Goal: Task Accomplishment & Management: Use online tool/utility

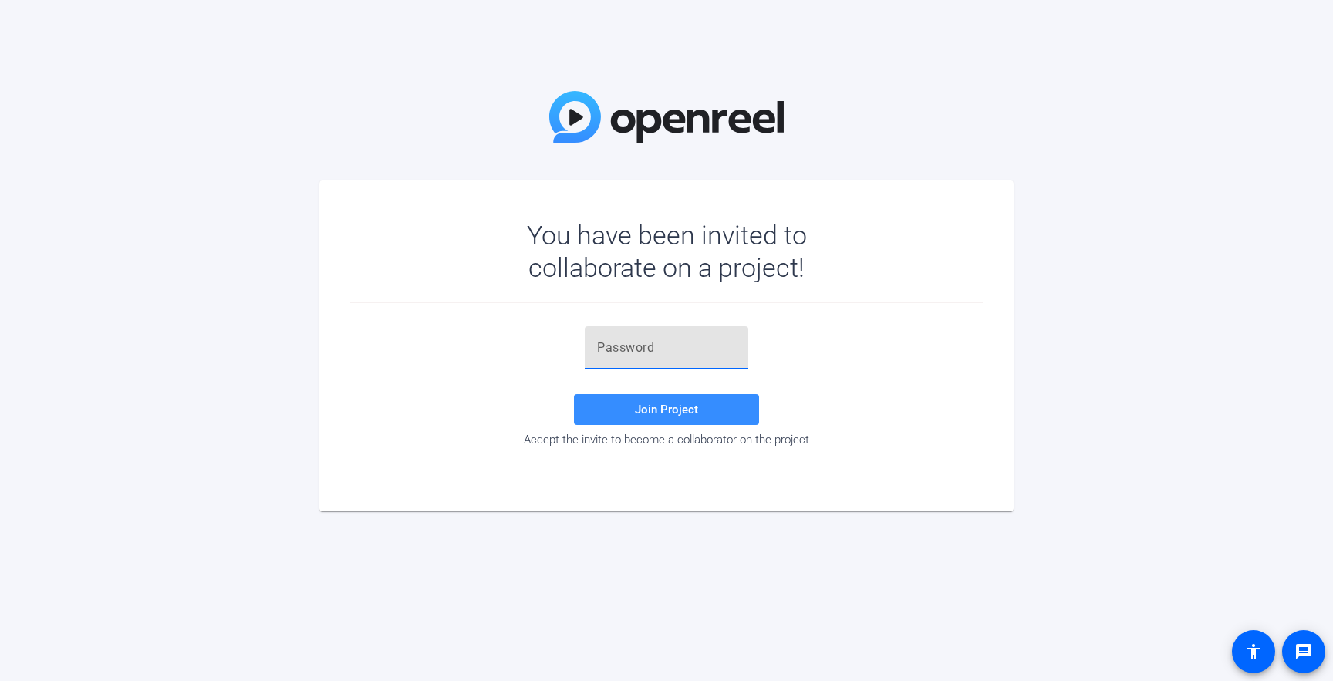
click at [613, 349] on input "text" at bounding box center [666, 348] width 139 height 19
paste input "FK8IP+"
type input "FK8IP+"
click at [616, 414] on span at bounding box center [666, 409] width 185 height 37
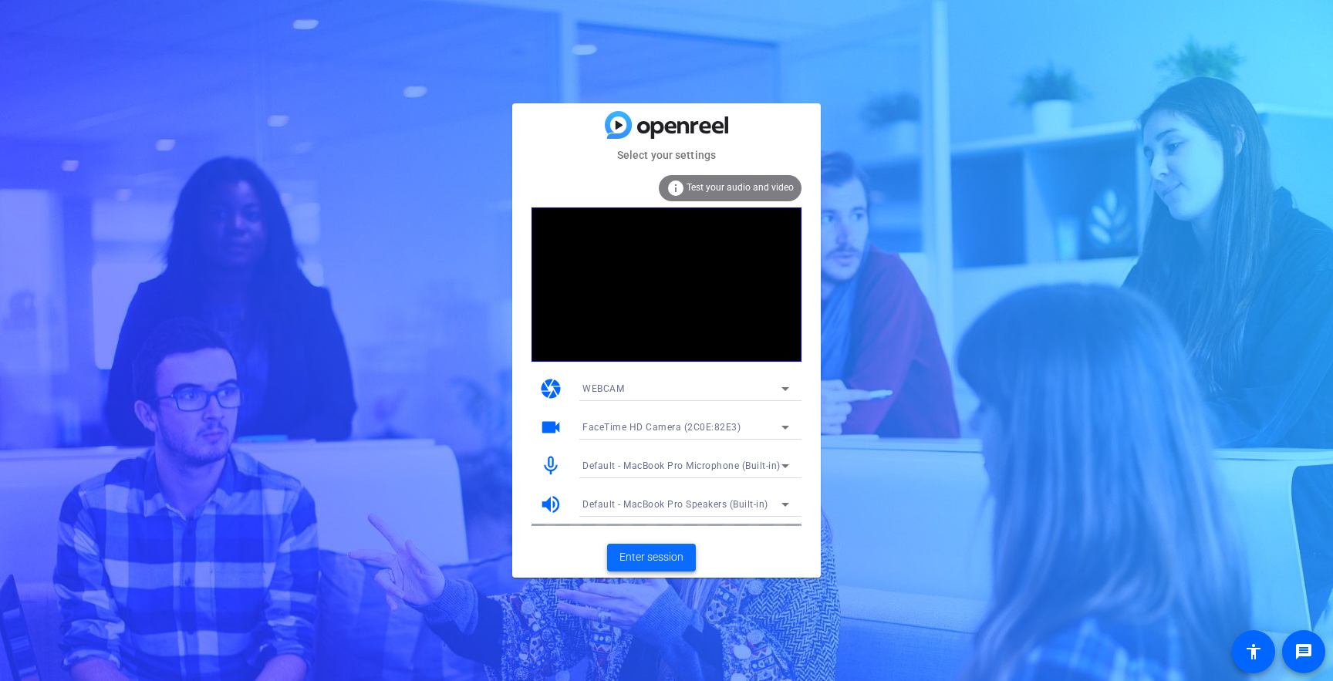
click at [647, 565] on span "Enter session" at bounding box center [652, 557] width 64 height 16
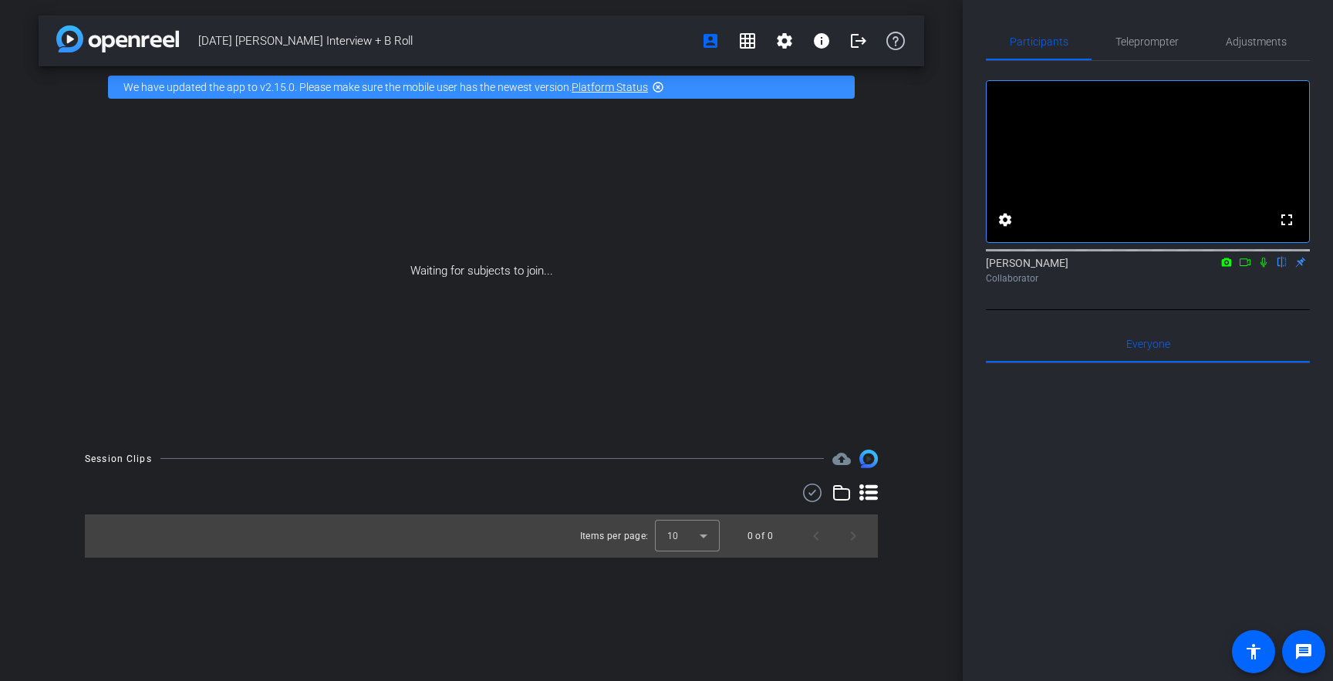
click at [1268, 268] on icon at bounding box center [1264, 262] width 12 height 11
click at [1247, 266] on icon at bounding box center [1245, 262] width 11 height 8
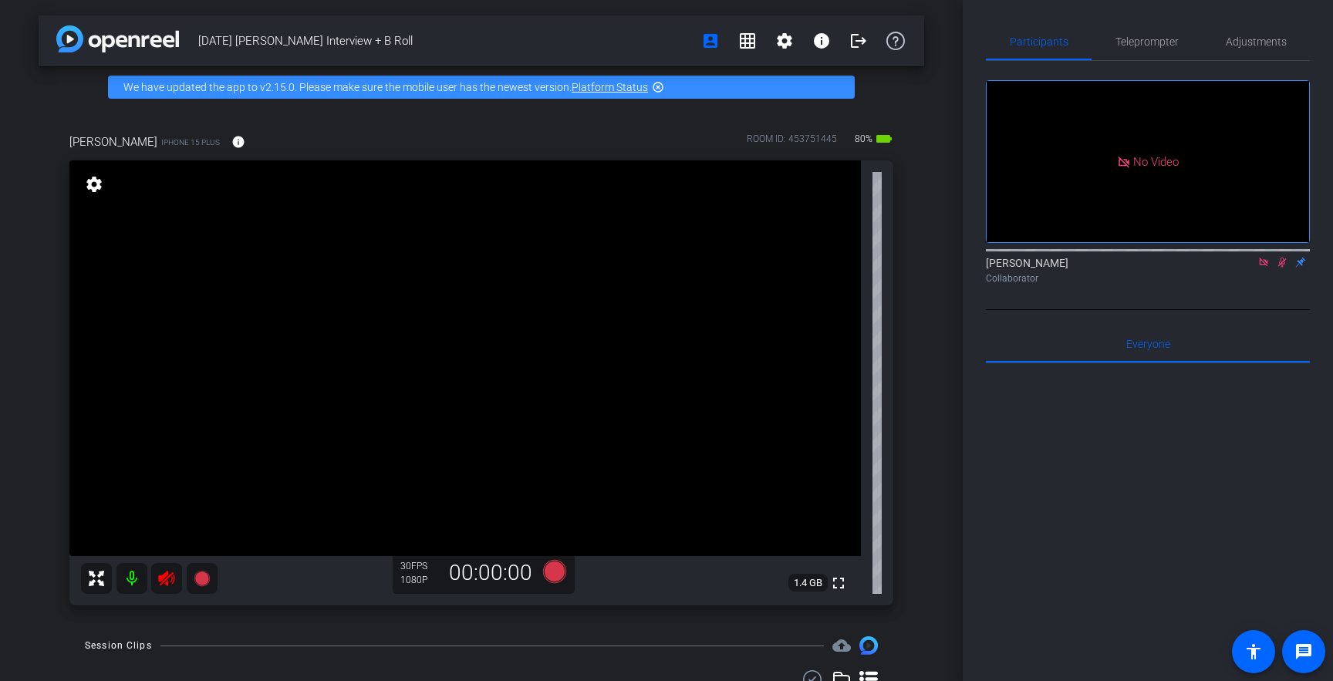
click at [1267, 266] on icon at bounding box center [1263, 262] width 8 height 8
click at [1264, 268] on icon at bounding box center [1264, 262] width 12 height 11
click at [173, 586] on icon at bounding box center [166, 578] width 19 height 19
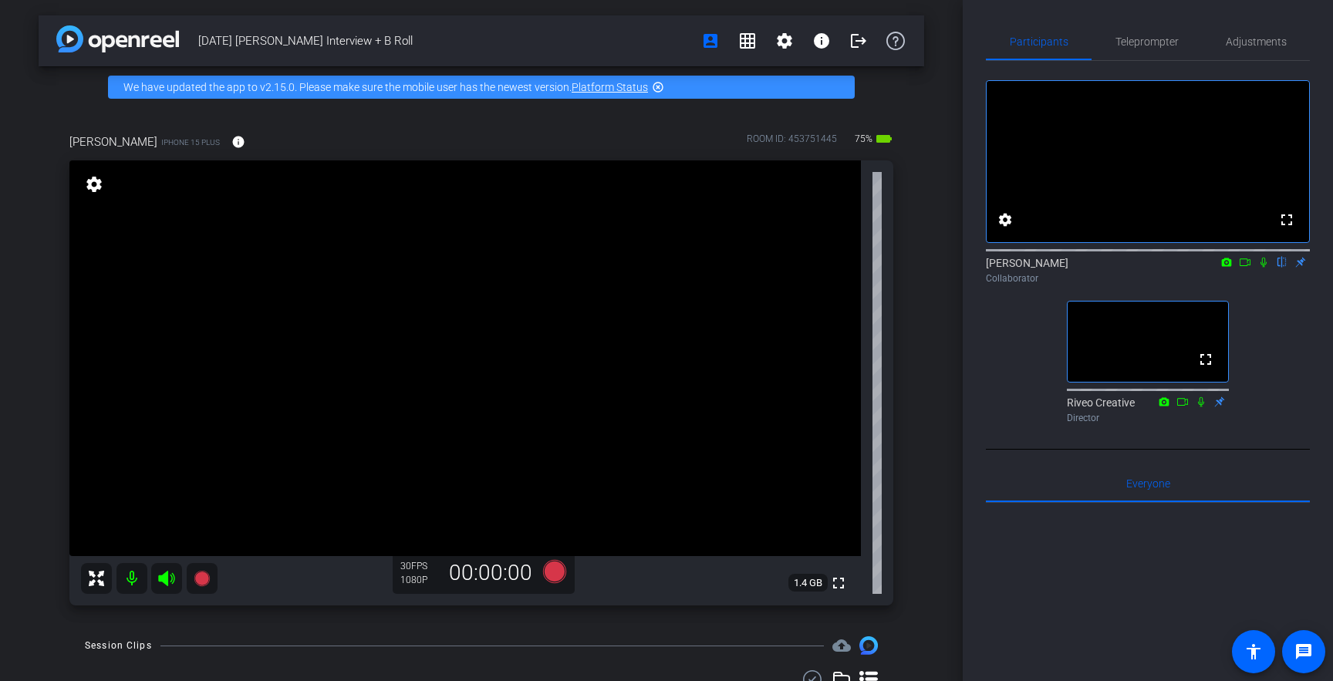
click at [925, 310] on div "9.23.25 Lisa Interview + B Roll account_box grid_on settings info logout We hav…" at bounding box center [481, 340] width 963 height 681
click at [458, 395] on video at bounding box center [465, 358] width 792 height 396
click at [1261, 36] on span "Adjustments" at bounding box center [1256, 41] width 61 height 11
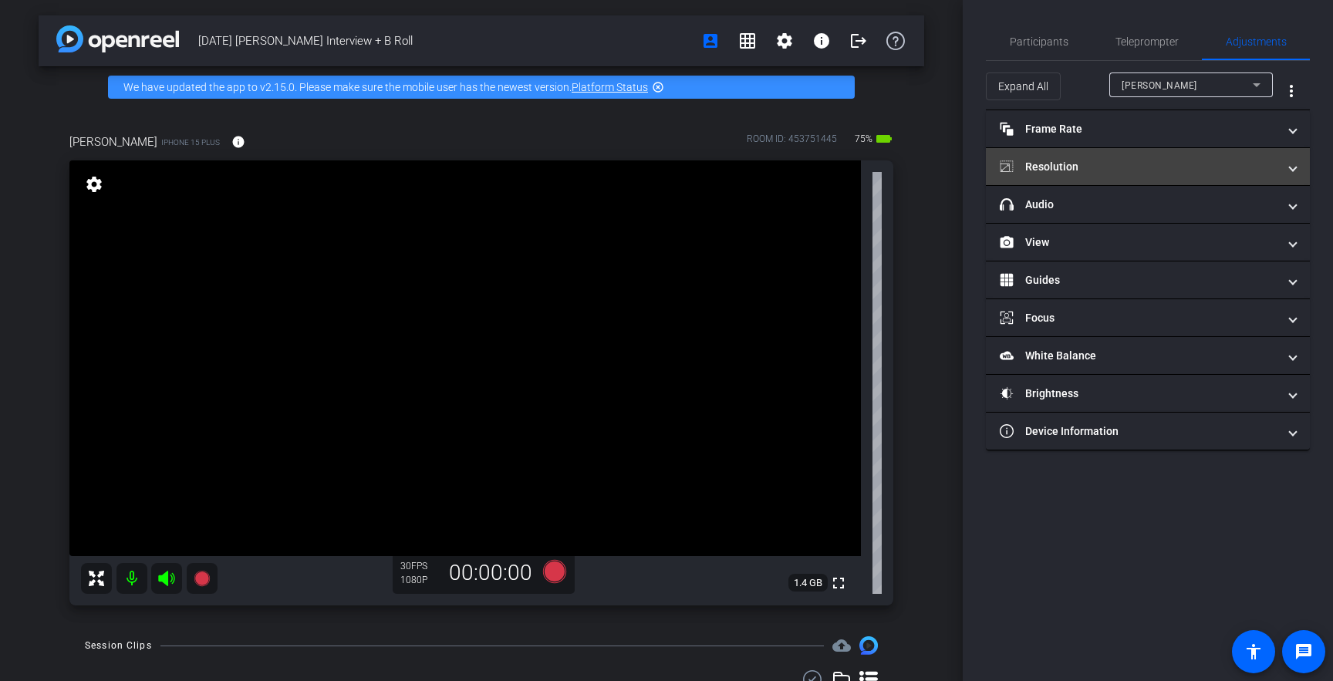
click at [1079, 177] on mat-expansion-panel-header "Resolution" at bounding box center [1148, 166] width 324 height 37
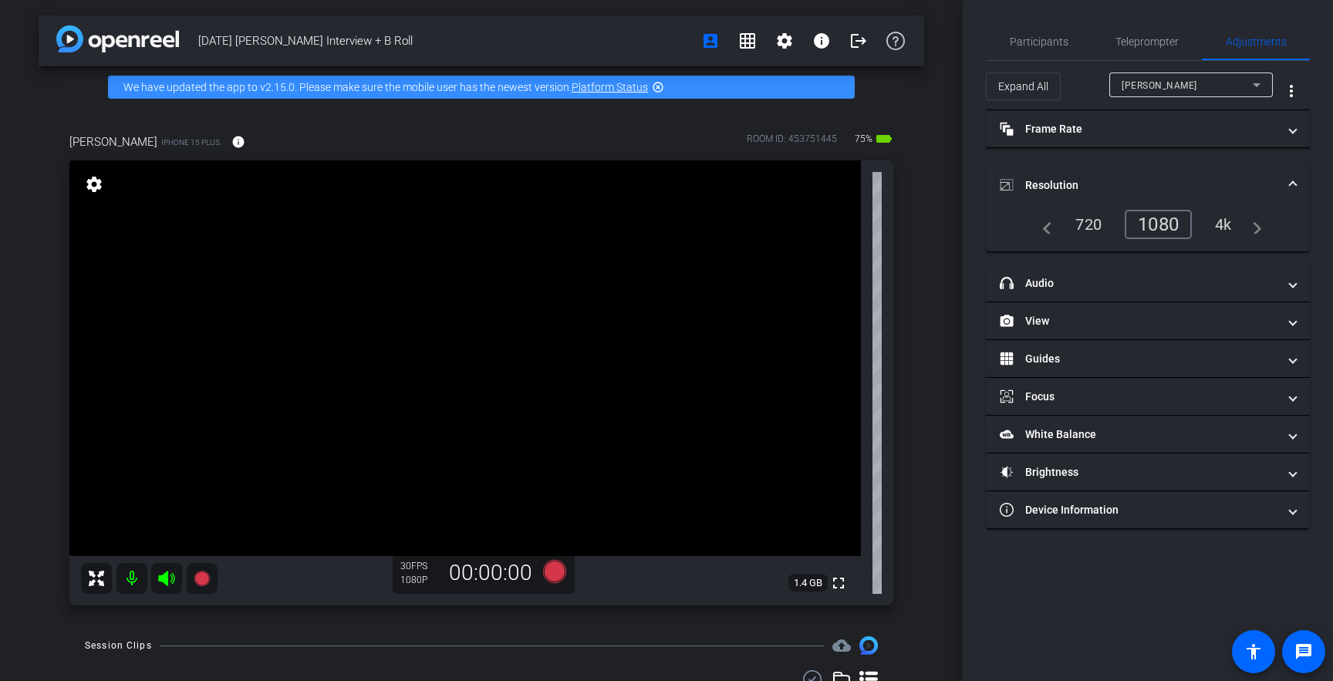
click at [1227, 228] on div "4k" at bounding box center [1224, 224] width 40 height 26
click at [1059, 40] on span "Participants" at bounding box center [1039, 41] width 59 height 11
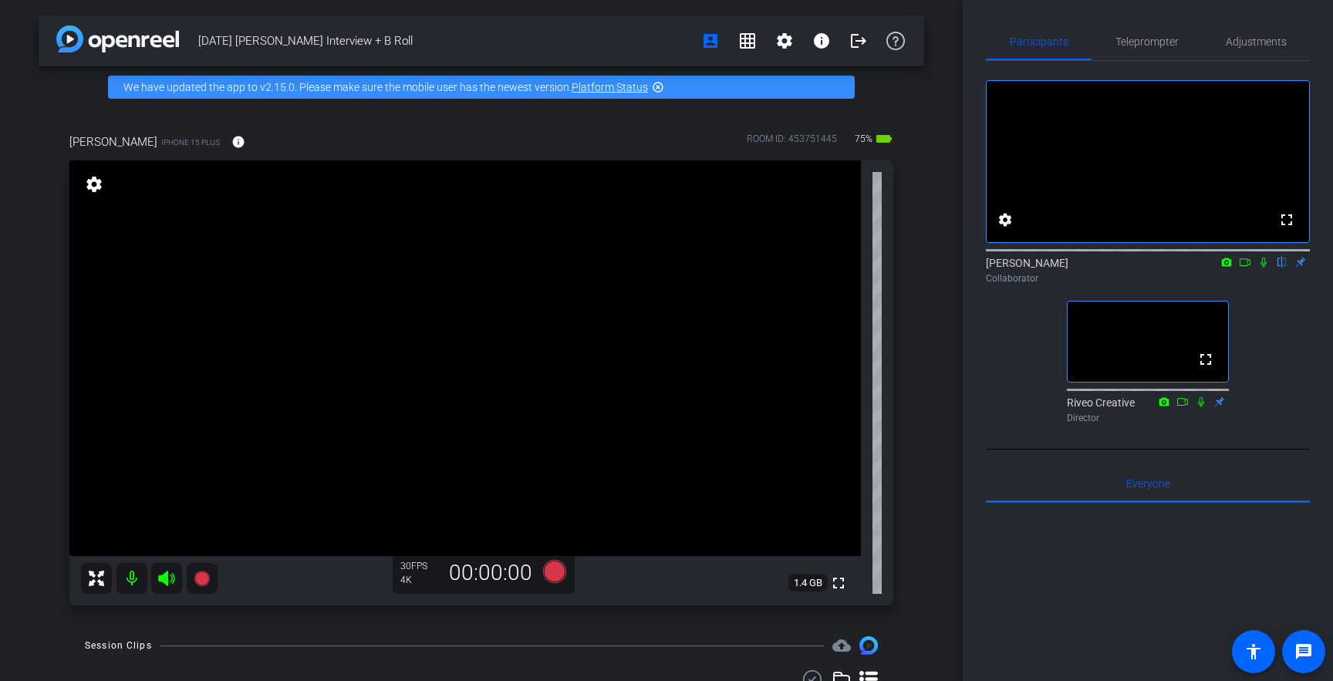
click at [424, 385] on video at bounding box center [465, 358] width 792 height 396
click at [1256, 43] on span "Adjustments" at bounding box center [1256, 41] width 61 height 11
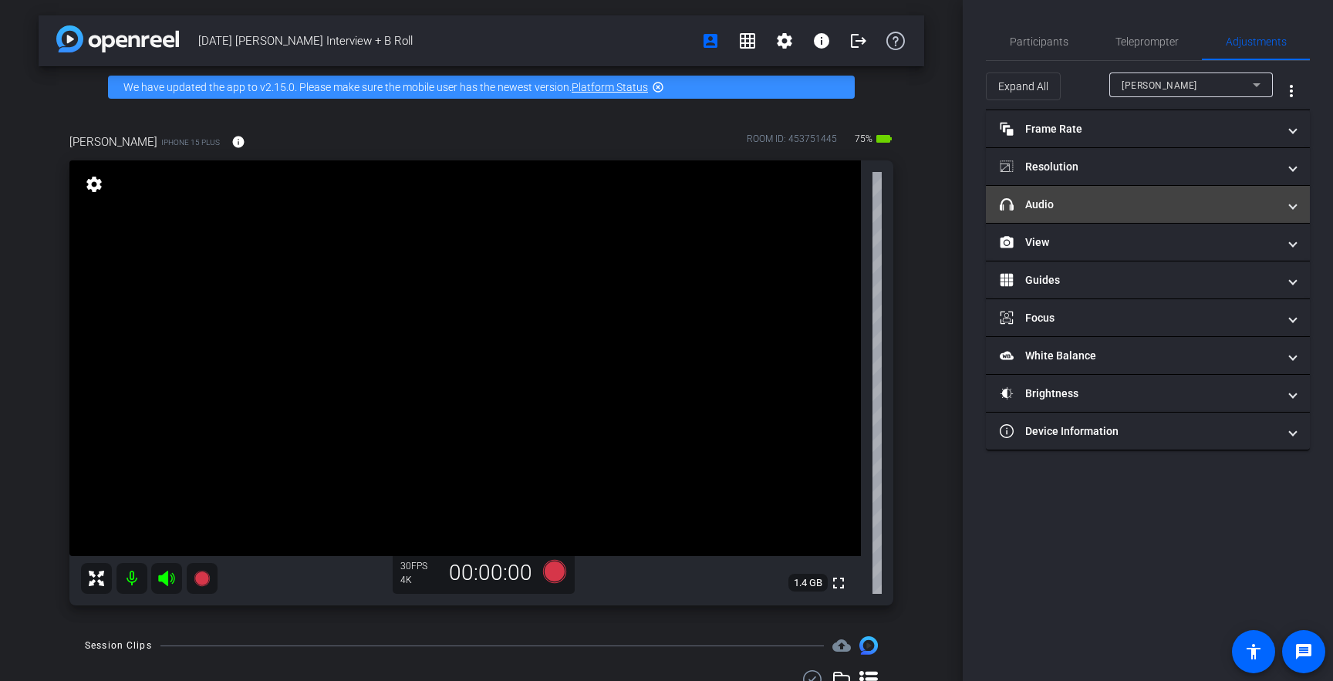
click at [1194, 198] on mat-panel-title "headphone icon Audio" at bounding box center [1139, 205] width 278 height 16
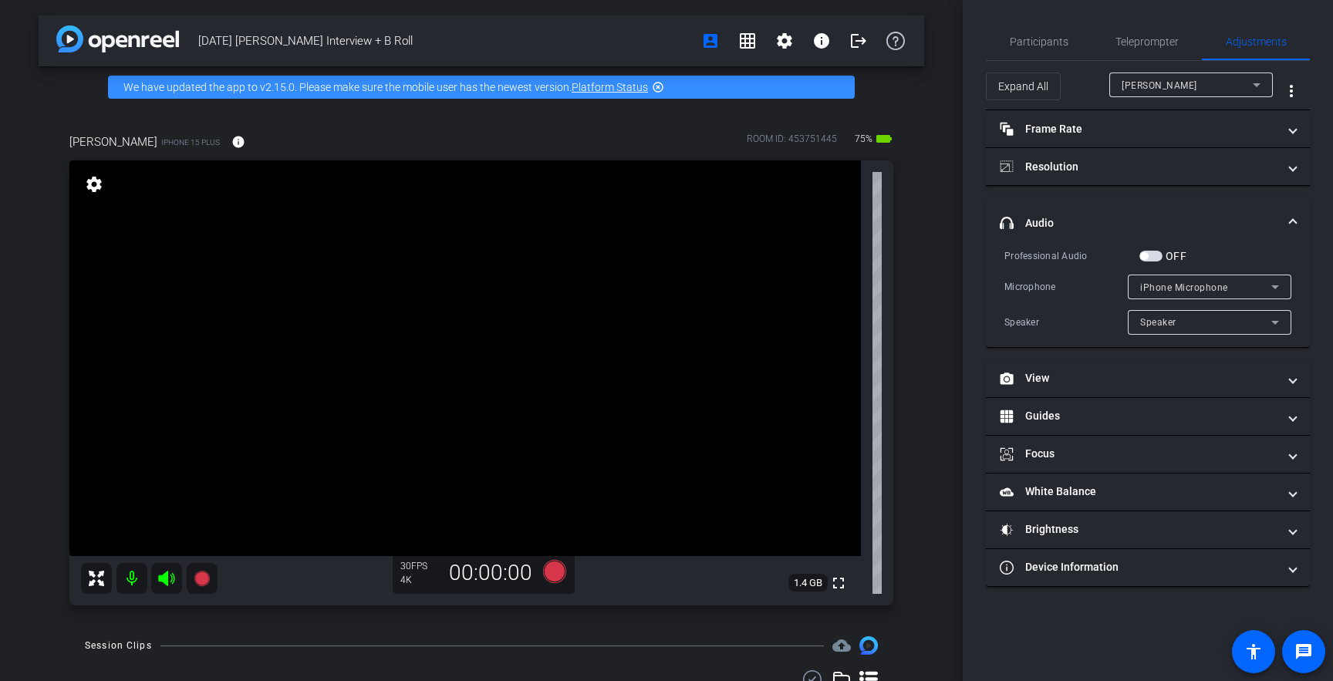
click at [1163, 289] on span "iPhone Microphone" at bounding box center [1184, 287] width 88 height 11
click at [1092, 282] on div at bounding box center [666, 340] width 1333 height 681
click at [1149, 254] on span "button" at bounding box center [1151, 256] width 23 height 11
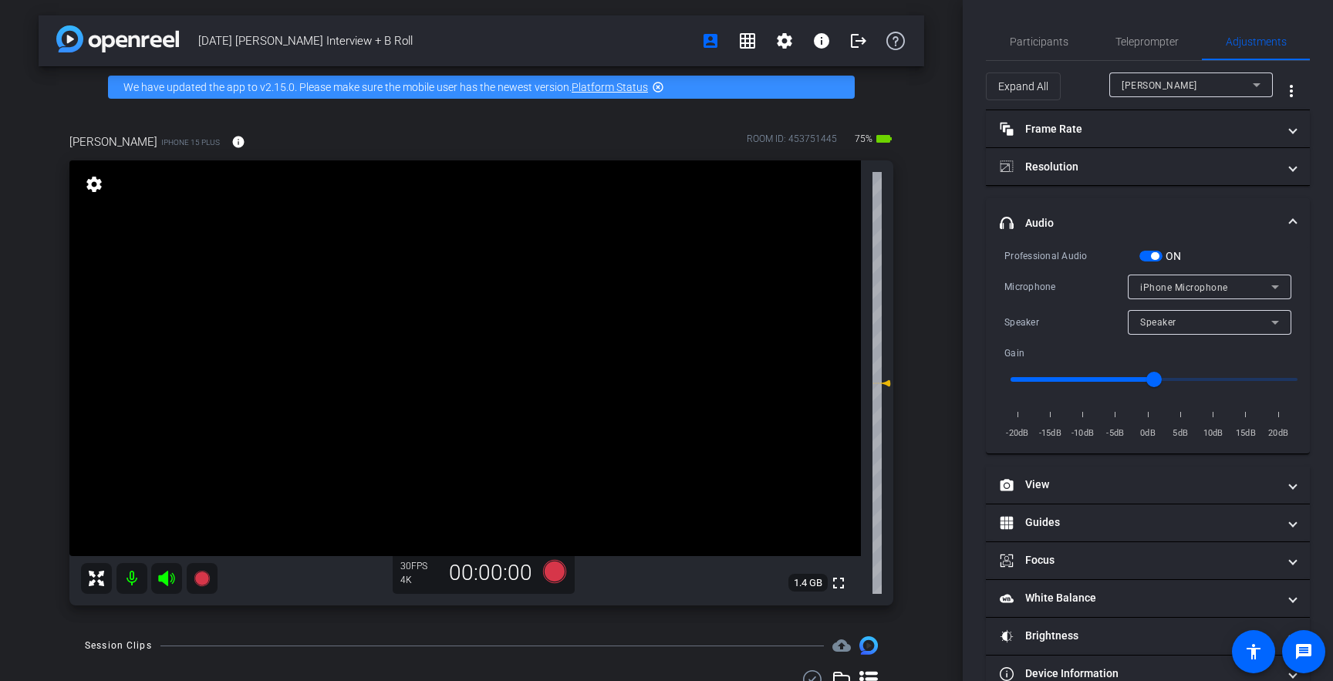
click at [1197, 288] on span "iPhone Microphone" at bounding box center [1184, 287] width 88 height 11
click at [1090, 308] on div at bounding box center [666, 340] width 1333 height 681
click at [1172, 318] on span "Speaker" at bounding box center [1158, 322] width 36 height 11
click at [1098, 306] on div at bounding box center [666, 340] width 1333 height 681
click at [1179, 287] on span "iPhone Microphone" at bounding box center [1184, 287] width 88 height 11
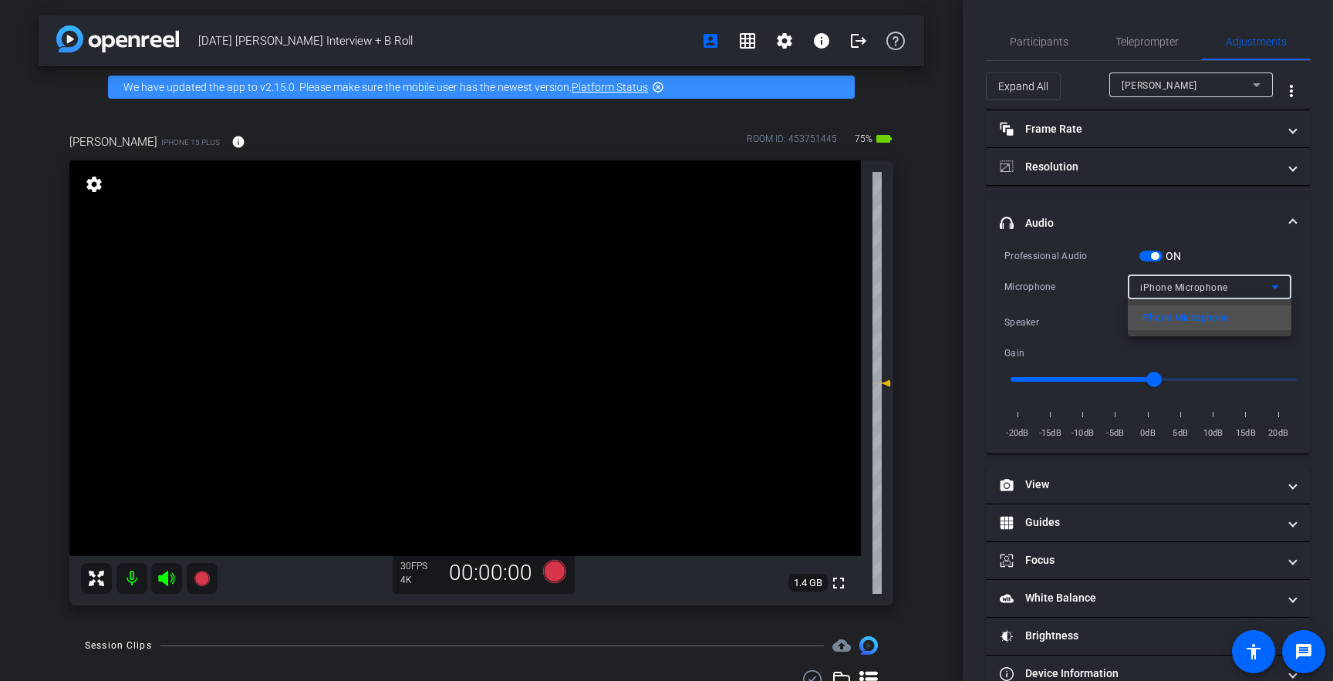
click at [1099, 303] on div at bounding box center [666, 340] width 1333 height 681
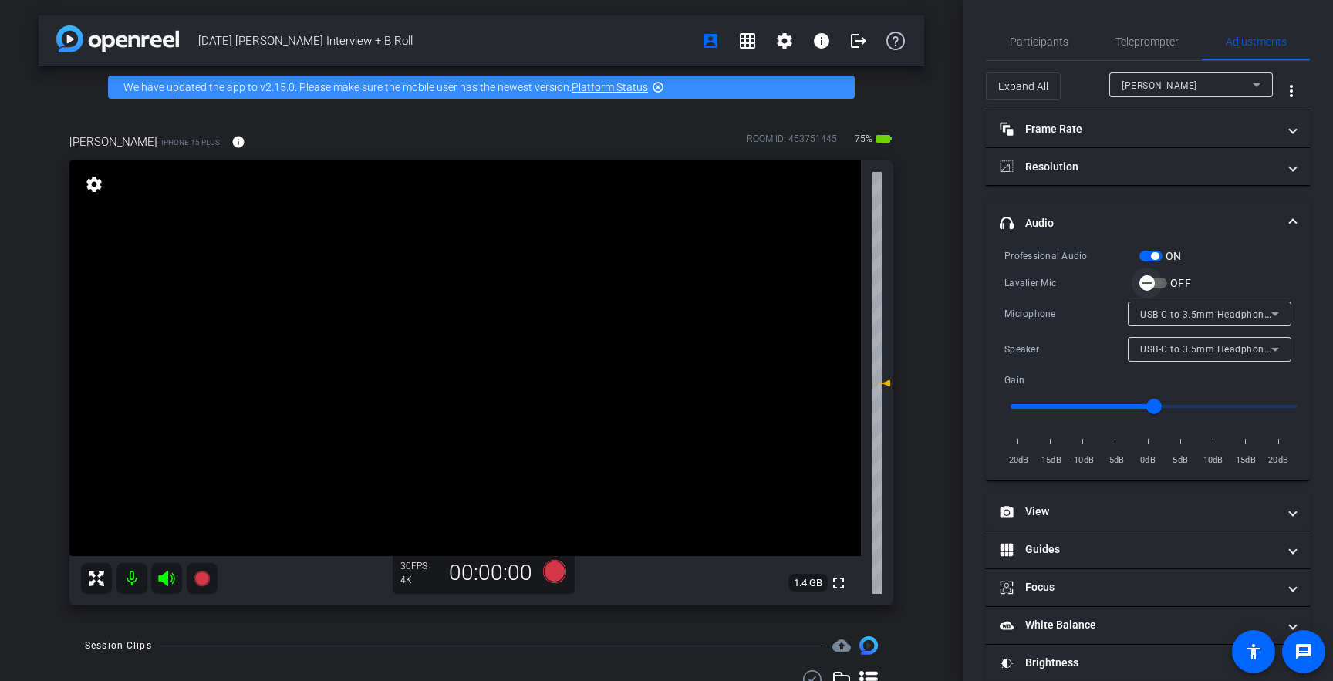
click at [1150, 279] on icon "button" at bounding box center [1147, 283] width 14 height 14
click at [1187, 349] on div "Speaker" at bounding box center [1205, 348] width 131 height 19
click at [1092, 333] on div at bounding box center [666, 340] width 1333 height 681
click at [1190, 324] on div "Lavalier Microphone" at bounding box center [1209, 314] width 139 height 25
click at [1107, 323] on div at bounding box center [666, 340] width 1333 height 681
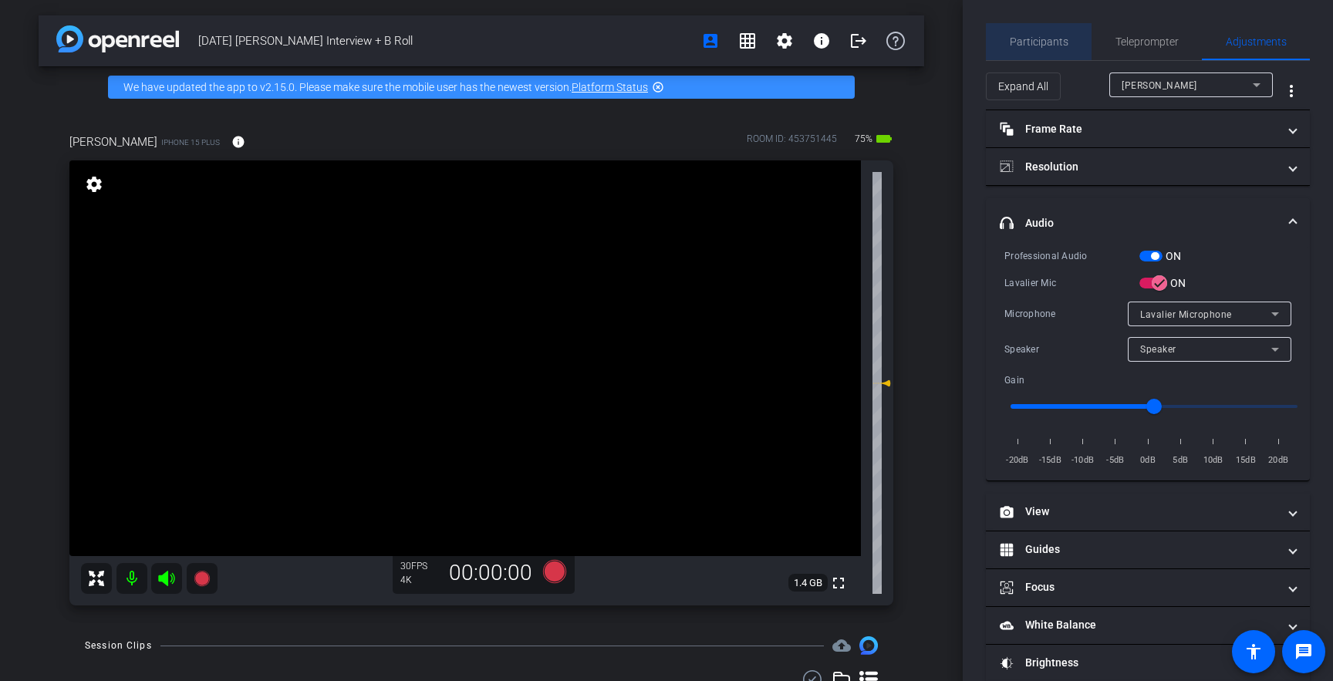
click at [1040, 42] on span "Participants" at bounding box center [1039, 41] width 59 height 11
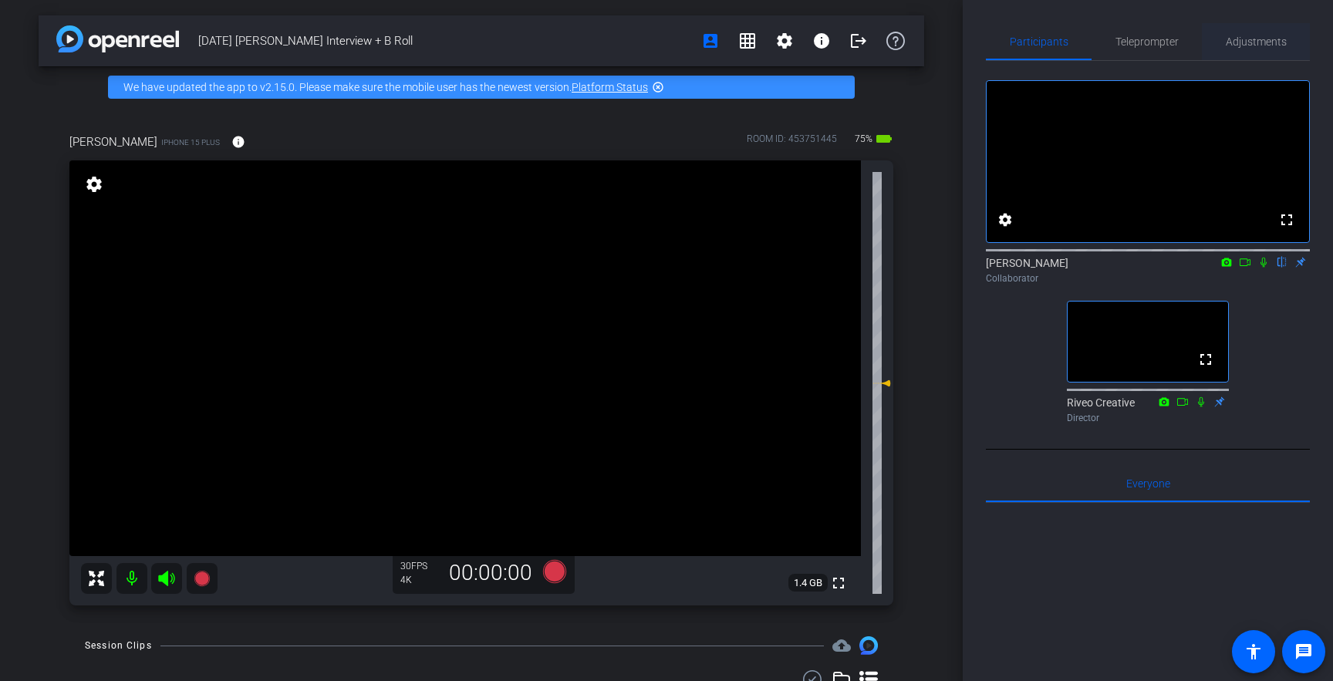
click at [1253, 46] on span "Adjustments" at bounding box center [1256, 41] width 61 height 11
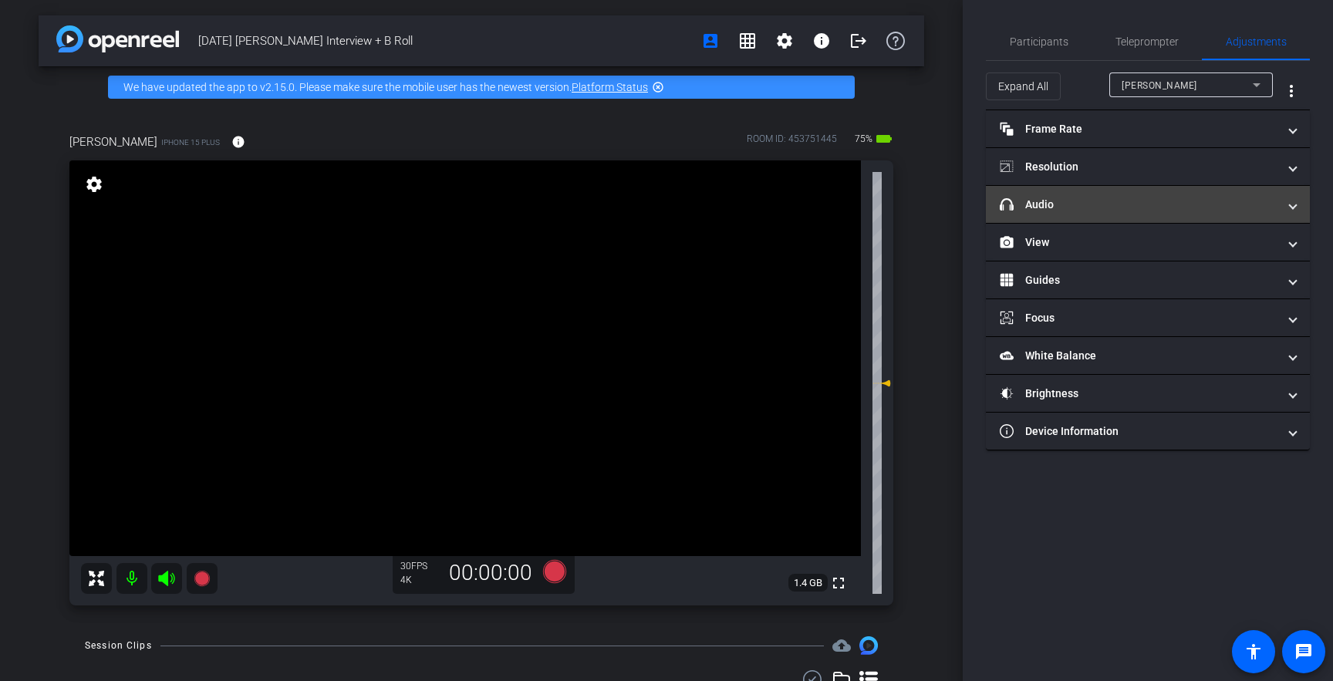
click at [1116, 201] on mat-panel-title "headphone icon Audio" at bounding box center [1139, 205] width 278 height 16
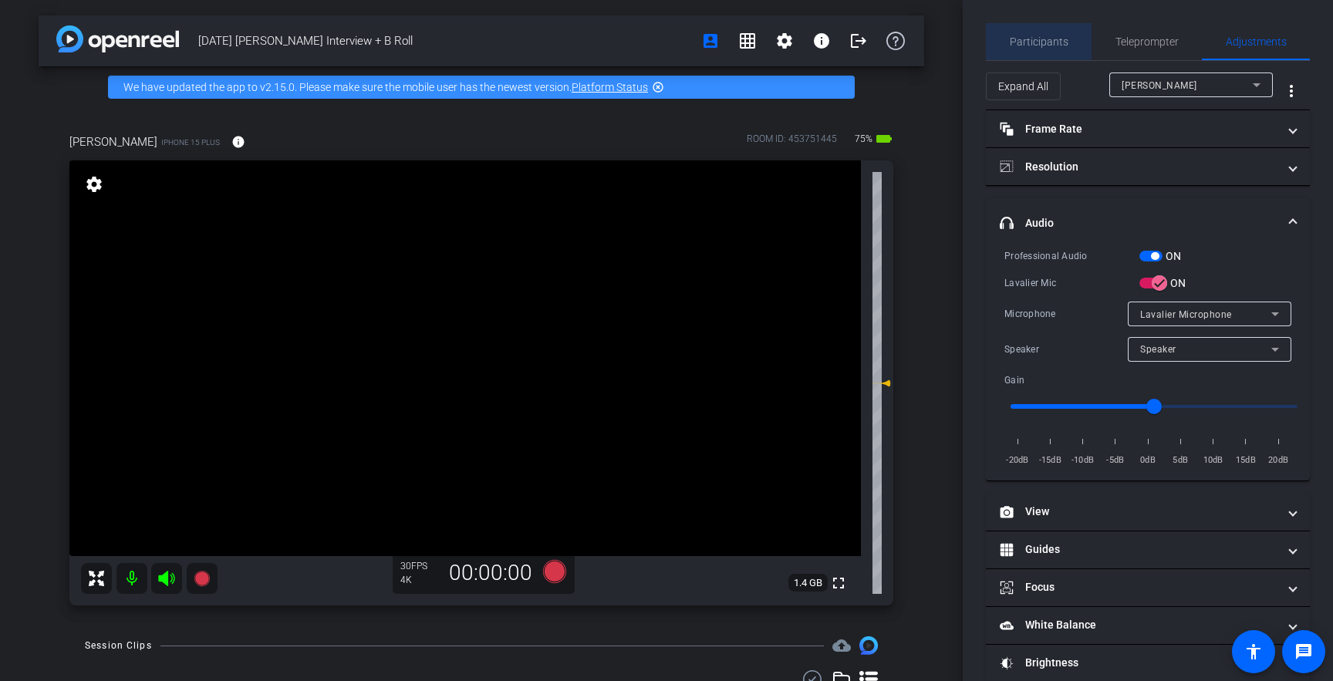
click at [1051, 39] on span "Participants" at bounding box center [1039, 41] width 59 height 11
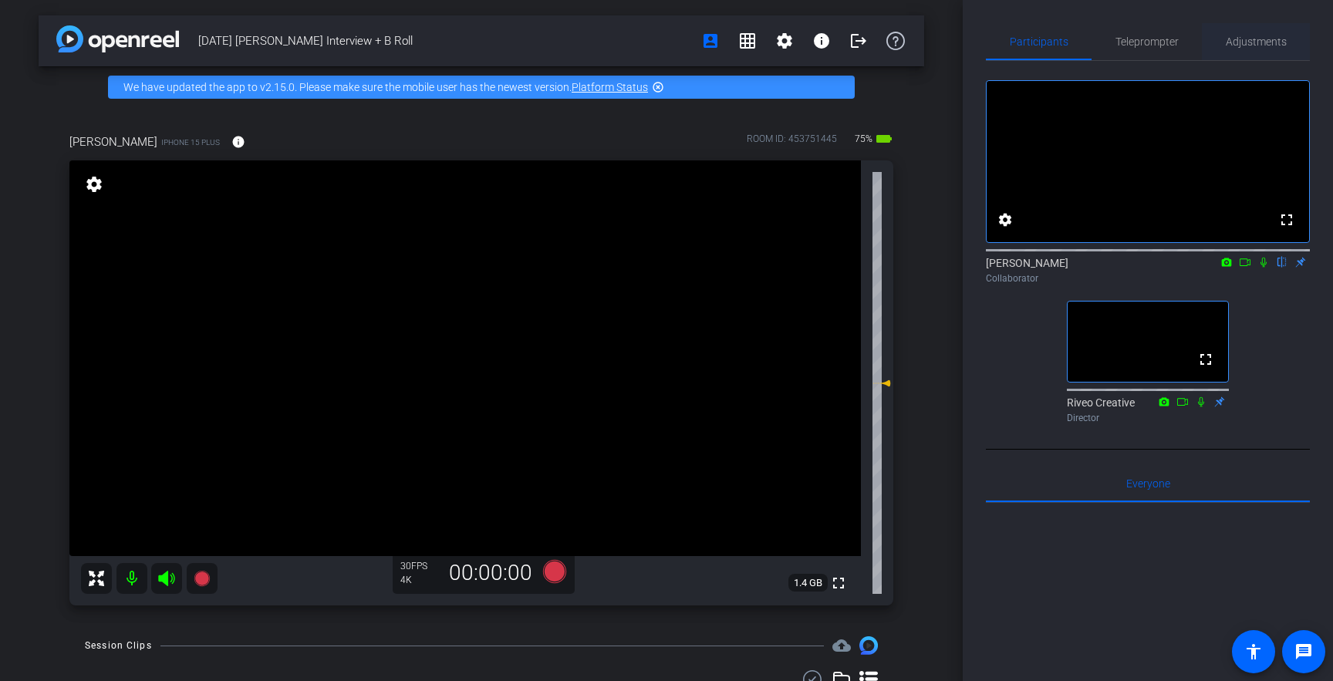
click at [1248, 41] on span "Adjustments" at bounding box center [1256, 41] width 61 height 11
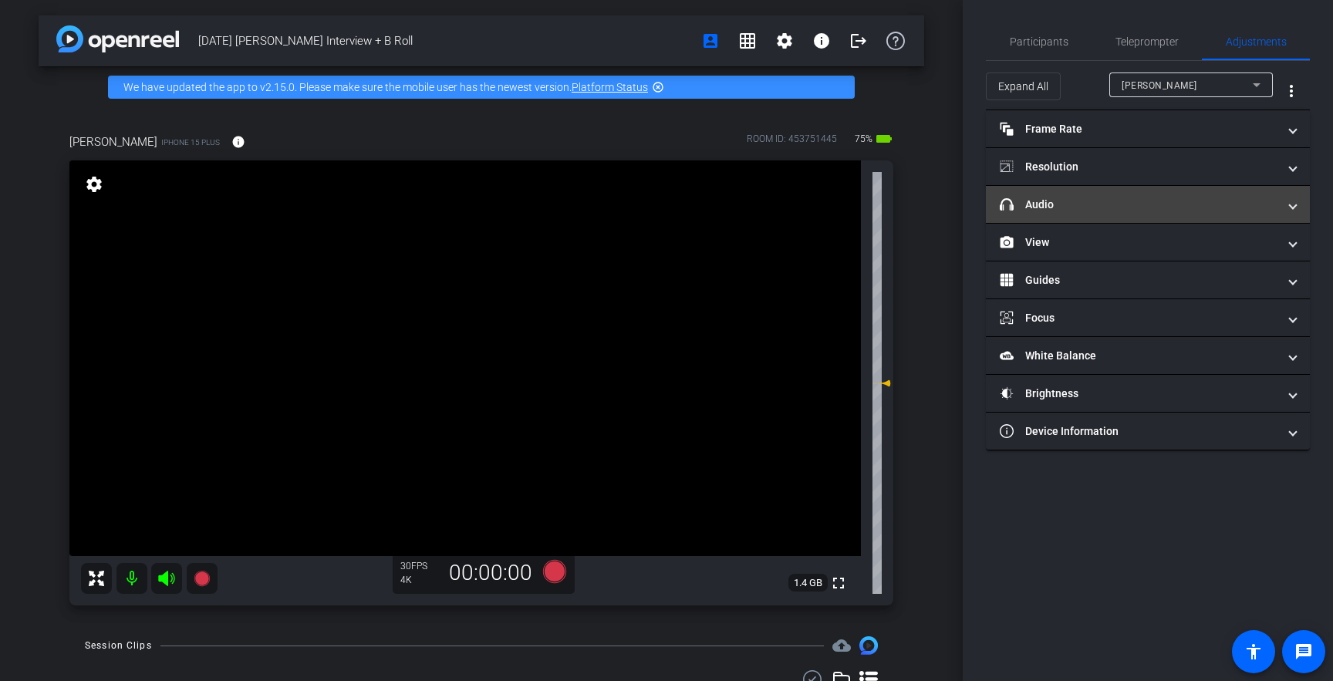
click at [1116, 211] on mat-panel-title "headphone icon Audio" at bounding box center [1139, 205] width 278 height 16
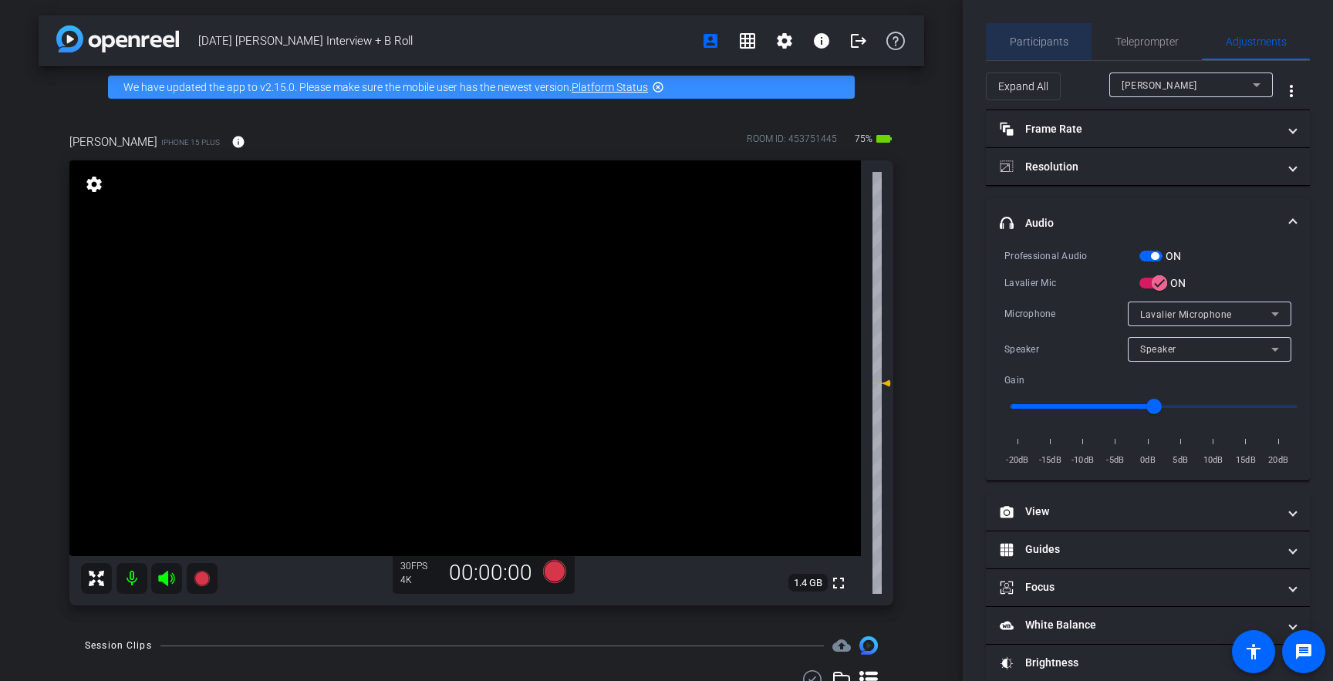
click at [1055, 43] on span "Participants" at bounding box center [1039, 41] width 59 height 11
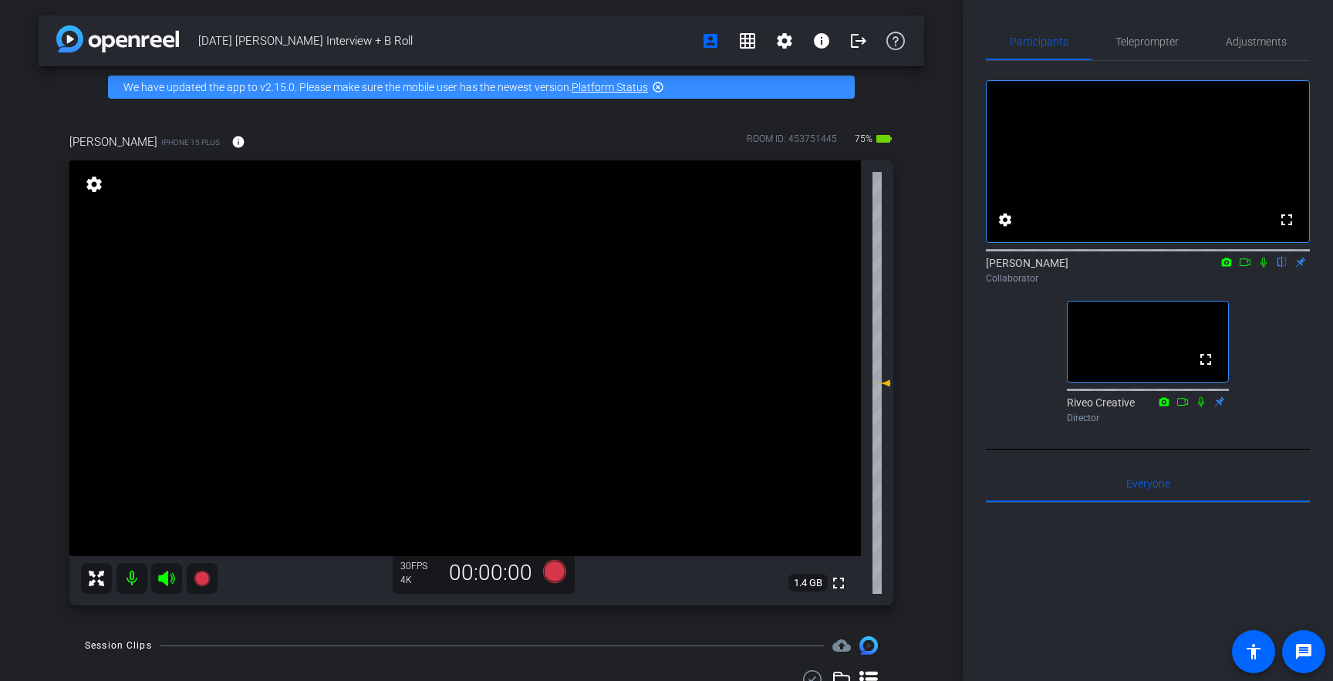
click at [920, 334] on div "lisa iPhone 15 Plus info ROOM ID: 453751445 75% battery_std fullscreen settings…" at bounding box center [482, 364] width 886 height 513
click at [794, 44] on span at bounding box center [784, 40] width 37 height 37
click at [803, 76] on span "Session Settings" at bounding box center [818, 73] width 81 height 19
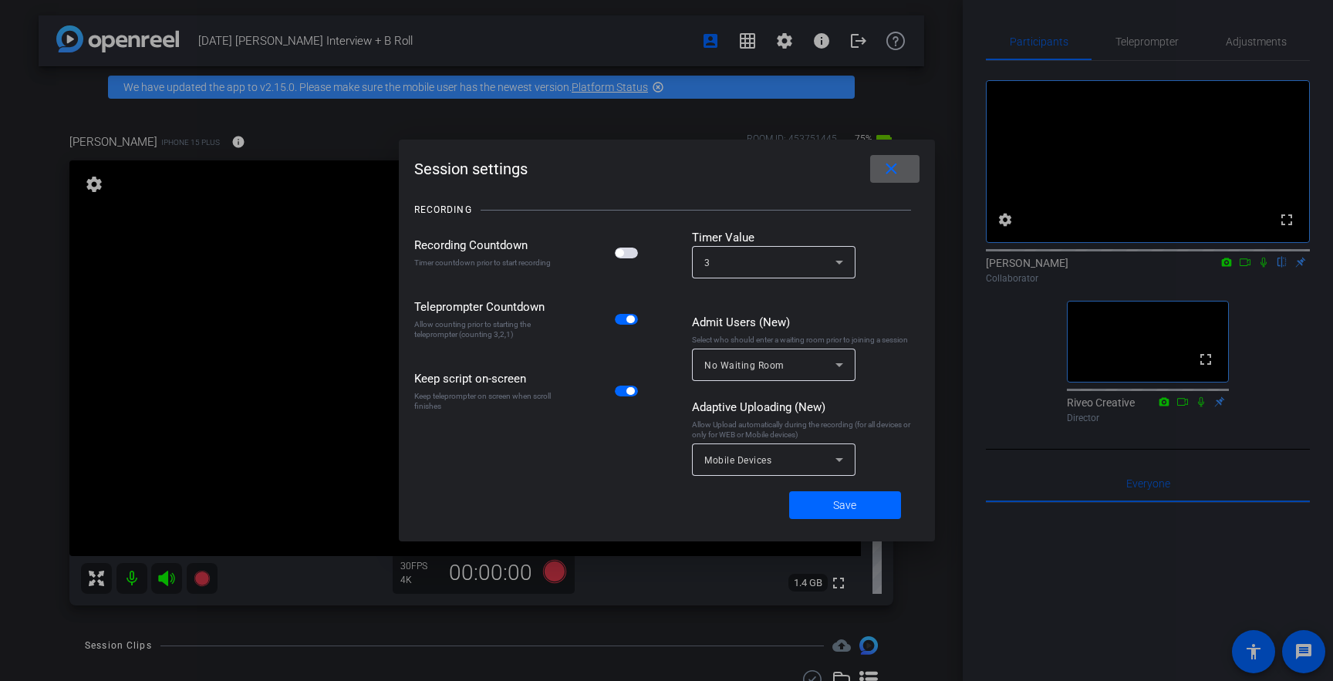
click at [630, 255] on span "button" at bounding box center [626, 253] width 23 height 11
click at [836, 505] on span "Save" at bounding box center [844, 506] width 23 height 16
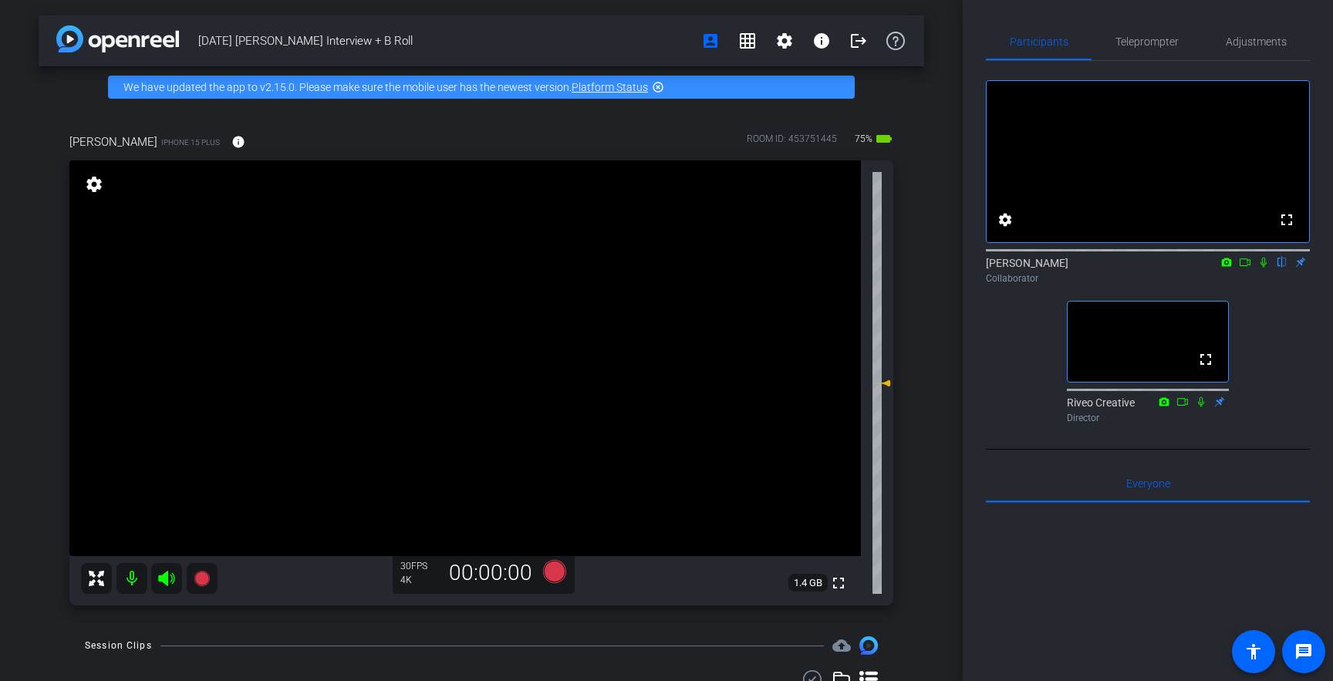
click at [949, 293] on div "9.23.25 Lisa Interview + B Roll account_box grid_on settings info logout We hav…" at bounding box center [481, 340] width 963 height 681
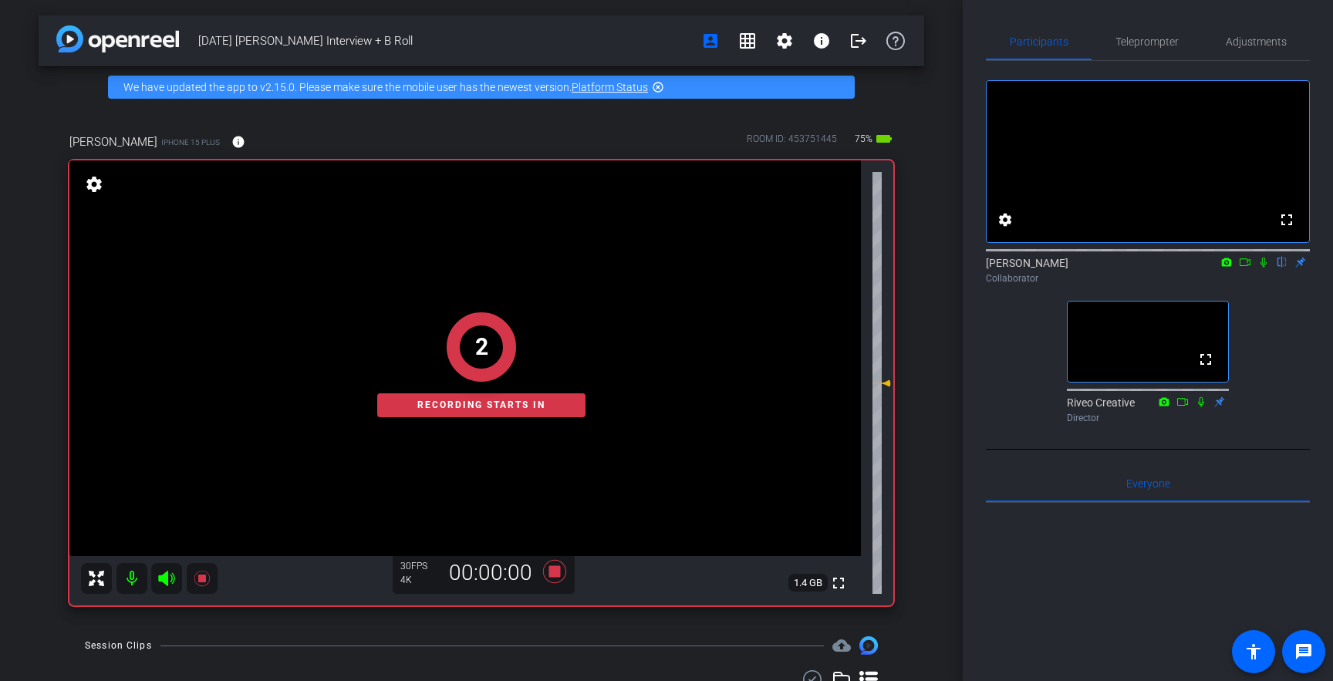
click at [1267, 268] on icon at bounding box center [1264, 262] width 12 height 11
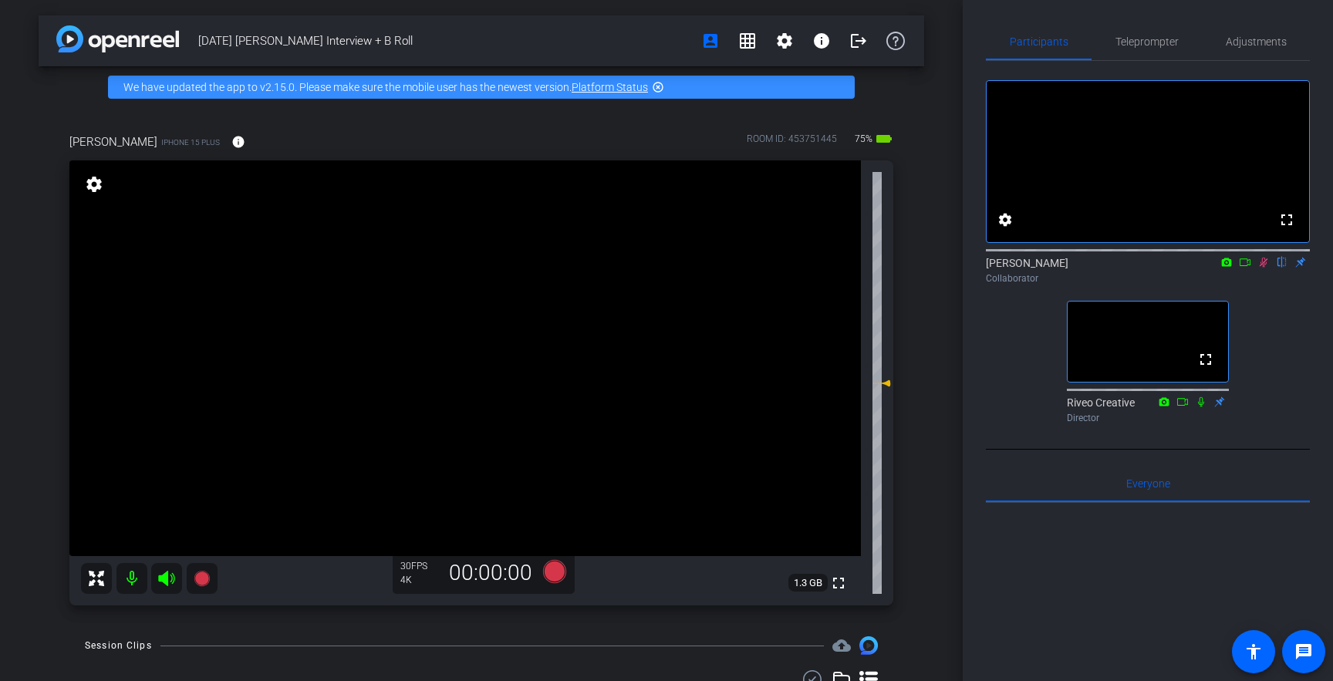
click at [1264, 268] on icon at bounding box center [1264, 263] width 8 height 10
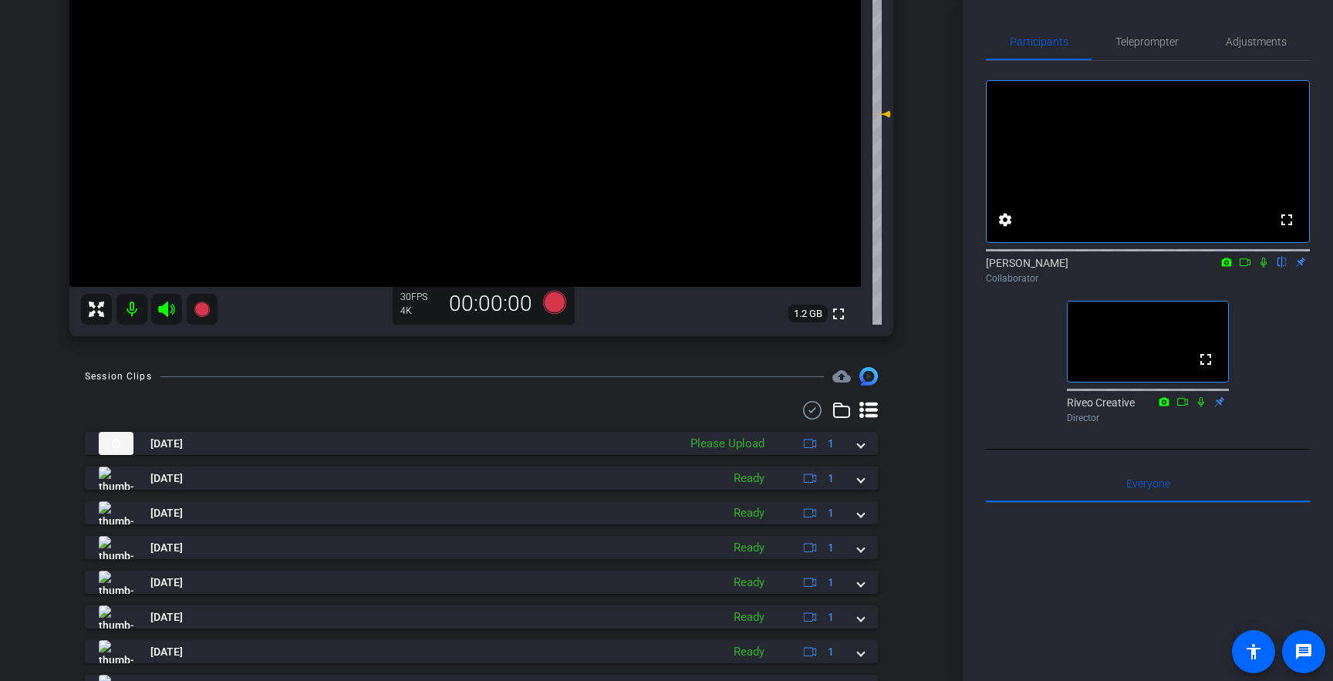
scroll to position [302, 0]
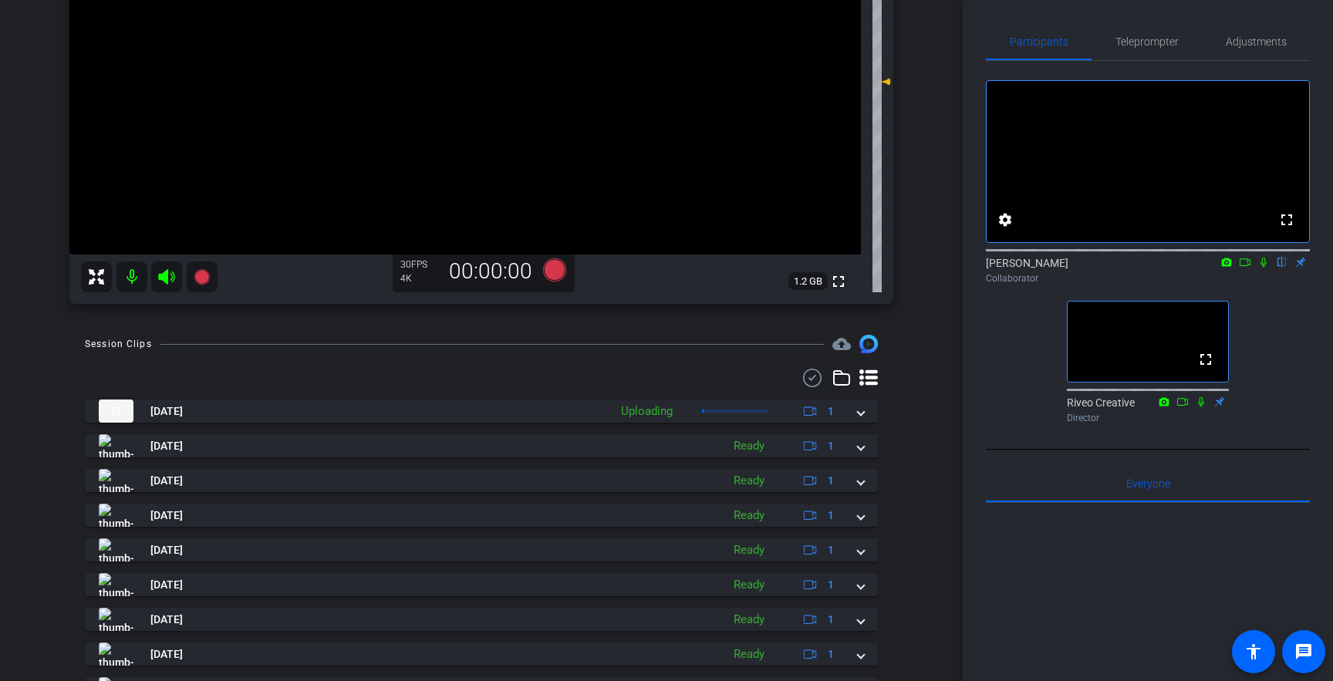
click at [871, 376] on icon at bounding box center [868, 378] width 19 height 19
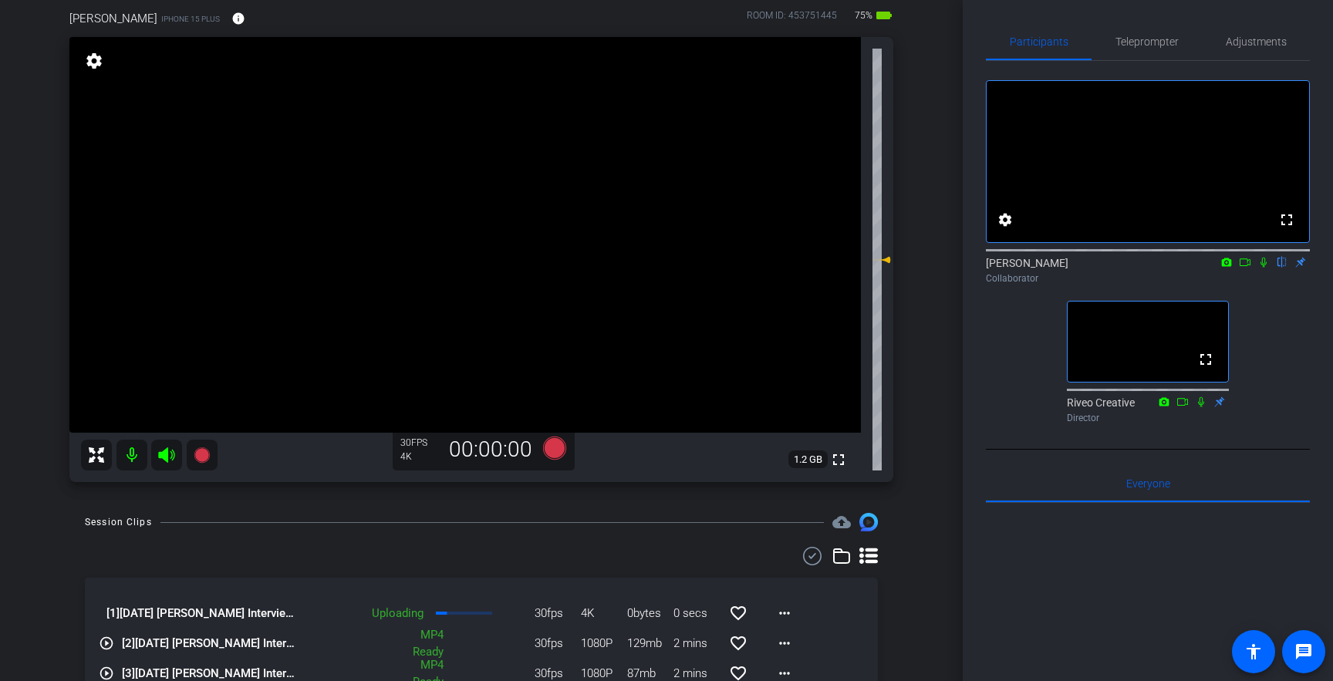
scroll to position [83, 0]
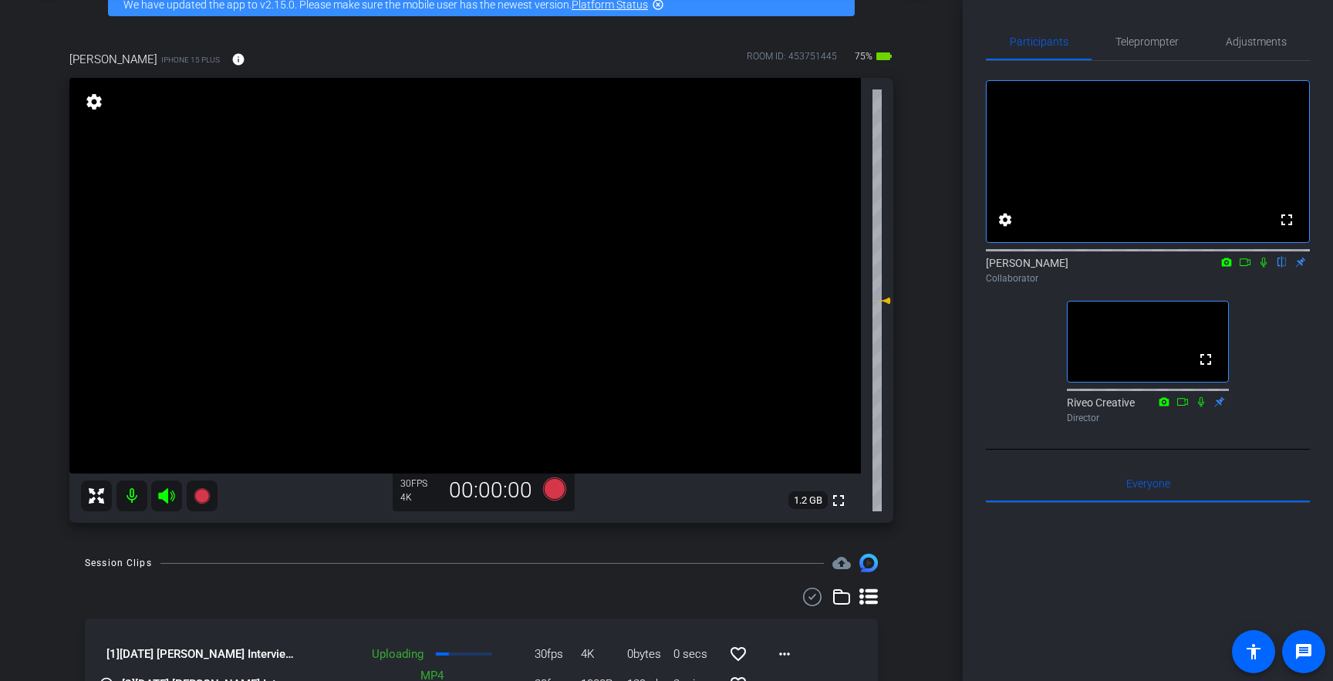
click at [451, 656] on div "Uploading 30fps 4K 0bytes 0 secs favorite_border more_horiz" at bounding box center [550, 654] width 505 height 37
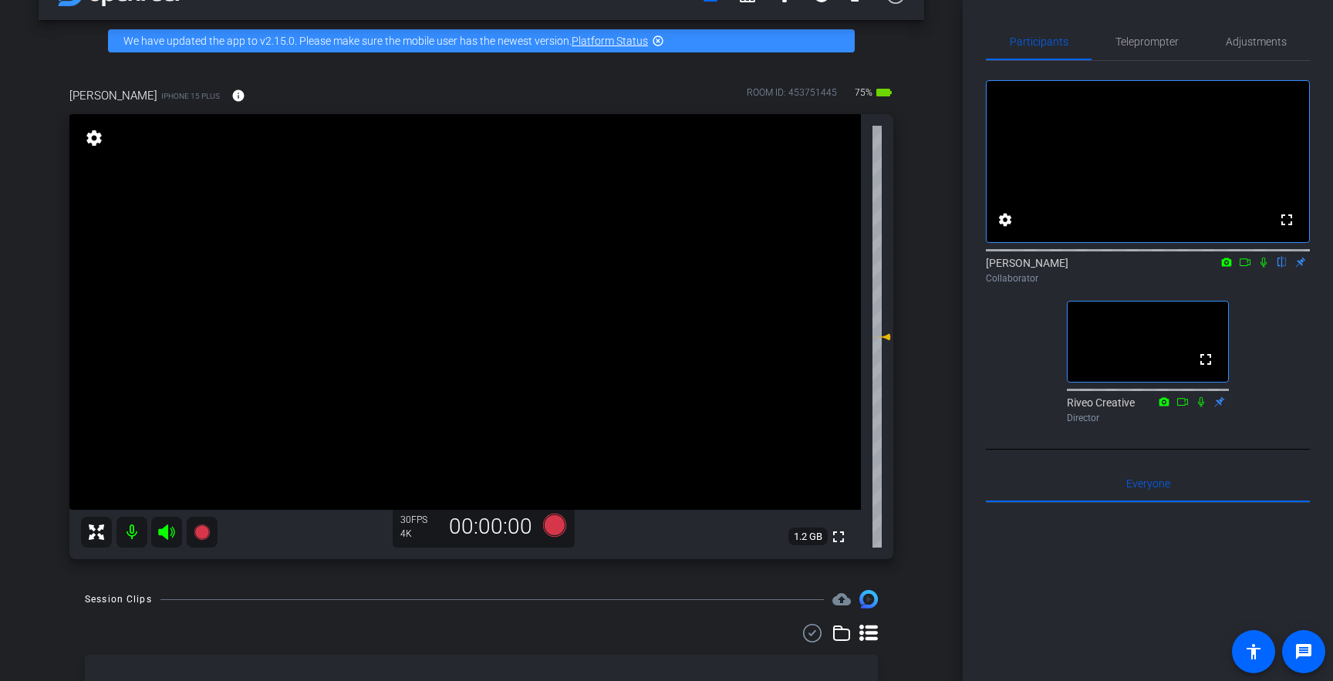
scroll to position [60, 0]
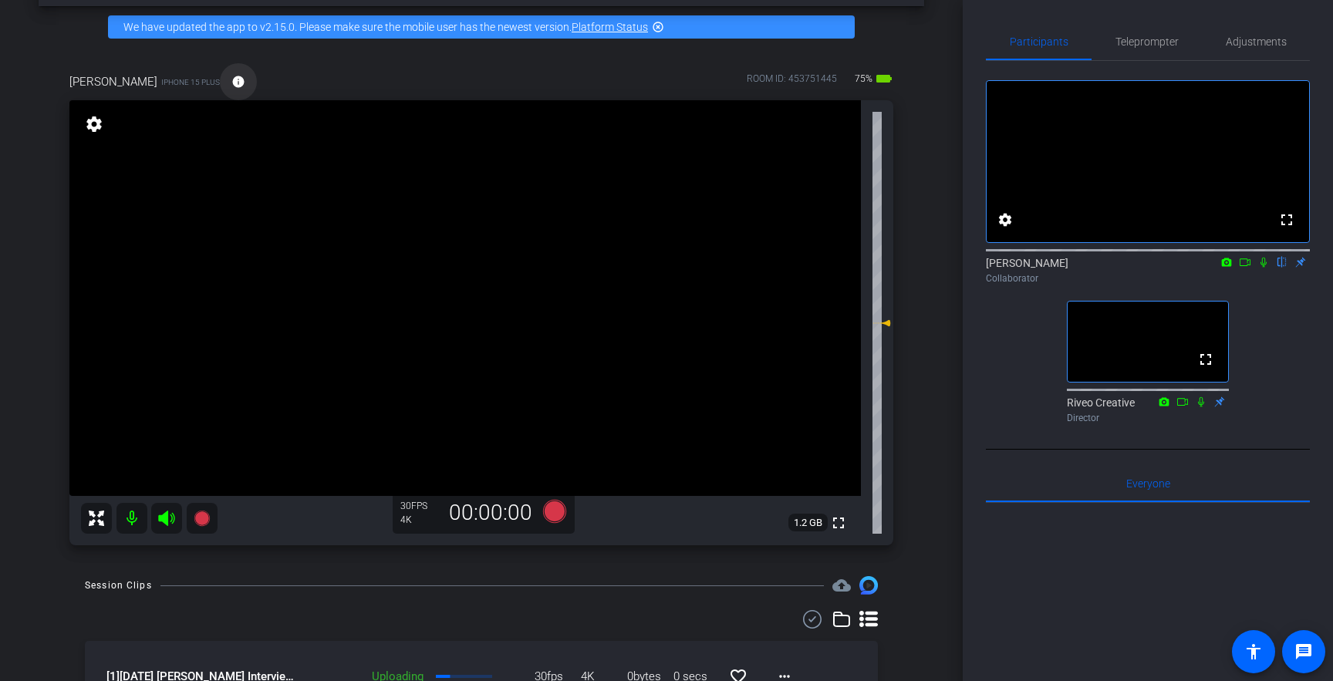
click at [220, 73] on span at bounding box center [238, 81] width 37 height 37
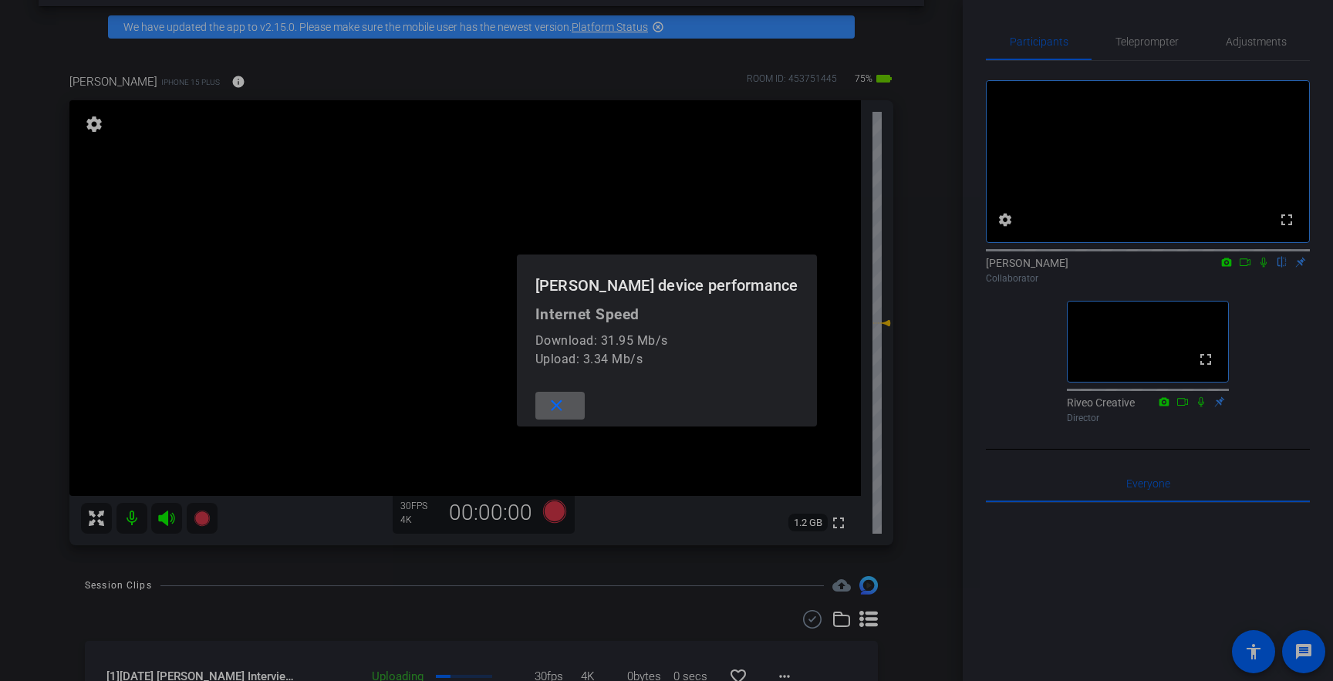
click at [566, 411] on mat-icon "close" at bounding box center [556, 406] width 19 height 19
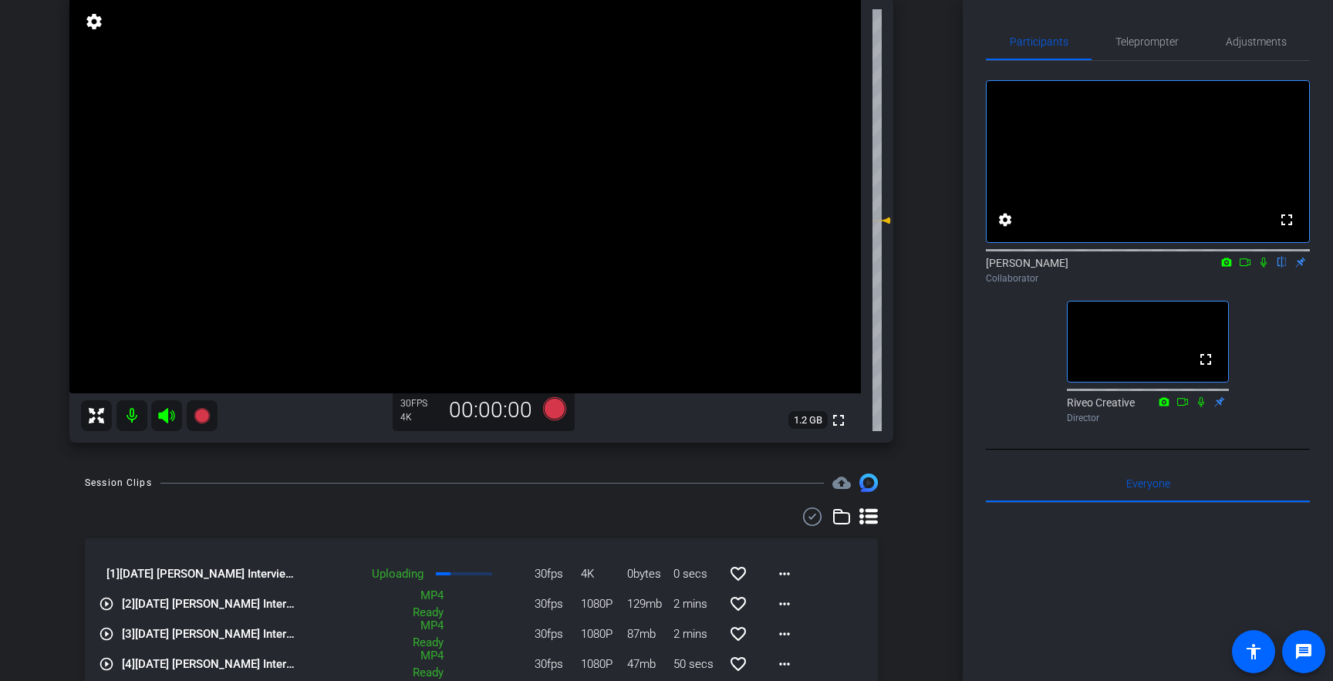
scroll to position [171, 0]
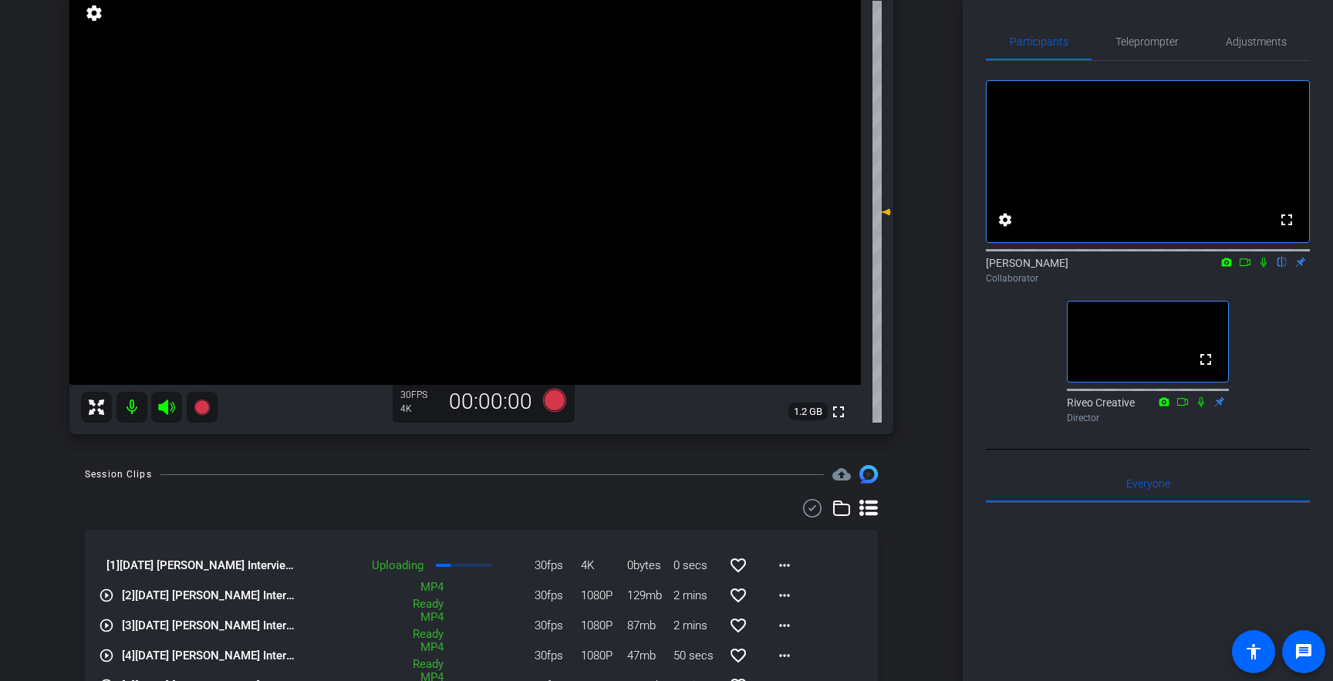
click at [941, 337] on div "9.23.25 Lisa Interview + B Roll account_box grid_on settings info logout We hav…" at bounding box center [481, 169] width 963 height 681
click at [452, 566] on div at bounding box center [464, 565] width 57 height 3
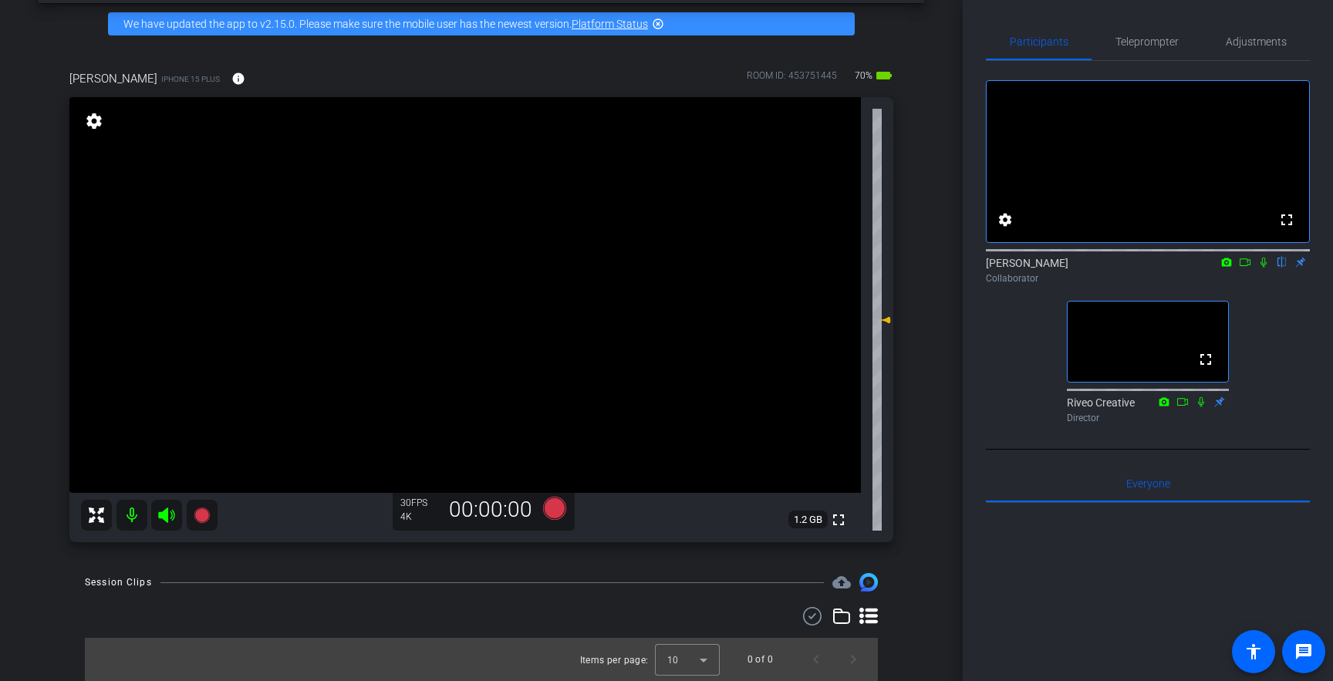
scroll to position [302, 0]
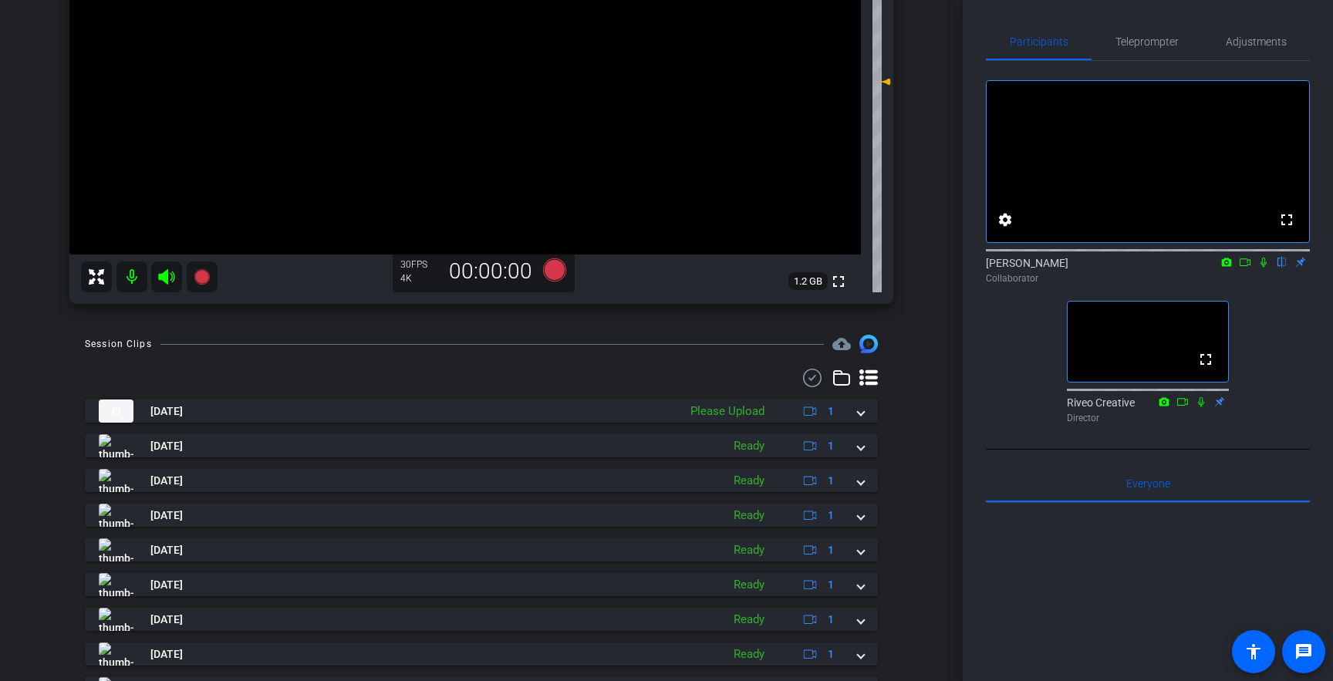
click at [838, 383] on icon at bounding box center [841, 378] width 19 height 19
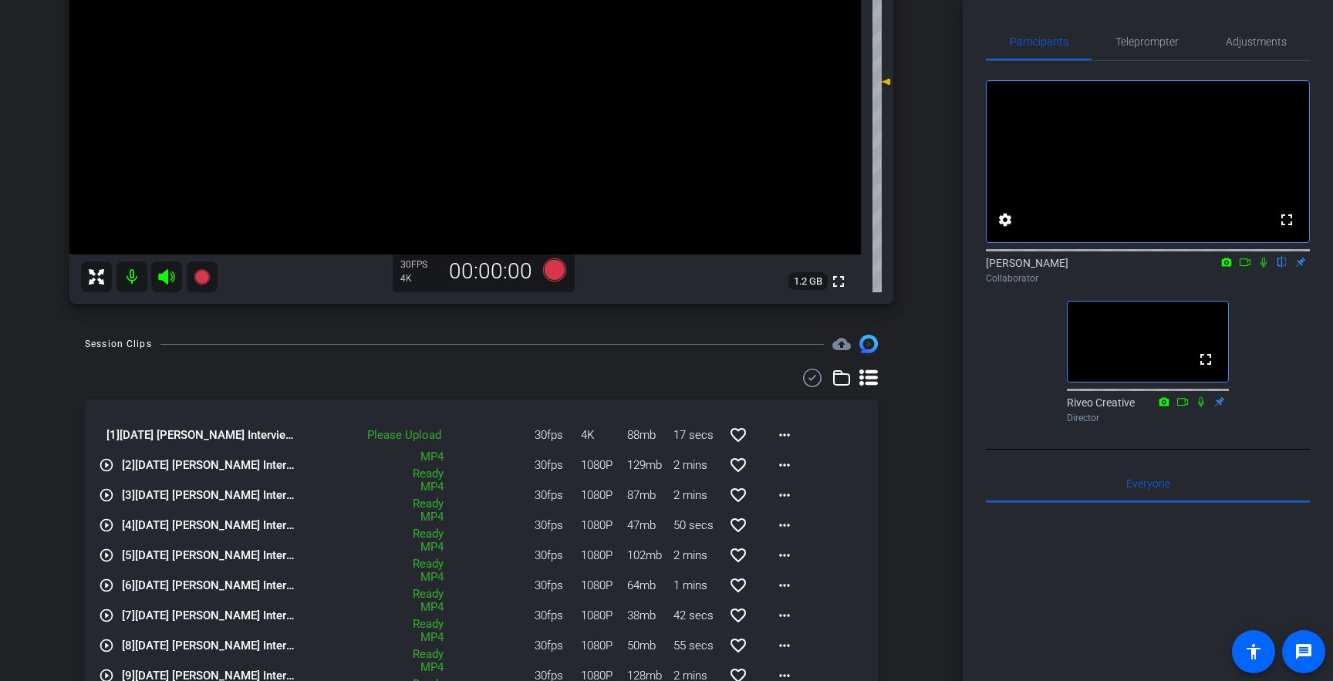
click at [866, 383] on icon at bounding box center [868, 378] width 19 height 16
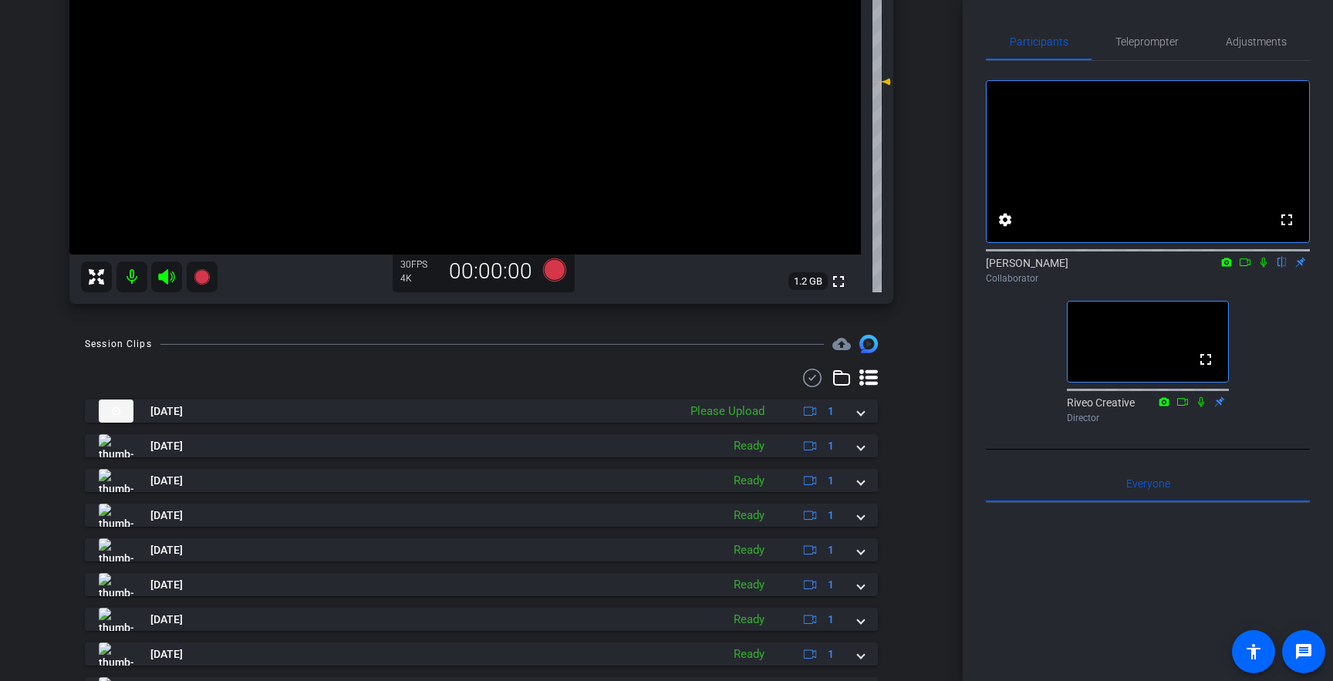
click at [835, 382] on icon at bounding box center [841, 378] width 19 height 19
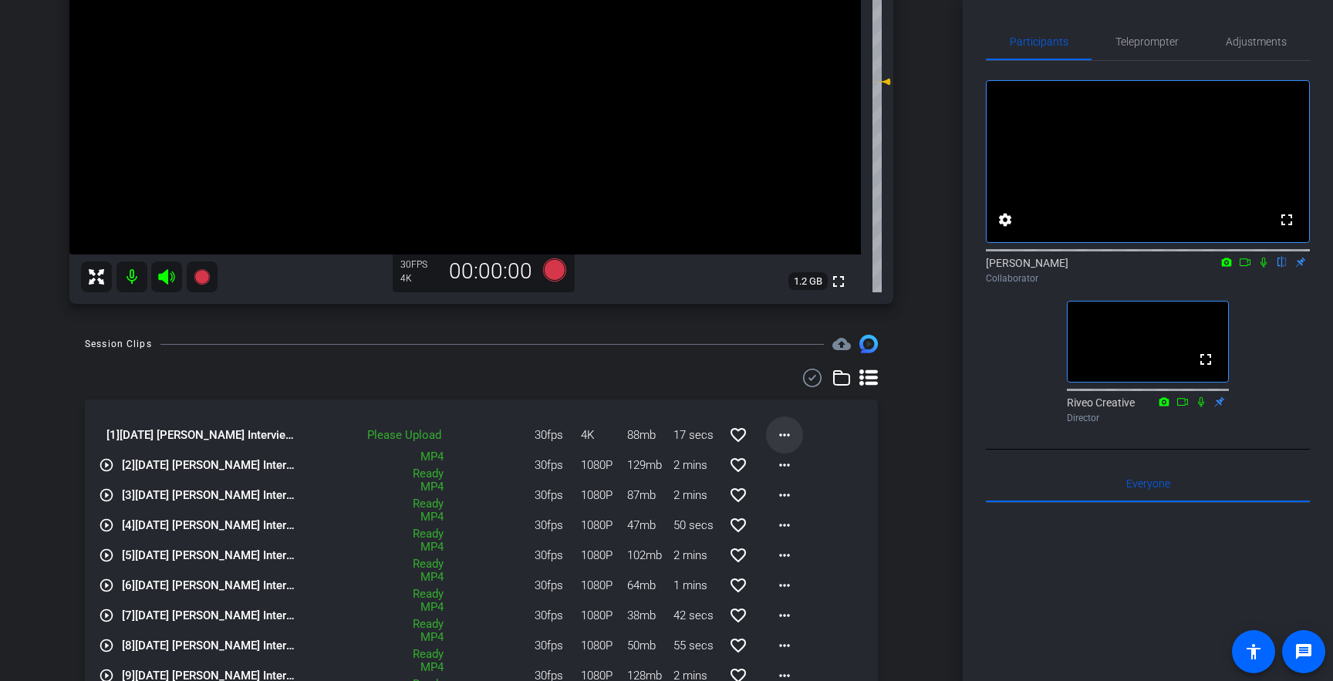
click at [785, 436] on mat-icon "more_horiz" at bounding box center [784, 435] width 19 height 19
click at [794, 468] on span "Upload" at bounding box center [809, 467] width 62 height 19
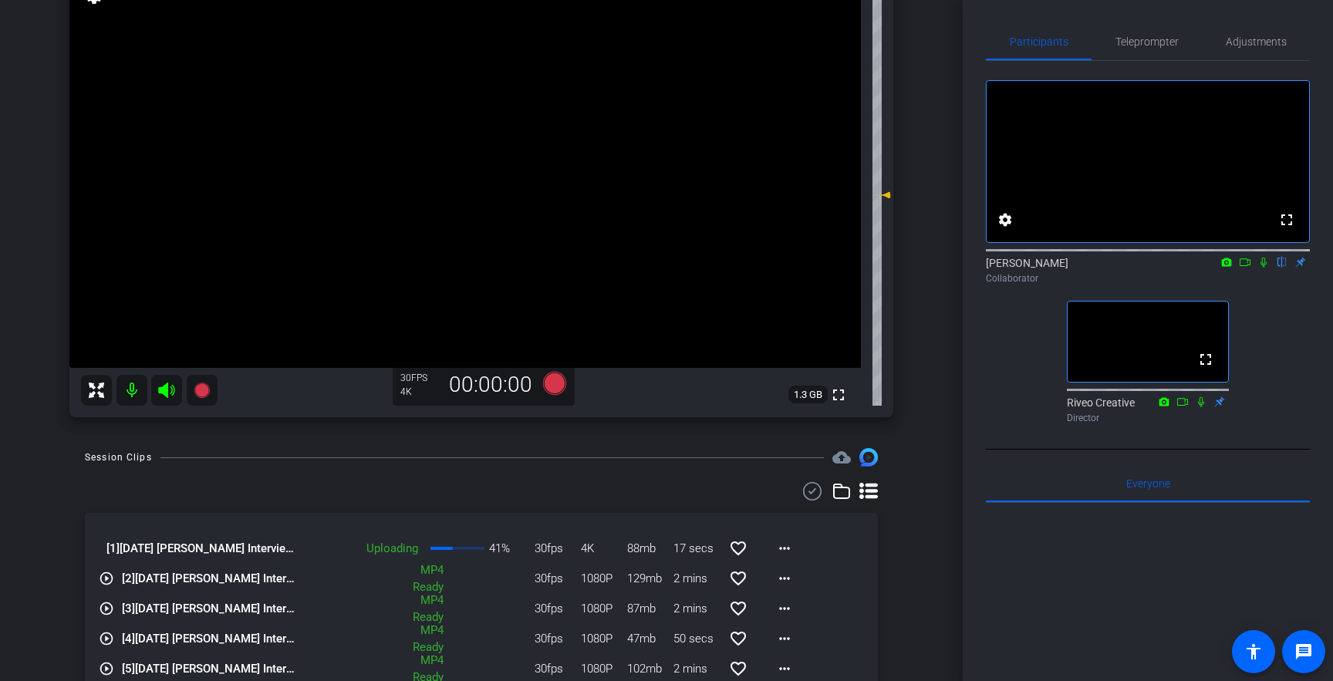
scroll to position [130, 0]
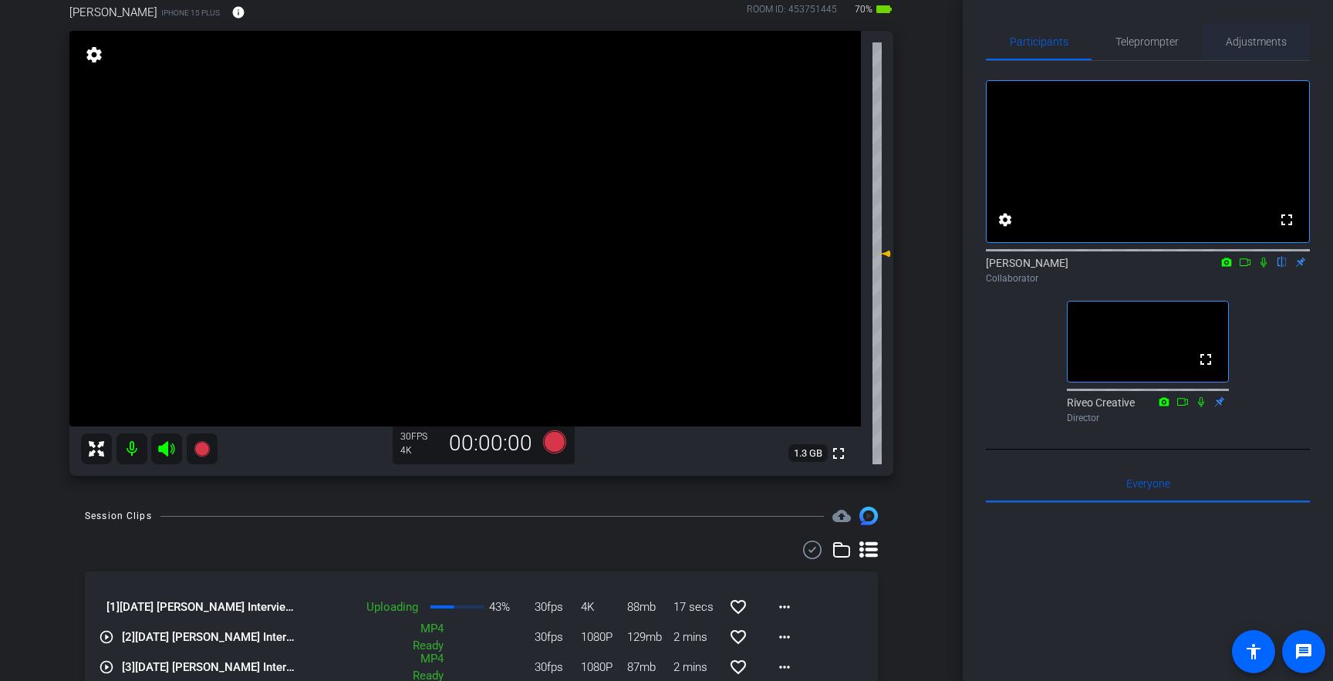
click at [1261, 39] on span "Adjustments" at bounding box center [1256, 41] width 61 height 11
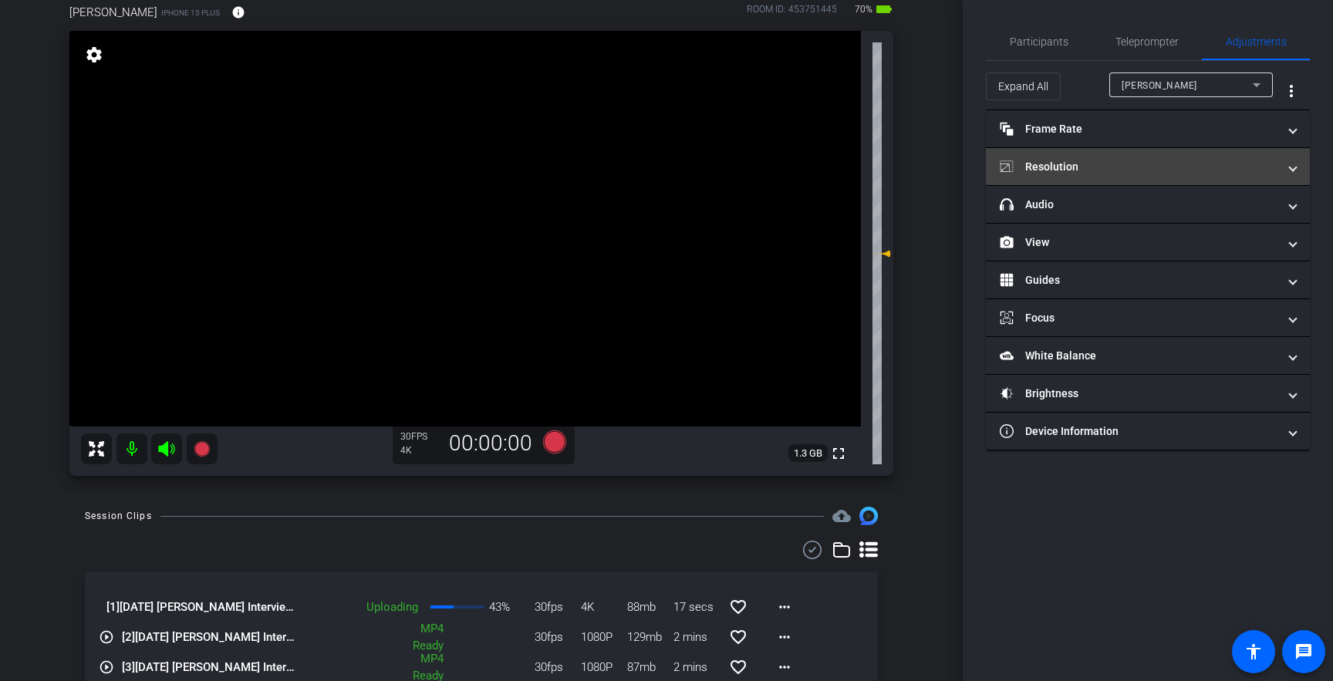
click at [1153, 165] on mat-panel-title "Resolution" at bounding box center [1139, 167] width 278 height 16
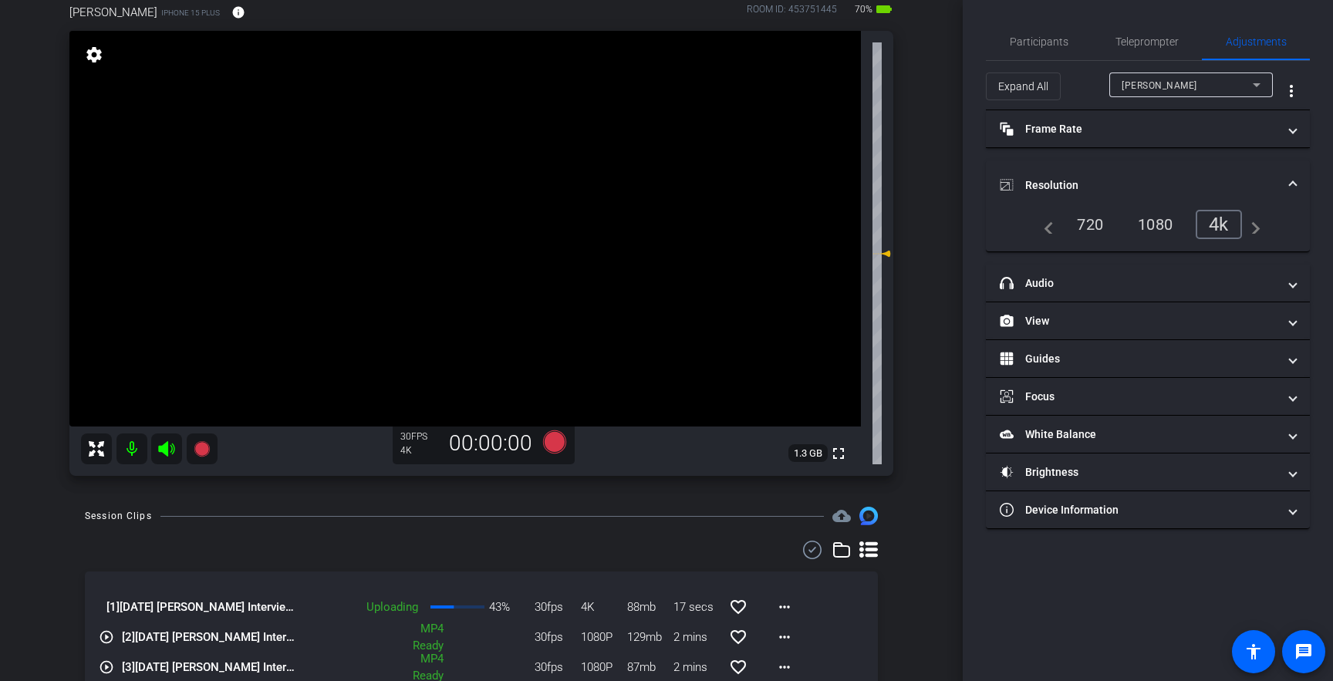
click at [1160, 222] on div "1080" at bounding box center [1155, 224] width 58 height 26
click at [1035, 36] on span "Participants" at bounding box center [1039, 41] width 59 height 11
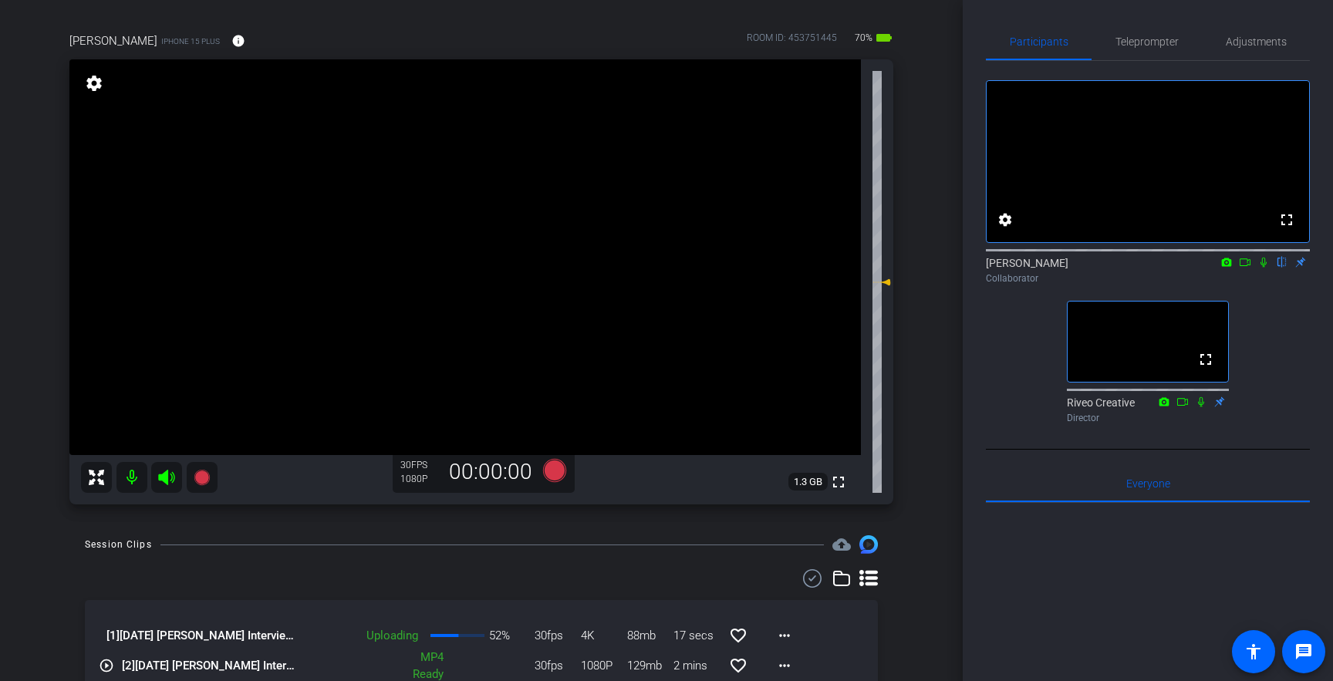
scroll to position [93, 0]
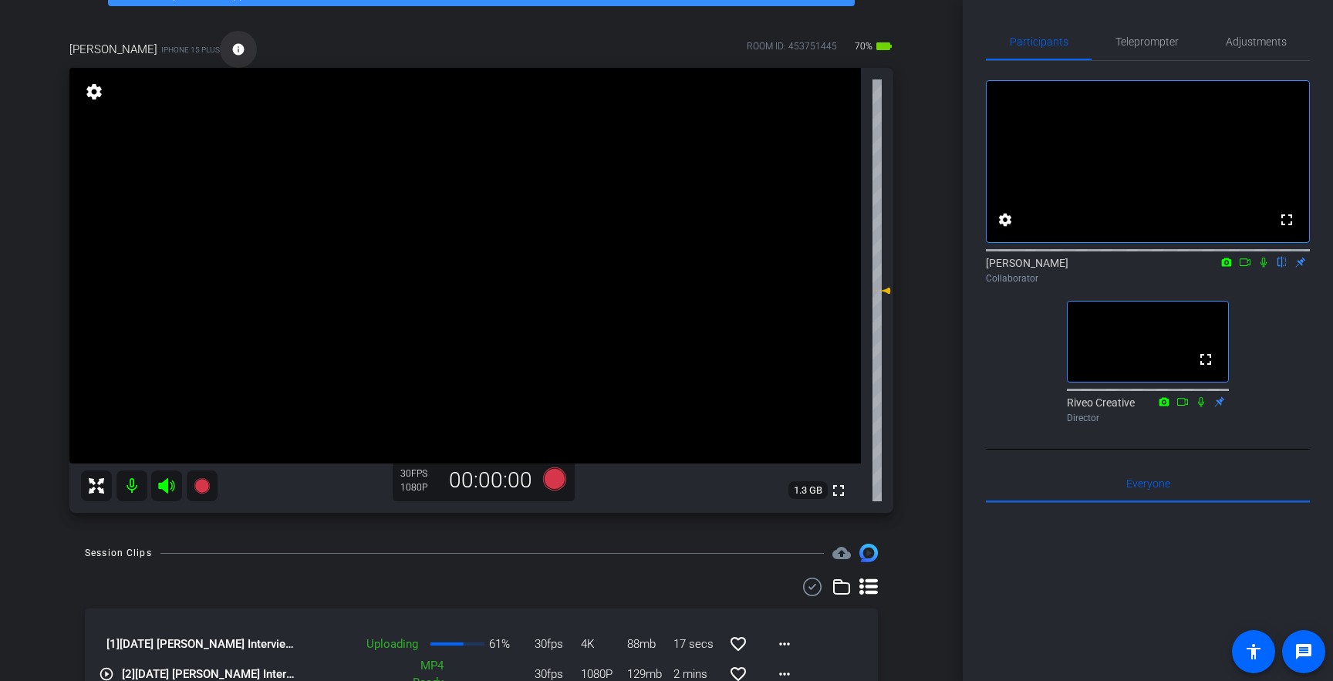
click at [231, 46] on mat-icon "info" at bounding box center [238, 49] width 14 height 14
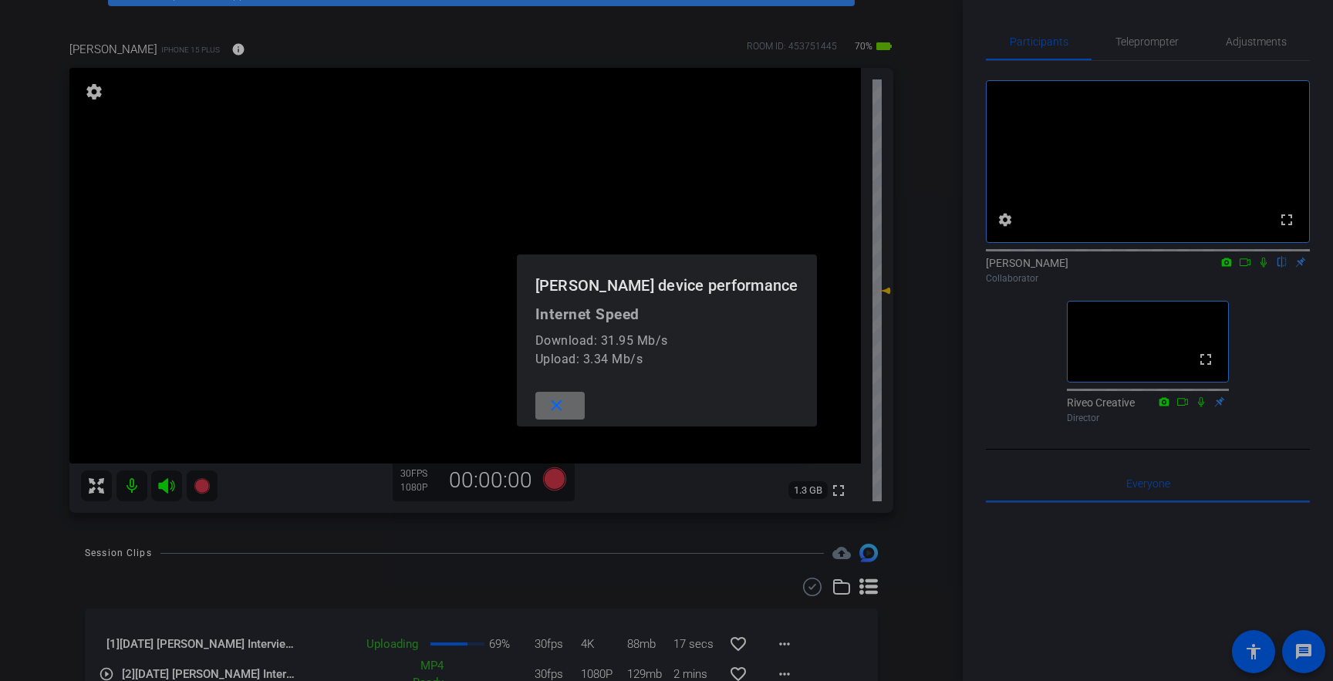
click at [566, 410] on mat-icon "close" at bounding box center [556, 406] width 19 height 19
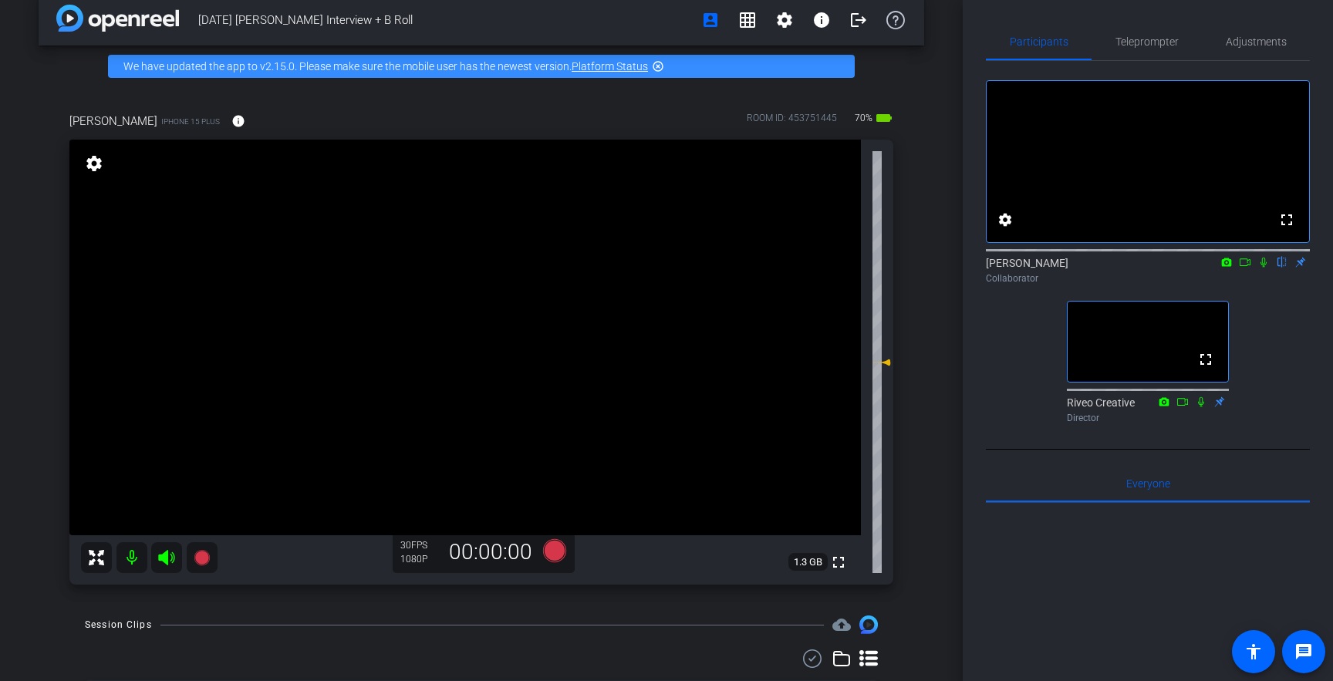
scroll to position [0, 0]
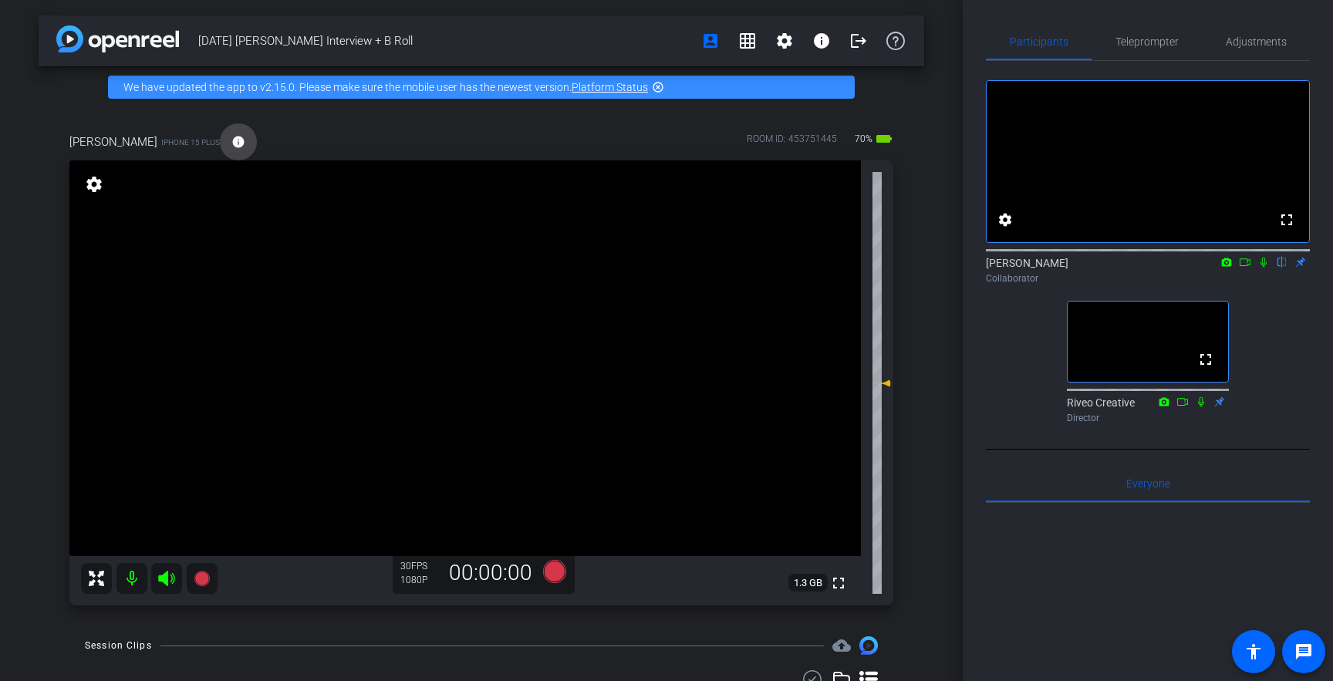
click at [231, 140] on mat-icon "info" at bounding box center [238, 142] width 14 height 14
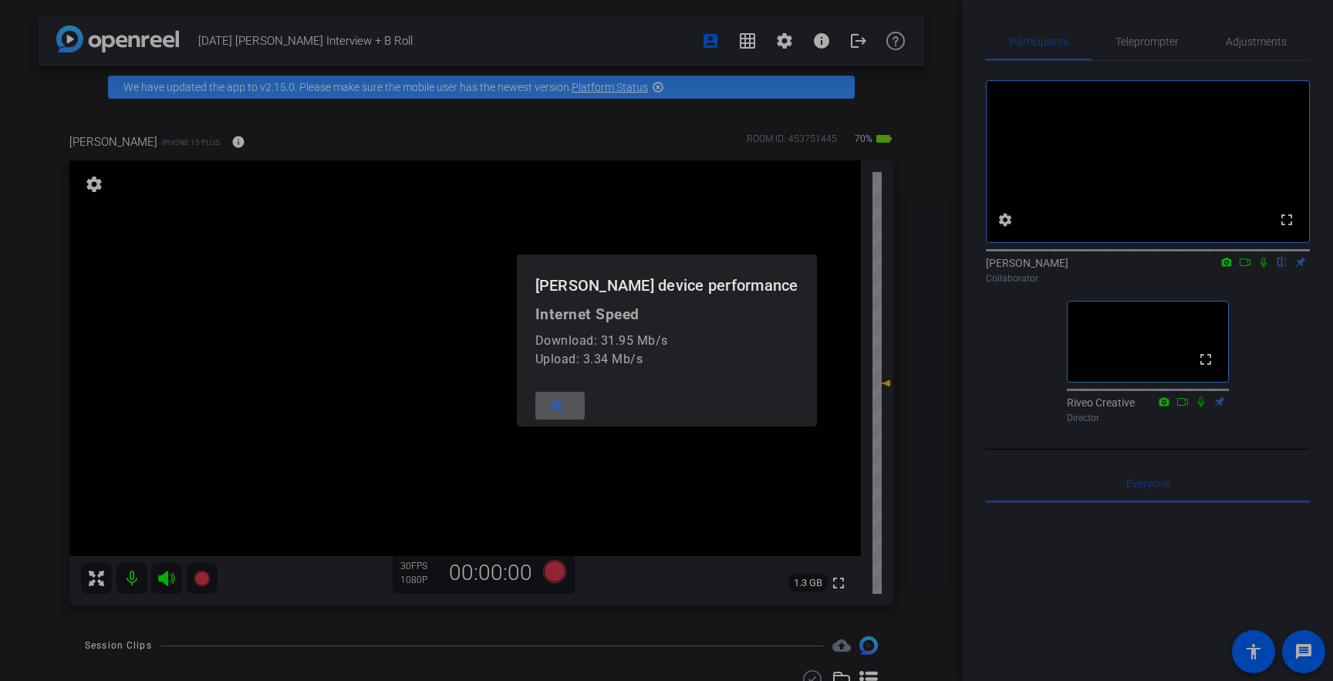
click at [585, 415] on span at bounding box center [559, 405] width 49 height 37
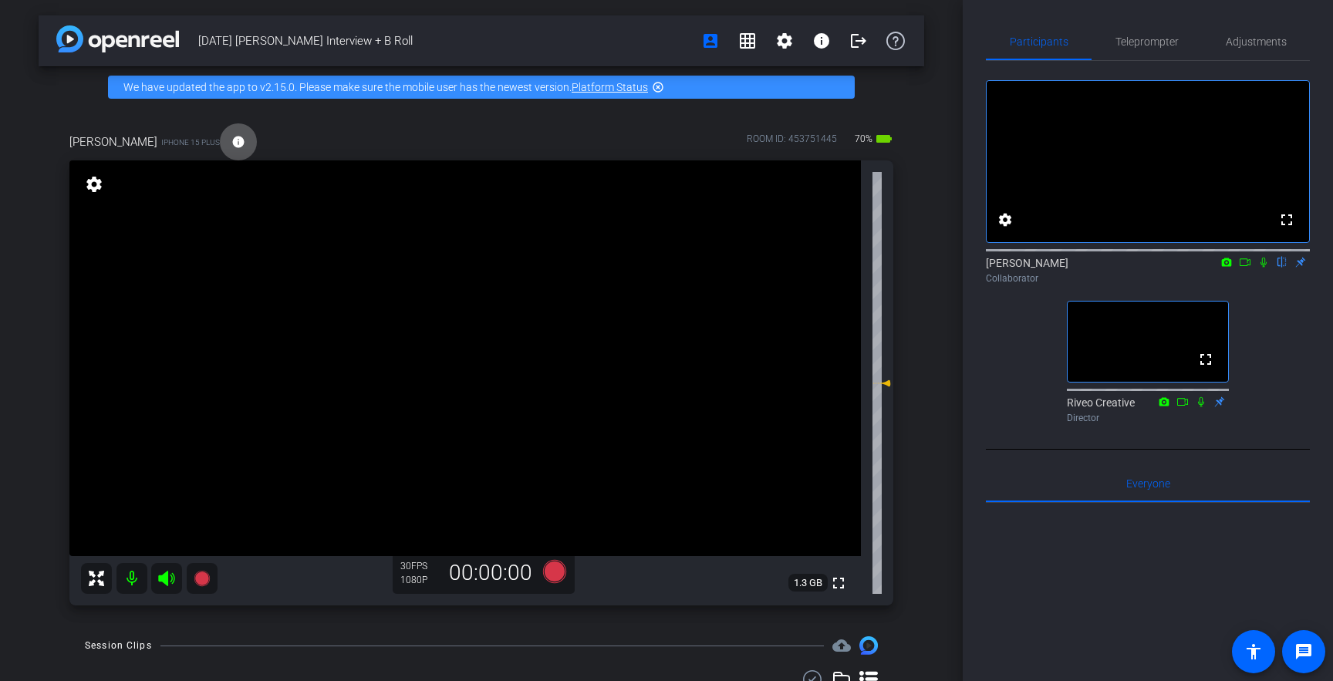
click at [231, 139] on mat-icon "info" at bounding box center [238, 142] width 14 height 14
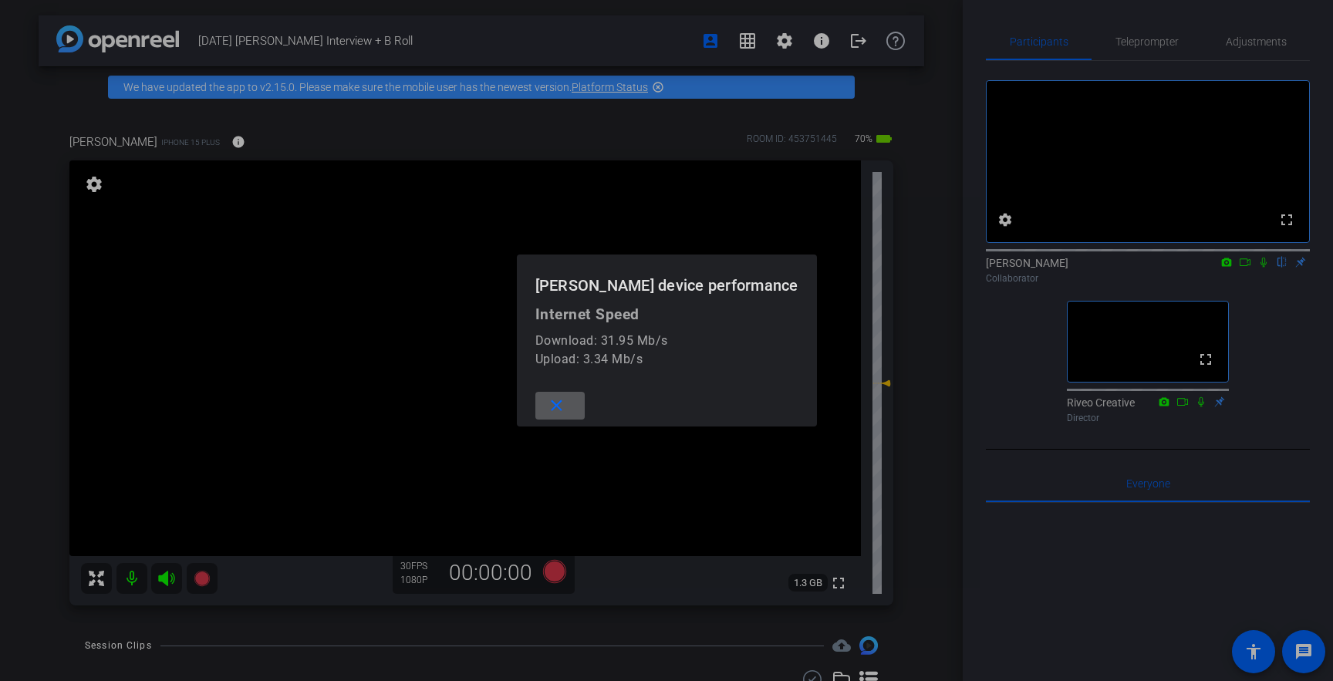
click at [585, 407] on span at bounding box center [559, 405] width 49 height 37
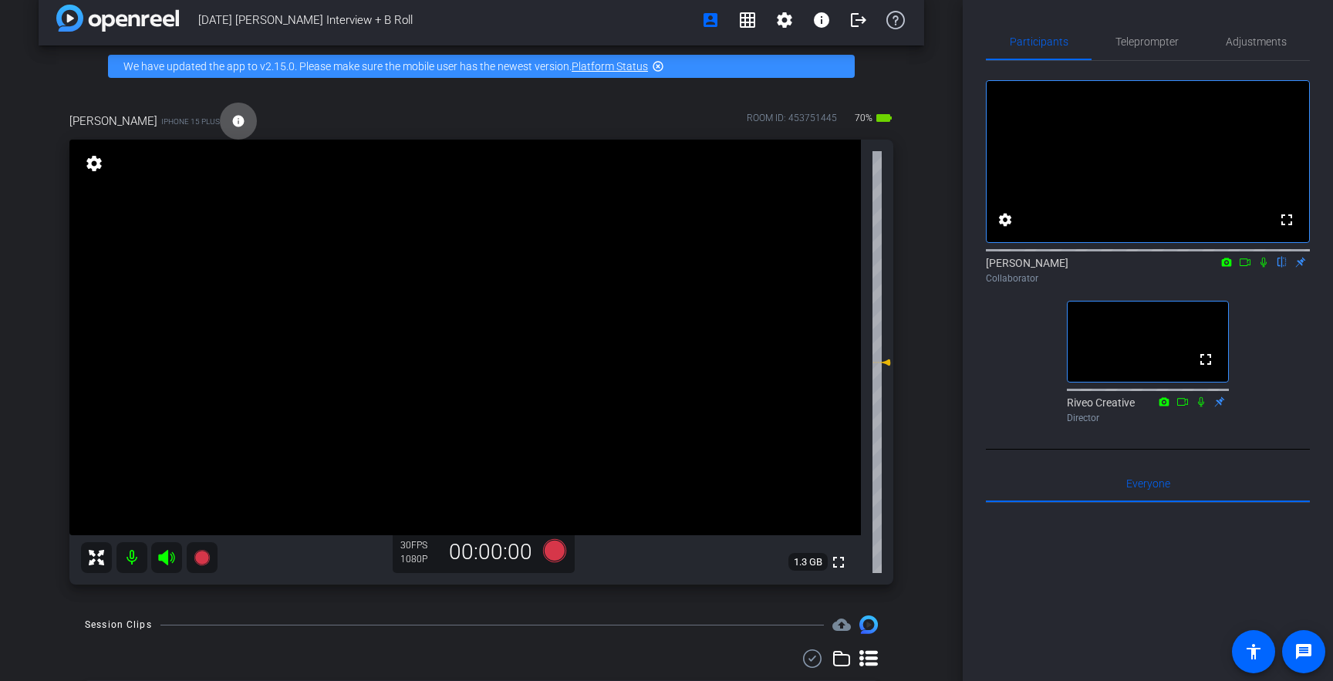
scroll to position [16, 0]
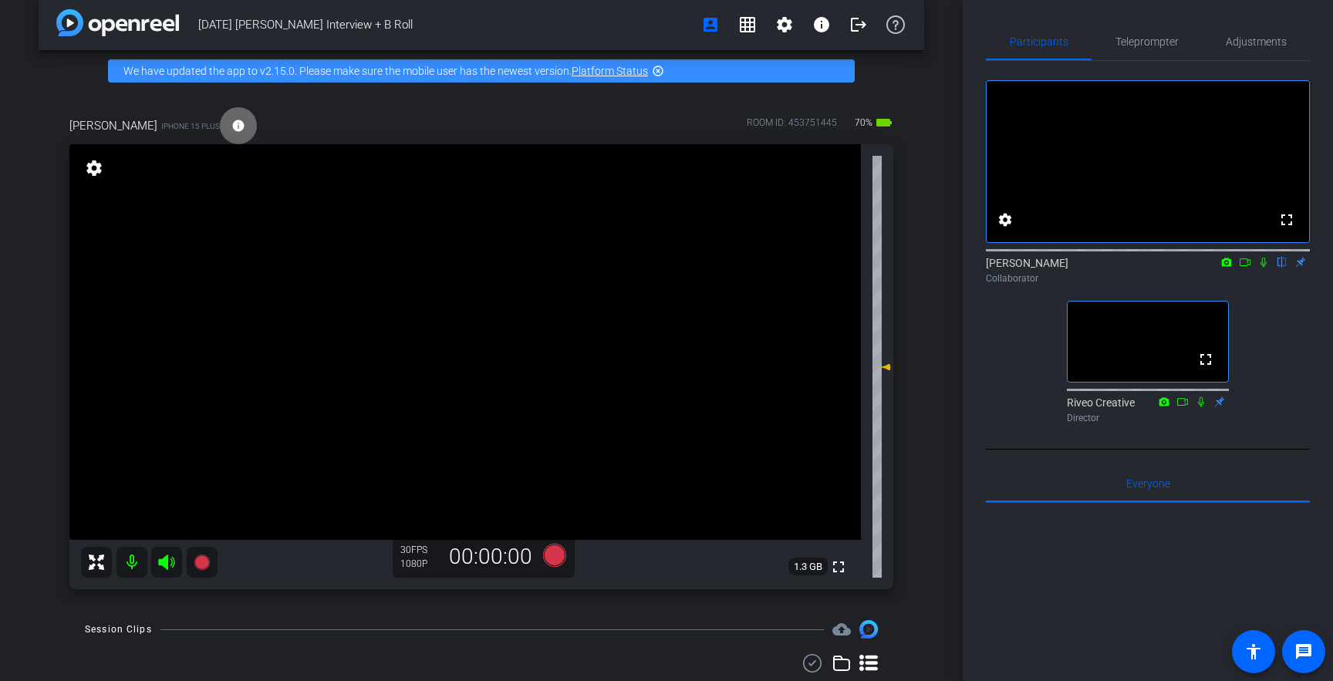
click at [231, 124] on mat-icon "info" at bounding box center [238, 126] width 14 height 14
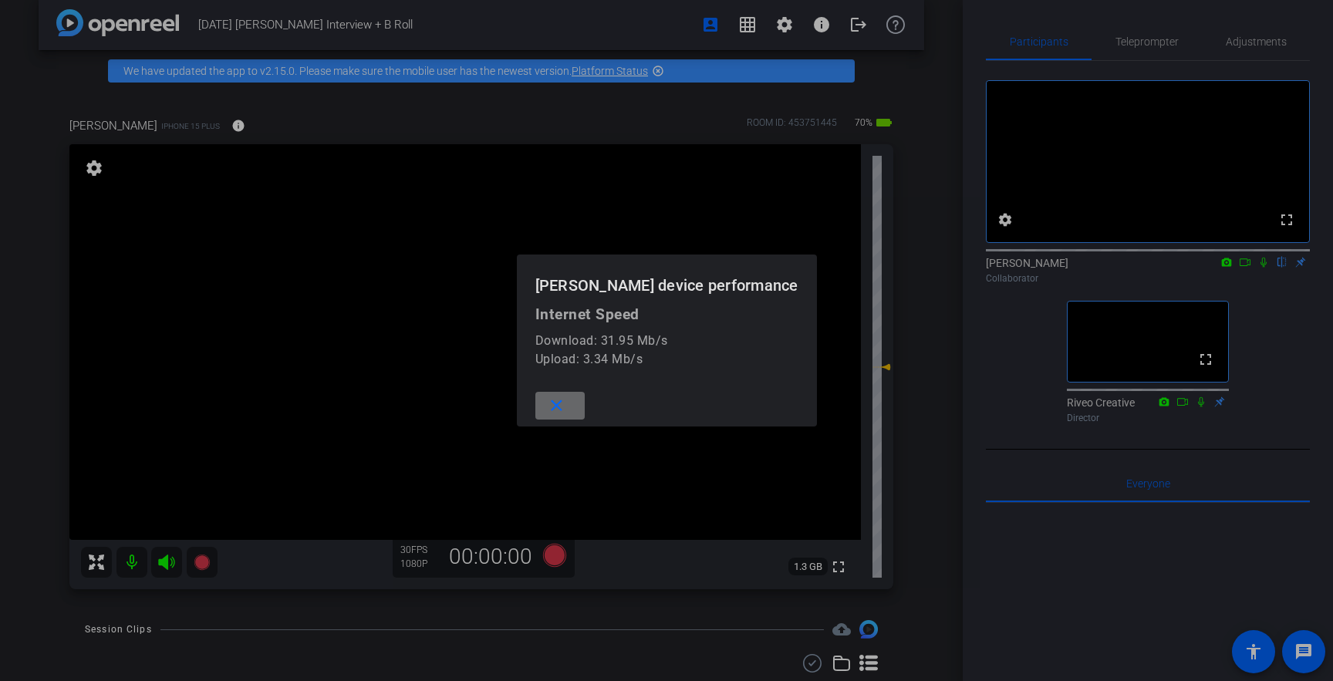
click at [585, 405] on span at bounding box center [559, 405] width 49 height 37
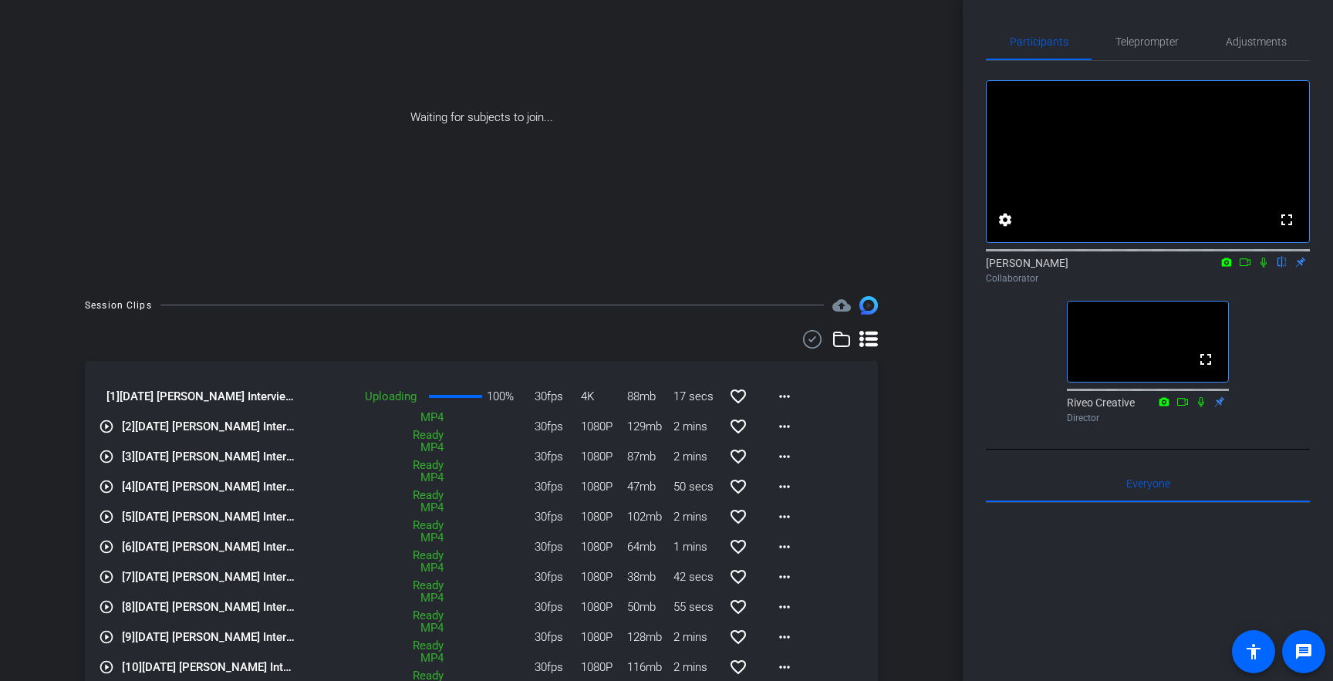
scroll to position [0, 0]
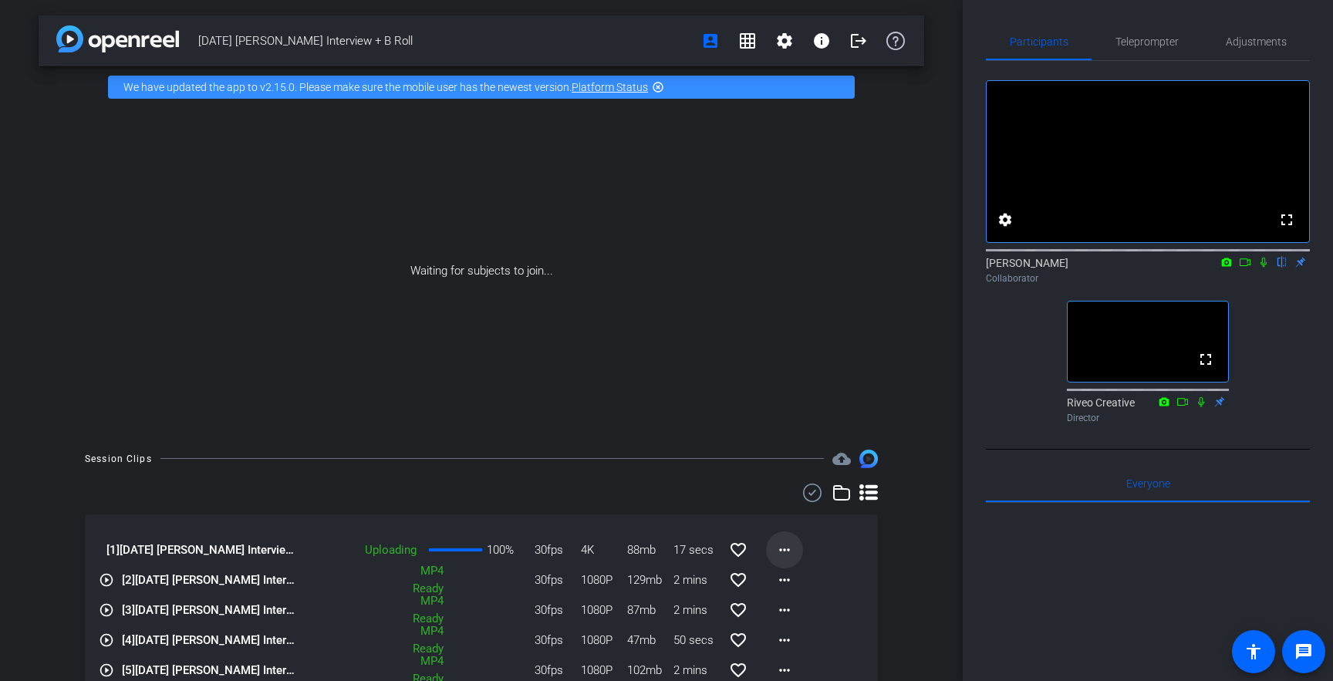
click at [781, 547] on mat-icon "more_horiz" at bounding box center [784, 550] width 19 height 19
click at [916, 523] on div at bounding box center [666, 340] width 1333 height 681
click at [788, 547] on mat-icon "more_horiz" at bounding box center [784, 550] width 19 height 19
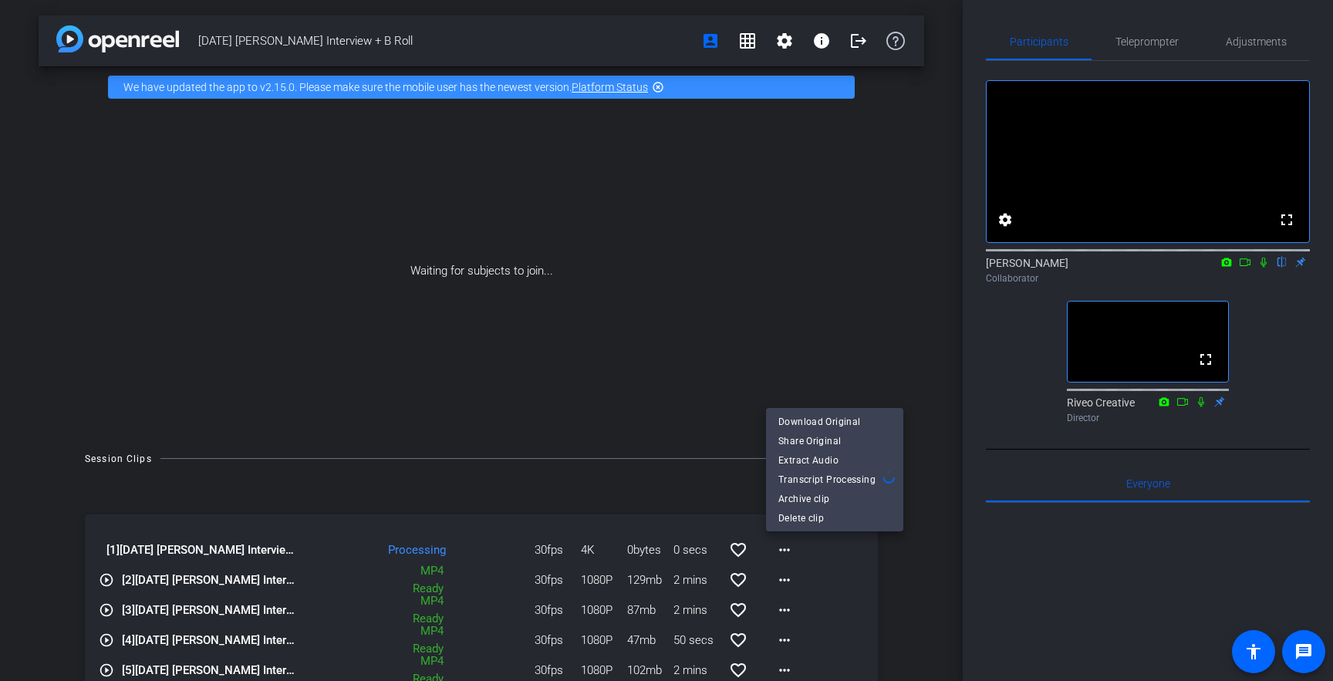
click at [886, 592] on div at bounding box center [666, 340] width 1333 height 681
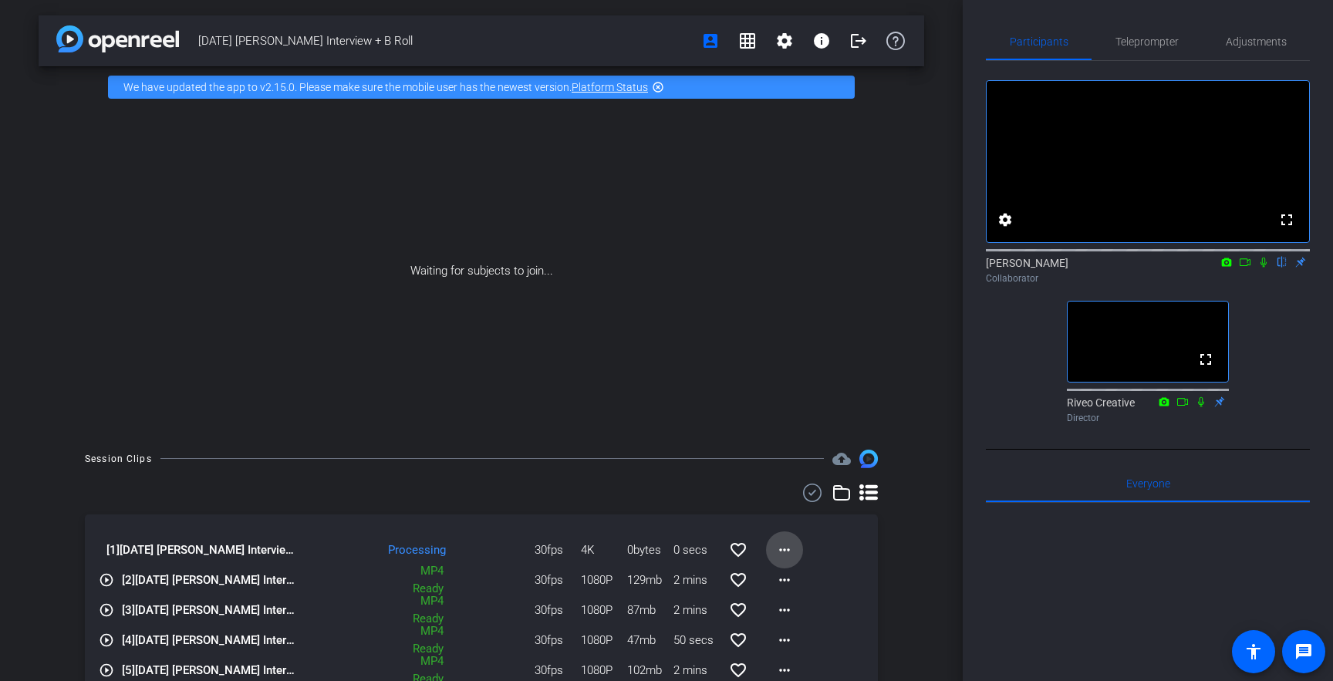
click at [779, 542] on mat-icon "more_horiz" at bounding box center [784, 550] width 19 height 19
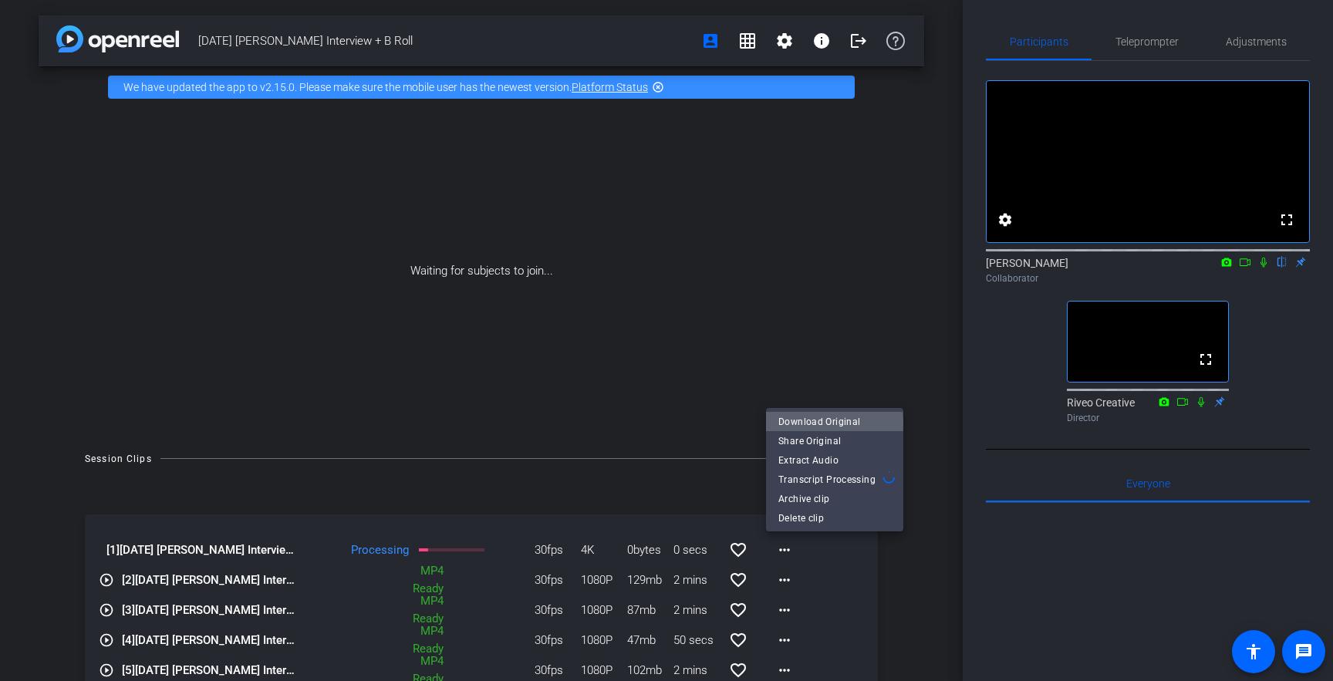
click at [822, 424] on span "Download Original" at bounding box center [834, 422] width 113 height 19
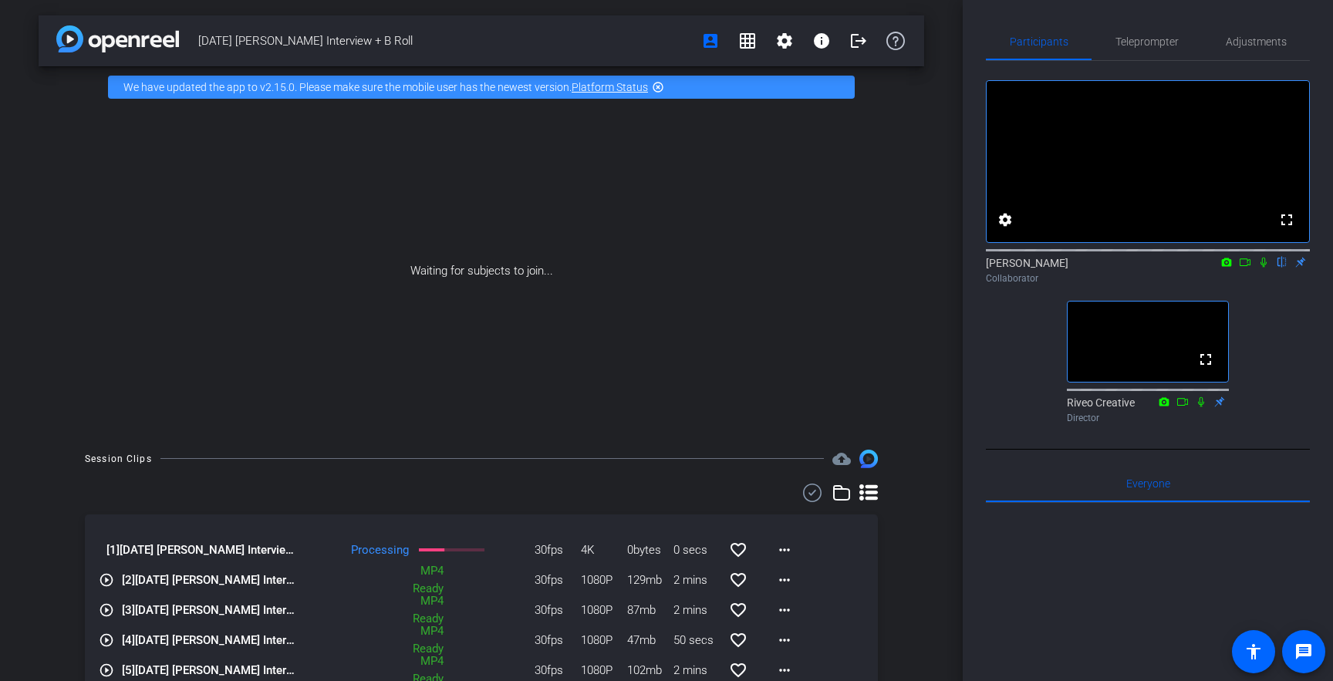
click at [1265, 268] on icon at bounding box center [1264, 262] width 12 height 11
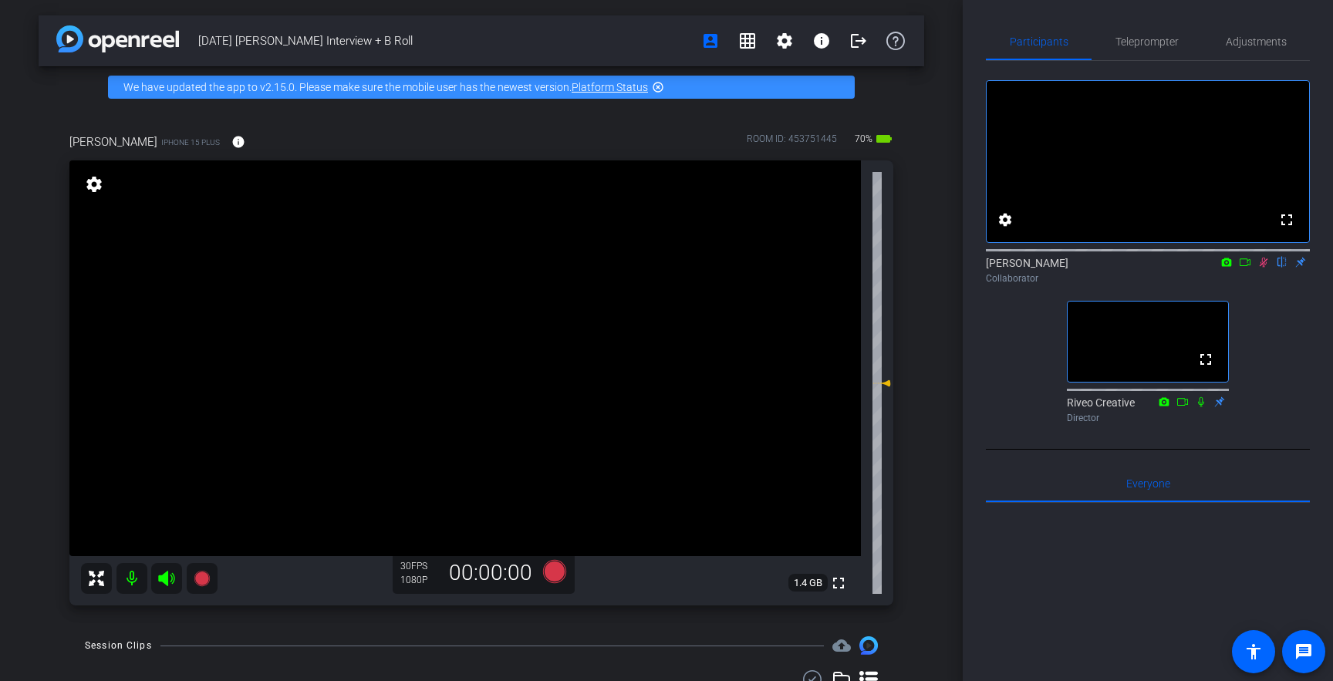
click at [1266, 268] on icon at bounding box center [1264, 262] width 12 height 11
click at [231, 148] on mat-icon "info" at bounding box center [238, 142] width 14 height 14
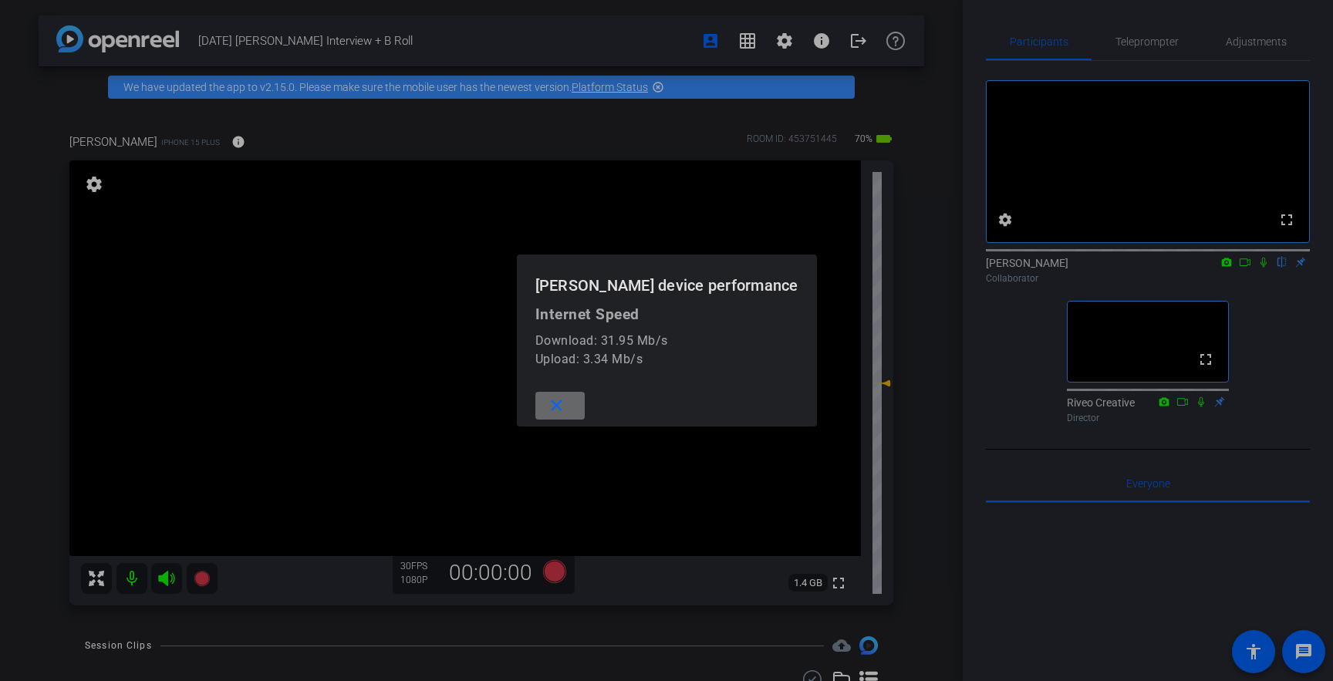
click at [585, 417] on span at bounding box center [559, 405] width 49 height 37
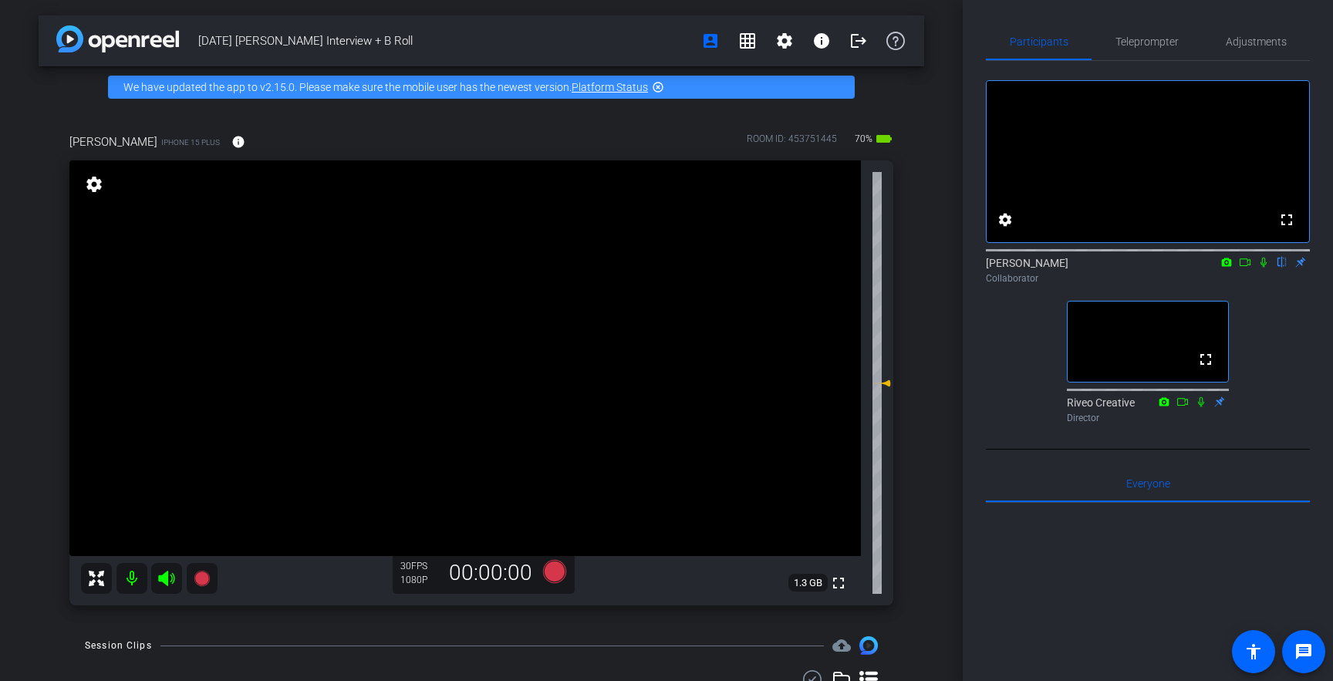
click at [413, 389] on video at bounding box center [465, 358] width 792 height 396
click at [231, 144] on mat-icon "info" at bounding box center [238, 142] width 14 height 14
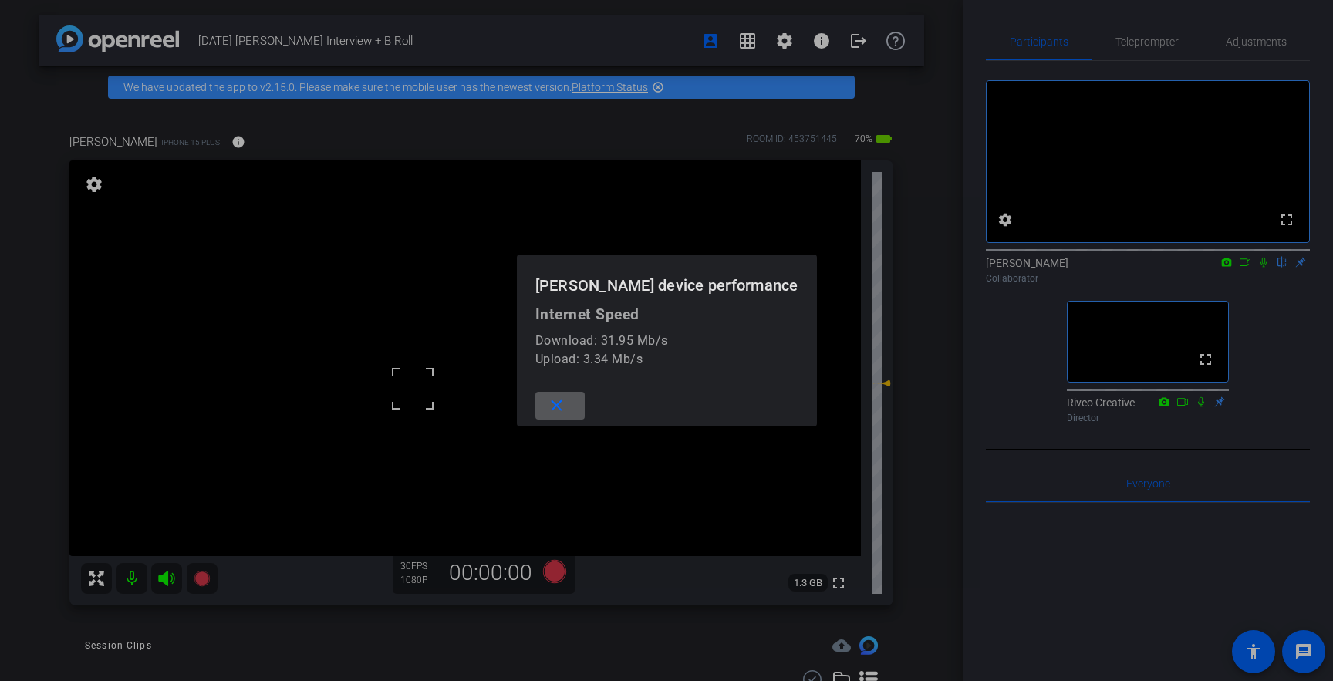
click at [566, 413] on mat-icon "close" at bounding box center [556, 406] width 19 height 19
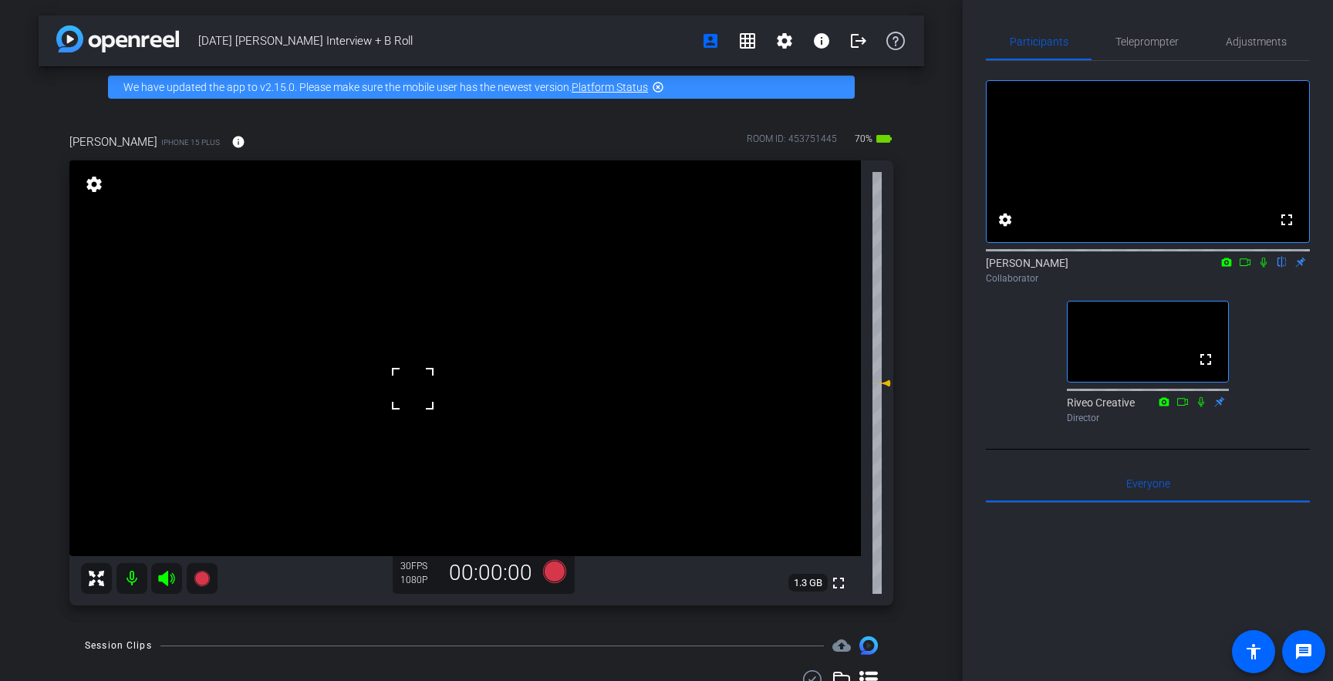
click at [927, 557] on div "9.23.25 Lisa Interview + B Roll account_box grid_on settings info logout We hav…" at bounding box center [481, 340] width 963 height 681
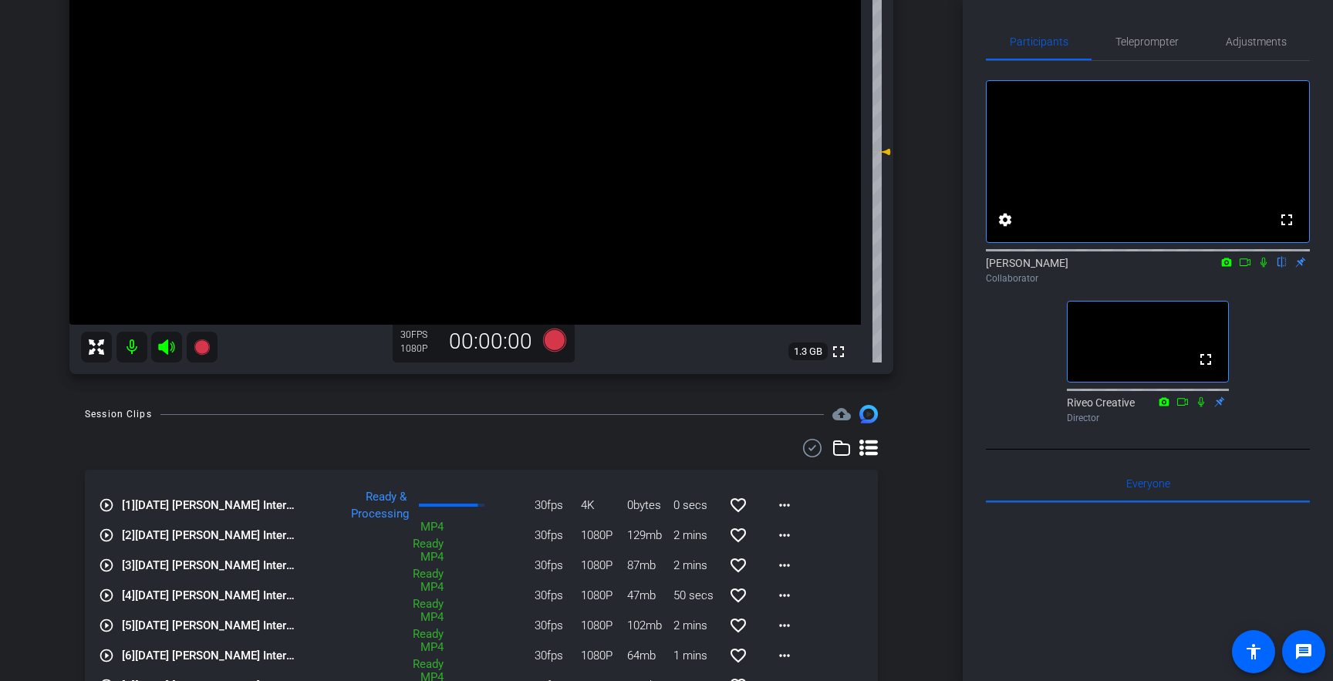
scroll to position [45, 0]
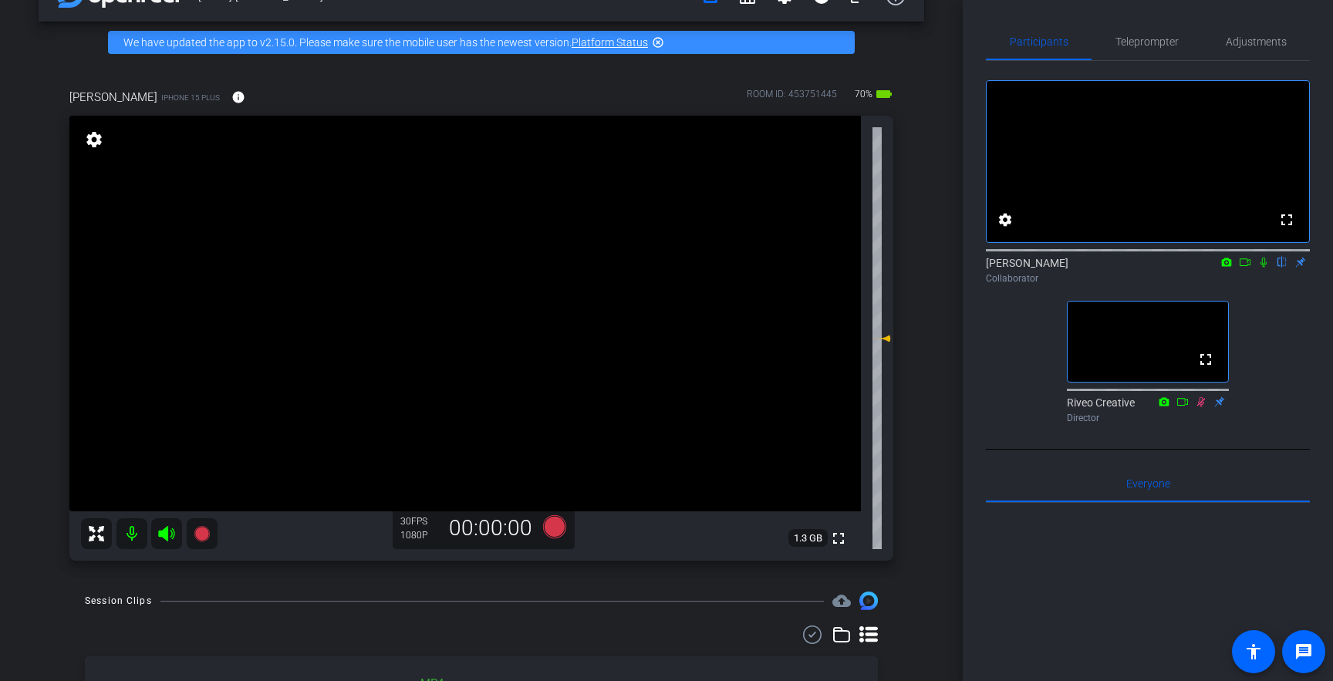
click at [927, 562] on div "9.23.25 Lisa Interview + B Roll account_box grid_on settings info logout We hav…" at bounding box center [481, 295] width 963 height 681
click at [465, 324] on video at bounding box center [465, 314] width 792 height 396
click at [526, 304] on video at bounding box center [465, 314] width 792 height 396
click at [1266, 268] on icon at bounding box center [1264, 262] width 12 height 11
drag, startPoint x: 1265, startPoint y: 284, endPoint x: 1263, endPoint y: 312, distance: 28.6
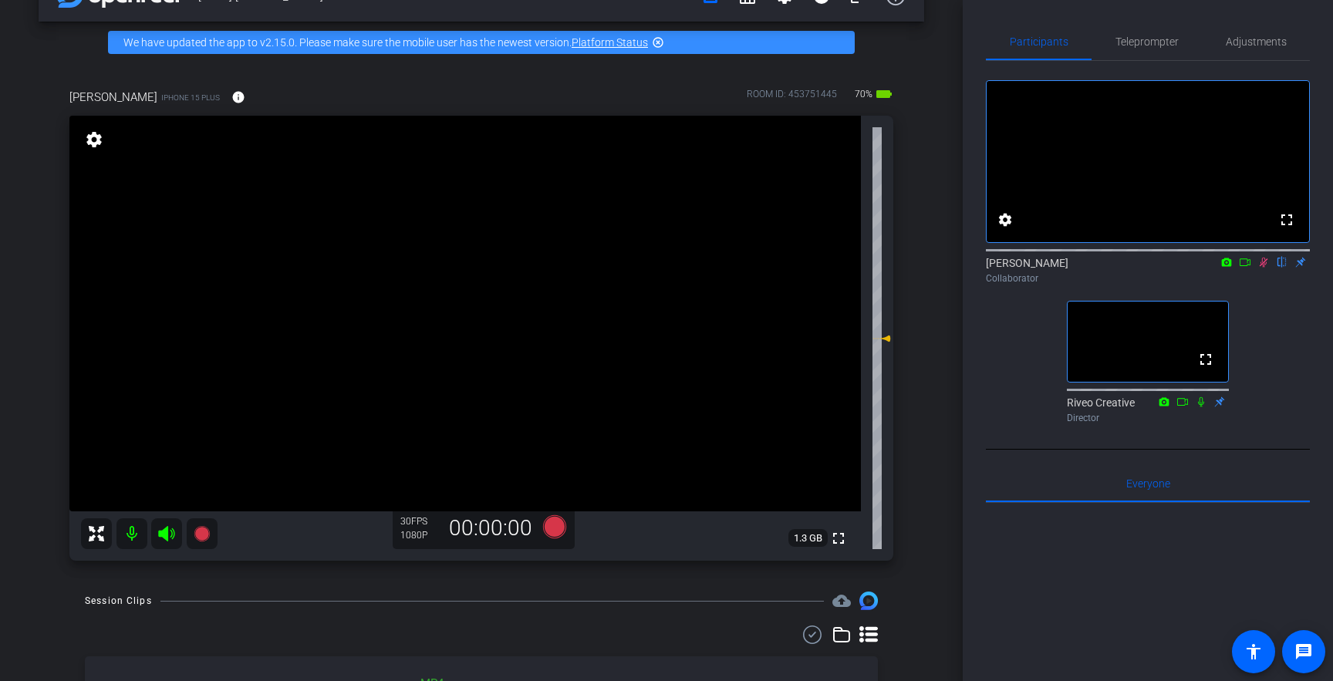
click at [1263, 312] on div "fullscreen settings Madi Tinney flip Collaborator fullscreen Riveo Creative Dir…" at bounding box center [1148, 245] width 324 height 369
click at [1268, 268] on icon at bounding box center [1264, 262] width 12 height 11
click at [1248, 42] on span "Adjustments" at bounding box center [1256, 41] width 61 height 11
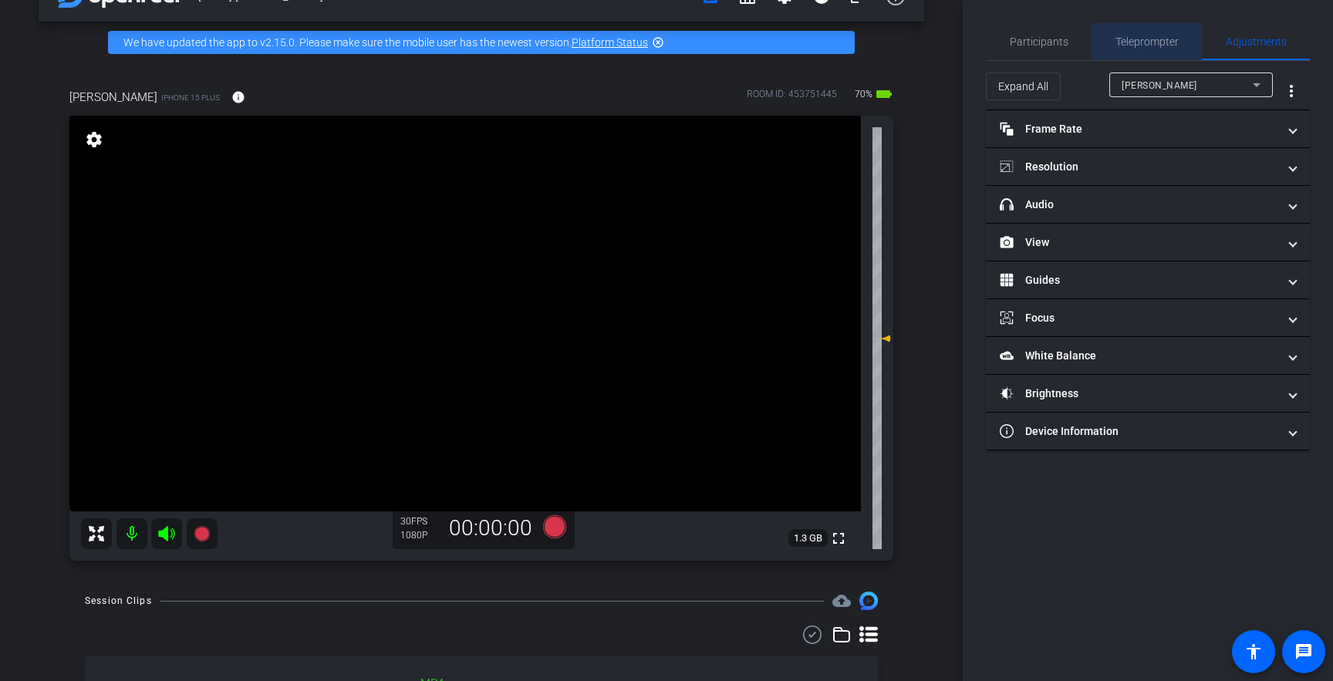
click at [1146, 42] on span "Teleprompter" at bounding box center [1147, 41] width 63 height 11
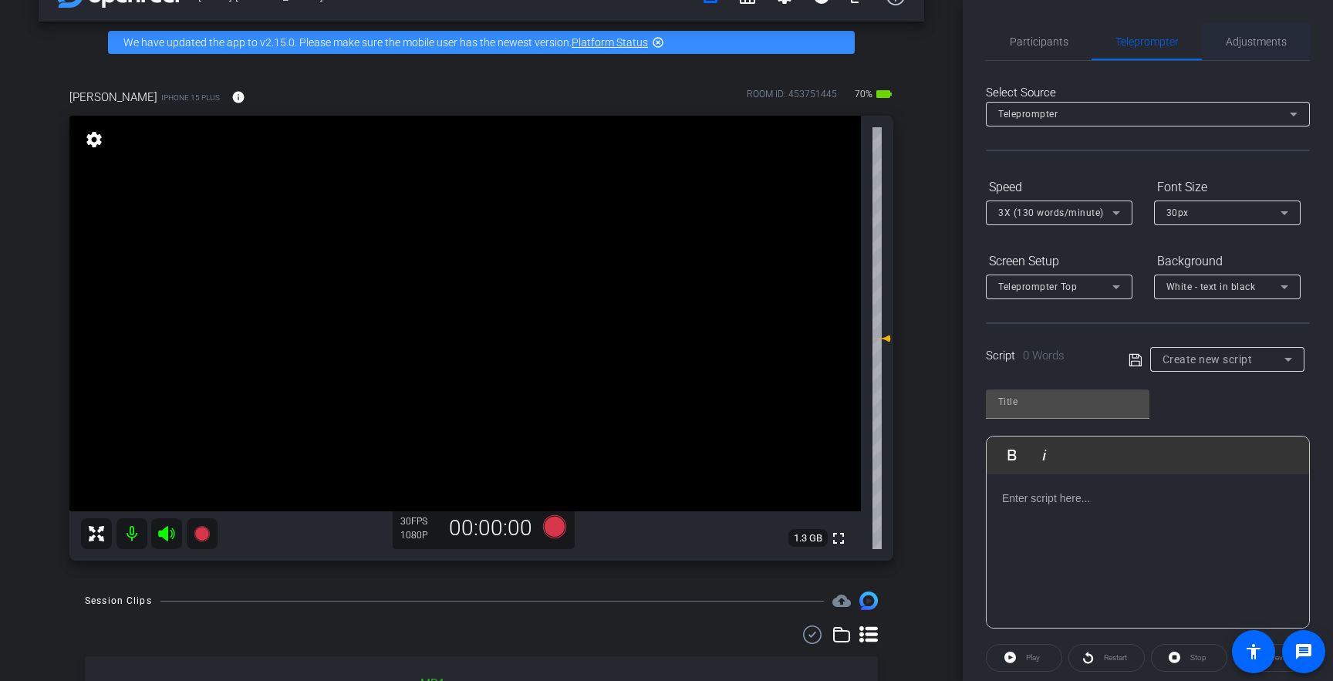
click at [1265, 45] on span "Adjustments" at bounding box center [1256, 41] width 61 height 11
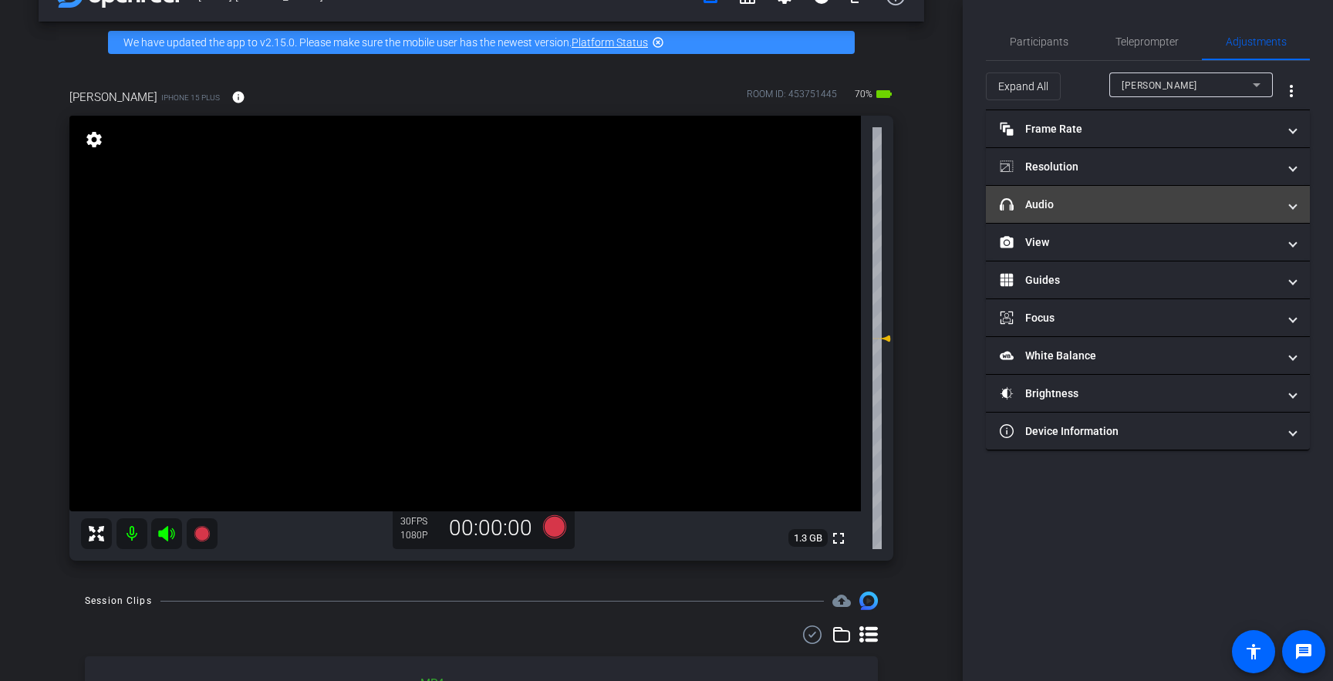
click at [1135, 194] on mat-expansion-panel-header "headphone icon Audio" at bounding box center [1148, 204] width 324 height 37
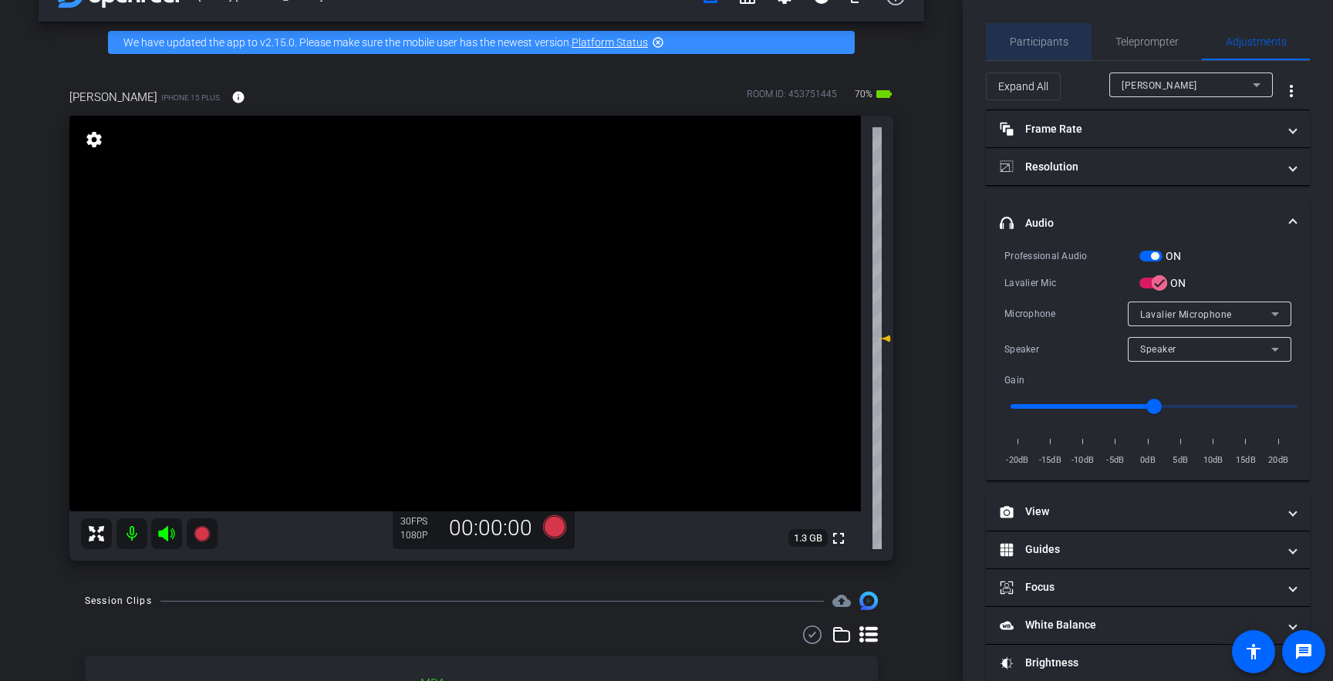
click at [1050, 36] on span "Participants" at bounding box center [1039, 41] width 59 height 11
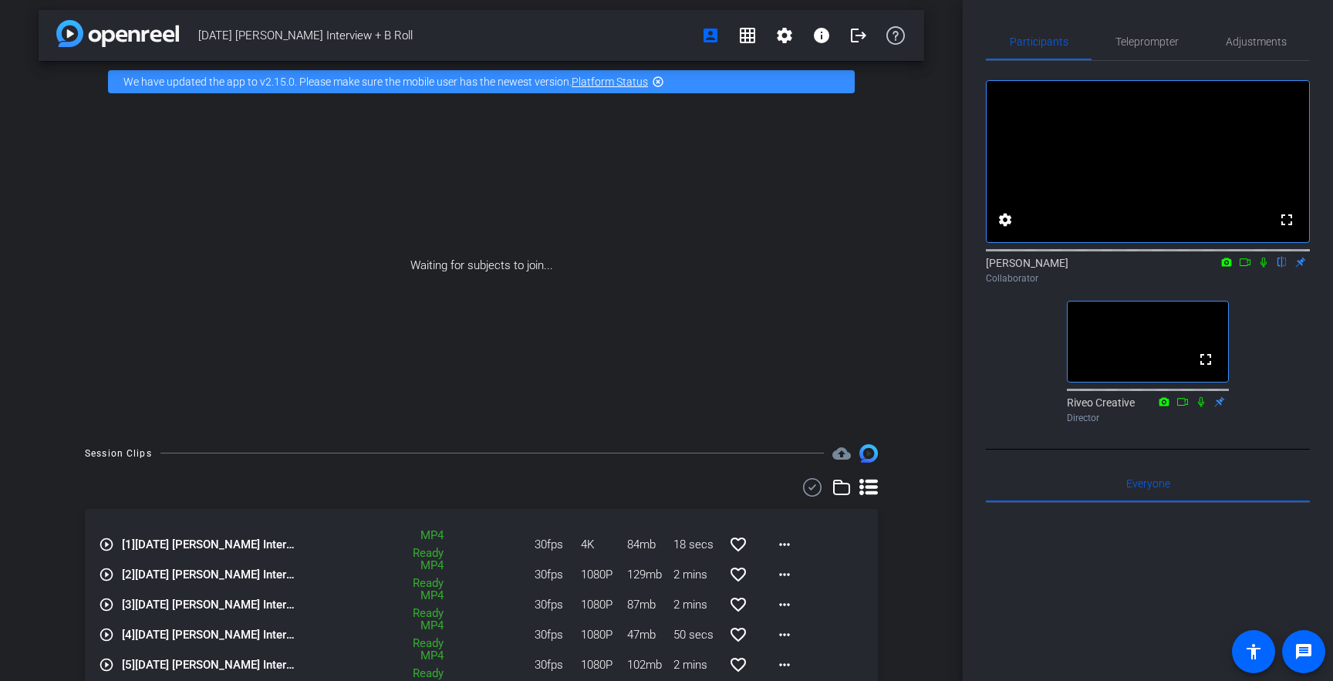
scroll to position [0, 0]
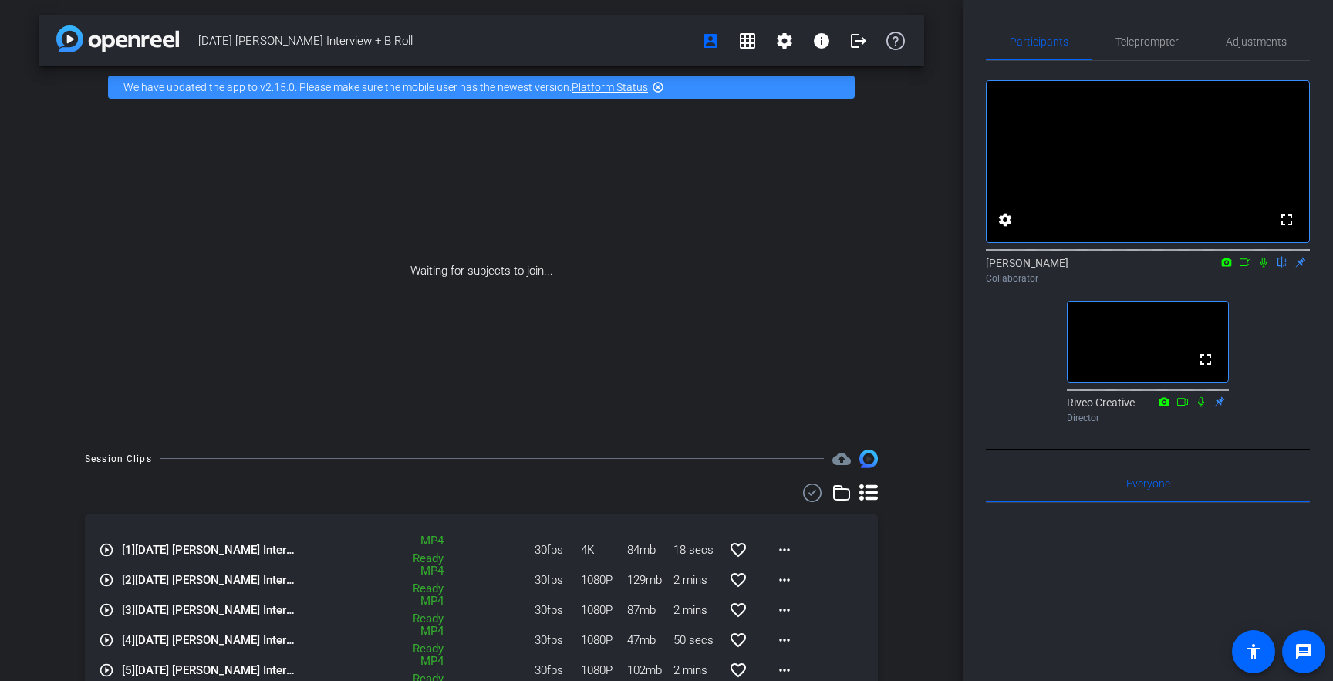
click at [1264, 268] on icon at bounding box center [1264, 263] width 6 height 10
click at [1261, 268] on icon at bounding box center [1264, 262] width 12 height 11
click at [878, 336] on div "Waiting for subjects to join..." at bounding box center [482, 271] width 886 height 326
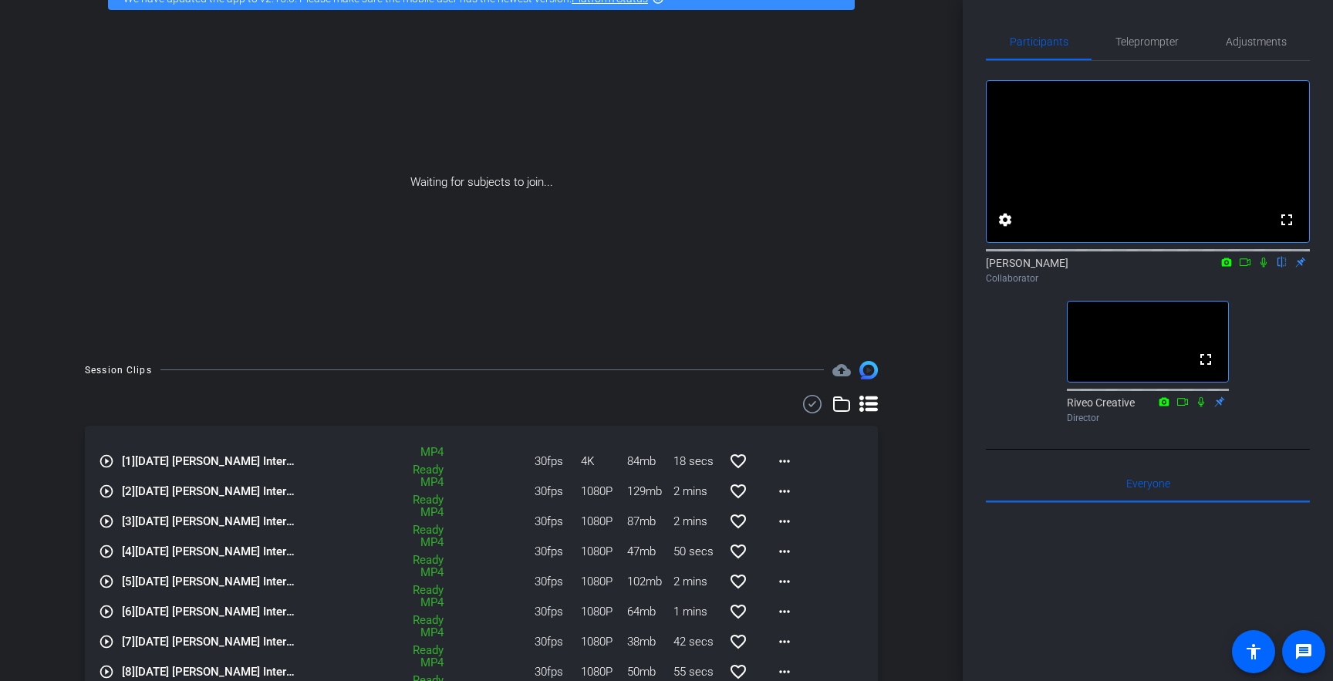
scroll to position [98, 0]
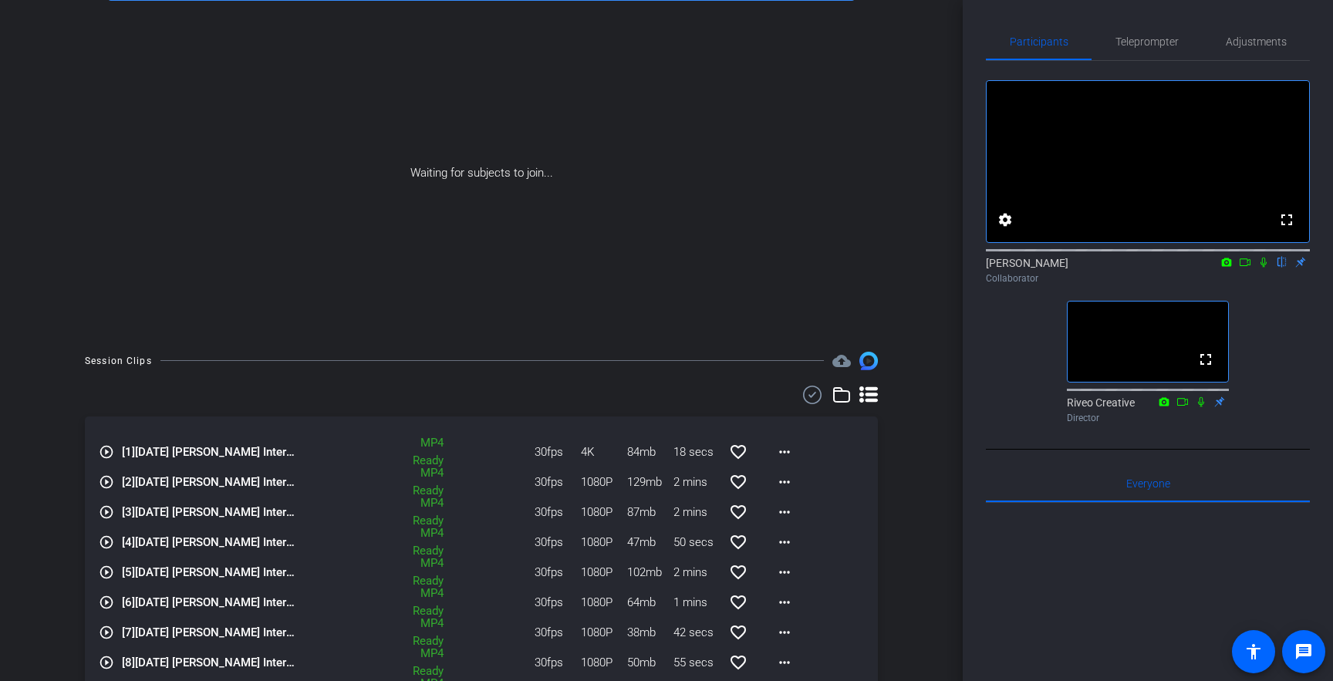
click at [1271, 269] on mat-icon at bounding box center [1263, 262] width 19 height 14
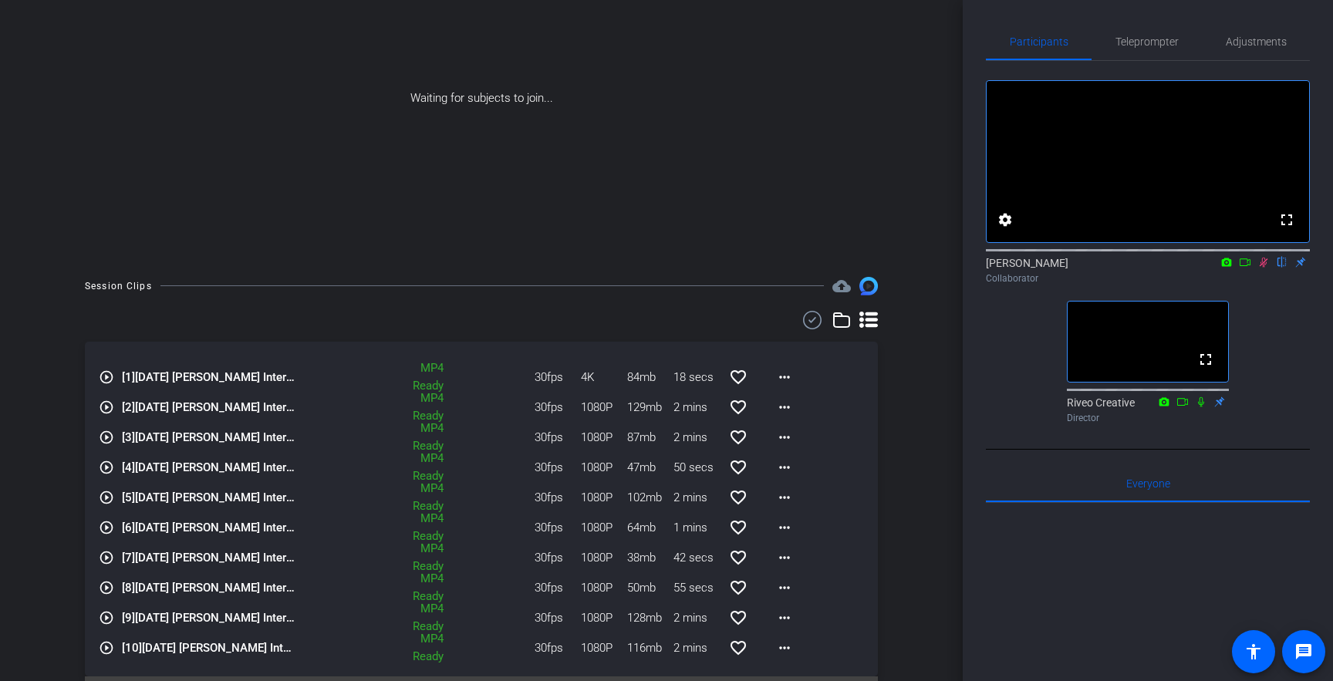
click at [110, 497] on mat-icon "play_circle_outline" at bounding box center [106, 497] width 15 height 15
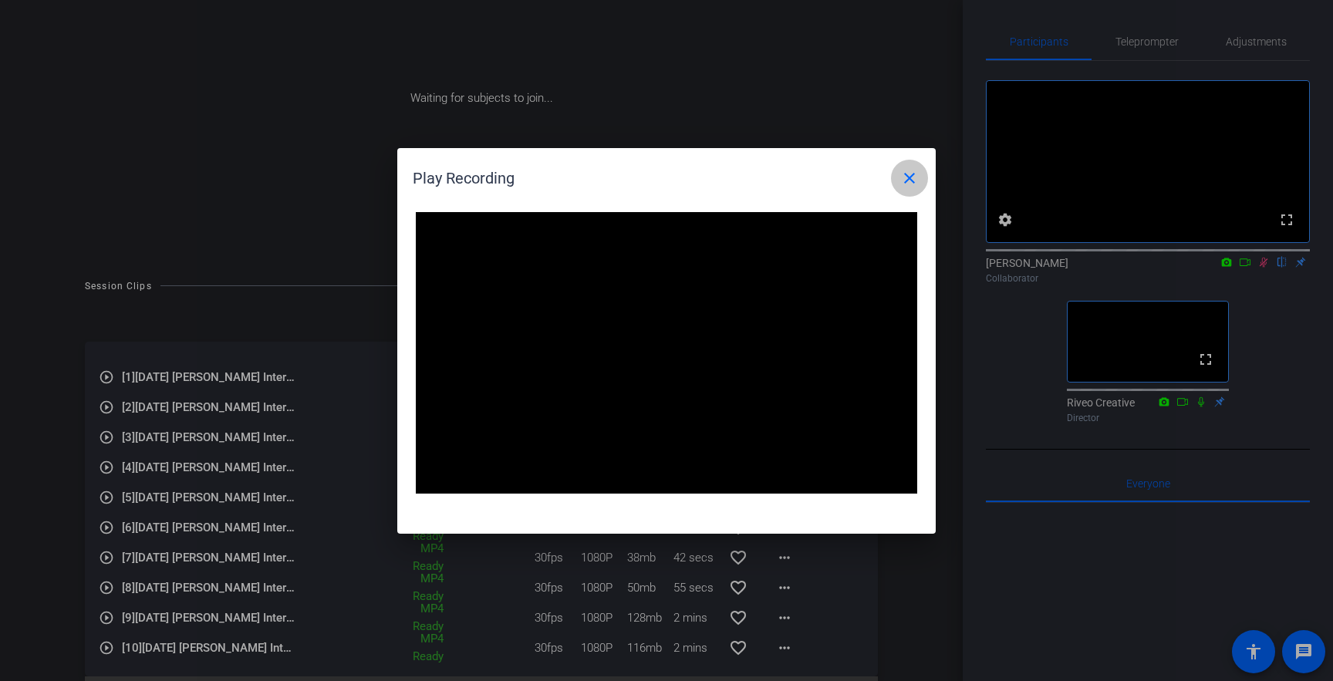
click at [912, 175] on mat-icon "close" at bounding box center [909, 178] width 19 height 19
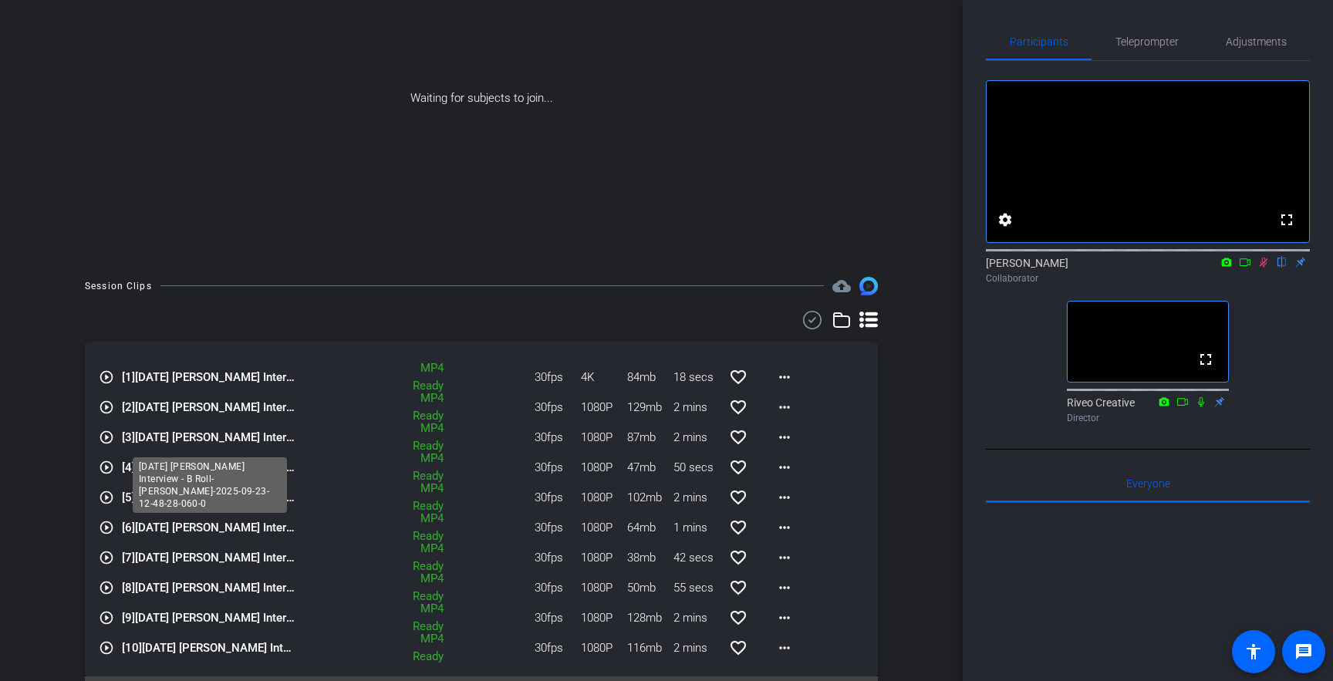
scroll to position [211, 0]
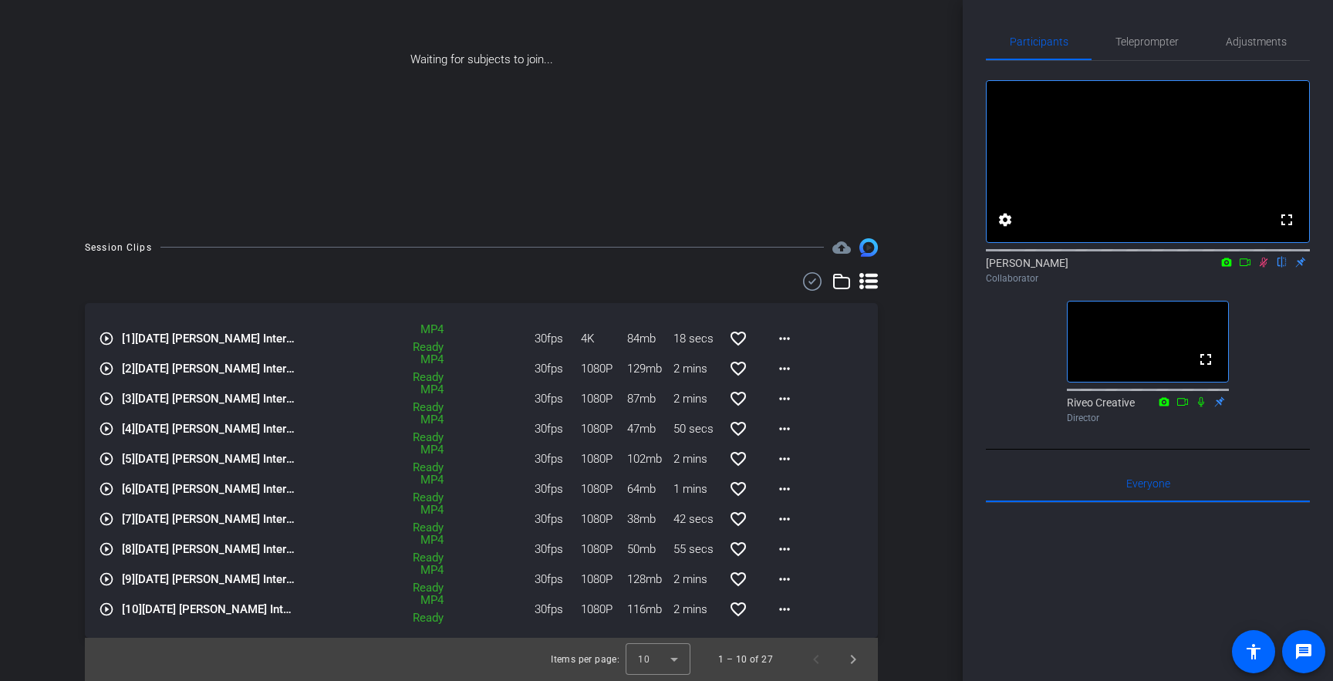
click at [108, 614] on mat-icon "play_circle_outline" at bounding box center [106, 609] width 15 height 15
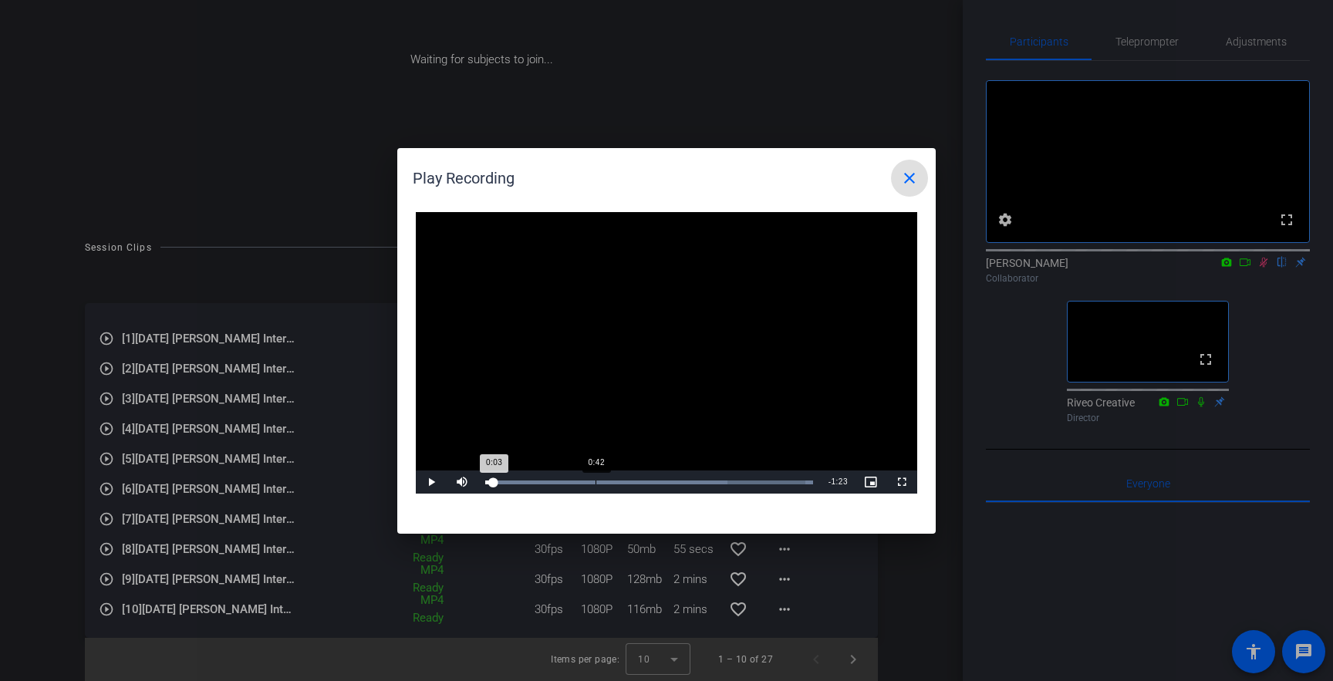
click at [595, 478] on div "Loaded : 100.00% 0:42 0:03" at bounding box center [649, 482] width 343 height 23
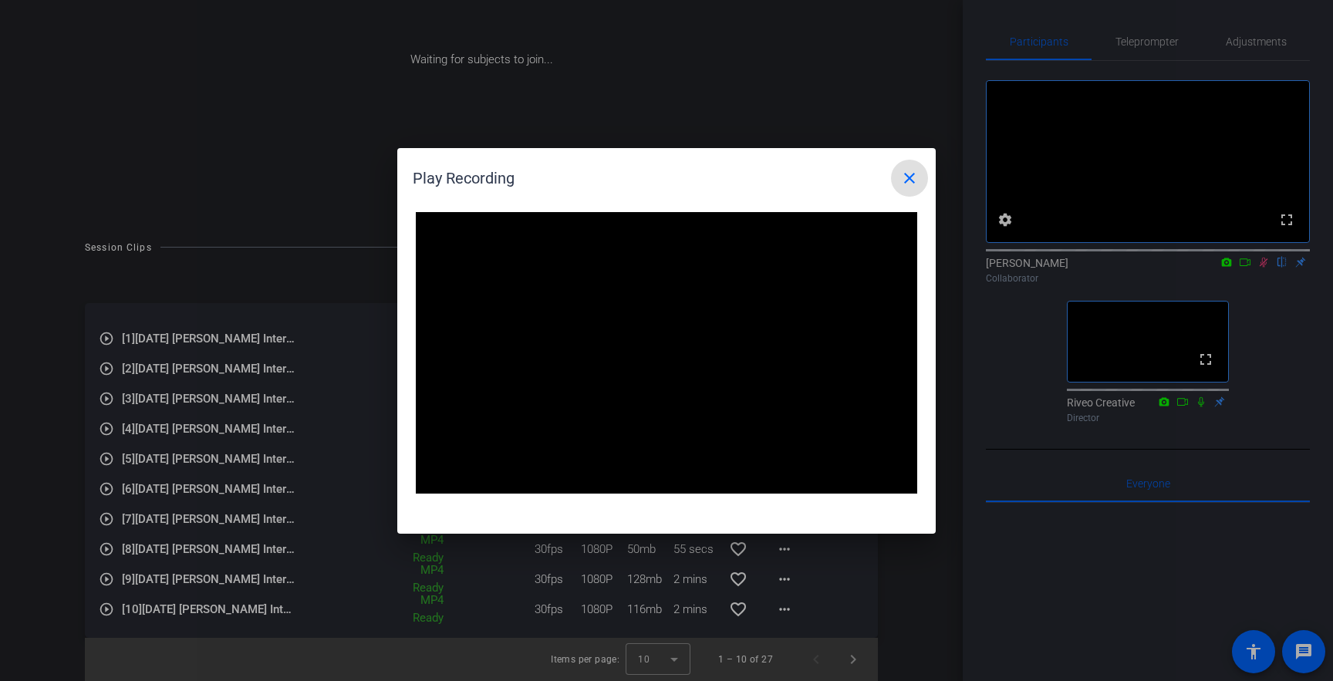
click at [901, 182] on mat-icon "close" at bounding box center [909, 178] width 19 height 19
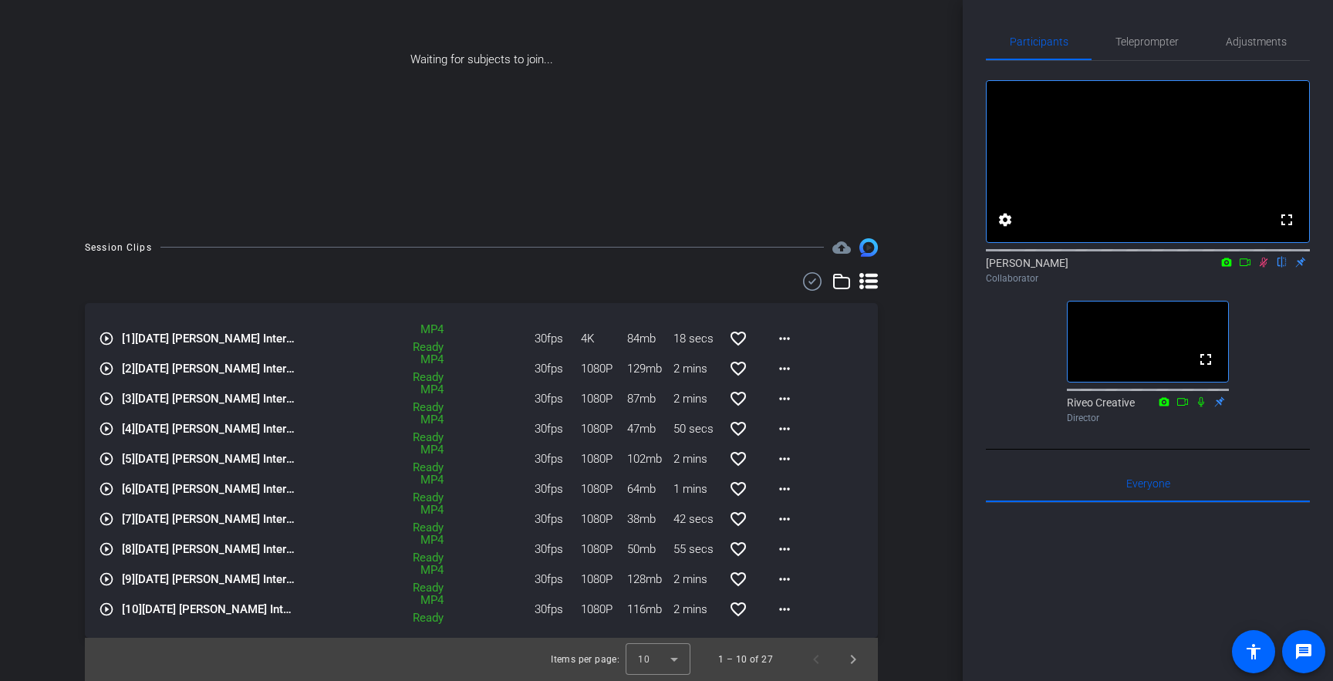
click at [1262, 268] on icon at bounding box center [1264, 263] width 8 height 10
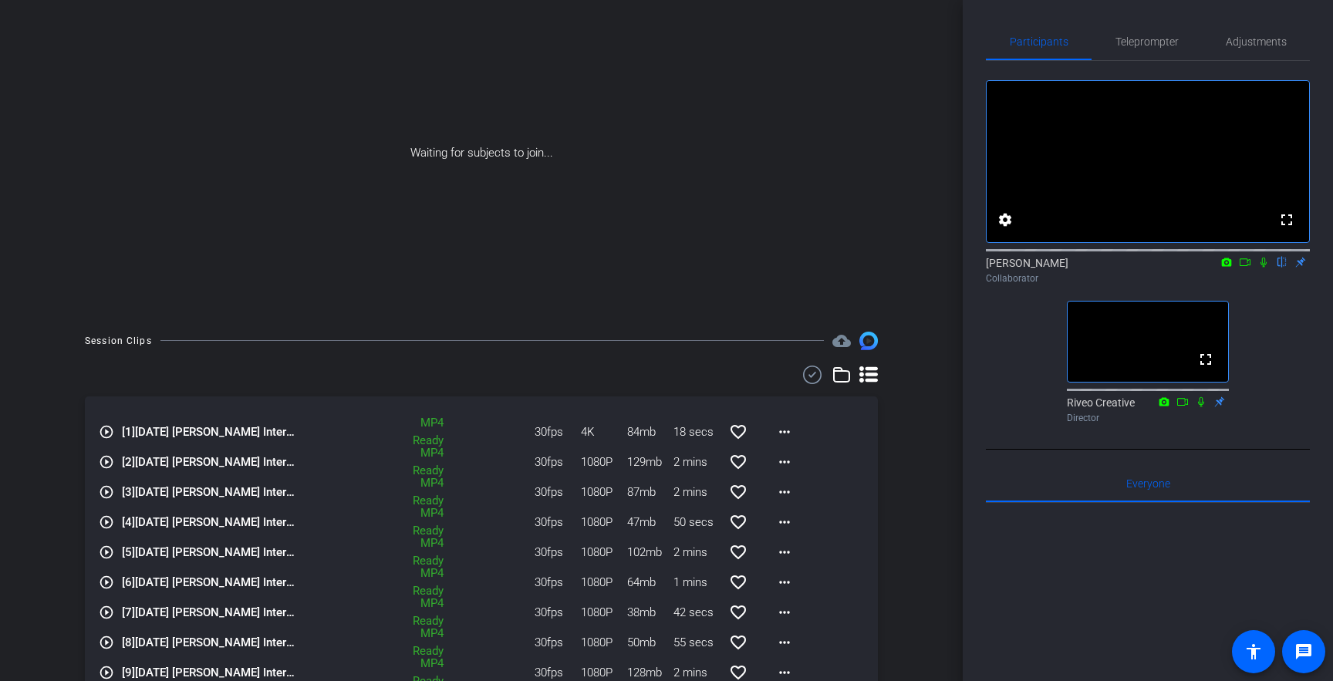
scroll to position [0, 0]
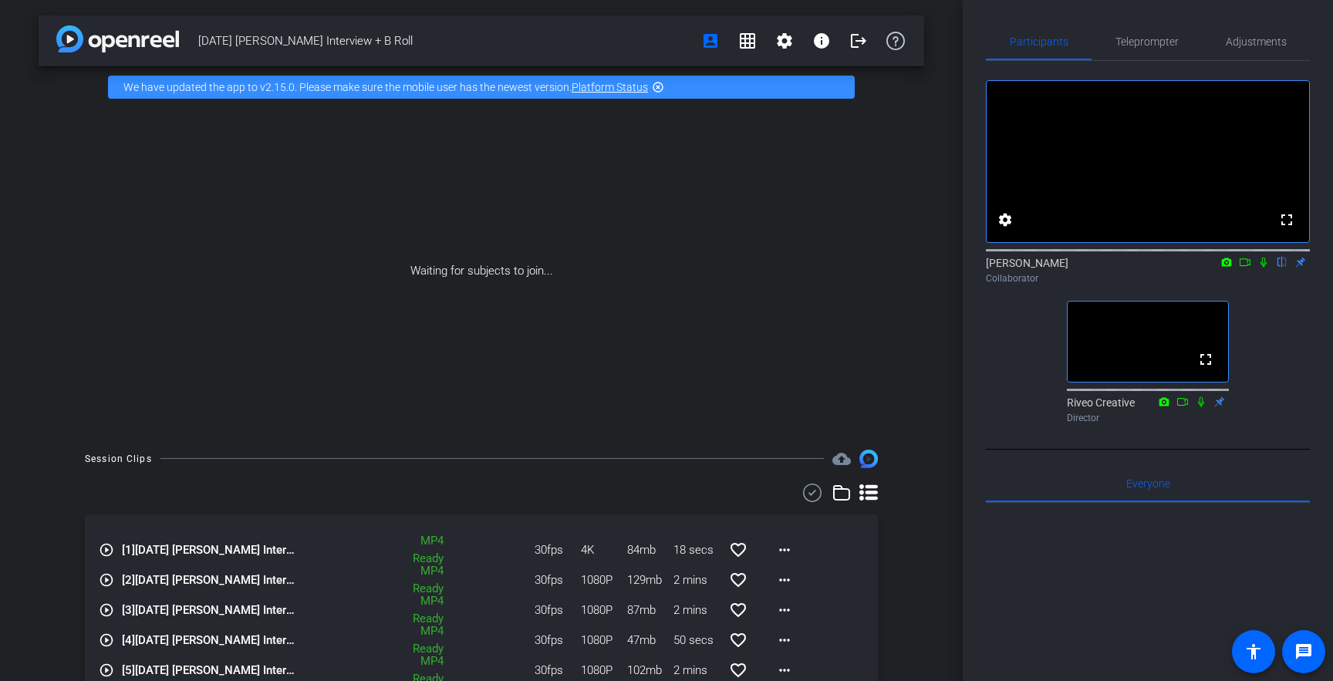
click at [891, 336] on div "Waiting for subjects to join..." at bounding box center [482, 271] width 886 height 326
click at [787, 39] on mat-icon "settings" at bounding box center [784, 41] width 19 height 19
click at [799, 73] on span "Session Settings" at bounding box center [818, 73] width 81 height 19
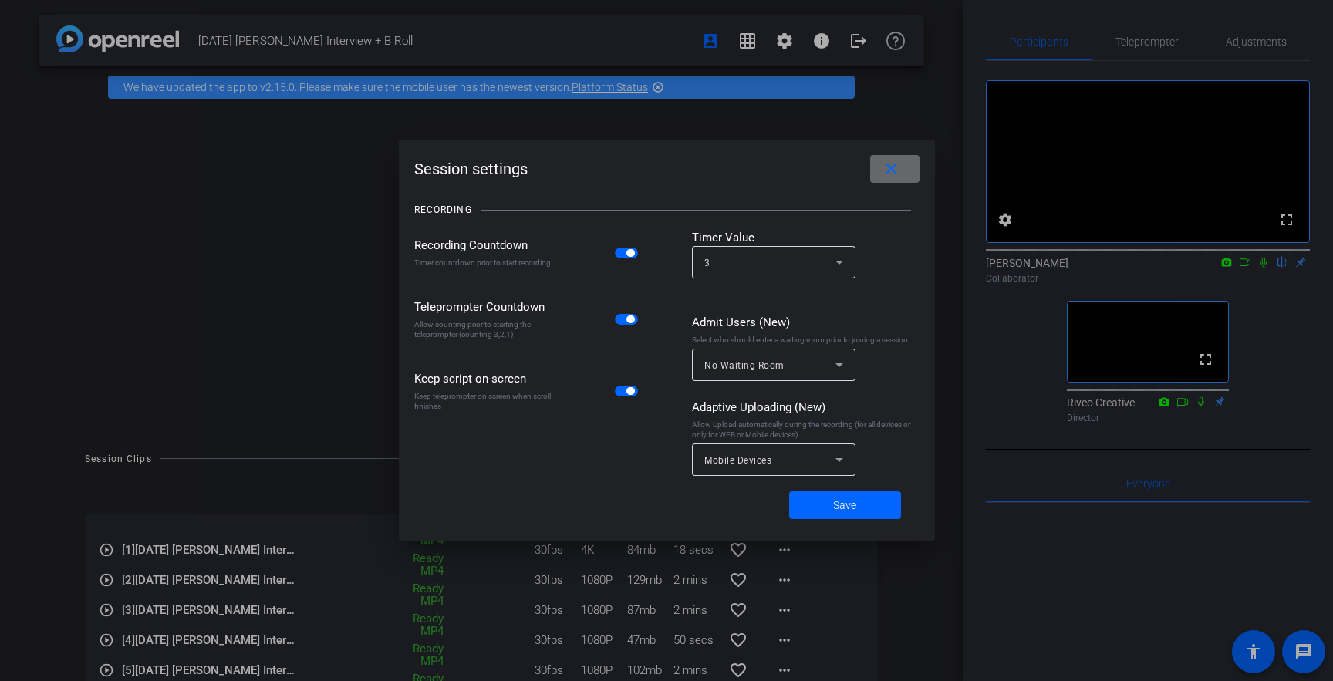
click at [881, 162] on span at bounding box center [894, 168] width 49 height 37
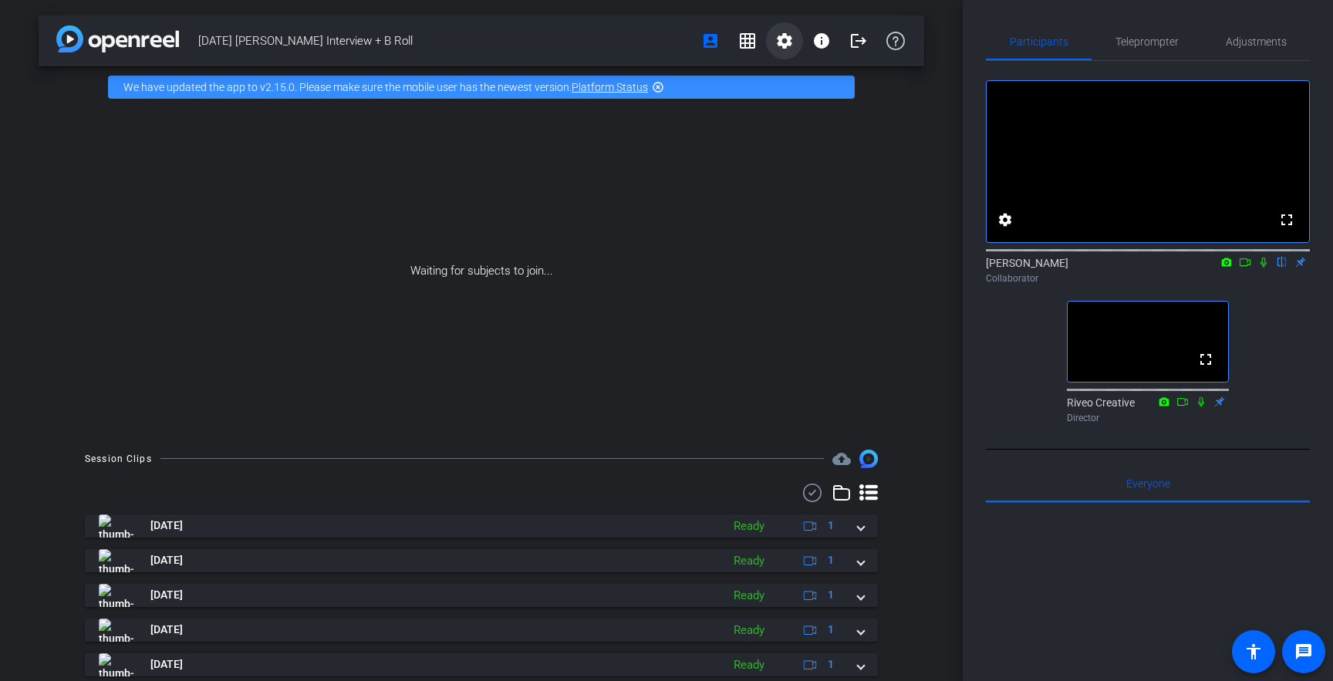
click at [782, 43] on mat-icon "settings" at bounding box center [784, 41] width 19 height 19
click at [829, 77] on span "Session Settings" at bounding box center [818, 73] width 81 height 19
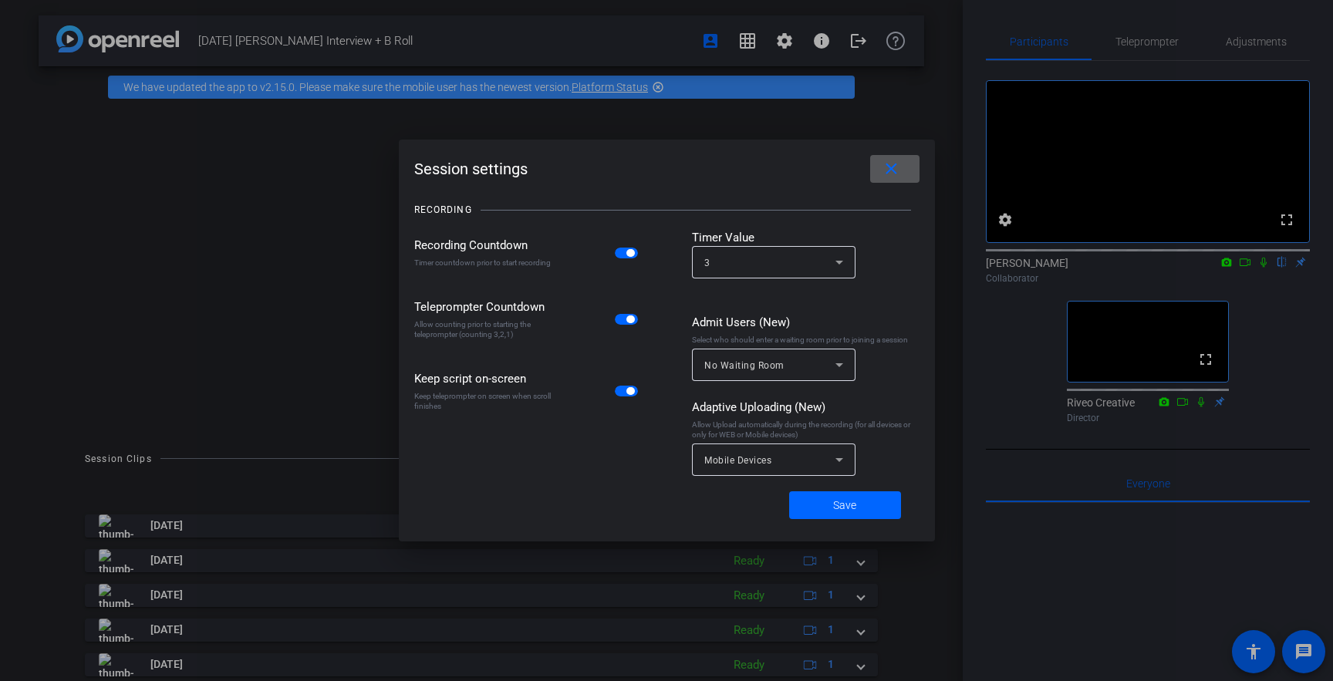
click at [897, 161] on mat-icon "close" at bounding box center [891, 169] width 19 height 19
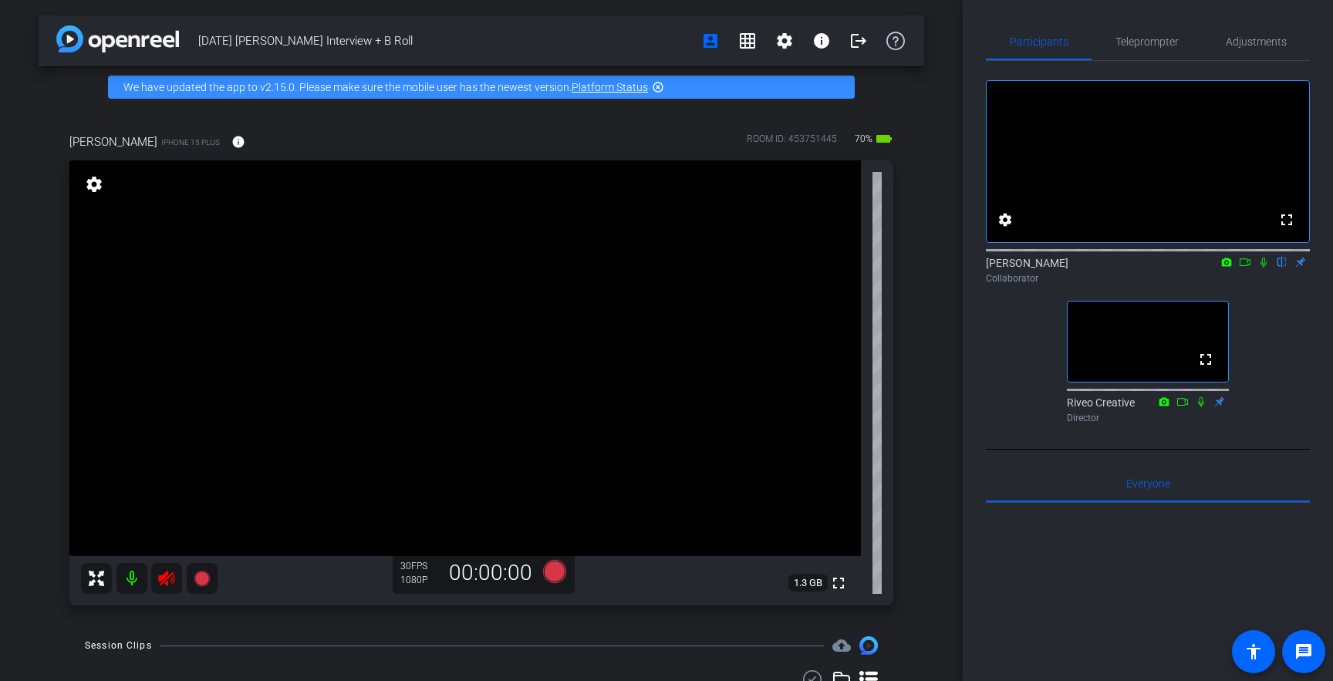
click at [165, 576] on icon at bounding box center [166, 578] width 16 height 15
click at [96, 187] on mat-icon "settings" at bounding box center [94, 184] width 22 height 19
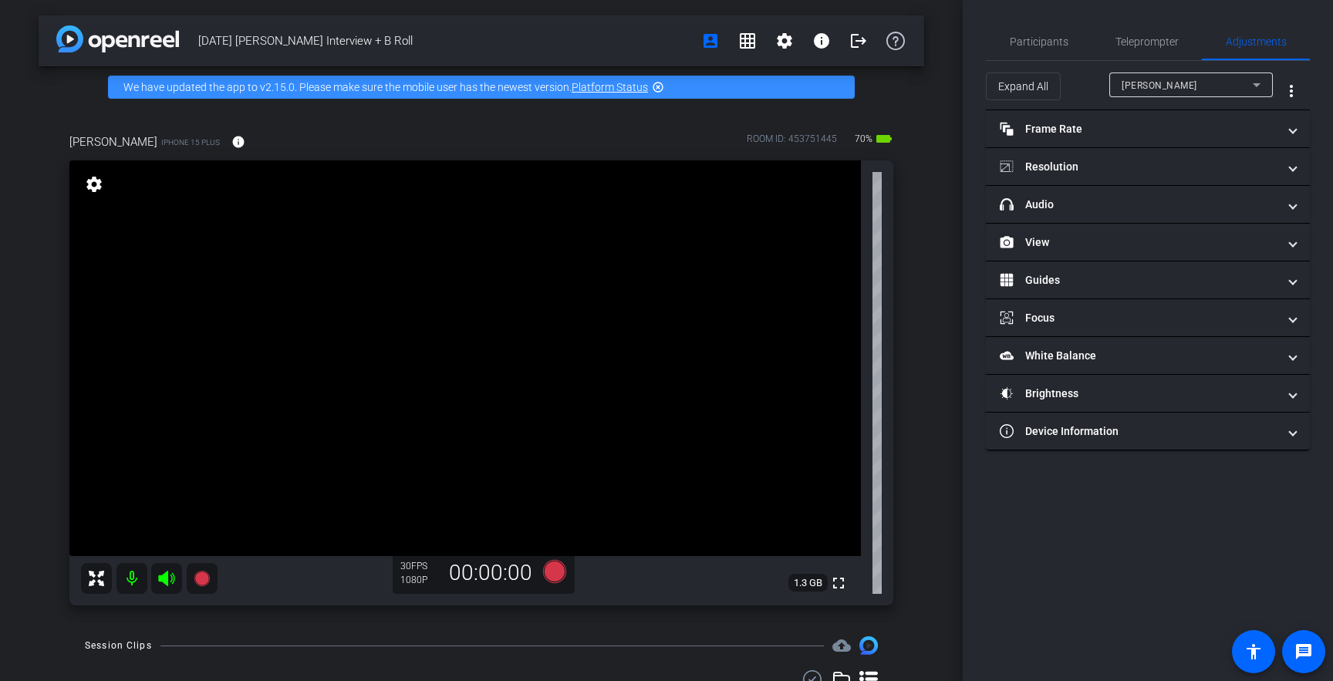
click at [97, 187] on mat-icon "settings" at bounding box center [94, 184] width 22 height 19
click at [1054, 46] on span "Participants" at bounding box center [1039, 41] width 59 height 11
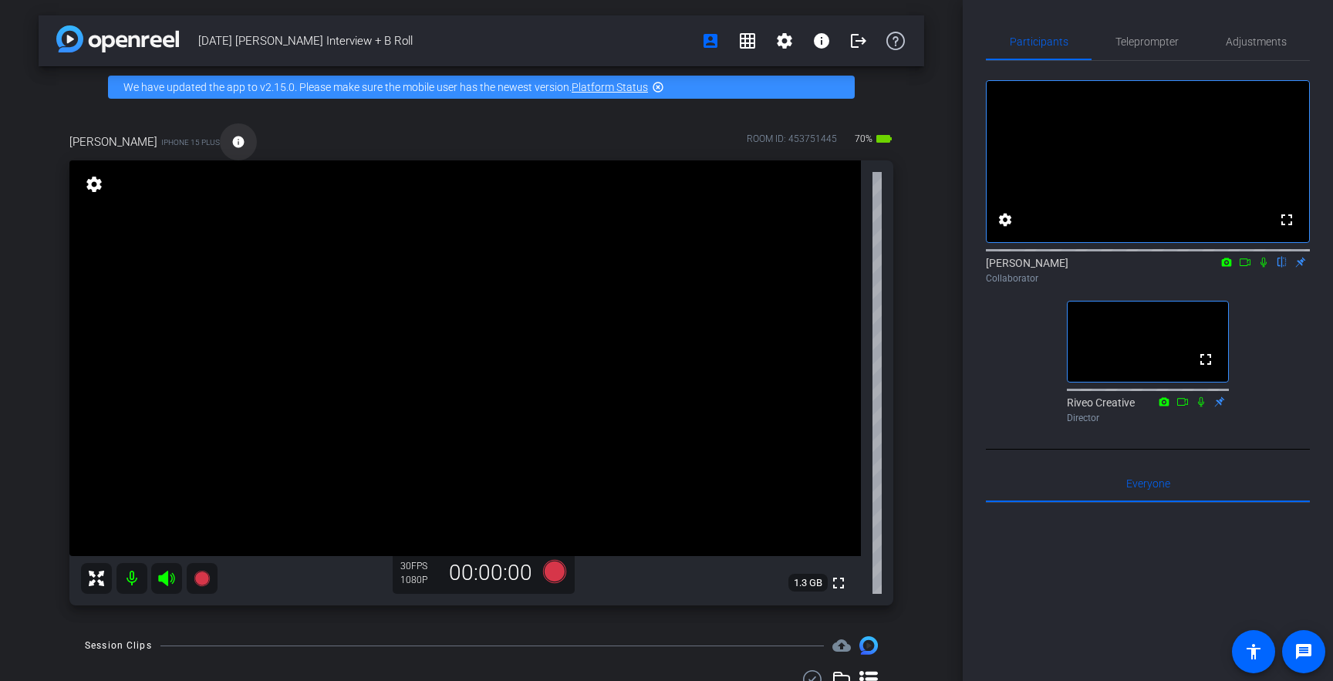
click at [231, 144] on mat-icon "info" at bounding box center [238, 142] width 14 height 14
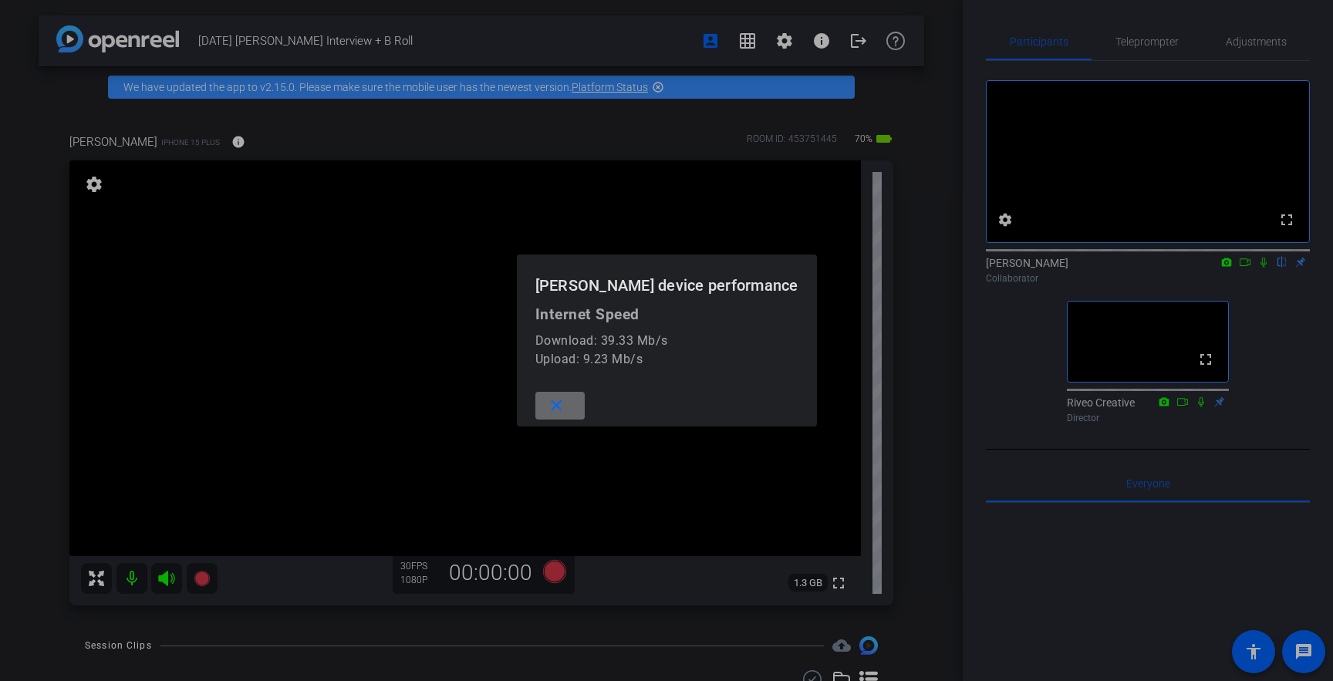
click at [585, 412] on span at bounding box center [559, 405] width 49 height 37
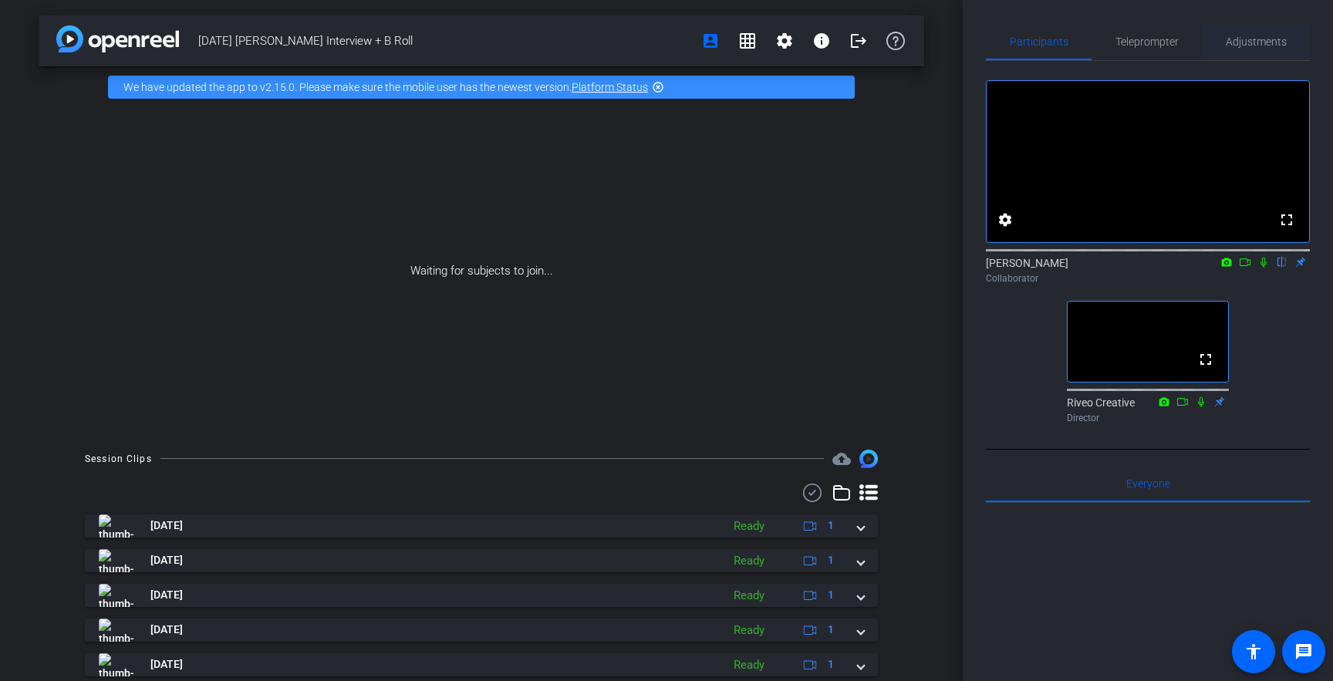
click at [1249, 45] on span "Adjustments" at bounding box center [1256, 41] width 61 height 11
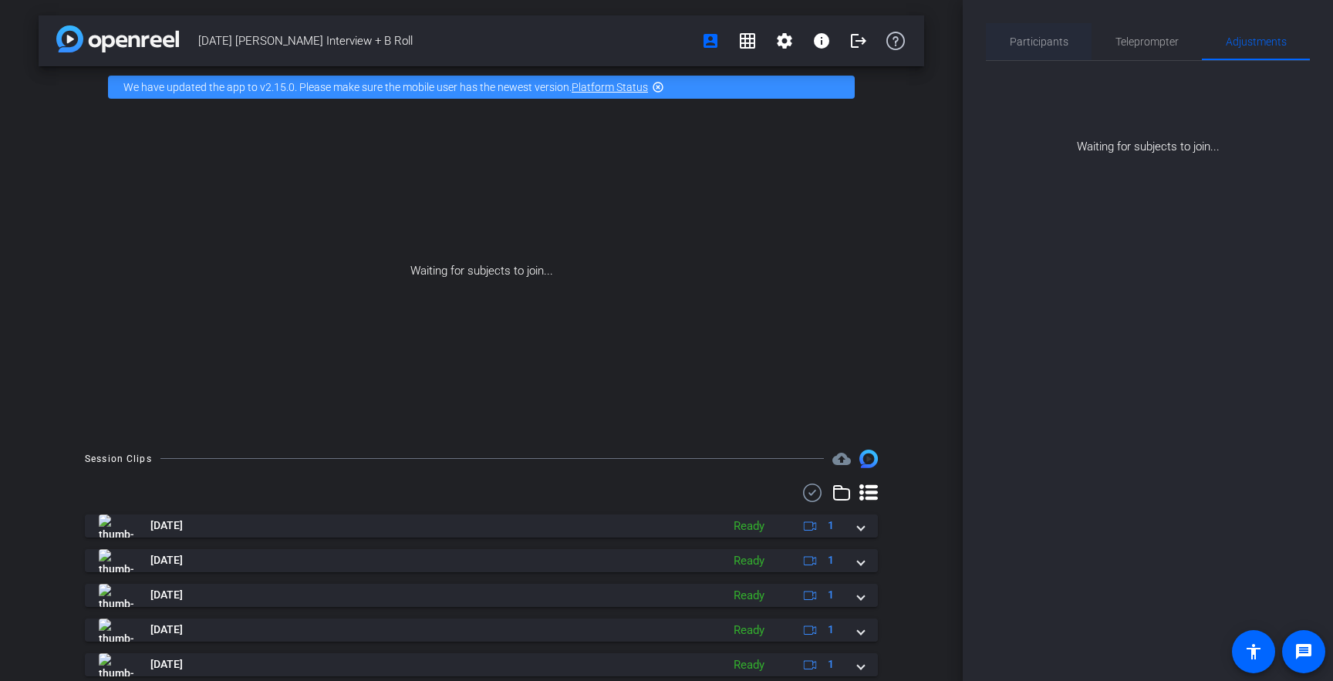
click at [1069, 42] on div "Participants" at bounding box center [1039, 41] width 106 height 37
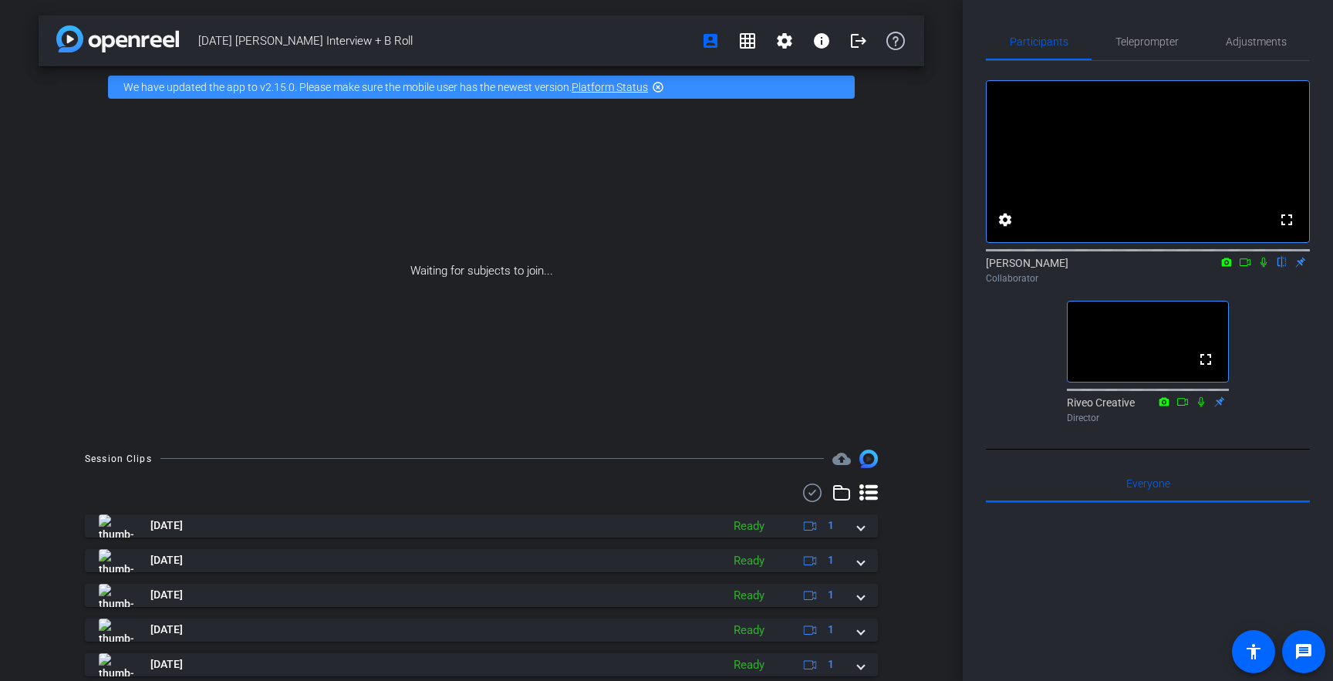
click at [897, 323] on div "Waiting for subjects to join..." at bounding box center [482, 271] width 886 height 326
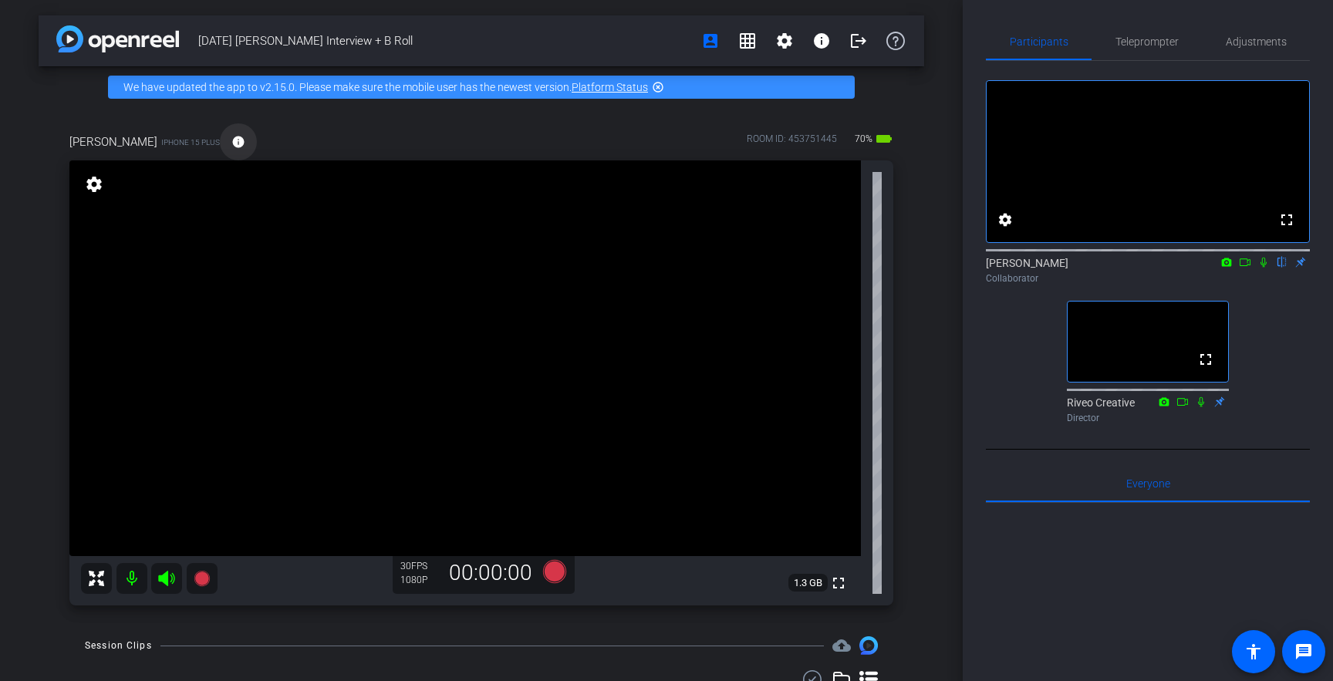
click at [220, 135] on span at bounding box center [238, 141] width 37 height 37
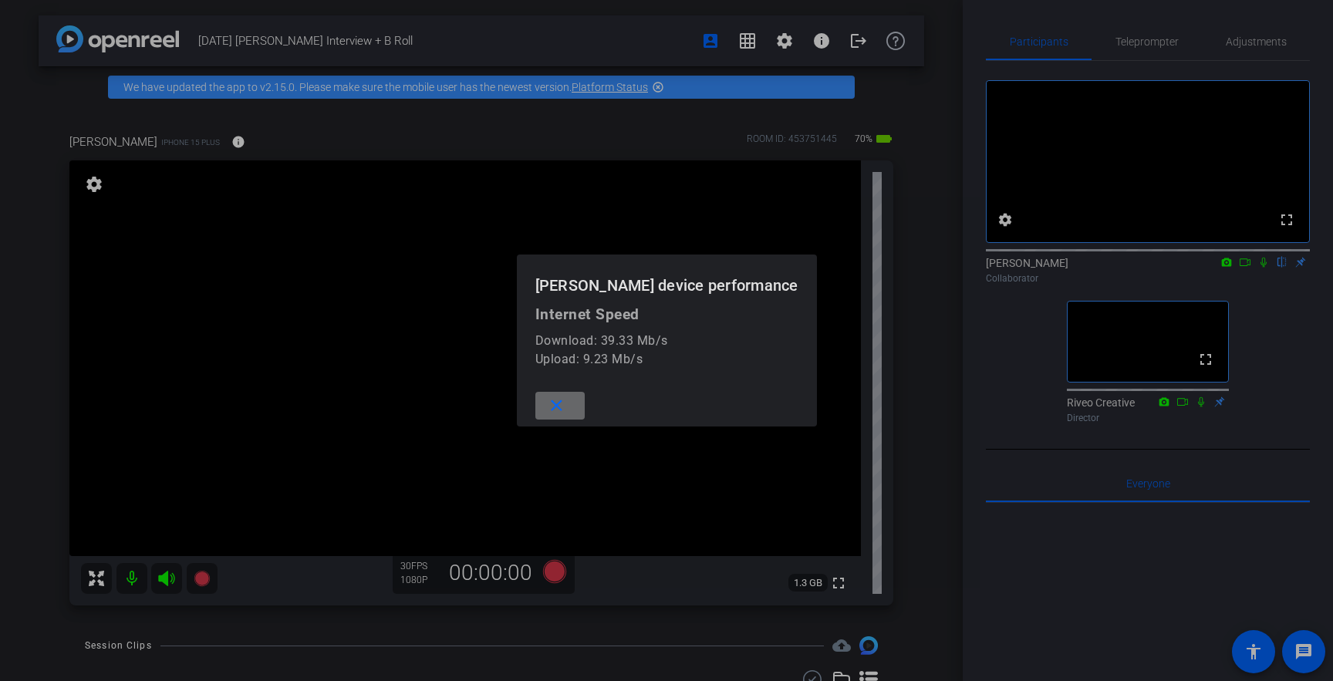
click at [566, 408] on mat-icon "close" at bounding box center [556, 406] width 19 height 19
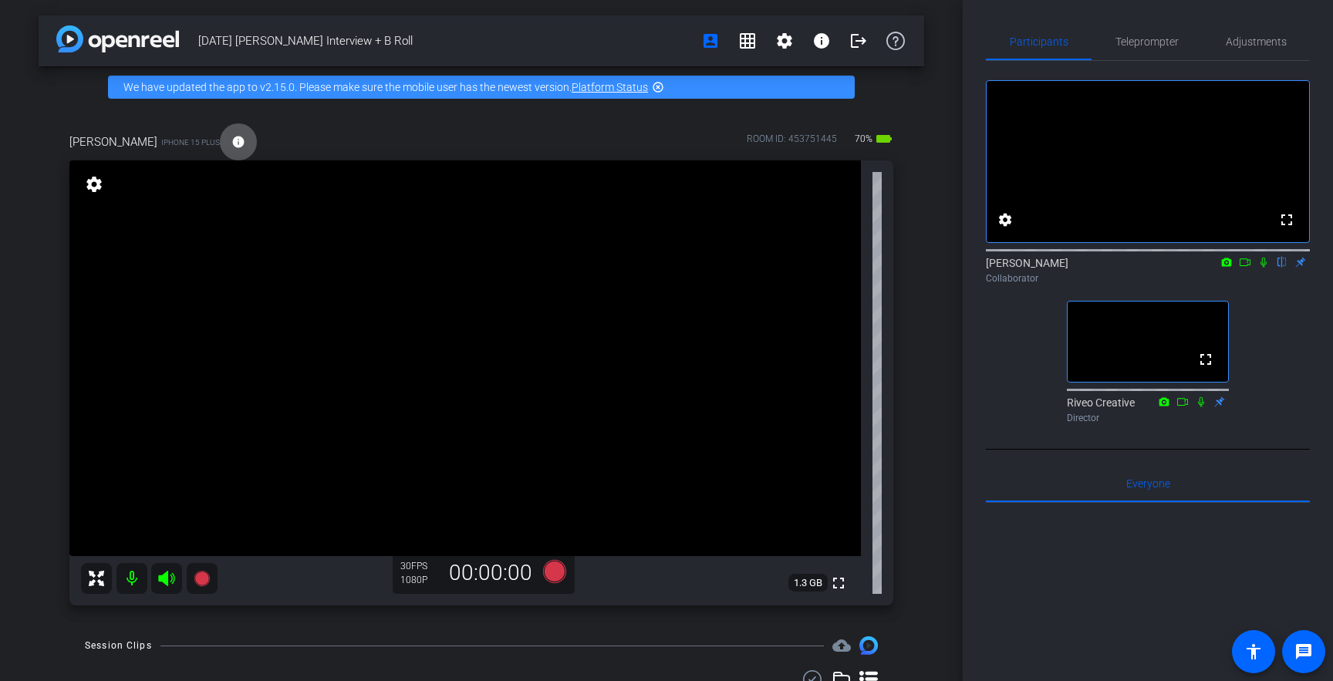
click at [231, 143] on mat-icon "info" at bounding box center [238, 142] width 14 height 14
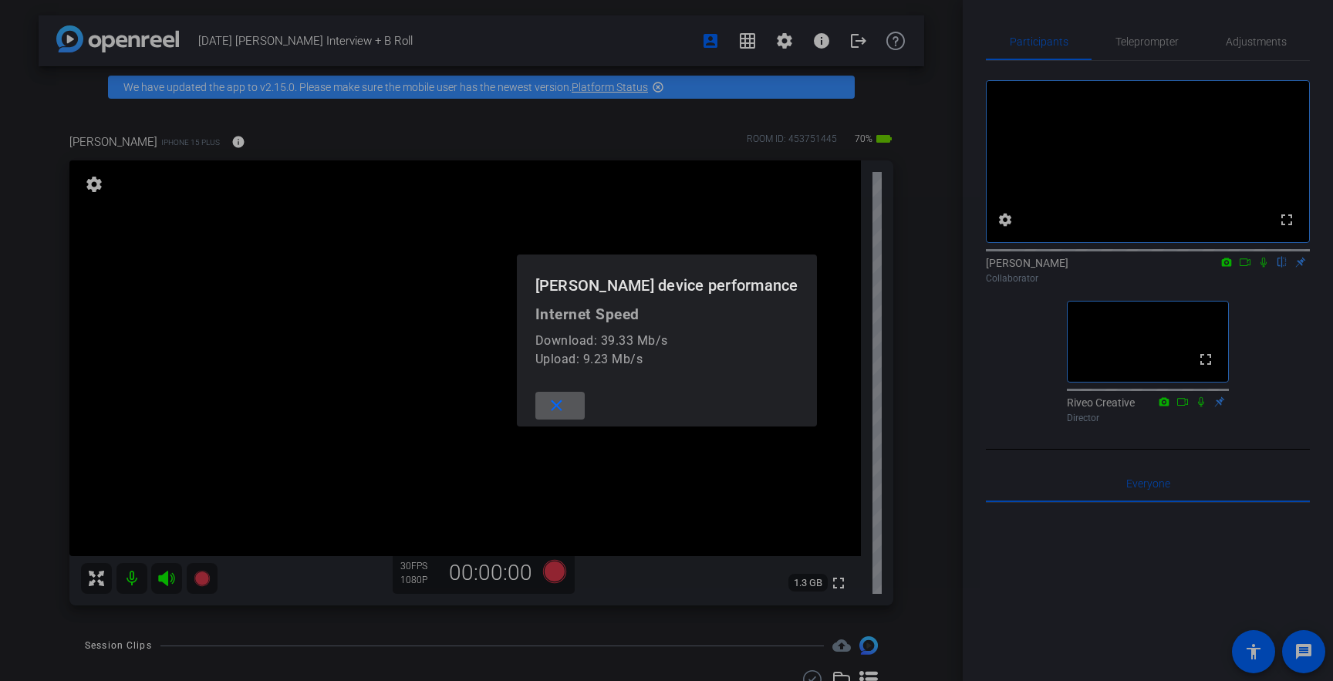
click at [566, 400] on mat-icon "close" at bounding box center [556, 406] width 19 height 19
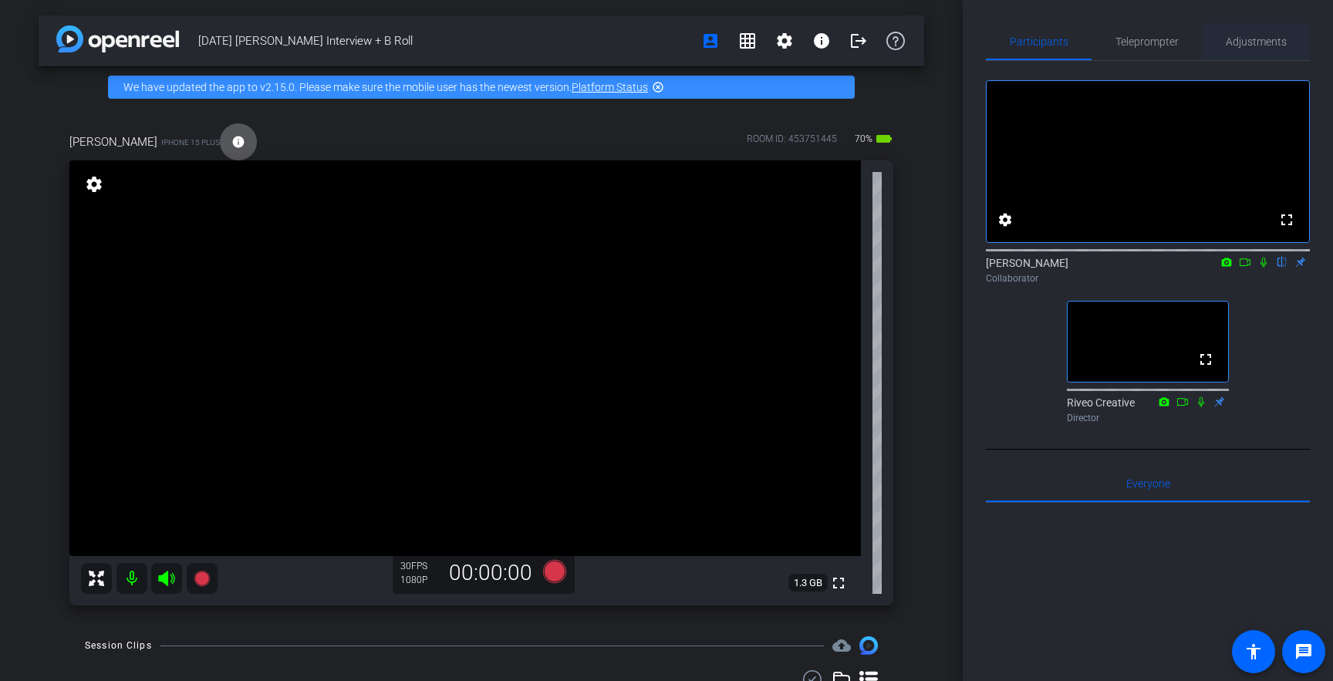
click at [1247, 53] on span "Adjustments" at bounding box center [1256, 41] width 61 height 37
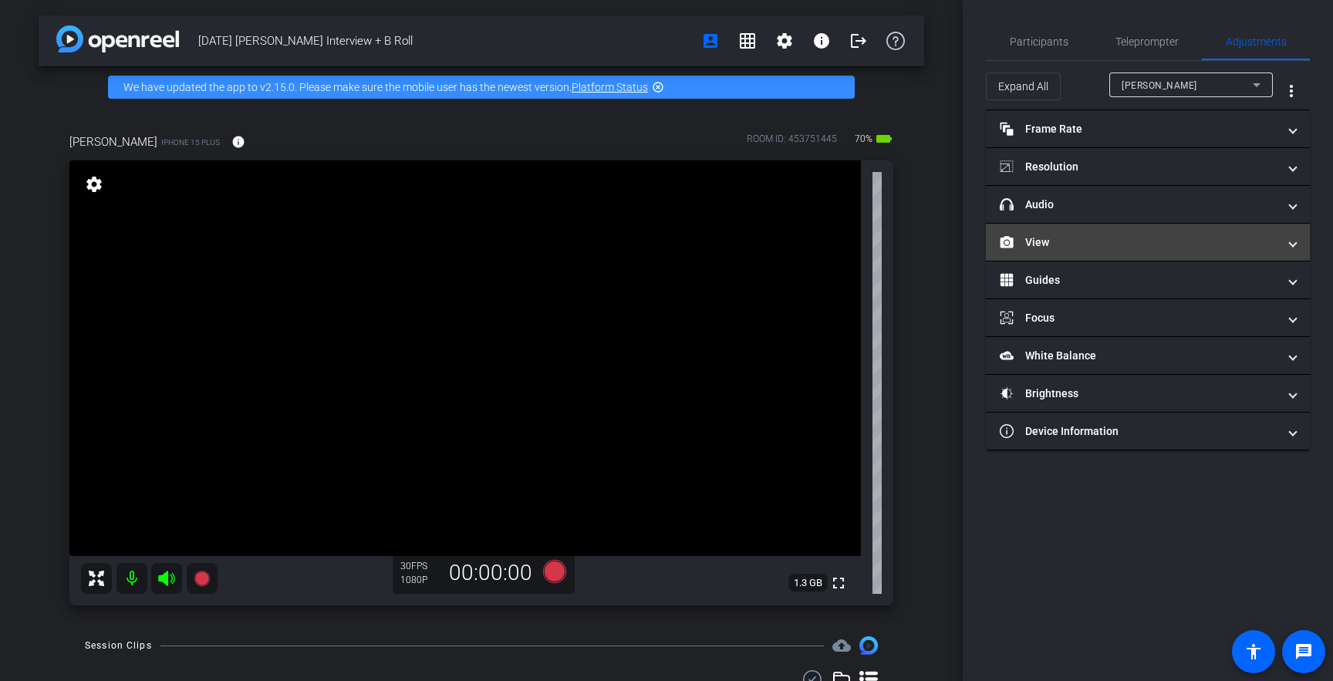
click at [1092, 240] on mat-panel-title "View" at bounding box center [1139, 243] width 278 height 16
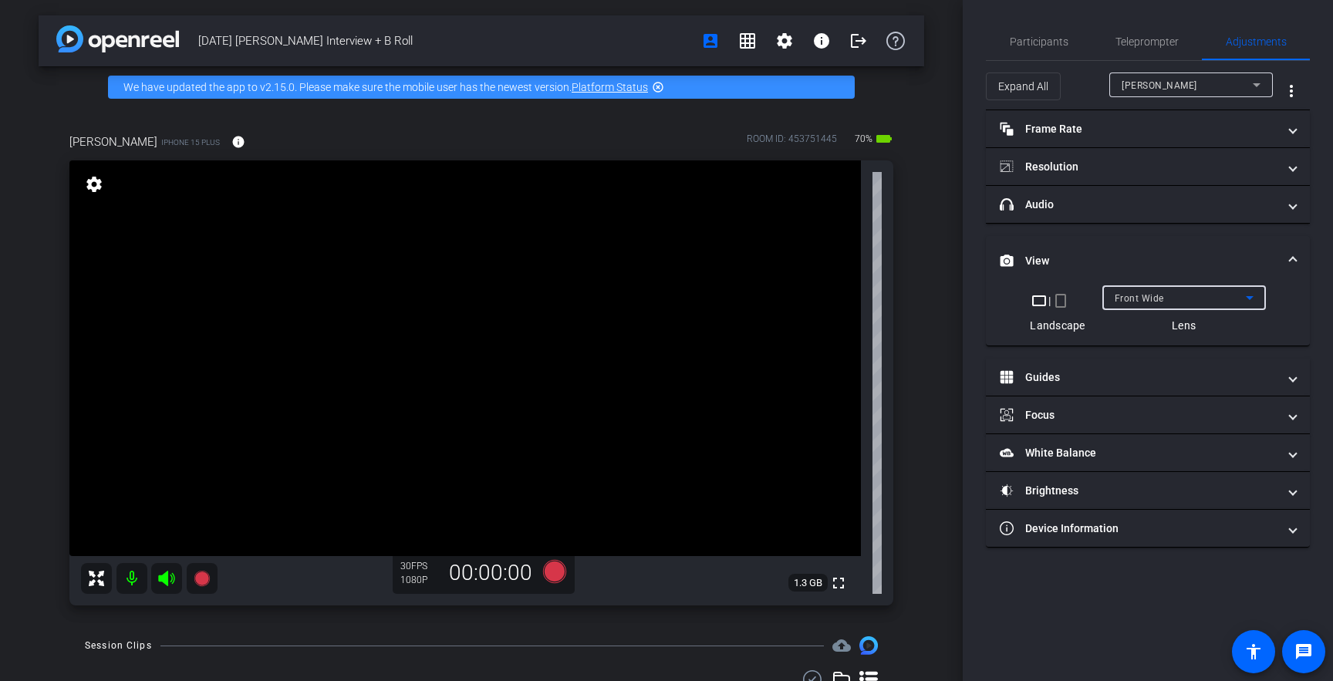
click at [1160, 298] on span "Front Wide" at bounding box center [1139, 298] width 49 height 11
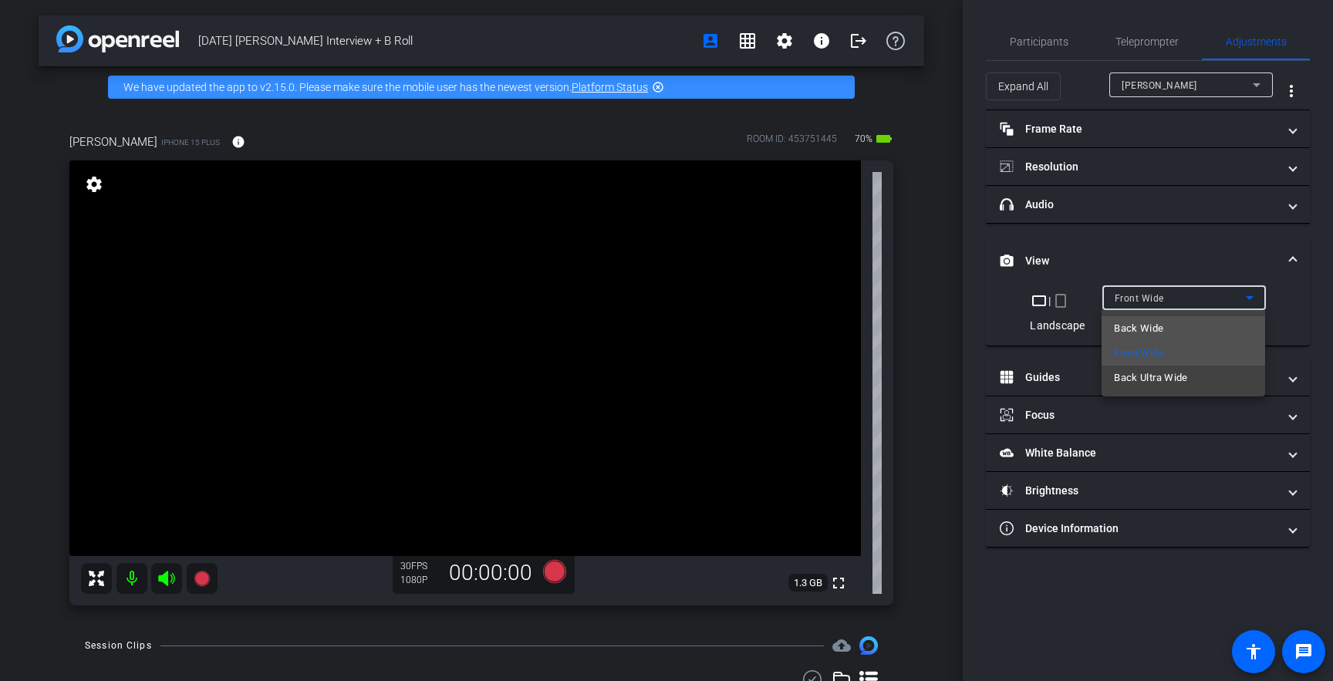
click at [1155, 333] on span "Back Wide" at bounding box center [1138, 328] width 49 height 19
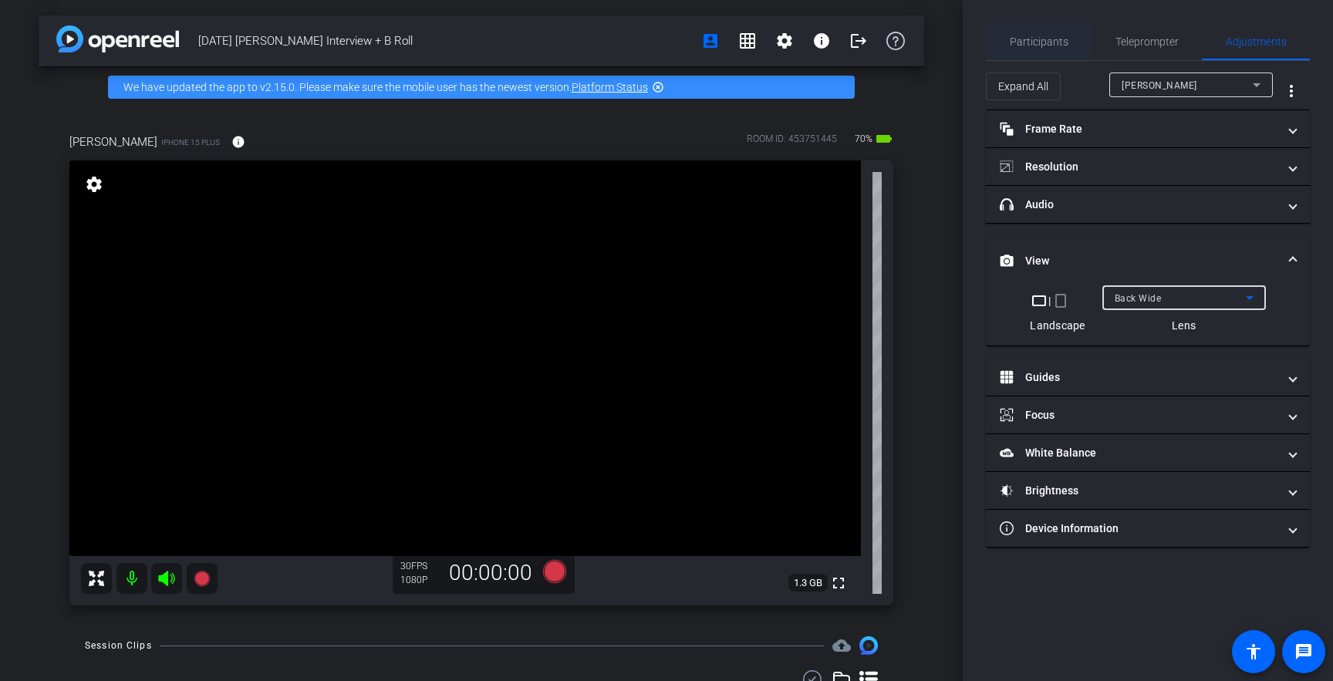
click at [1039, 36] on span "Participants" at bounding box center [1039, 41] width 59 height 11
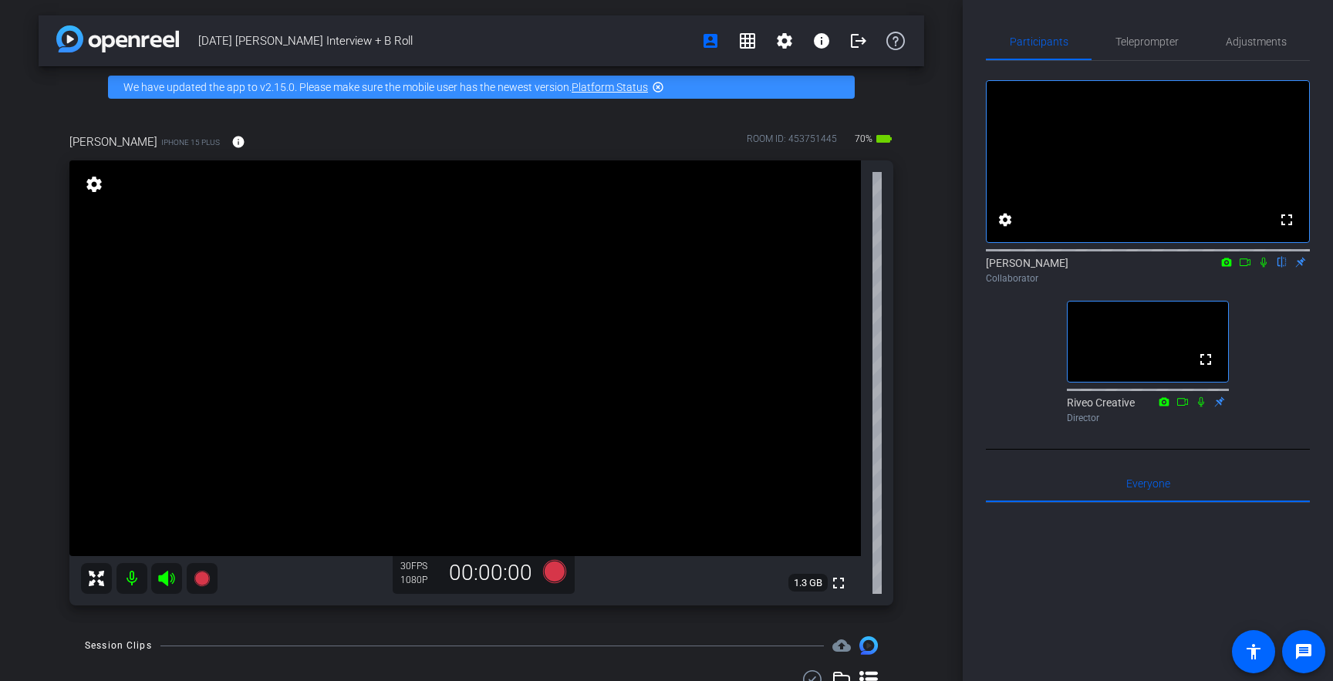
click at [479, 358] on video at bounding box center [465, 358] width 792 height 396
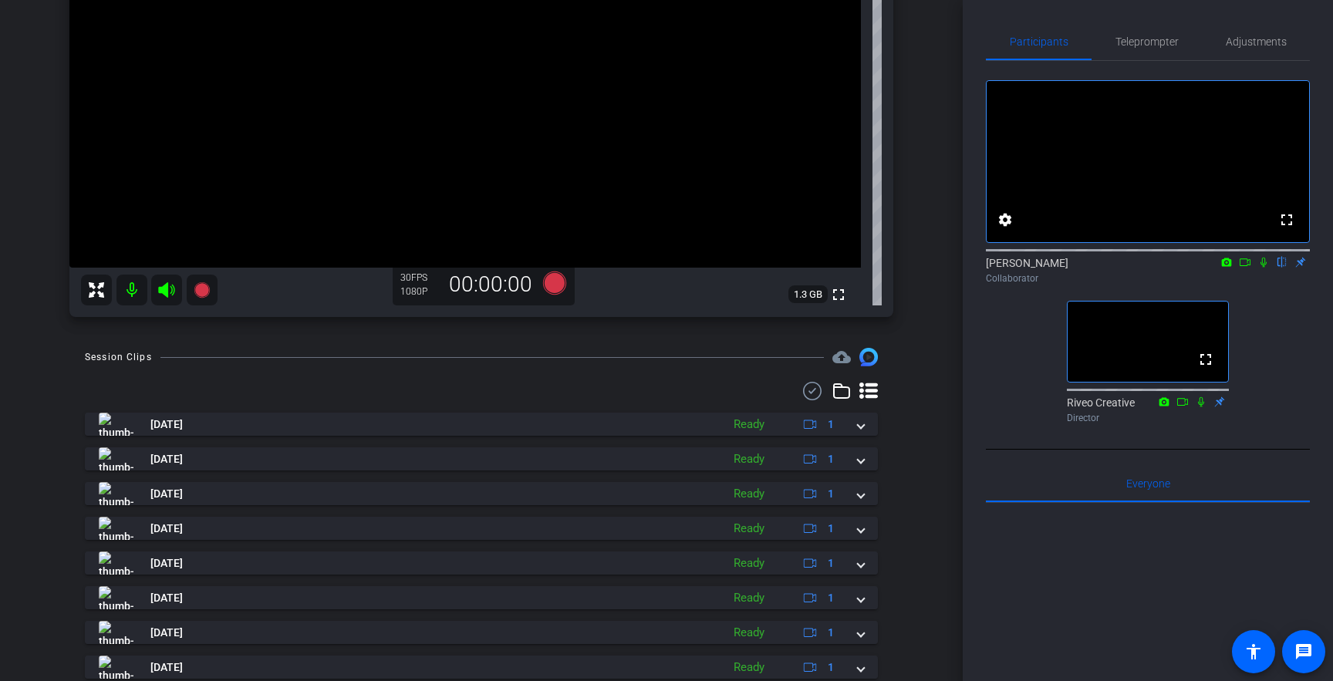
scroll to position [290, 0]
click at [839, 393] on icon at bounding box center [841, 389] width 19 height 19
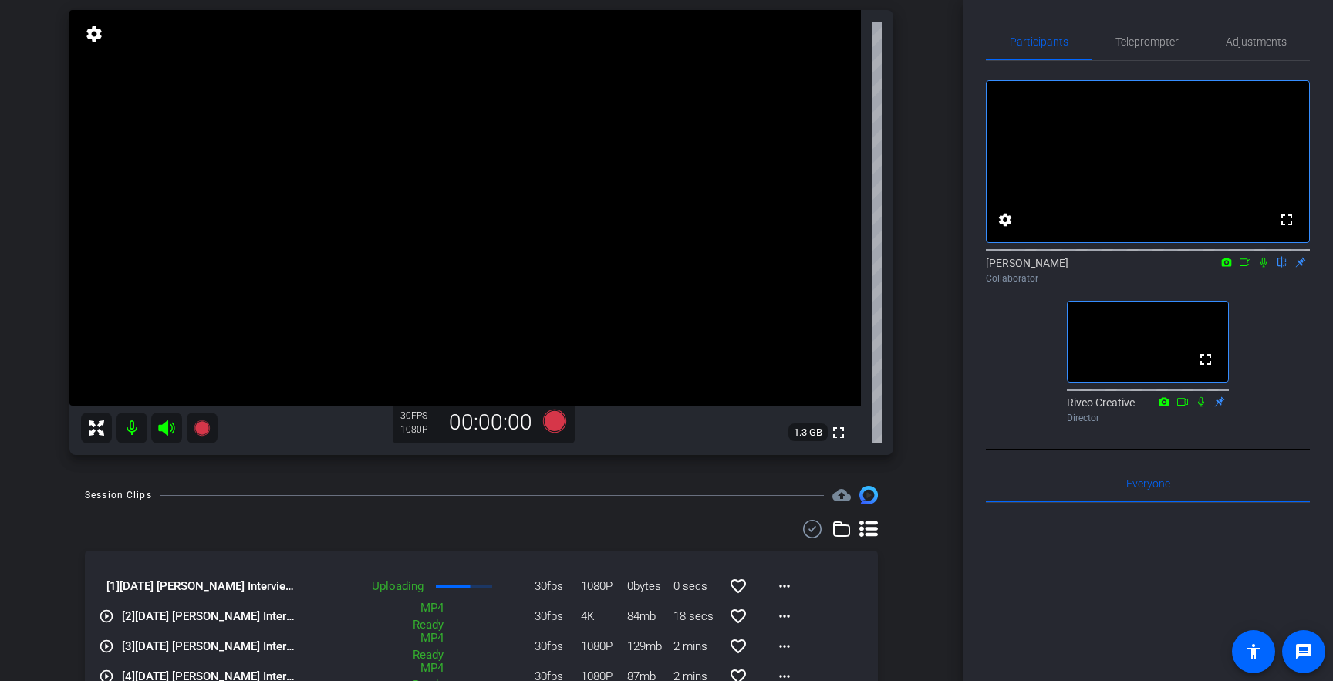
scroll to position [273, 0]
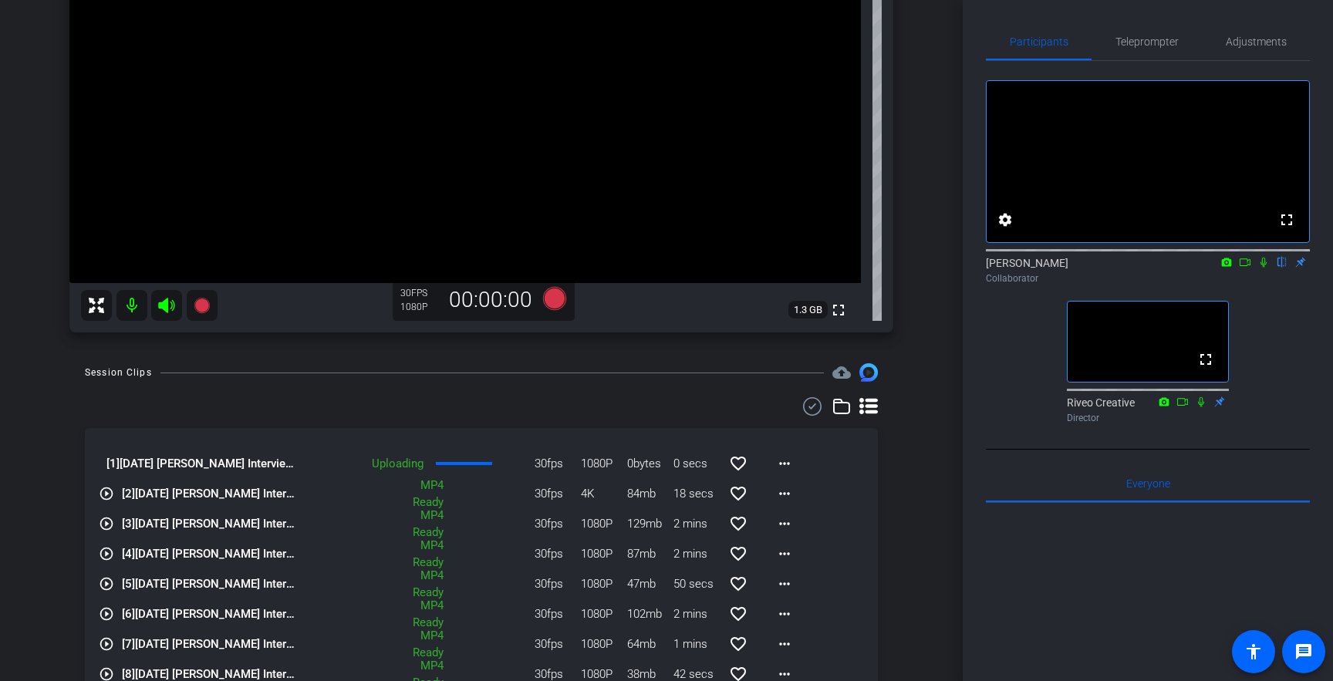
click at [846, 409] on icon at bounding box center [841, 406] width 19 height 19
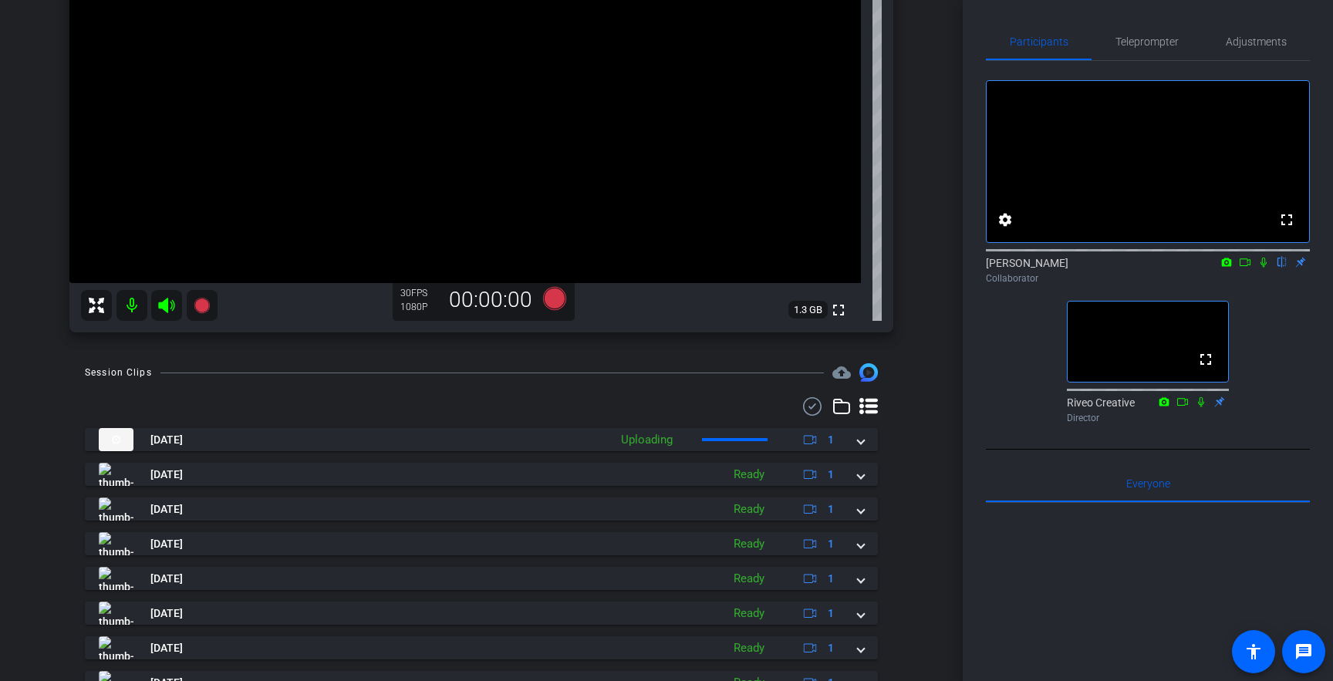
click at [880, 404] on div "Session Clips cloud_upload [DATE] Uploading 1 [DATE] Ready 1 [DATE] Ready 1 [DA…" at bounding box center [482, 590] width 886 height 455
click at [868, 407] on icon at bounding box center [868, 406] width 19 height 16
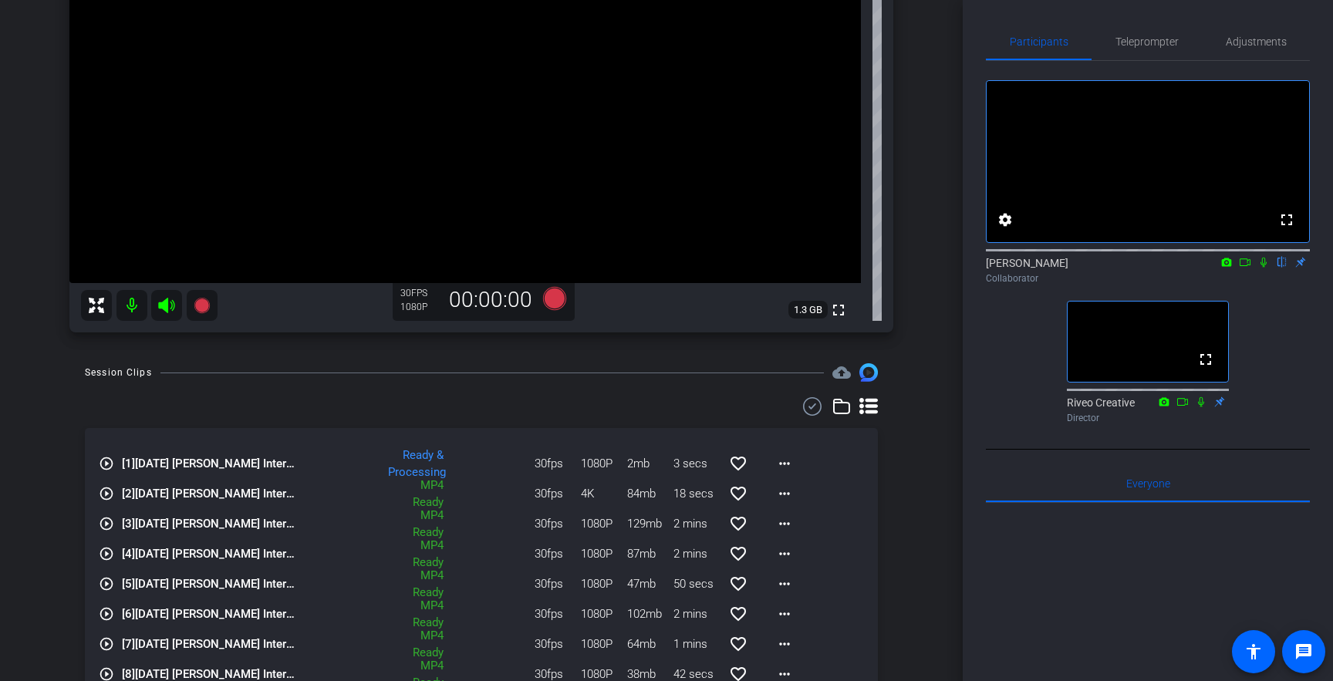
click at [1264, 268] on icon at bounding box center [1264, 262] width 12 height 11
click at [106, 459] on mat-icon "play_circle_outline" at bounding box center [106, 463] width 15 height 15
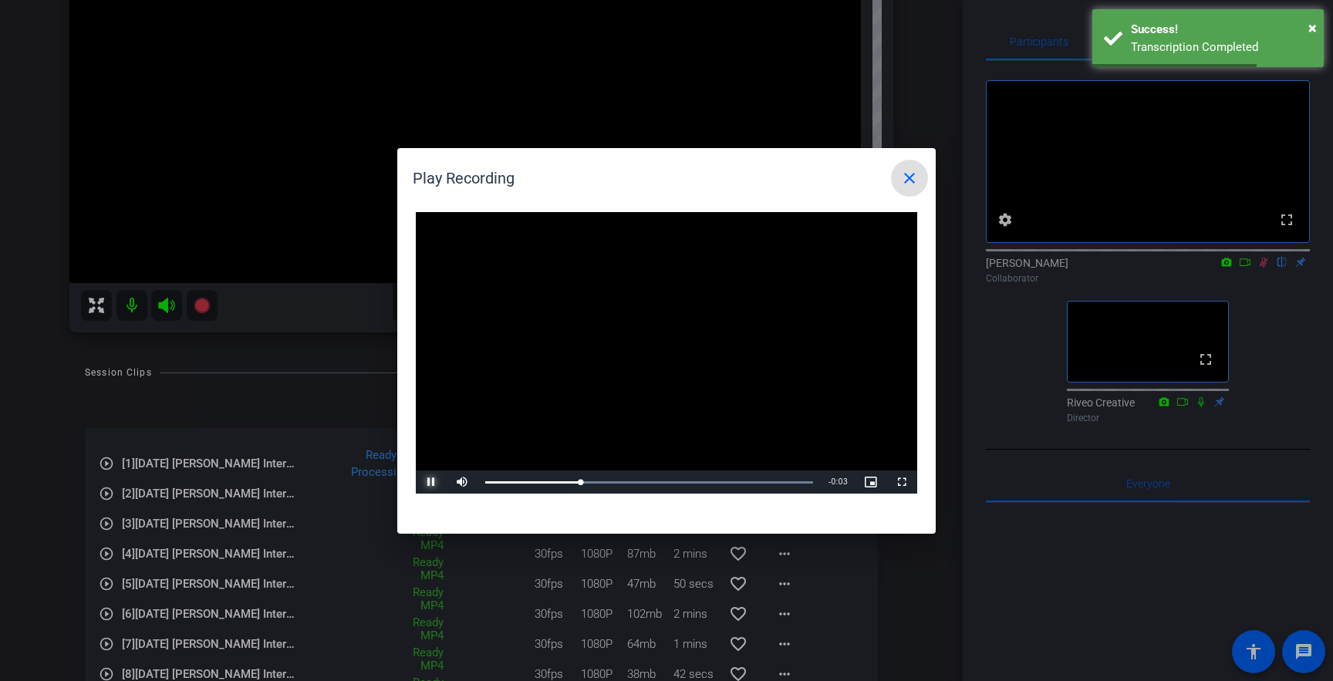
click at [427, 482] on span "Video Player" at bounding box center [431, 482] width 31 height 0
click at [917, 184] on mat-icon "close" at bounding box center [909, 178] width 19 height 19
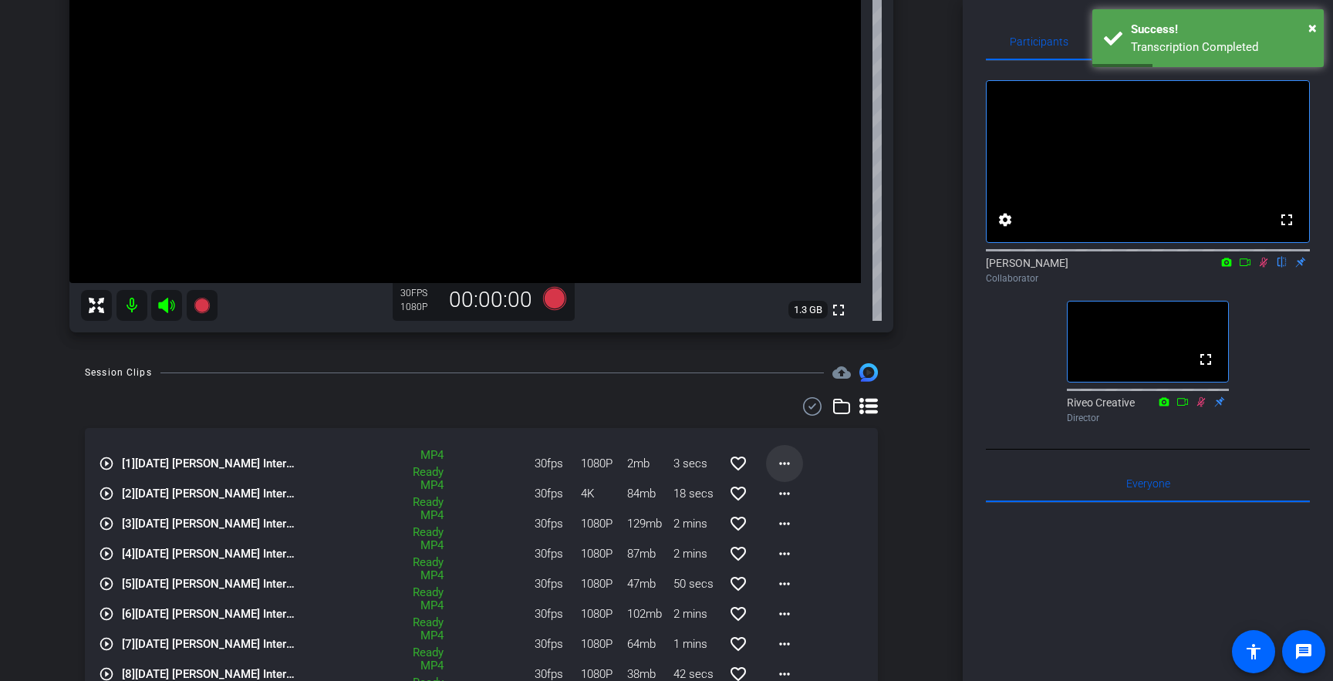
click at [786, 464] on mat-icon "more_horiz" at bounding box center [784, 463] width 19 height 19
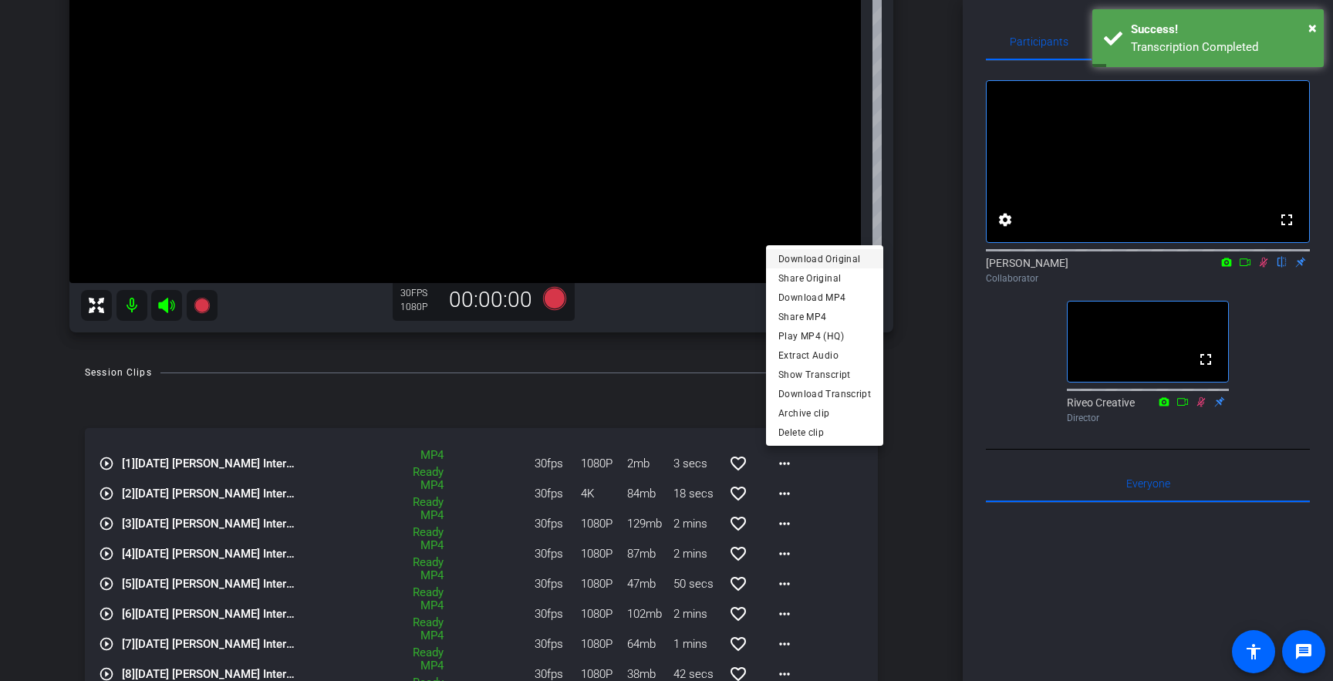
click at [843, 257] on span "Download Original" at bounding box center [824, 258] width 93 height 19
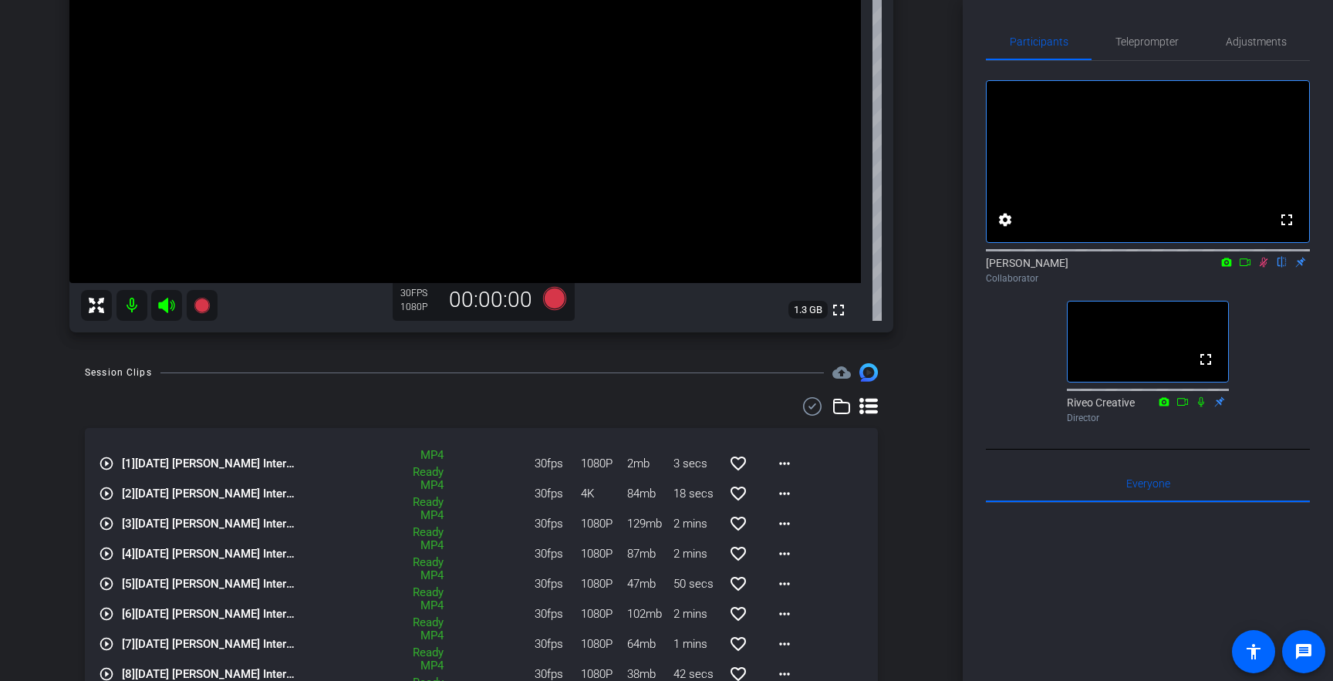
click at [1260, 268] on icon at bounding box center [1264, 263] width 8 height 10
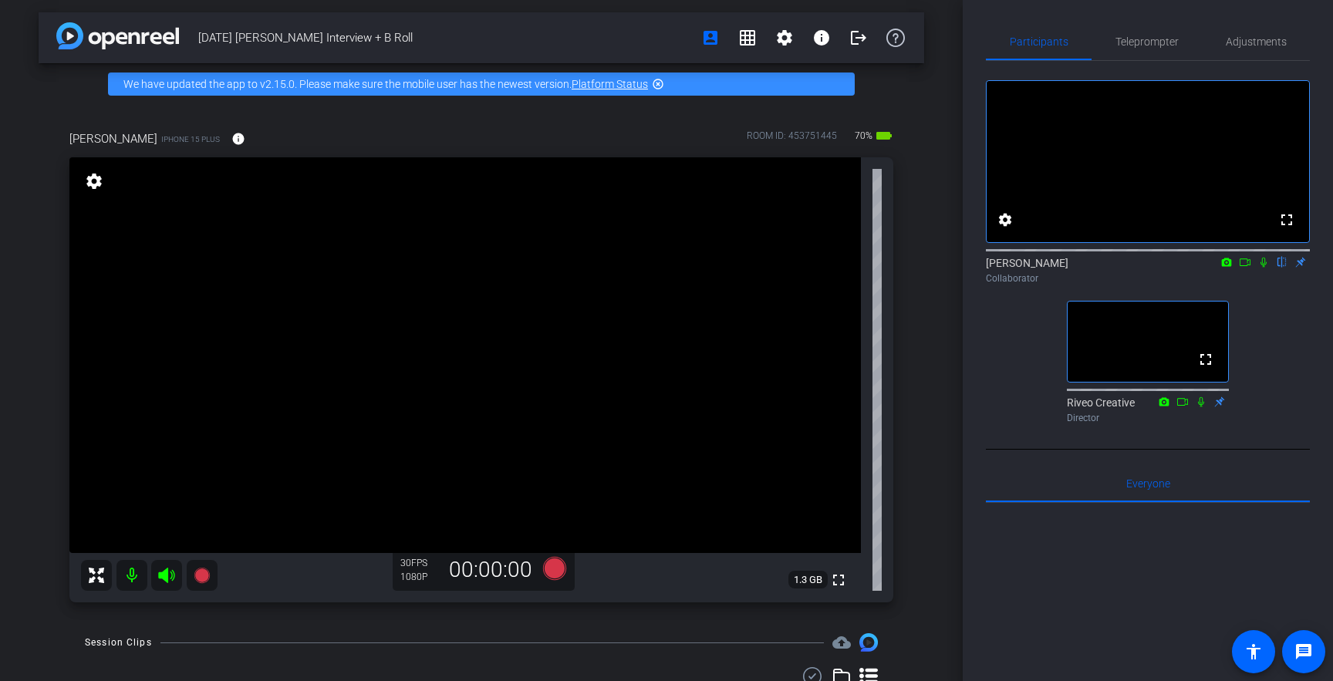
scroll to position [0, 0]
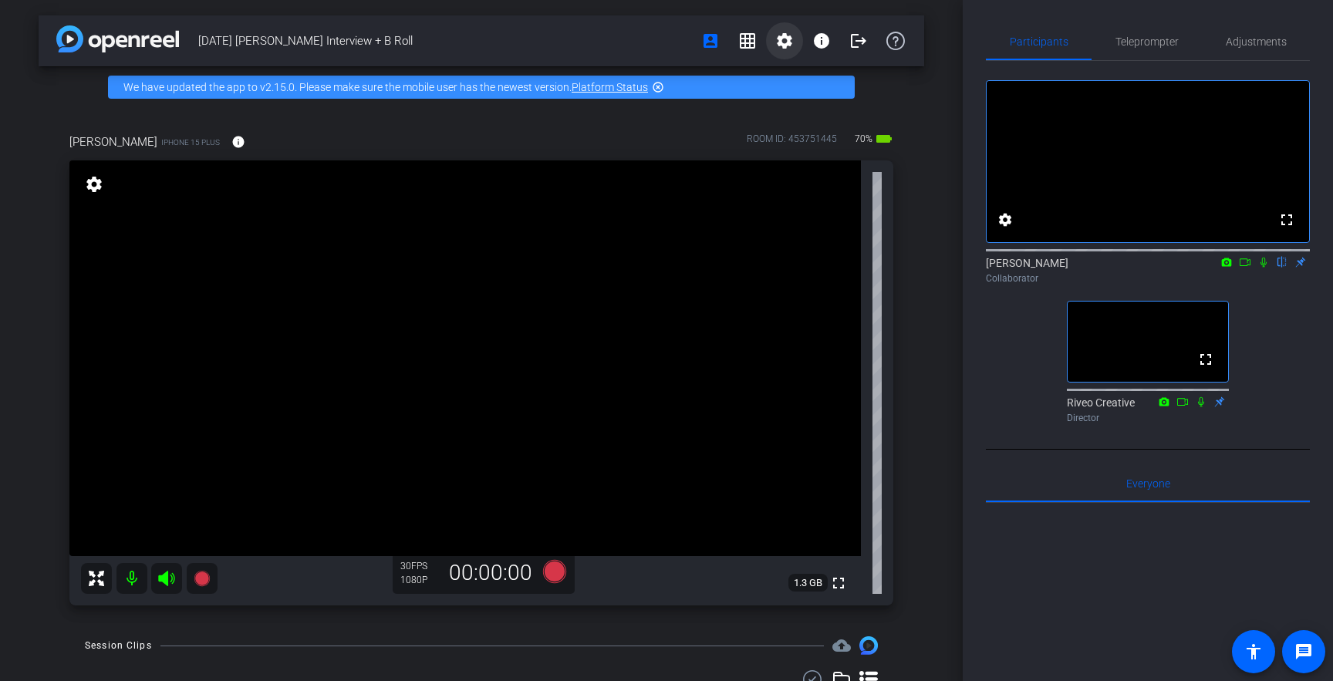
click at [785, 44] on mat-icon "settings" at bounding box center [784, 41] width 19 height 19
click at [802, 70] on span "Session Settings" at bounding box center [818, 73] width 81 height 19
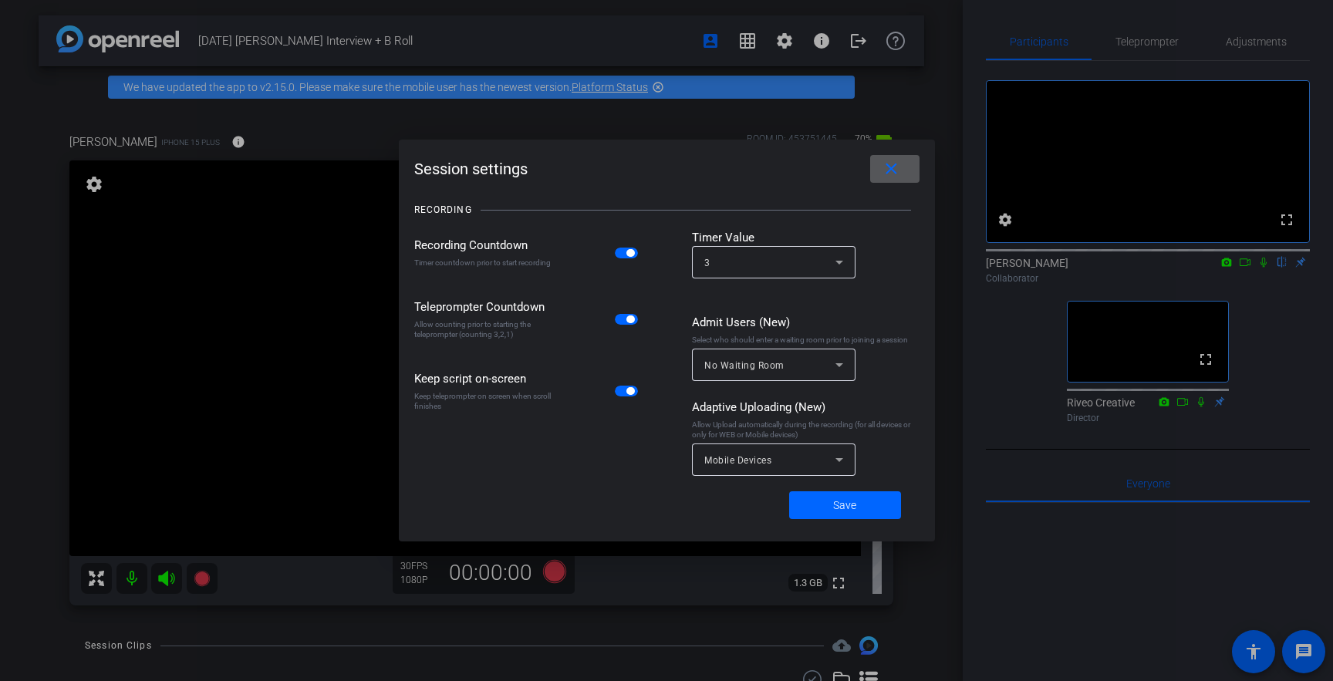
click at [628, 252] on span "button" at bounding box center [630, 253] width 8 height 8
click at [846, 505] on span "Save" at bounding box center [844, 506] width 23 height 16
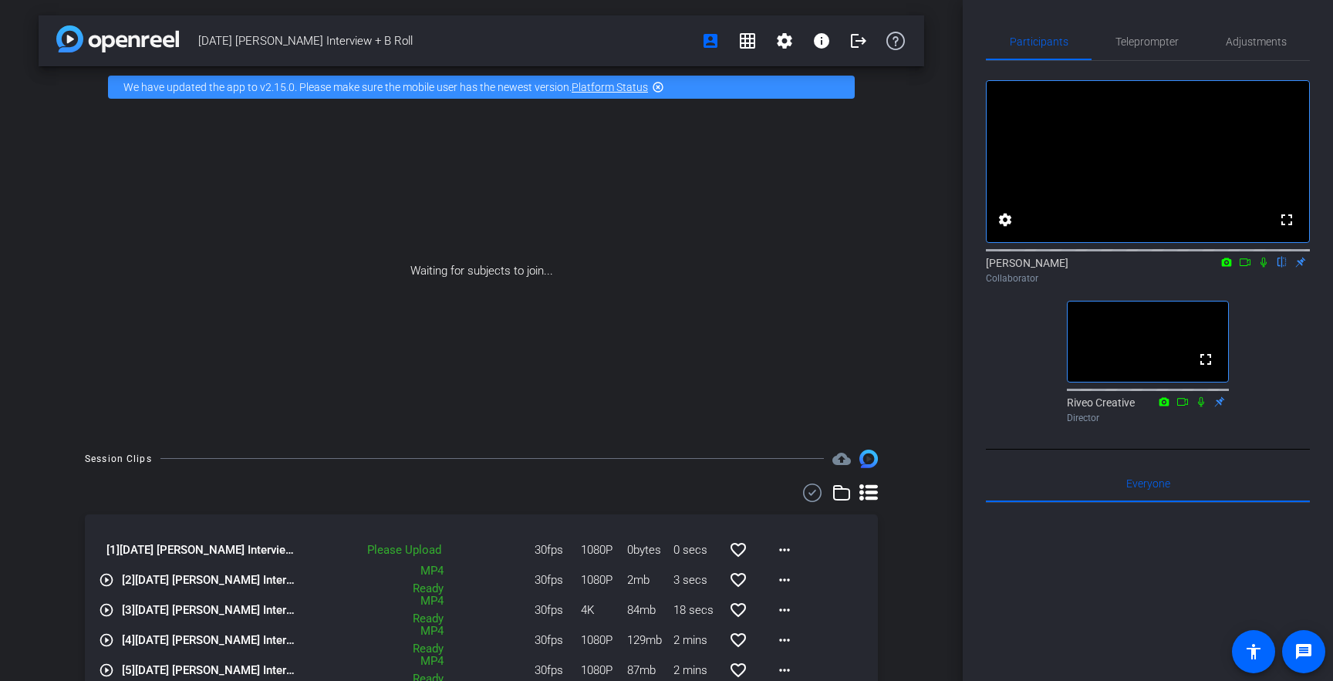
click at [908, 374] on div "Waiting for subjects to join..." at bounding box center [482, 271] width 886 height 326
click at [788, 38] on mat-icon "settings" at bounding box center [784, 41] width 19 height 19
click at [898, 205] on div at bounding box center [666, 340] width 1333 height 681
click at [826, 46] on mat-icon "info" at bounding box center [821, 41] width 19 height 19
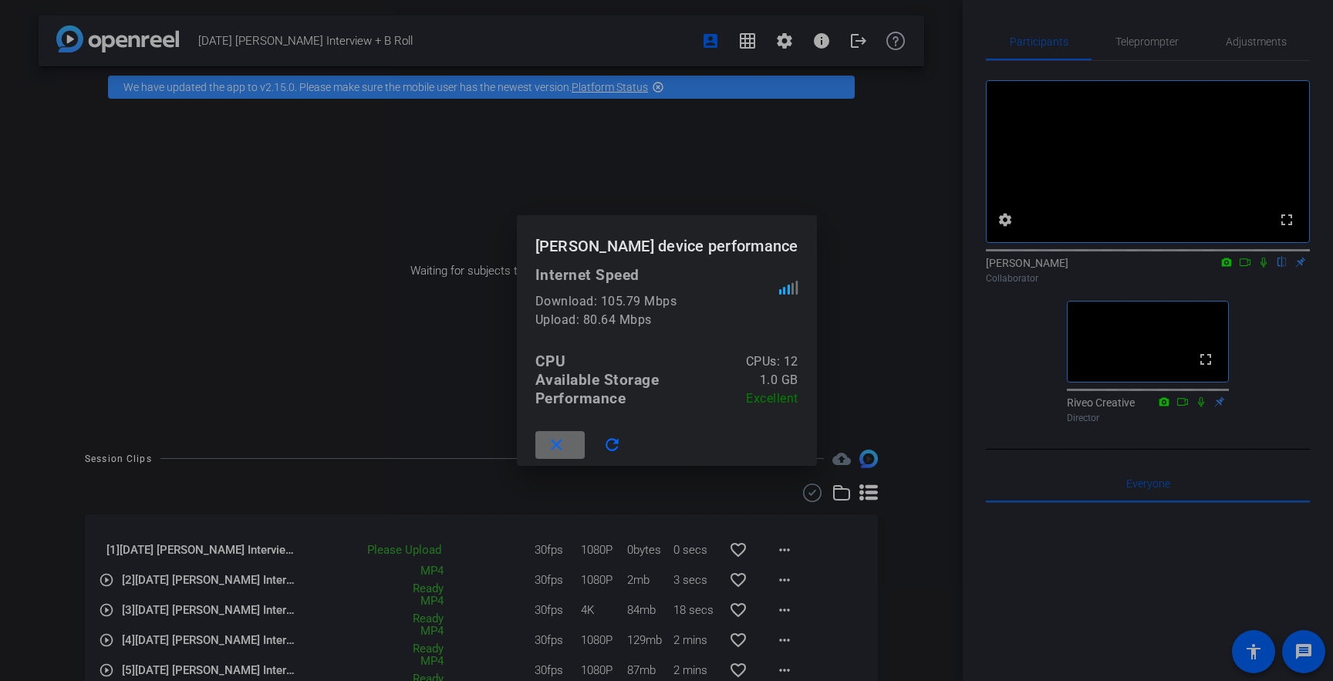
click at [566, 452] on mat-icon "close" at bounding box center [556, 445] width 19 height 19
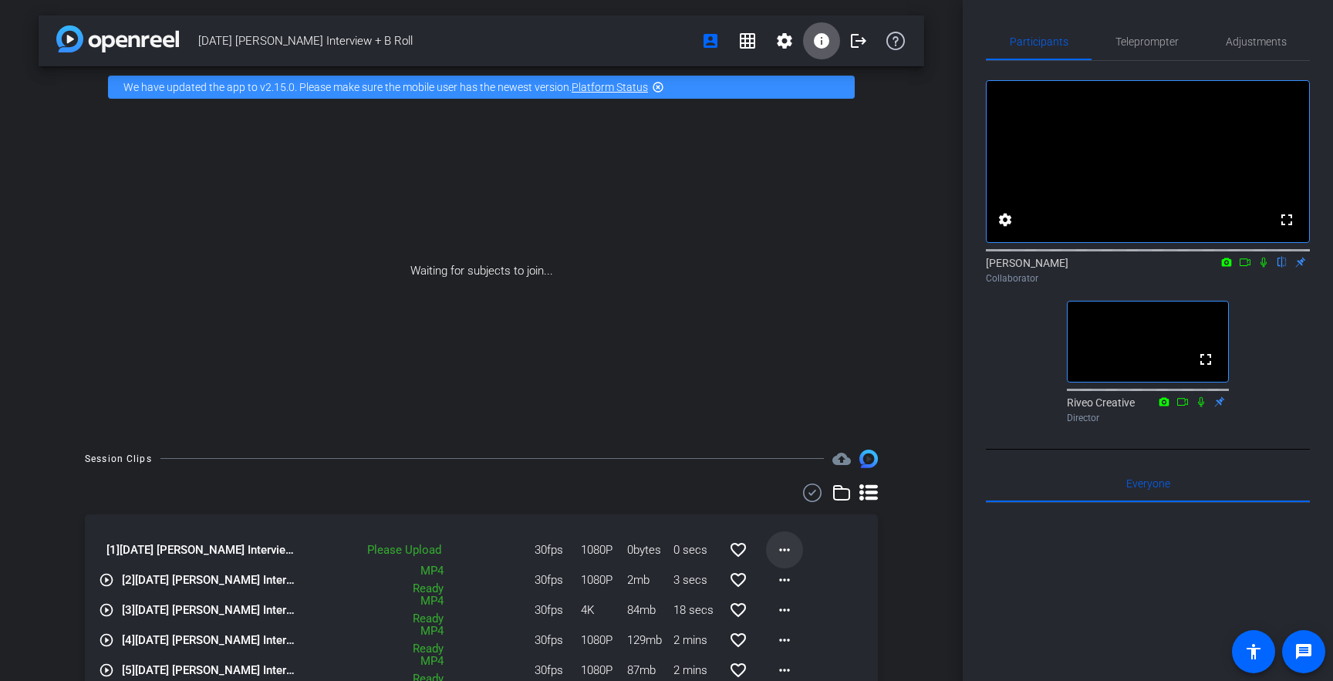
click at [783, 550] on mat-icon "more_horiz" at bounding box center [784, 550] width 19 height 19
click at [796, 570] on div "Upload Archive clip Delete clip" at bounding box center [809, 602] width 86 height 66
click at [778, 546] on mat-icon "more_horiz" at bounding box center [784, 550] width 19 height 19
click at [792, 573] on span "Upload" at bounding box center [809, 582] width 62 height 19
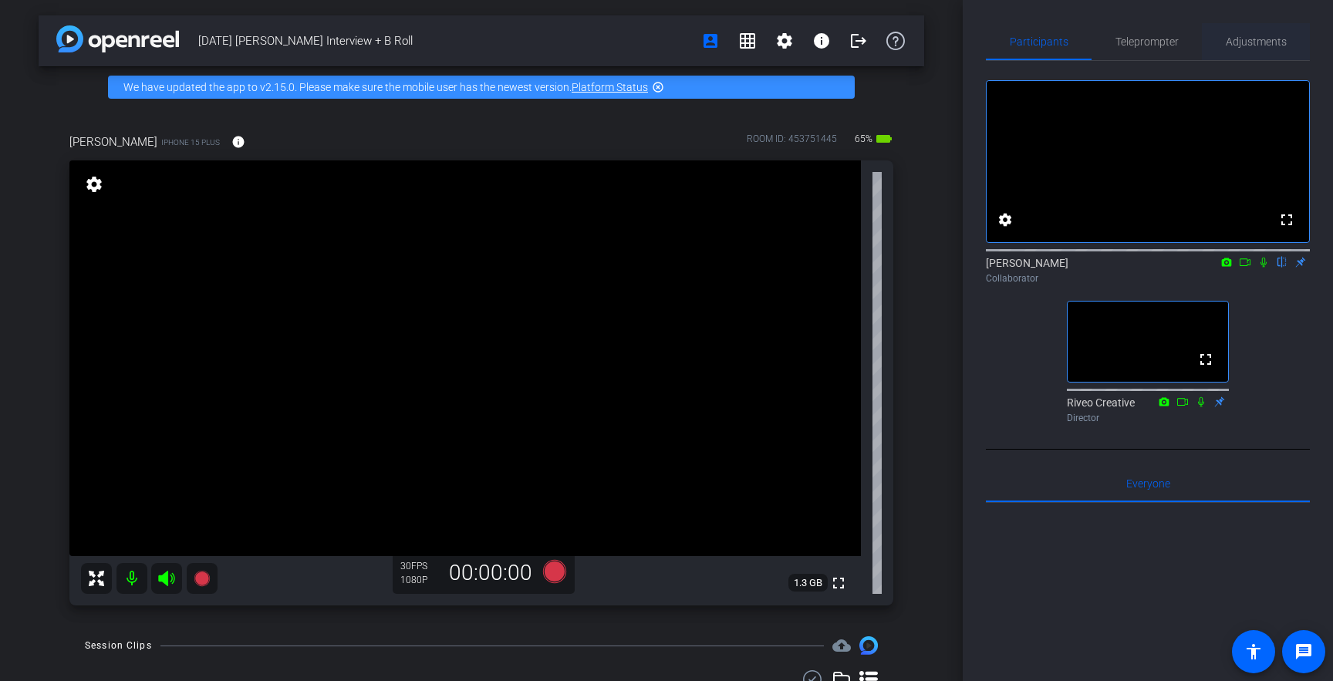
click at [1243, 42] on span "Adjustments" at bounding box center [1256, 41] width 61 height 11
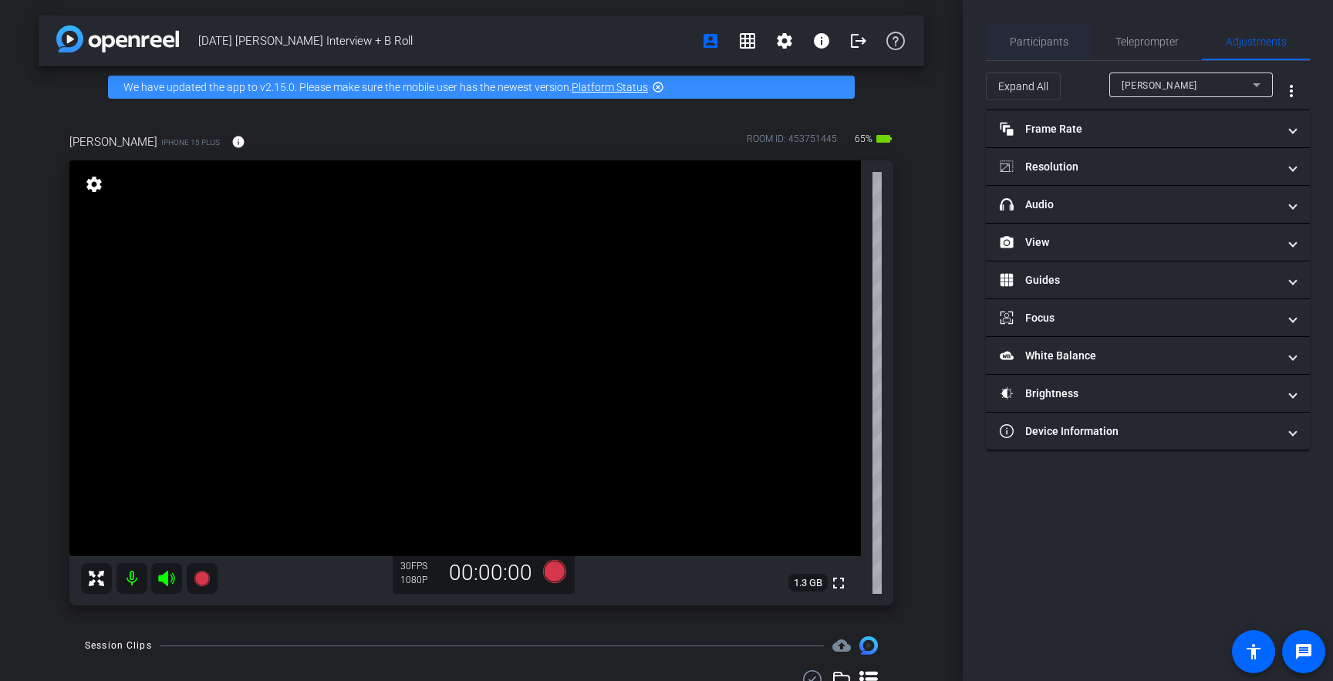
click at [1043, 48] on span "Participants" at bounding box center [1039, 41] width 59 height 37
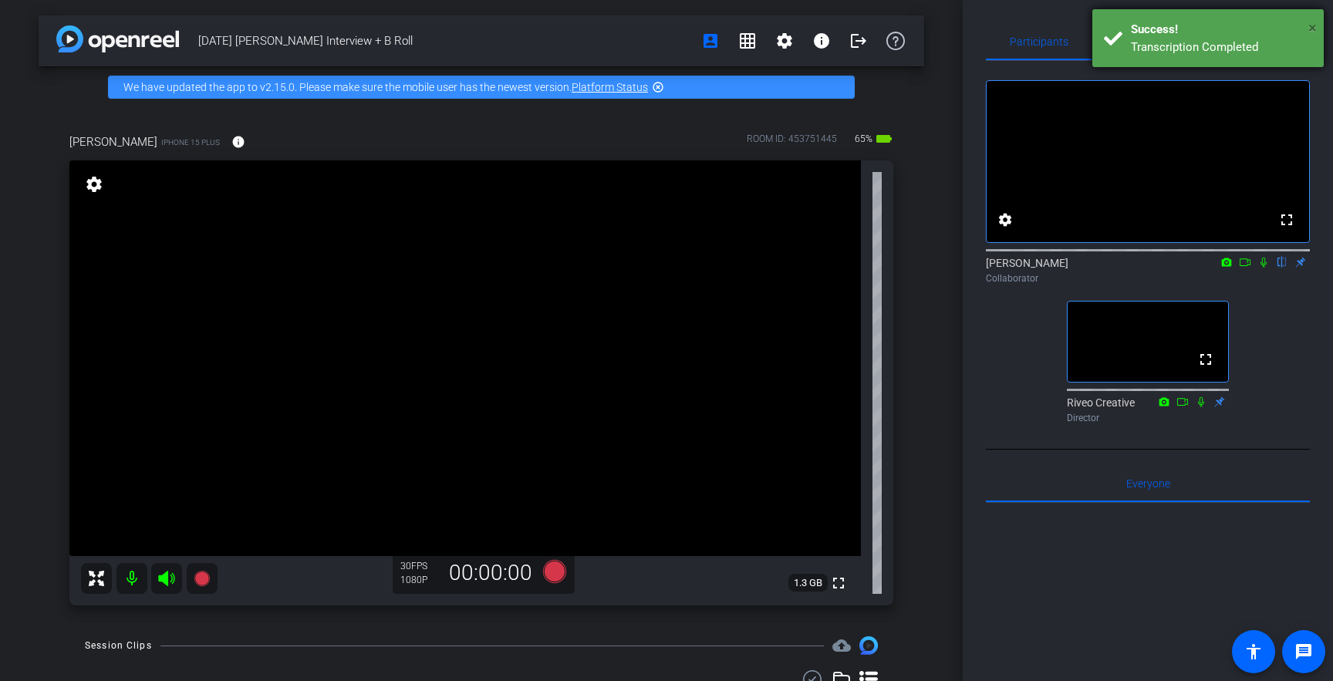
click at [1312, 21] on span "×" at bounding box center [1312, 28] width 8 height 19
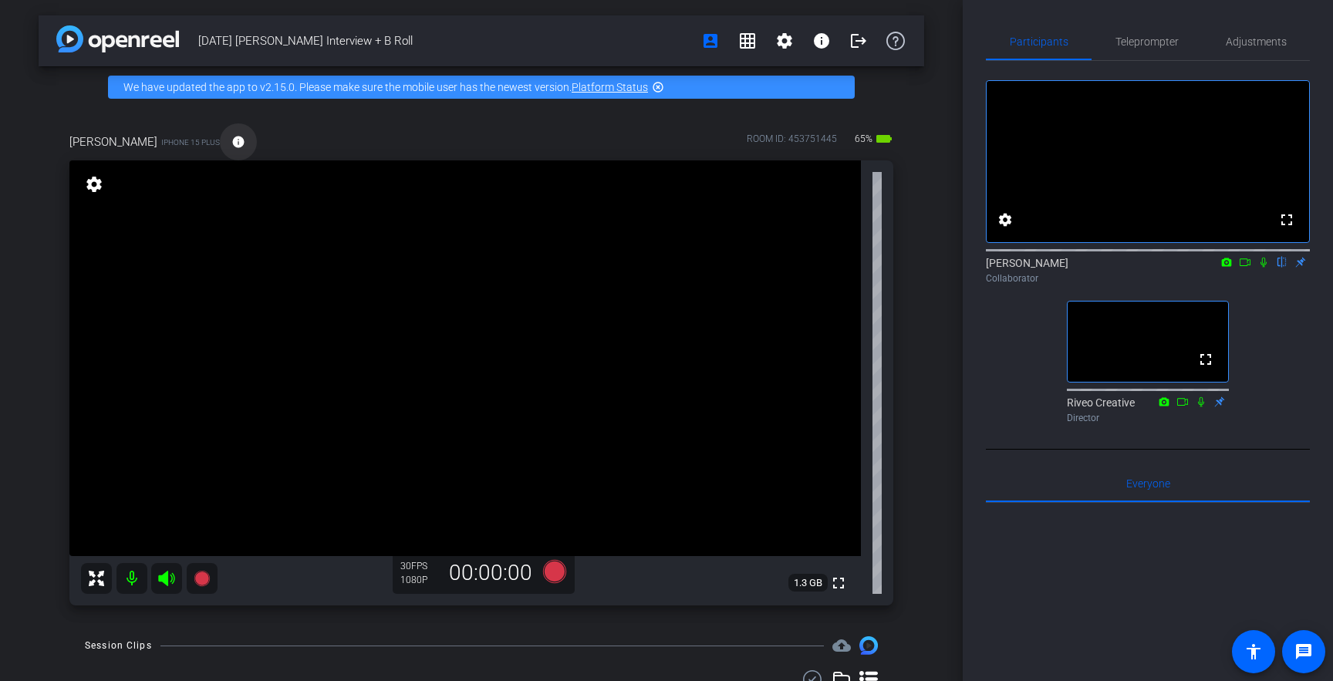
click at [231, 137] on mat-icon "info" at bounding box center [238, 142] width 14 height 14
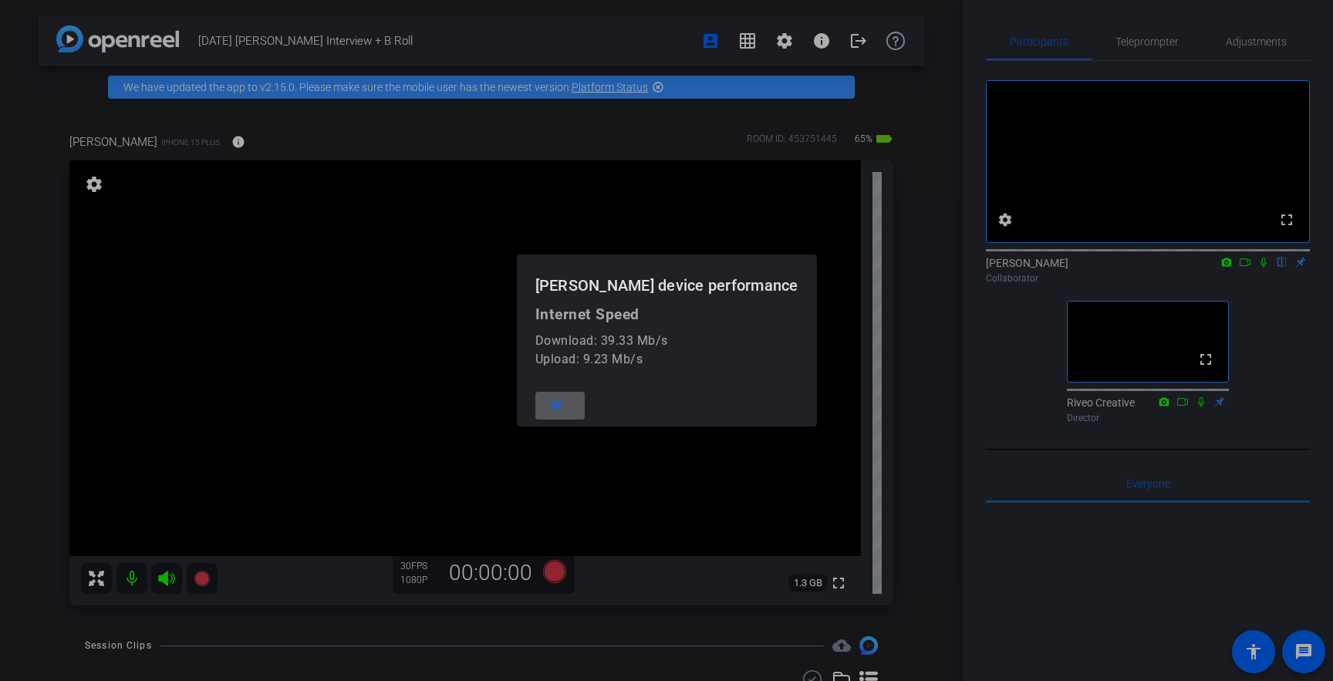
click at [585, 414] on span at bounding box center [559, 405] width 49 height 37
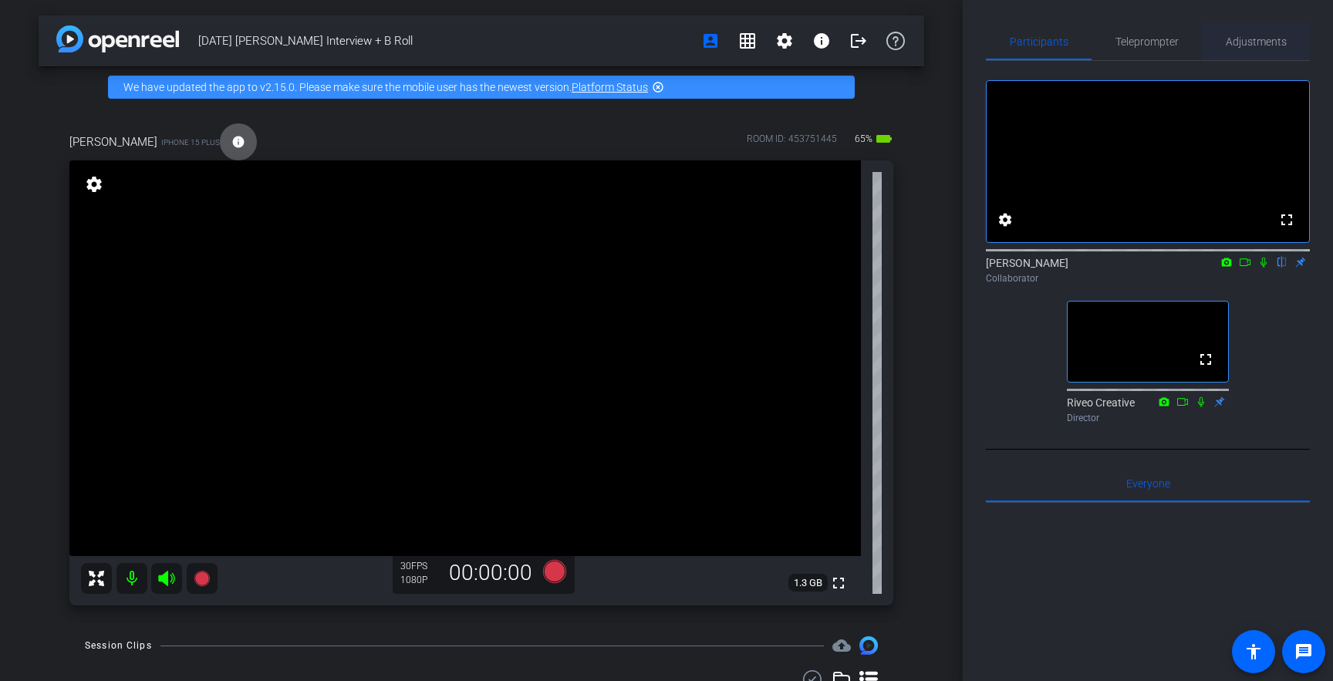
click at [1258, 47] on span "Adjustments" at bounding box center [1256, 41] width 61 height 11
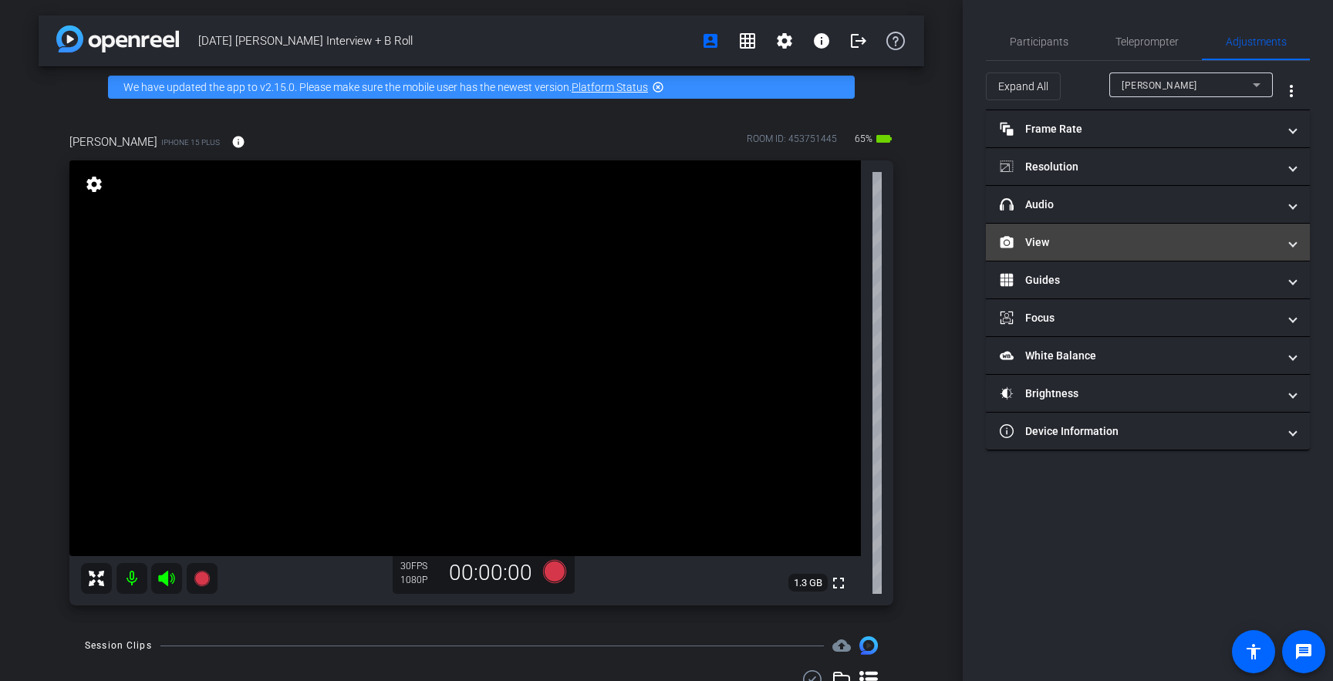
click at [1120, 248] on mat-panel-title "View" at bounding box center [1139, 243] width 278 height 16
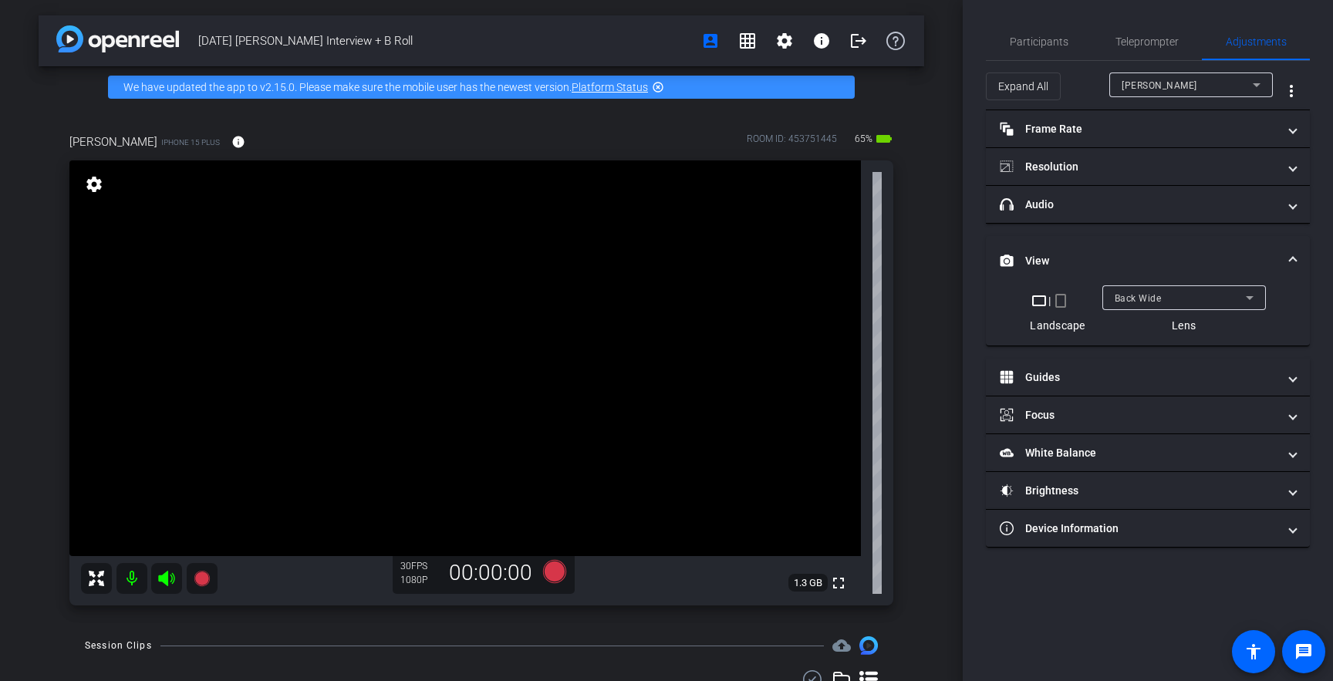
click at [1111, 289] on div "Back Wide" at bounding box center [1184, 297] width 164 height 25
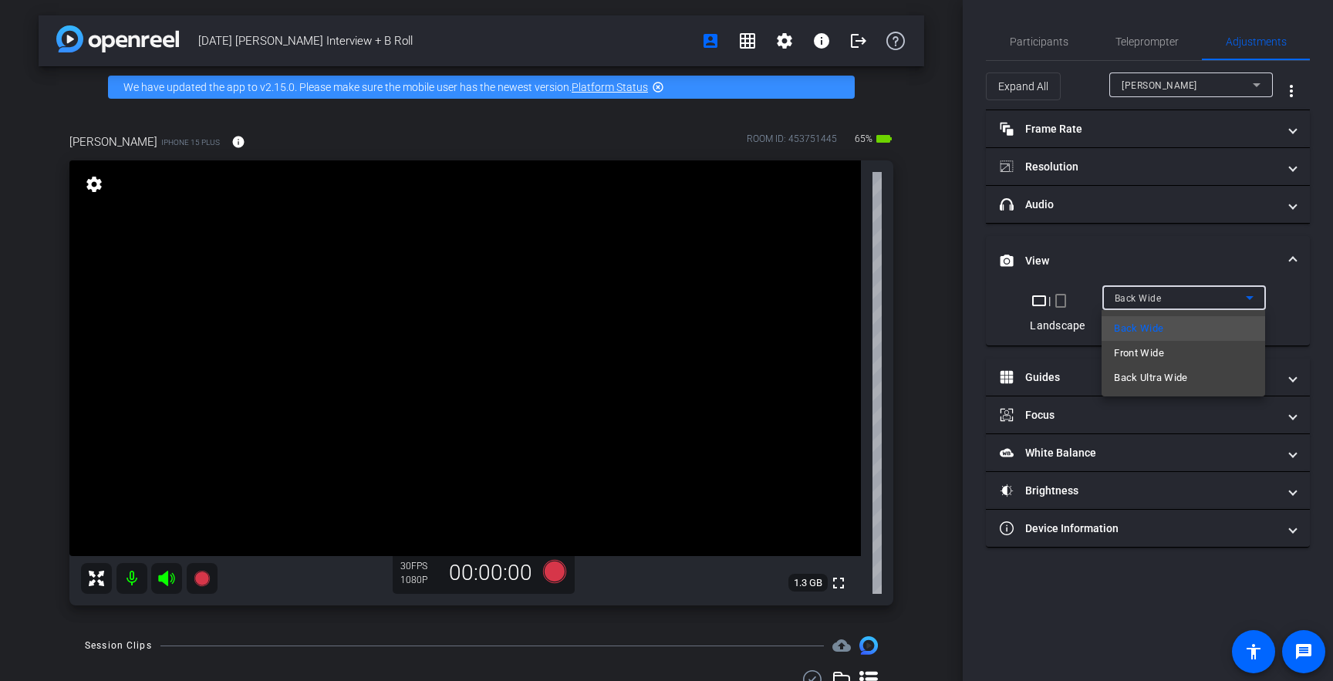
click at [1167, 327] on mat-option "Back Wide" at bounding box center [1184, 328] width 164 height 25
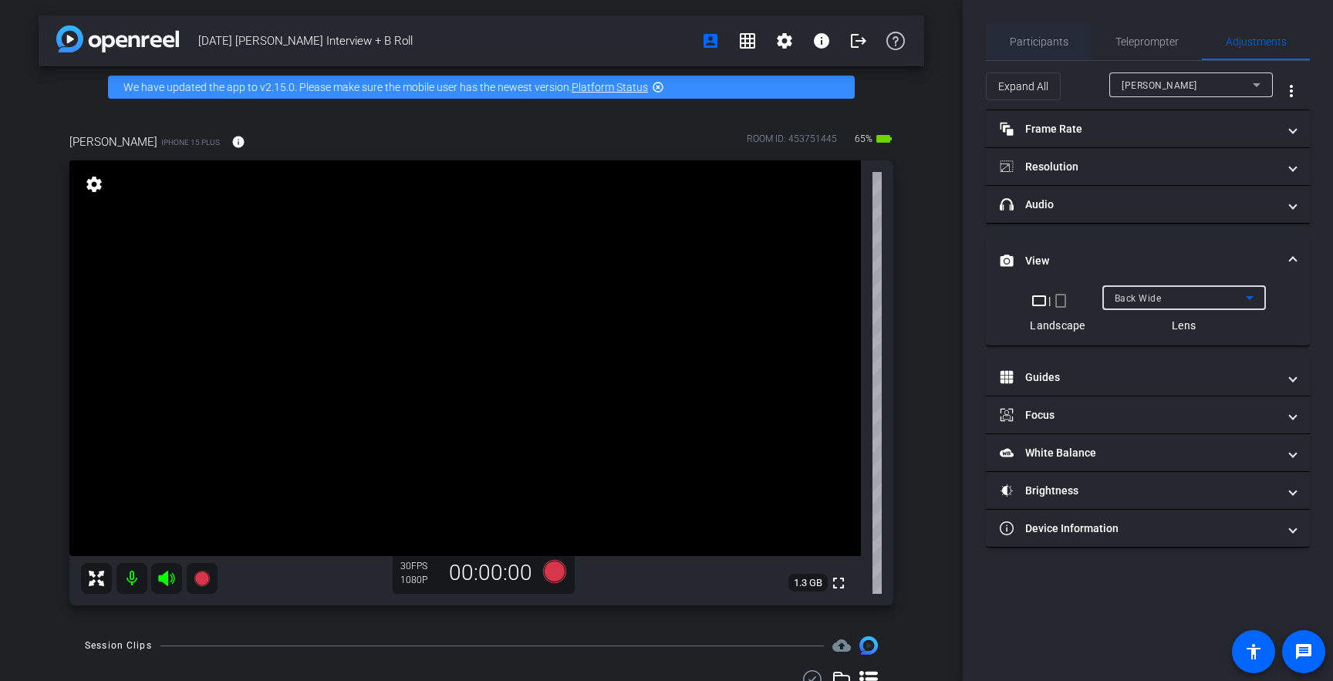
click at [1048, 39] on span "Participants" at bounding box center [1039, 41] width 59 height 11
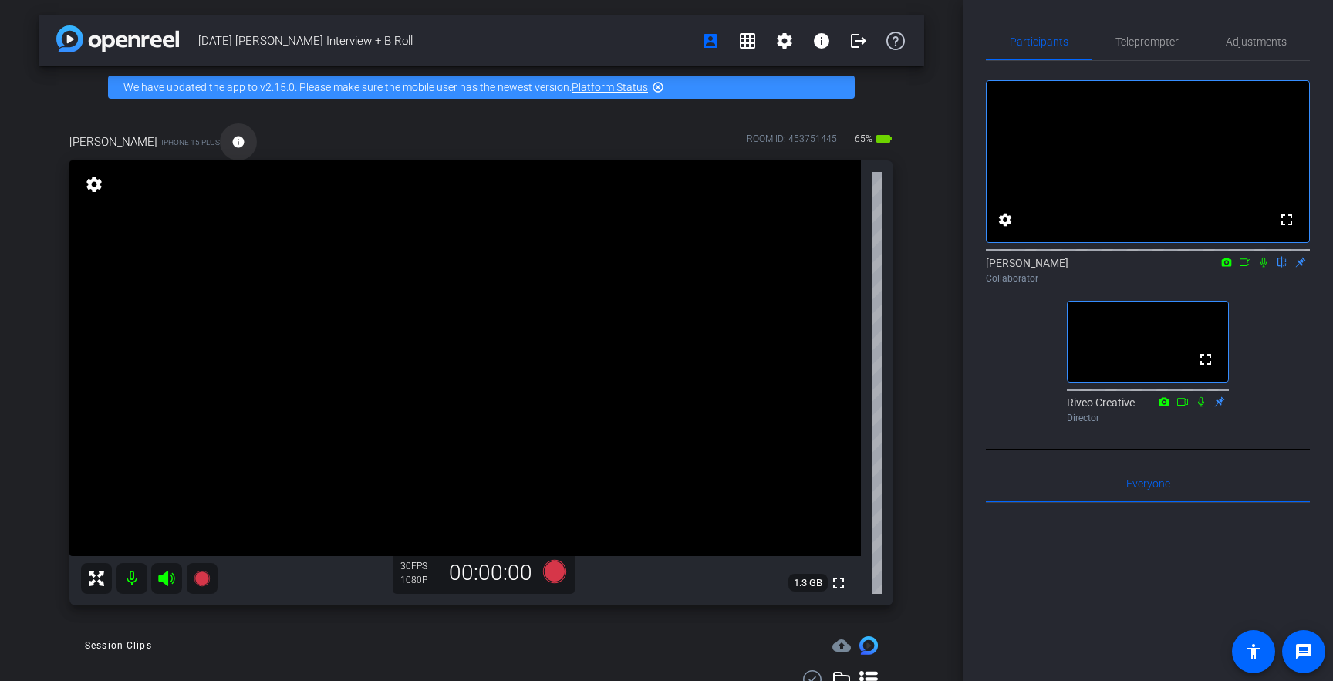
click at [231, 139] on mat-icon "info" at bounding box center [238, 142] width 14 height 14
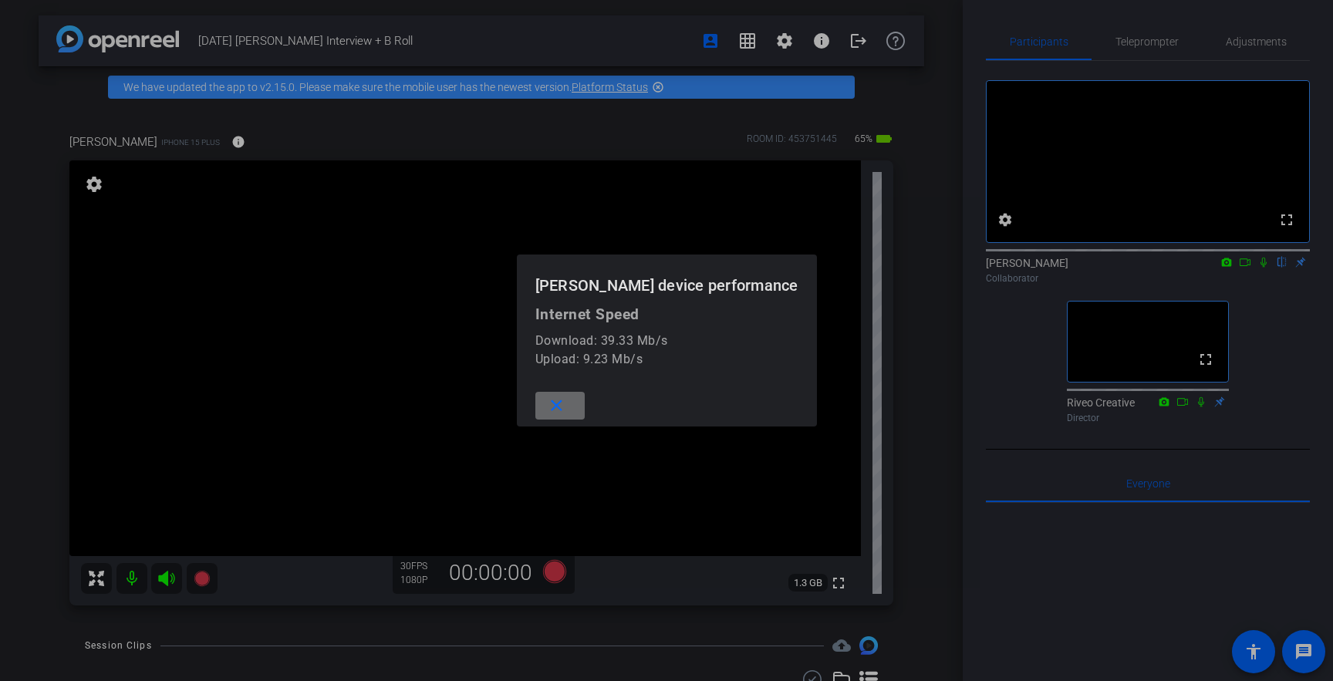
click at [585, 408] on span at bounding box center [559, 405] width 49 height 37
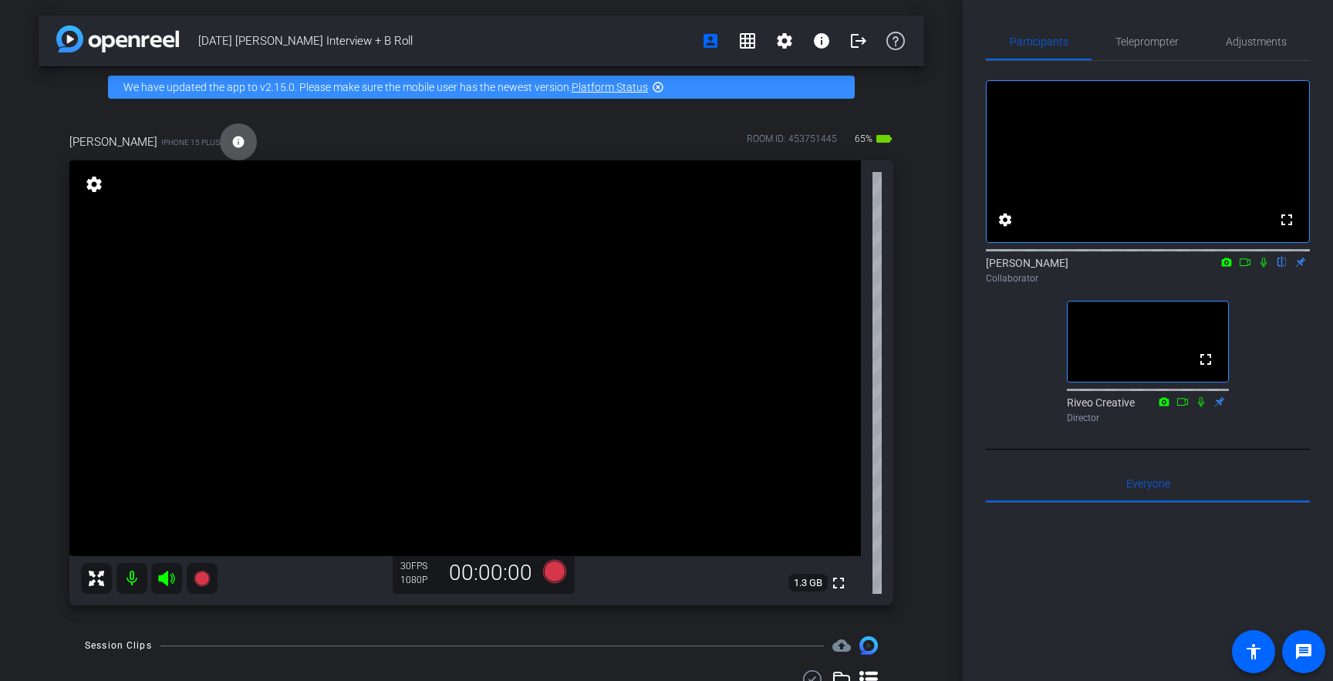
click at [974, 431] on div "Participants Teleprompter Adjustments fullscreen settings [PERSON_NAME] flip Co…" at bounding box center [1148, 340] width 370 height 681
click at [466, 338] on video at bounding box center [465, 358] width 792 height 396
click at [471, 366] on video at bounding box center [465, 358] width 792 height 396
click at [461, 342] on video at bounding box center [465, 358] width 792 height 396
click at [482, 338] on video at bounding box center [465, 358] width 792 height 396
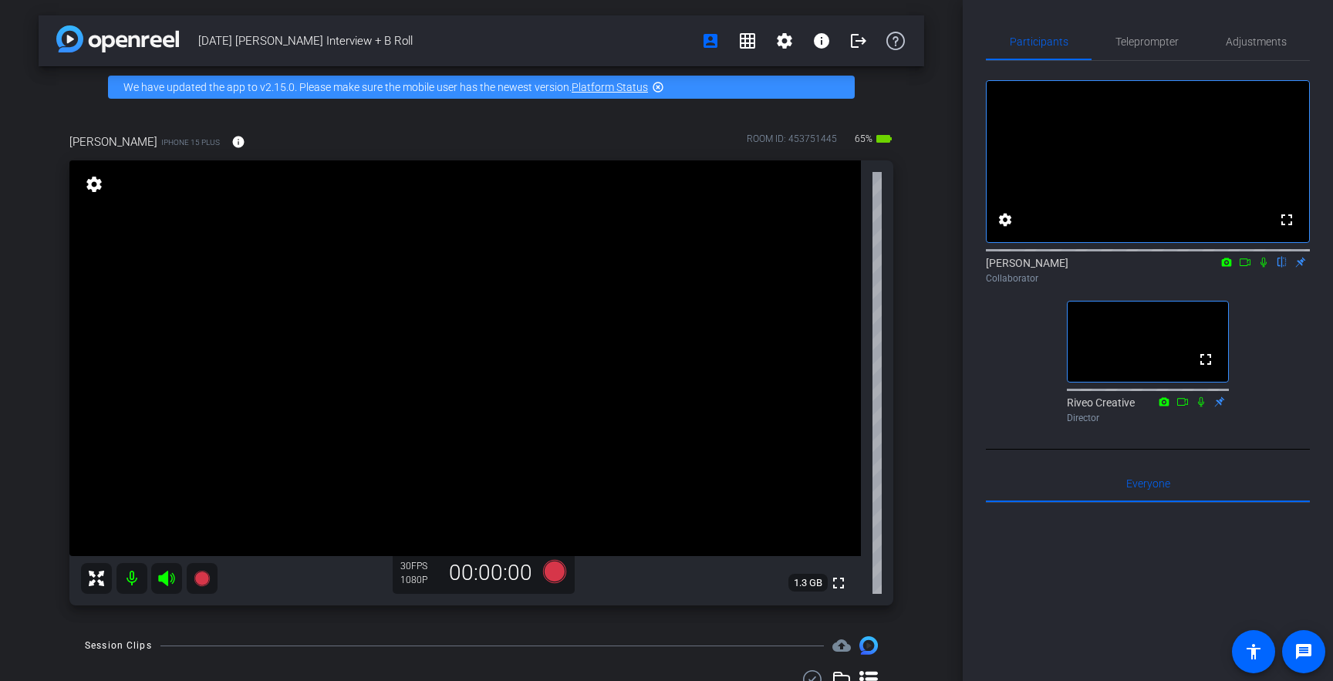
click at [1266, 268] on icon at bounding box center [1264, 262] width 12 height 11
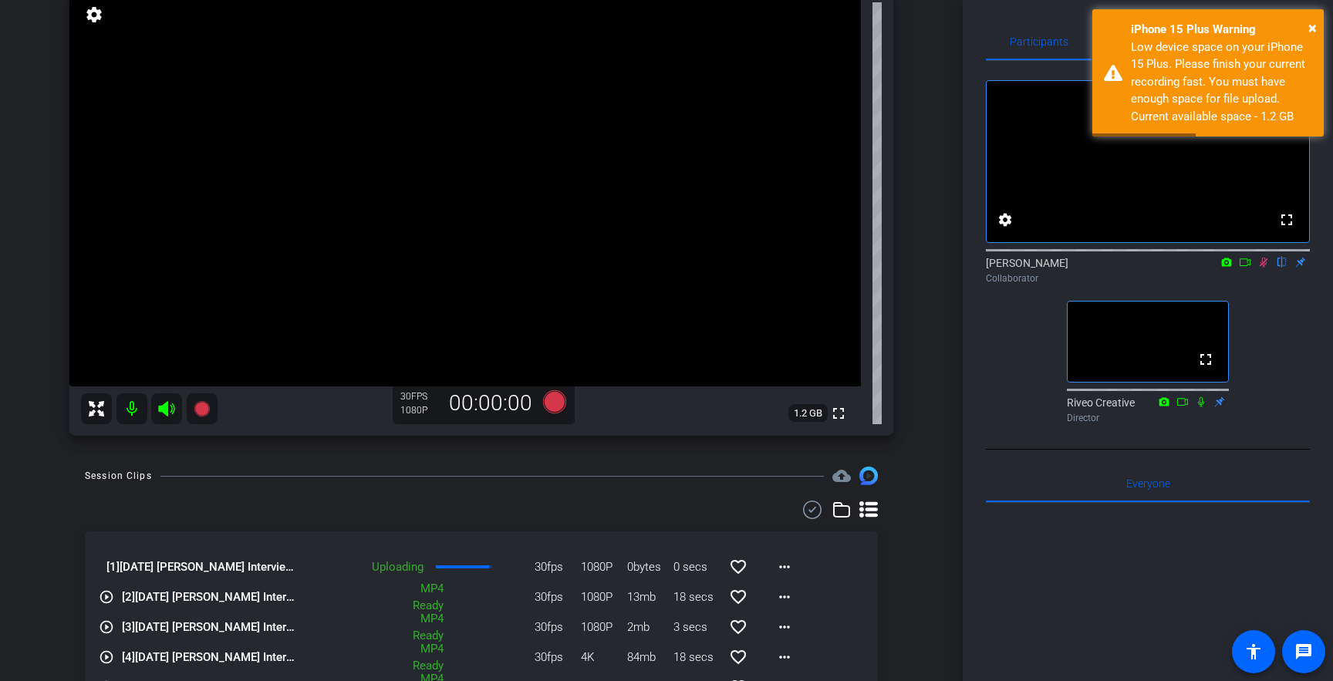
scroll to position [185, 0]
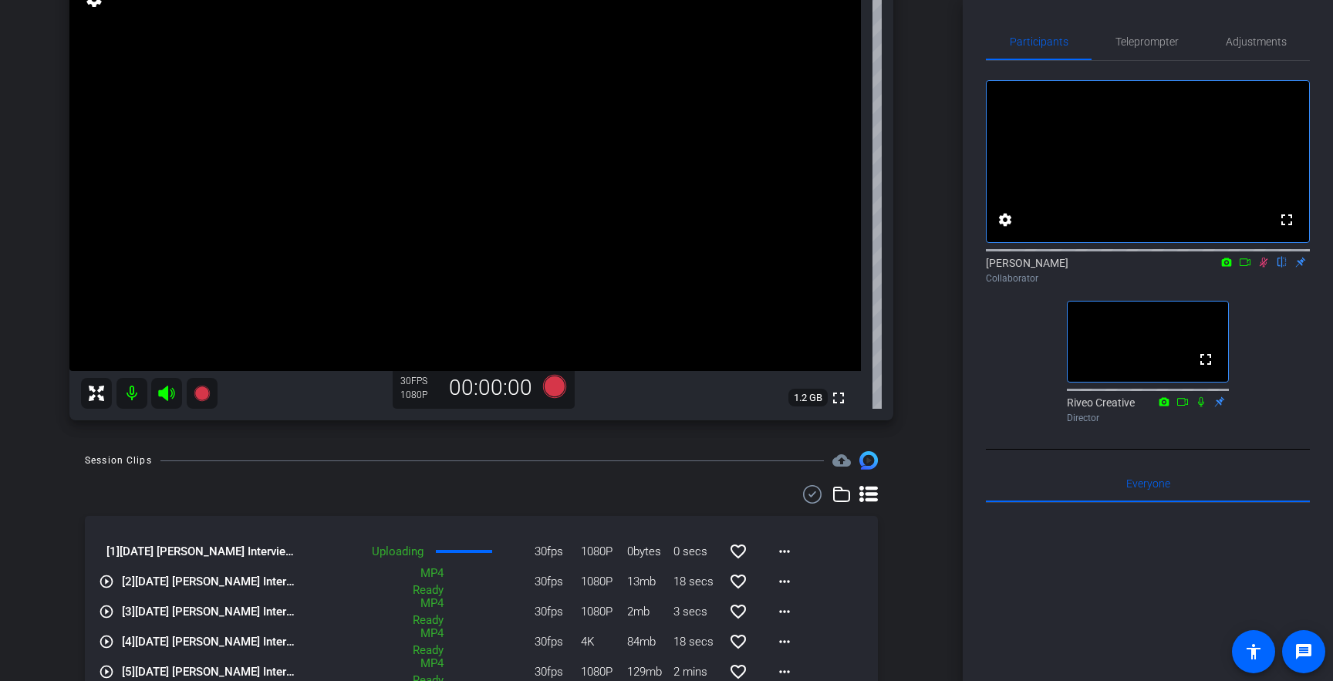
click at [570, 510] on div "[1] [DATE] [PERSON_NAME] Interview - B Roll-[PERSON_NAME]-2025-09-25-12-30-49-1…" at bounding box center [481, 689] width 793 height 409
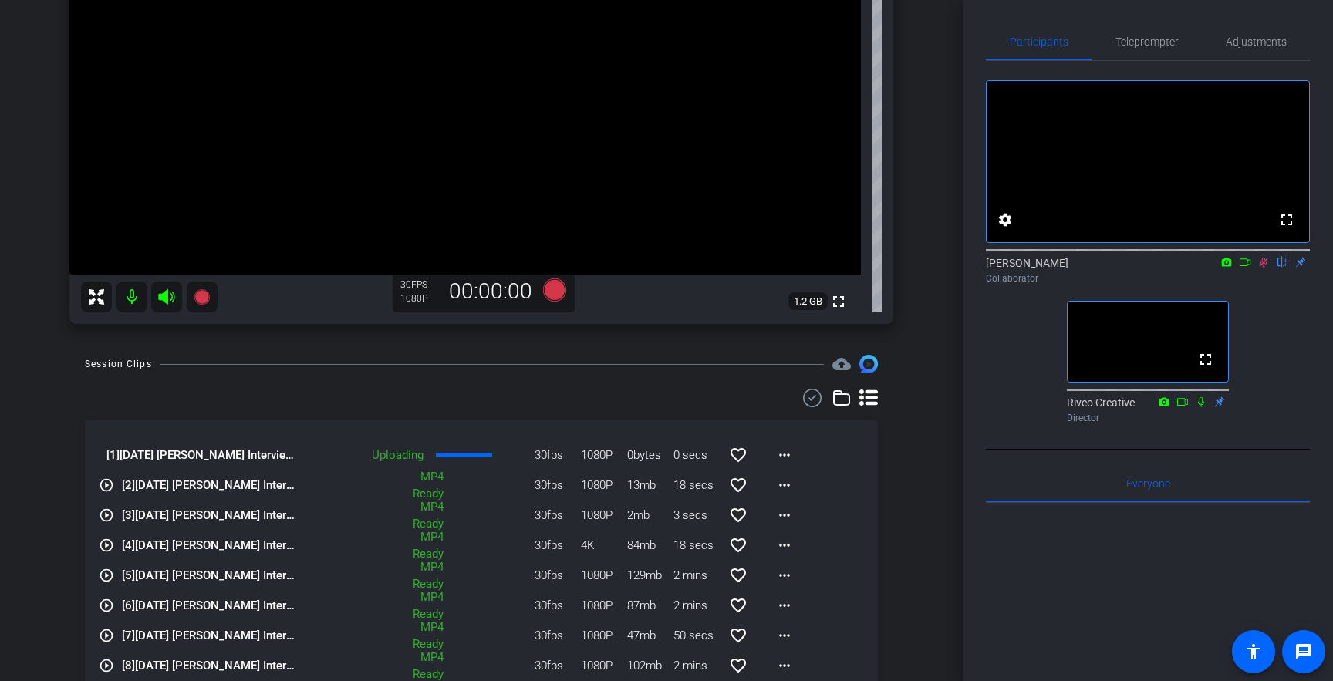
scroll to position [287, 0]
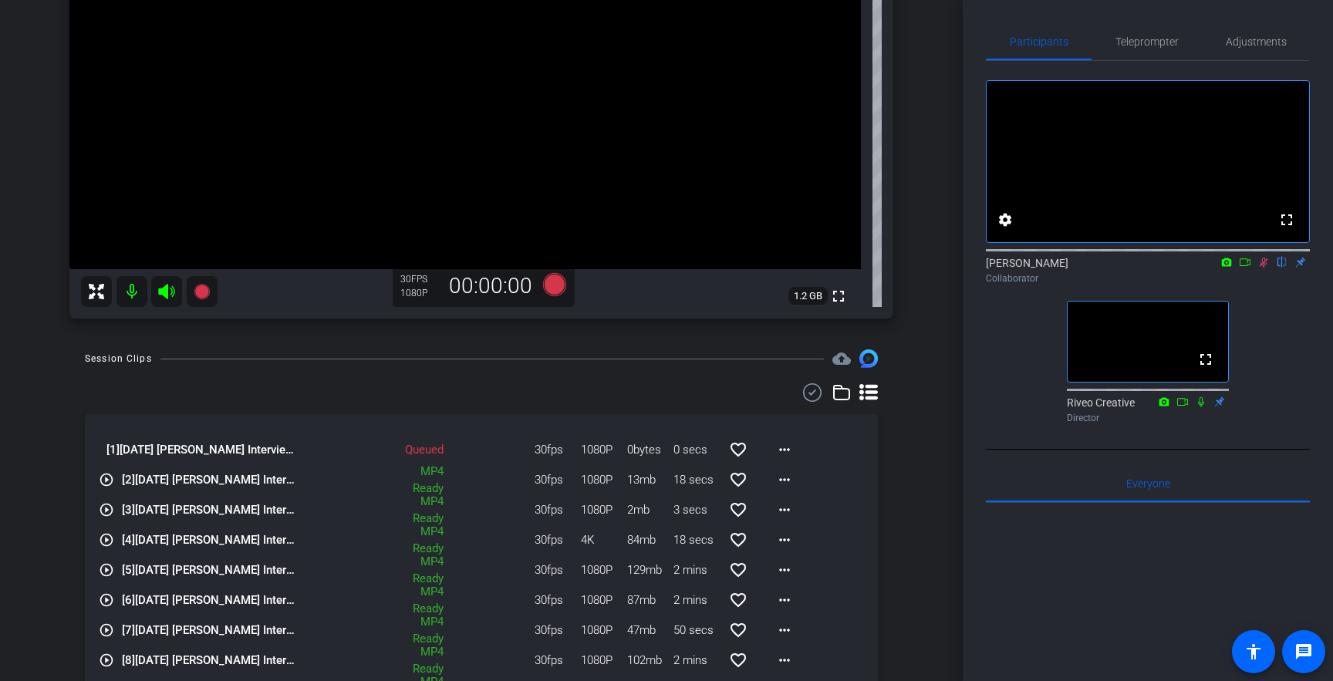
click at [831, 403] on div "[1] [DATE] [PERSON_NAME] Interview - B Roll-[PERSON_NAME]-2025-09-25-12-30-49-1…" at bounding box center [481, 587] width 793 height 409
click at [841, 397] on icon at bounding box center [841, 392] width 19 height 19
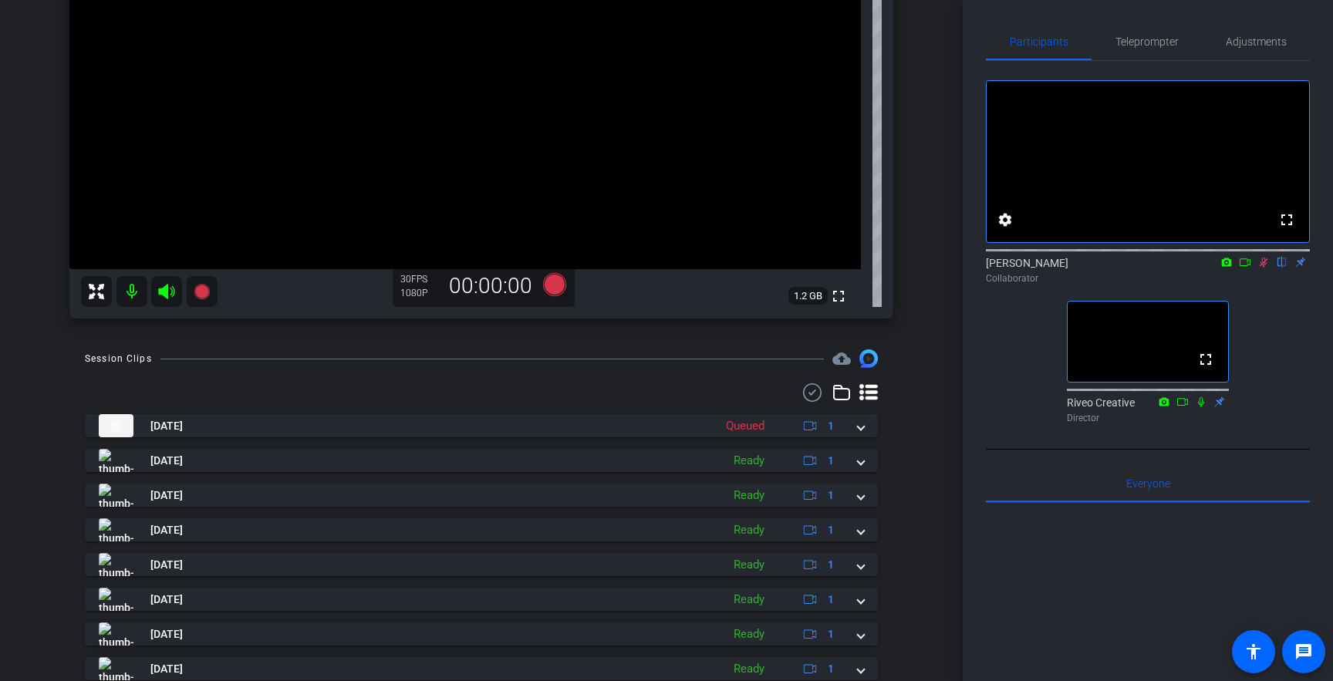
click at [877, 384] on icon at bounding box center [868, 392] width 19 height 19
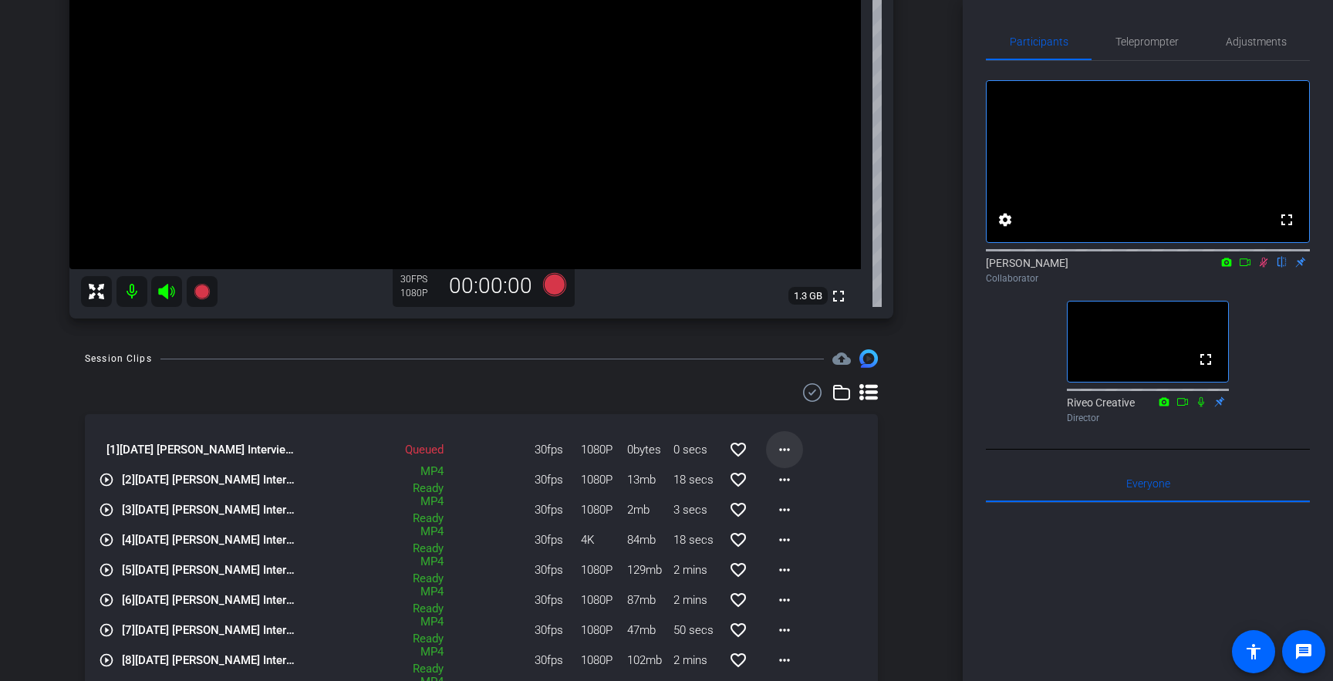
click at [785, 446] on mat-icon "more_horiz" at bounding box center [784, 450] width 19 height 19
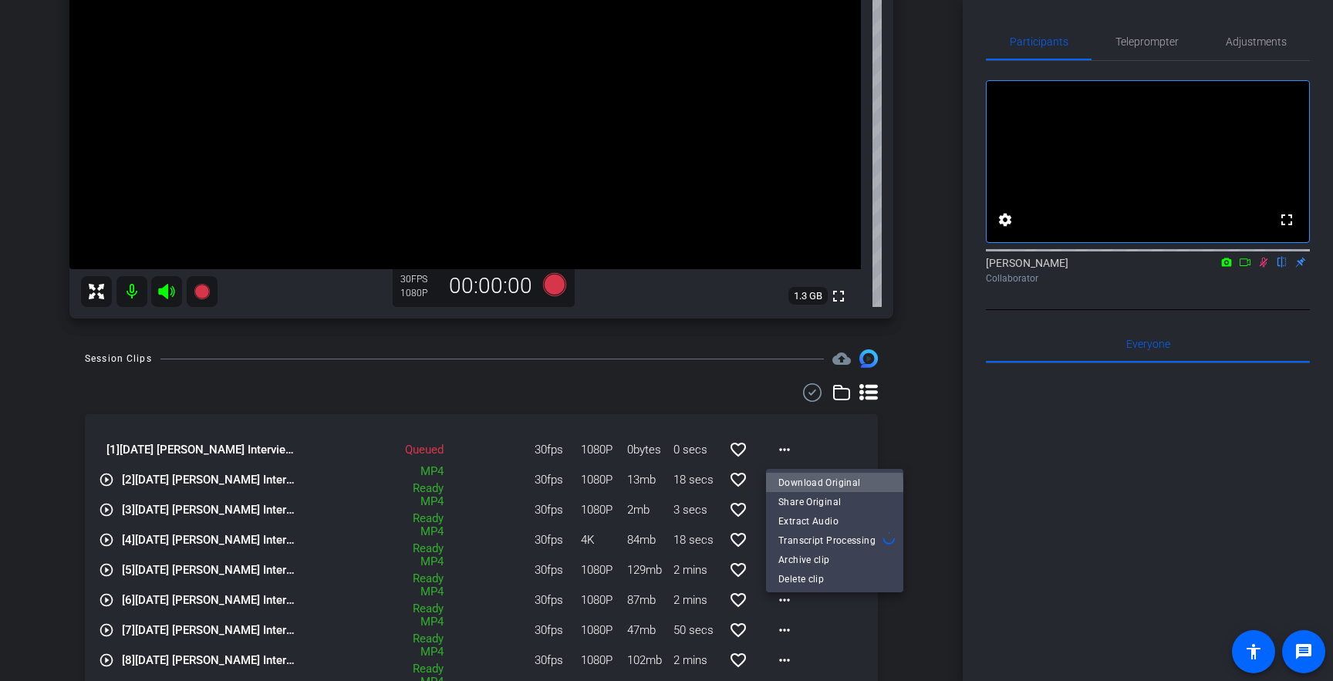
click at [820, 486] on span "Download Original" at bounding box center [834, 482] width 113 height 19
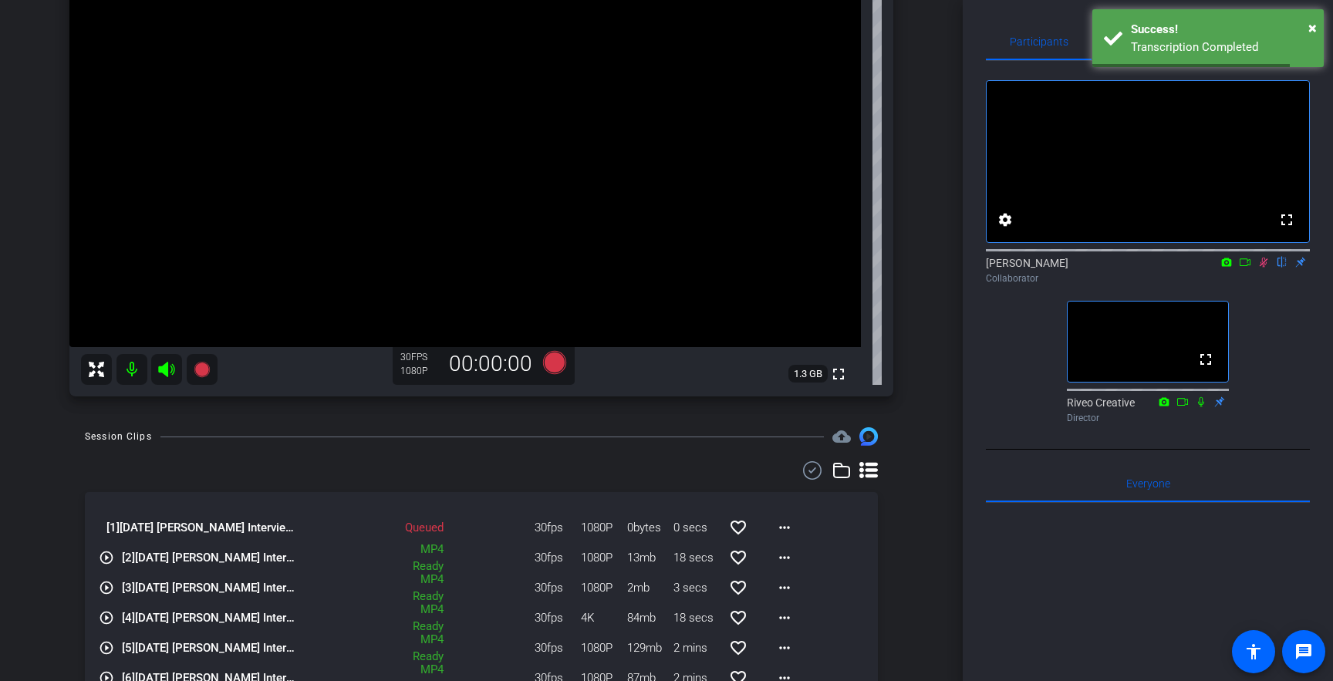
scroll to position [203, 0]
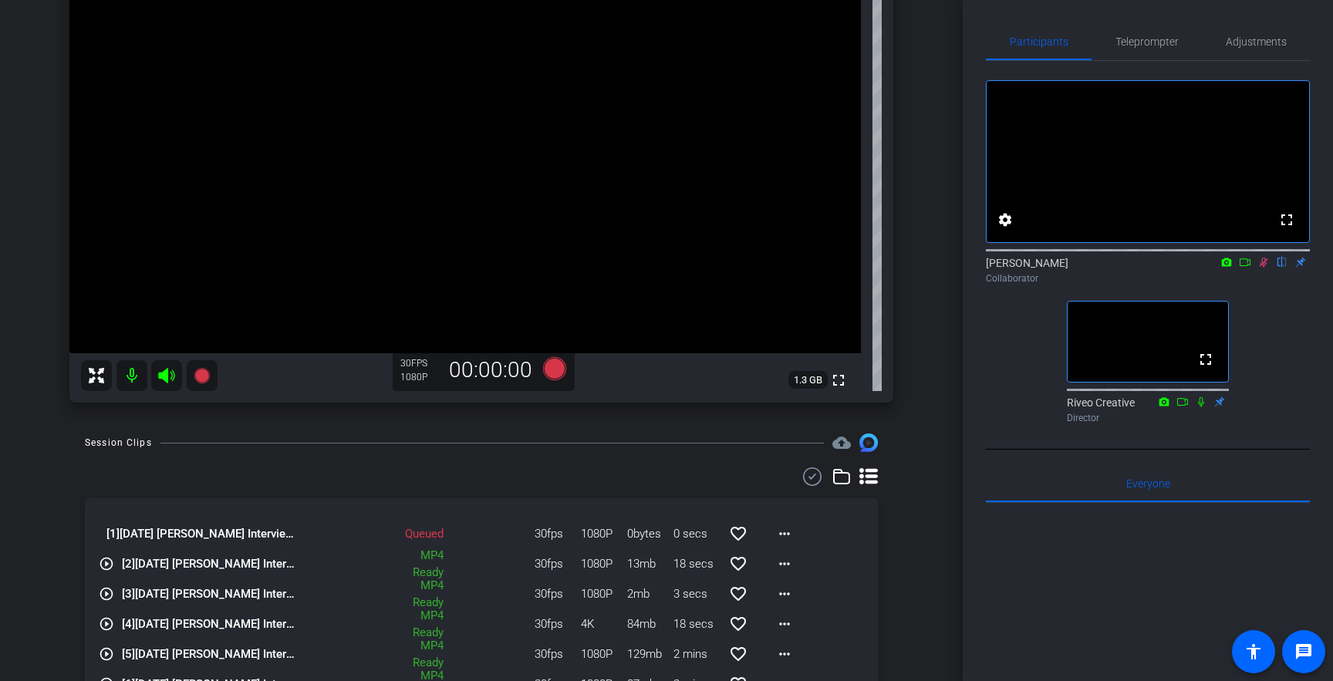
click at [1260, 268] on icon at bounding box center [1264, 262] width 12 height 11
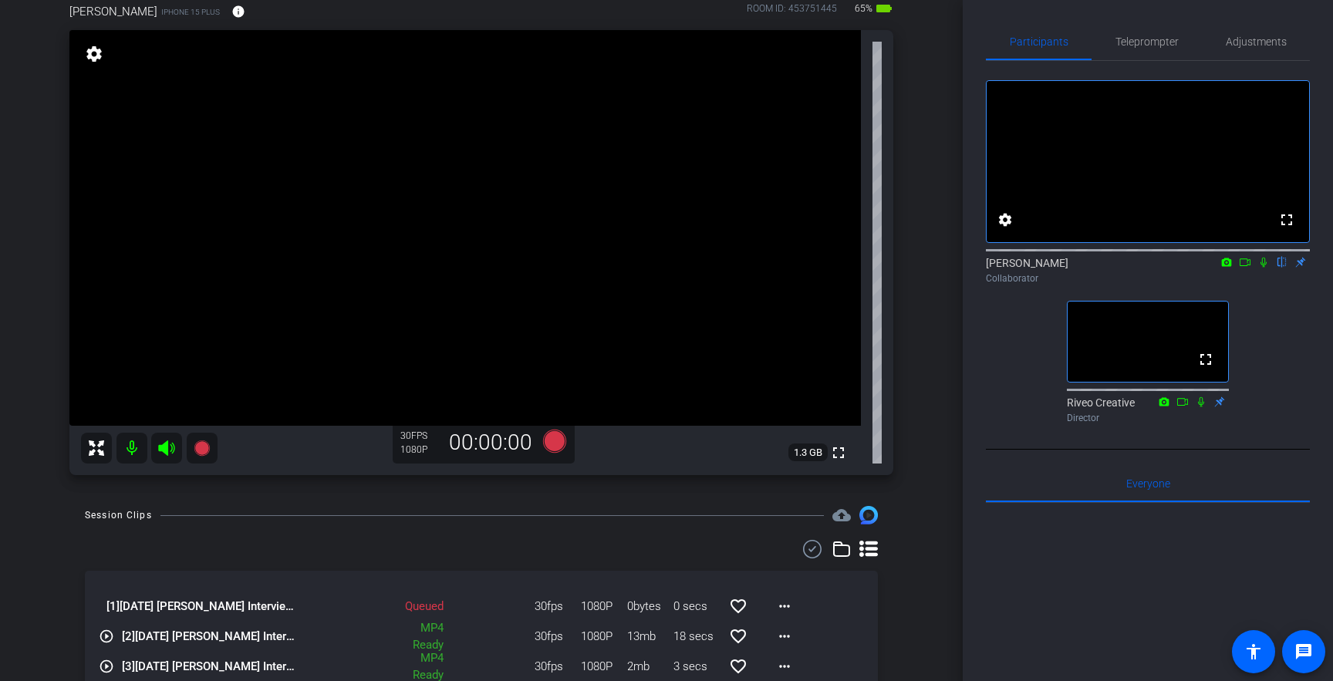
scroll to position [127, 0]
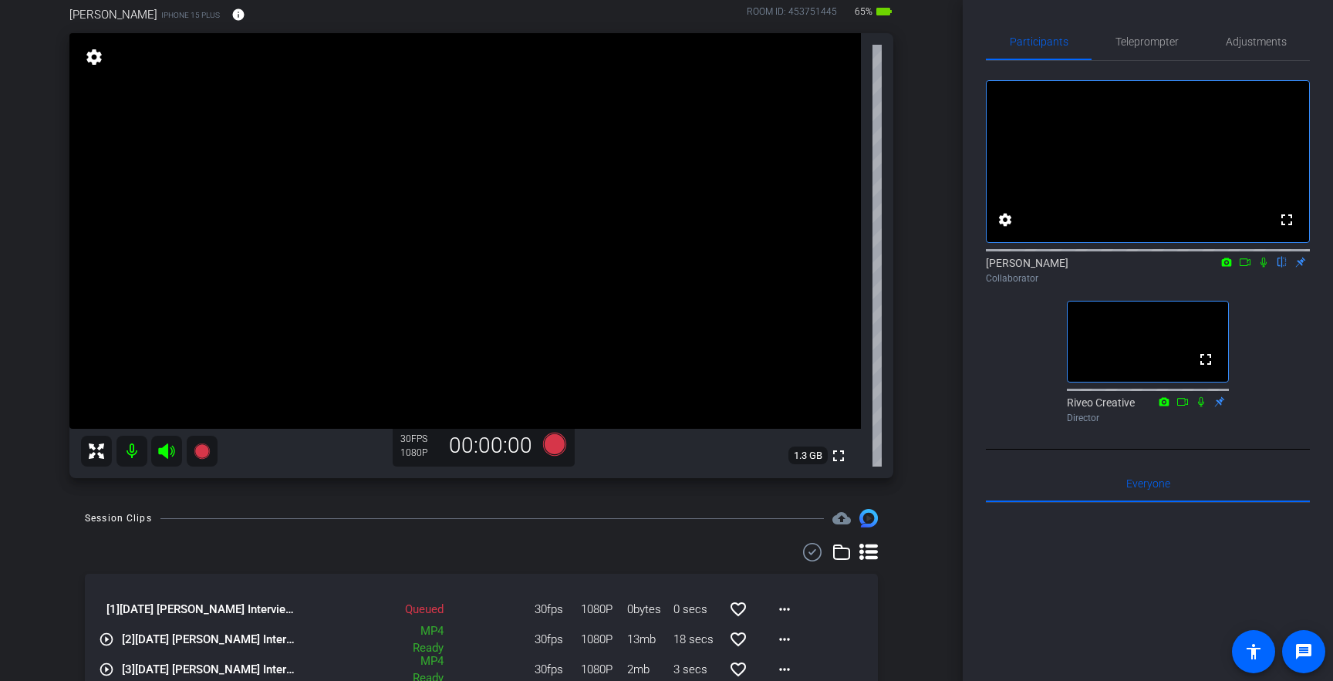
click at [1265, 268] on icon at bounding box center [1264, 263] width 6 height 10
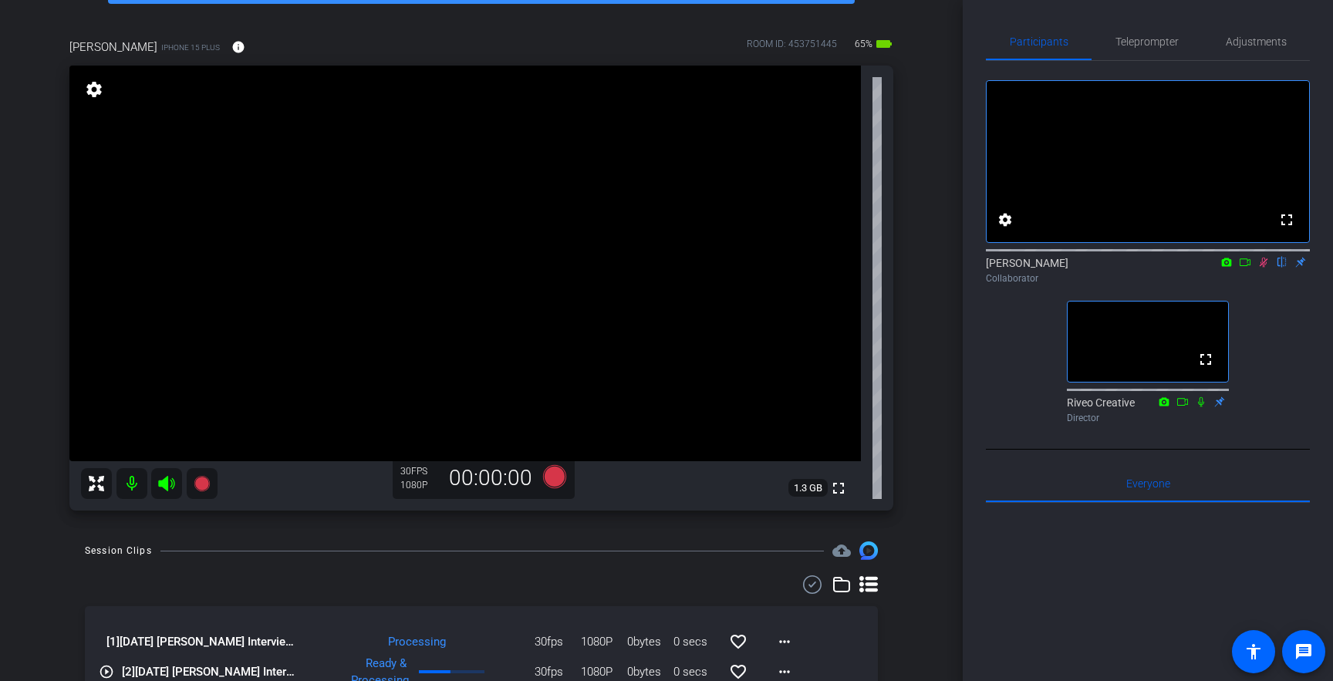
scroll to position [81, 0]
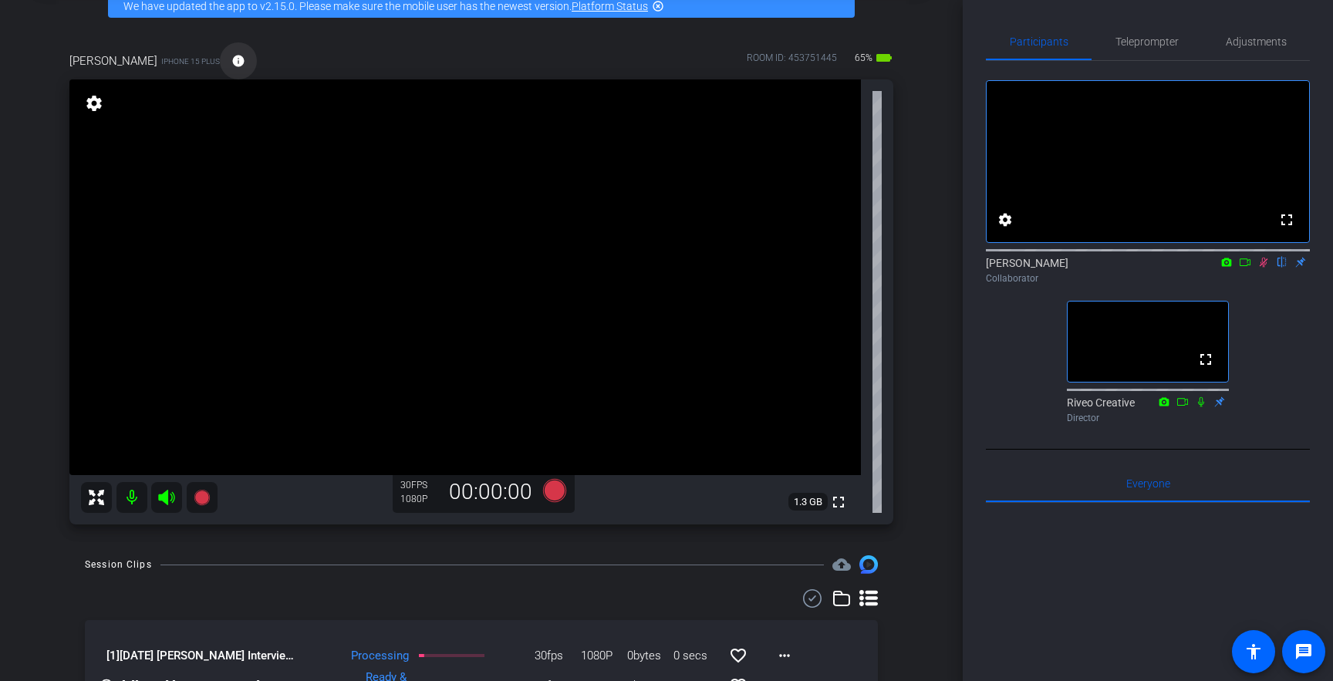
click at [231, 60] on mat-icon "info" at bounding box center [238, 61] width 14 height 14
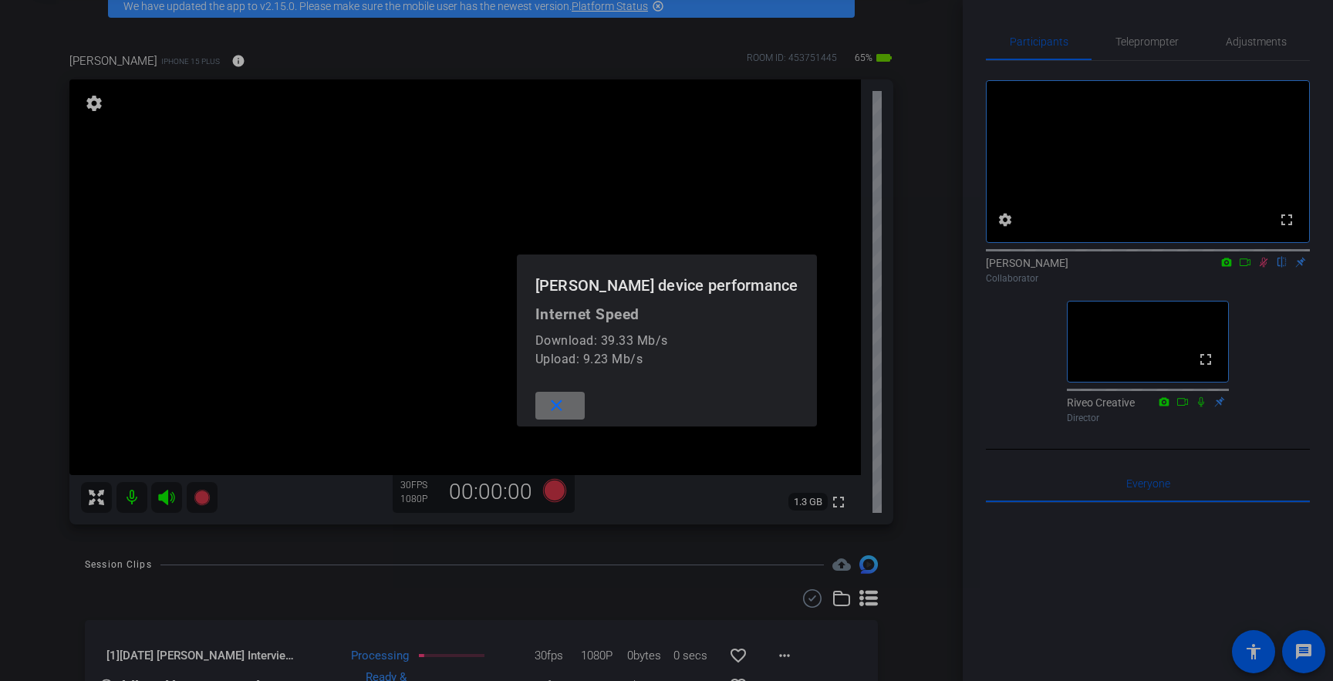
click at [566, 410] on mat-icon "close" at bounding box center [556, 406] width 19 height 19
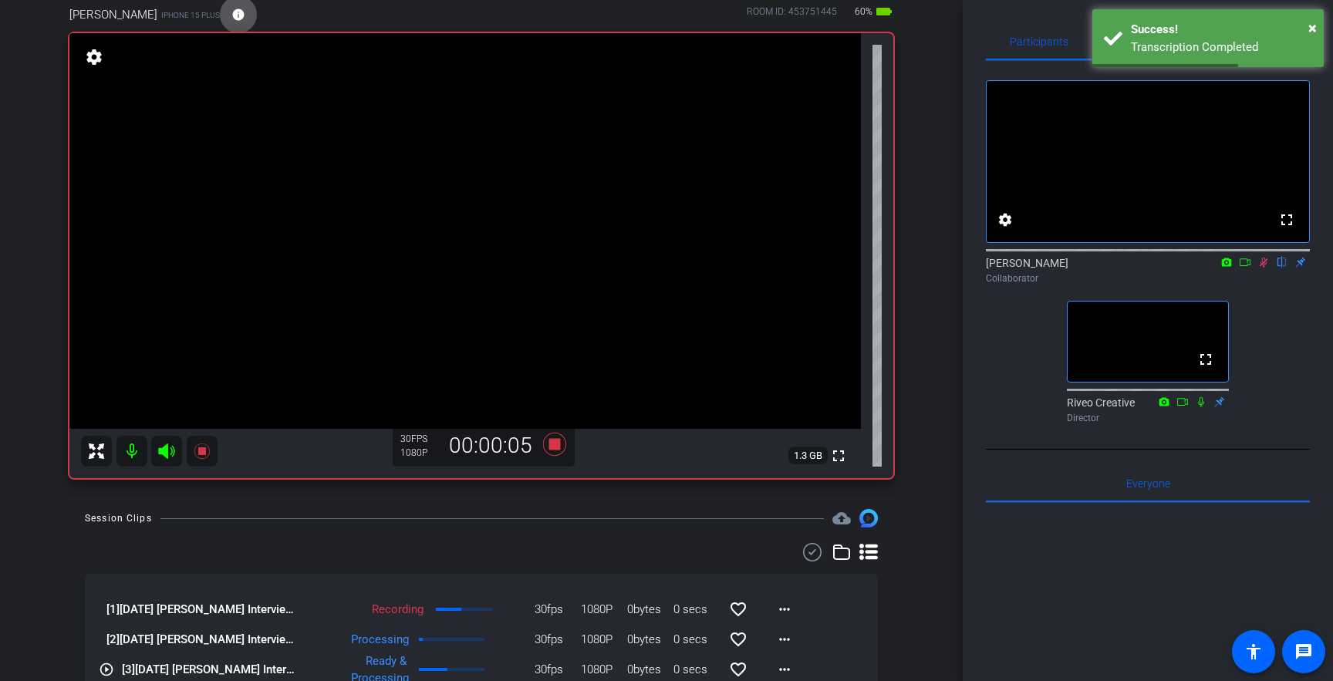
scroll to position [113, 0]
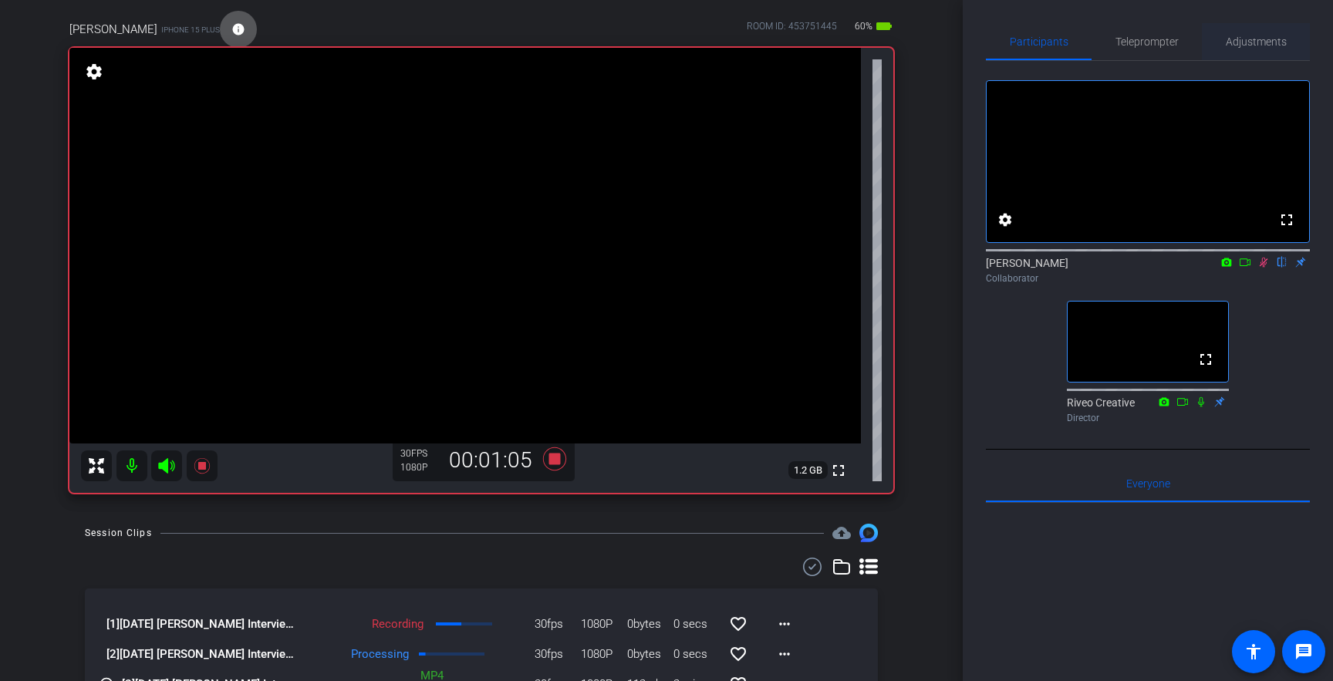
click at [1235, 39] on span "Adjustments" at bounding box center [1256, 41] width 61 height 11
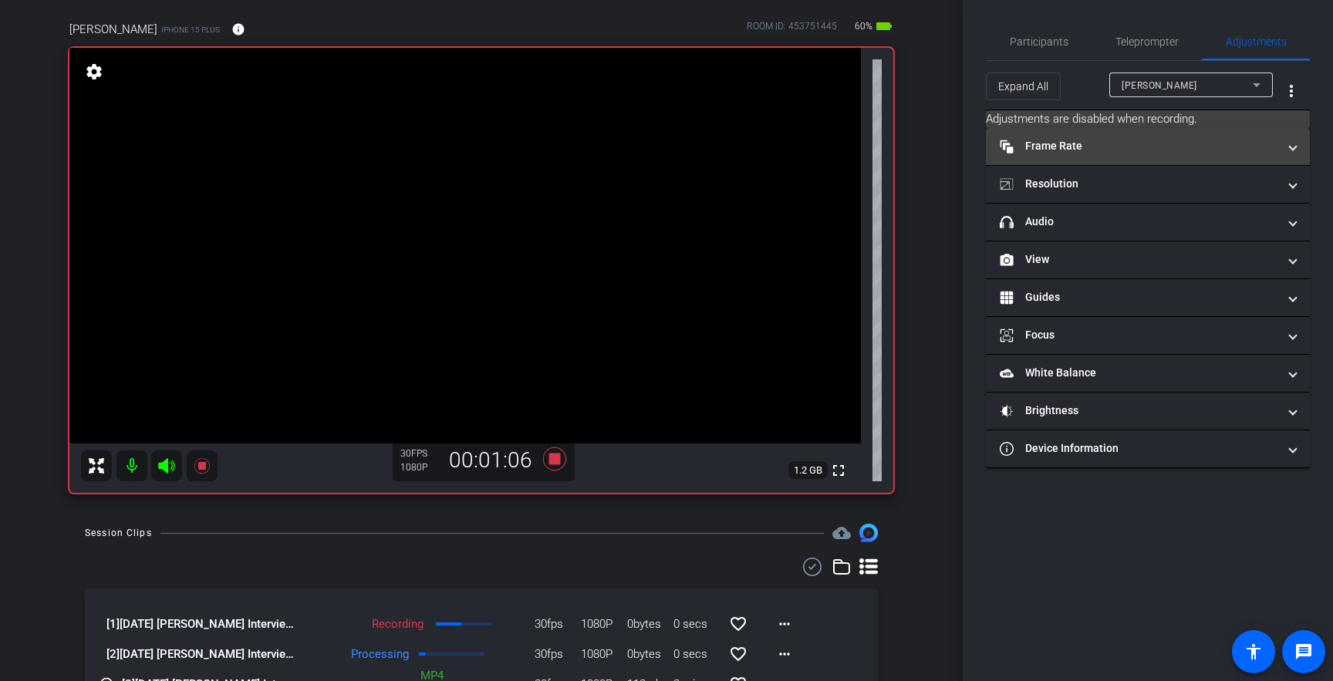
click at [1113, 155] on mat-expansion-panel-header "Frame Rate Frame Rate" at bounding box center [1148, 146] width 324 height 37
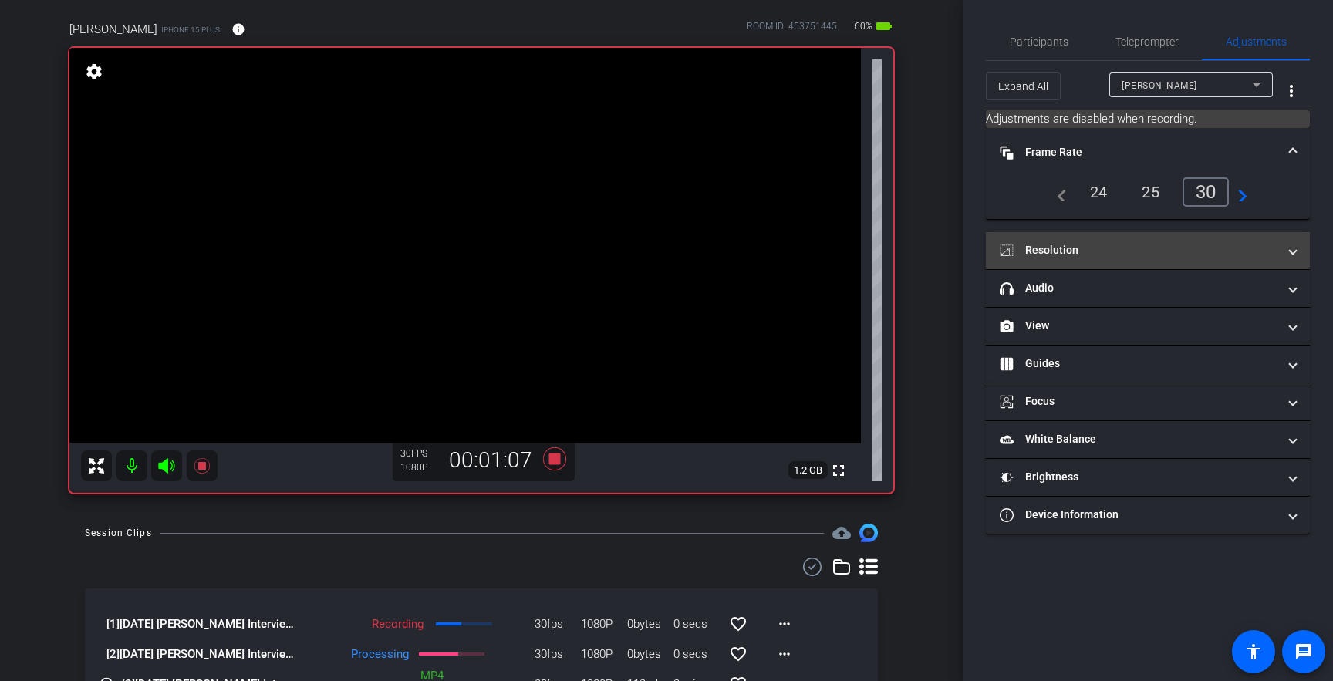
click at [1113, 246] on mat-panel-title "Resolution" at bounding box center [1139, 250] width 278 height 16
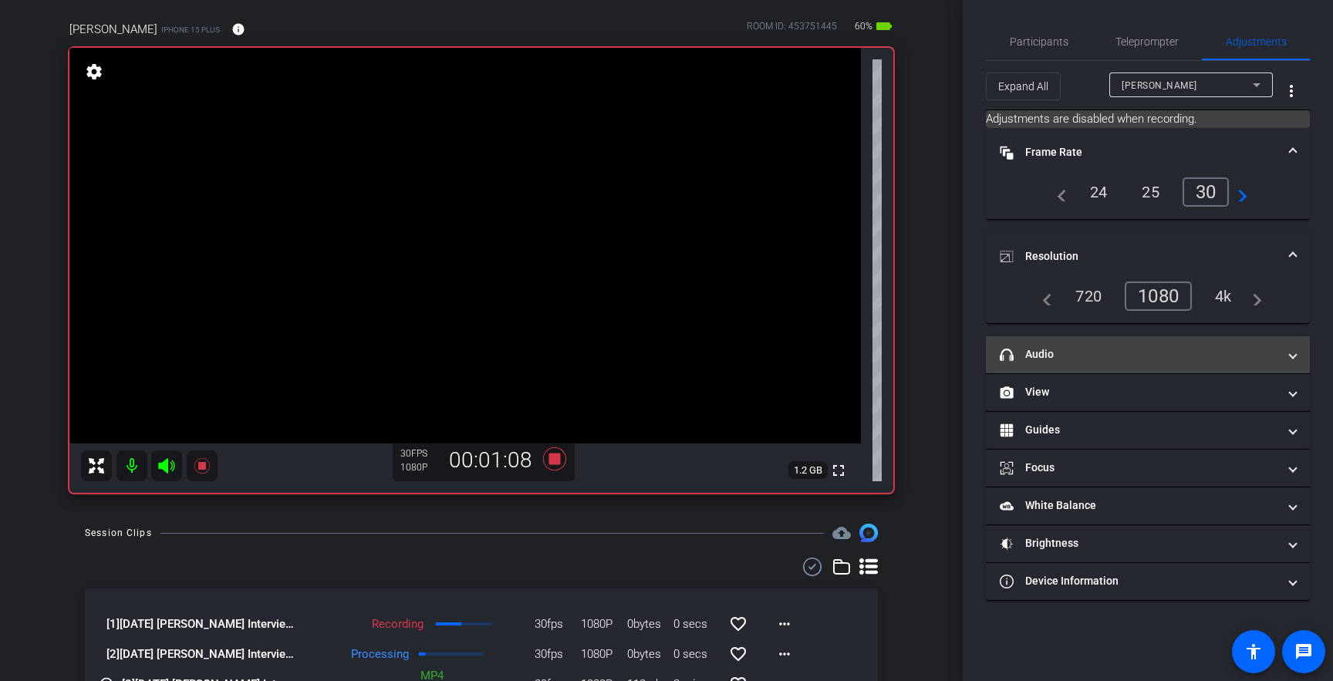
click at [1097, 346] on mat-panel-title "headphone icon Audio" at bounding box center [1139, 354] width 278 height 16
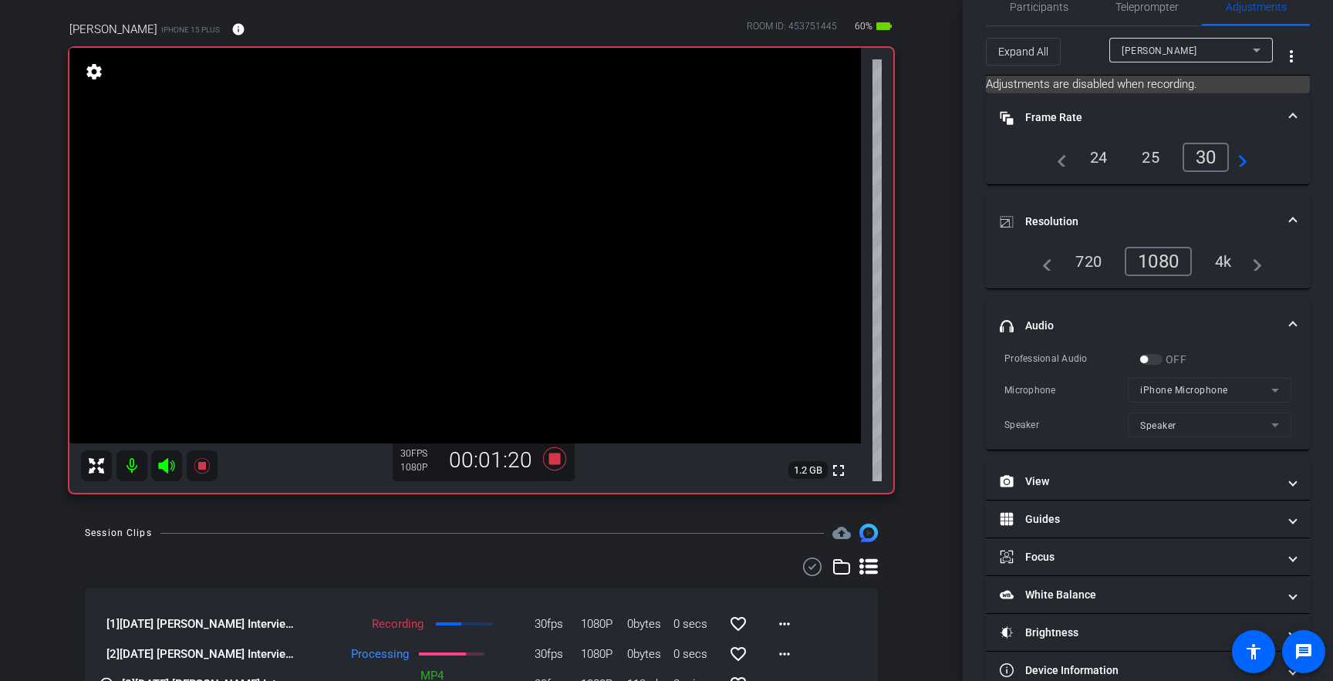
scroll to position [66, 0]
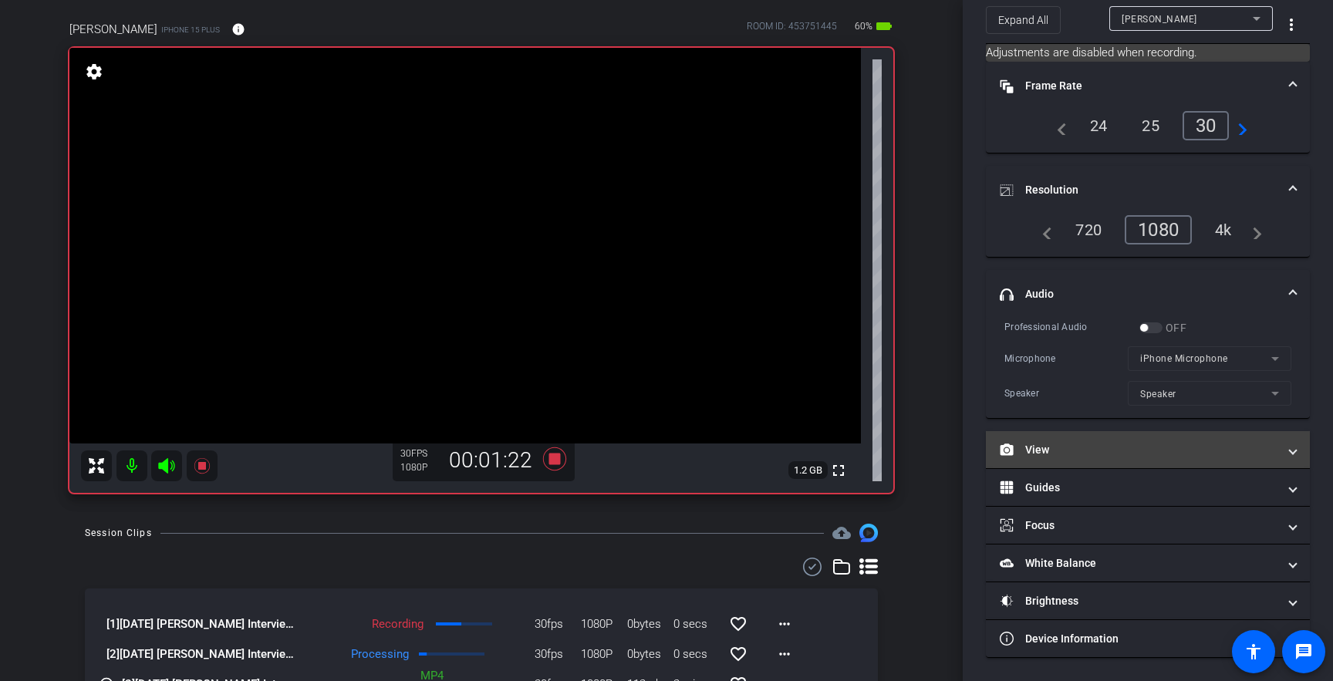
click at [1097, 452] on mat-panel-title "View" at bounding box center [1139, 450] width 278 height 16
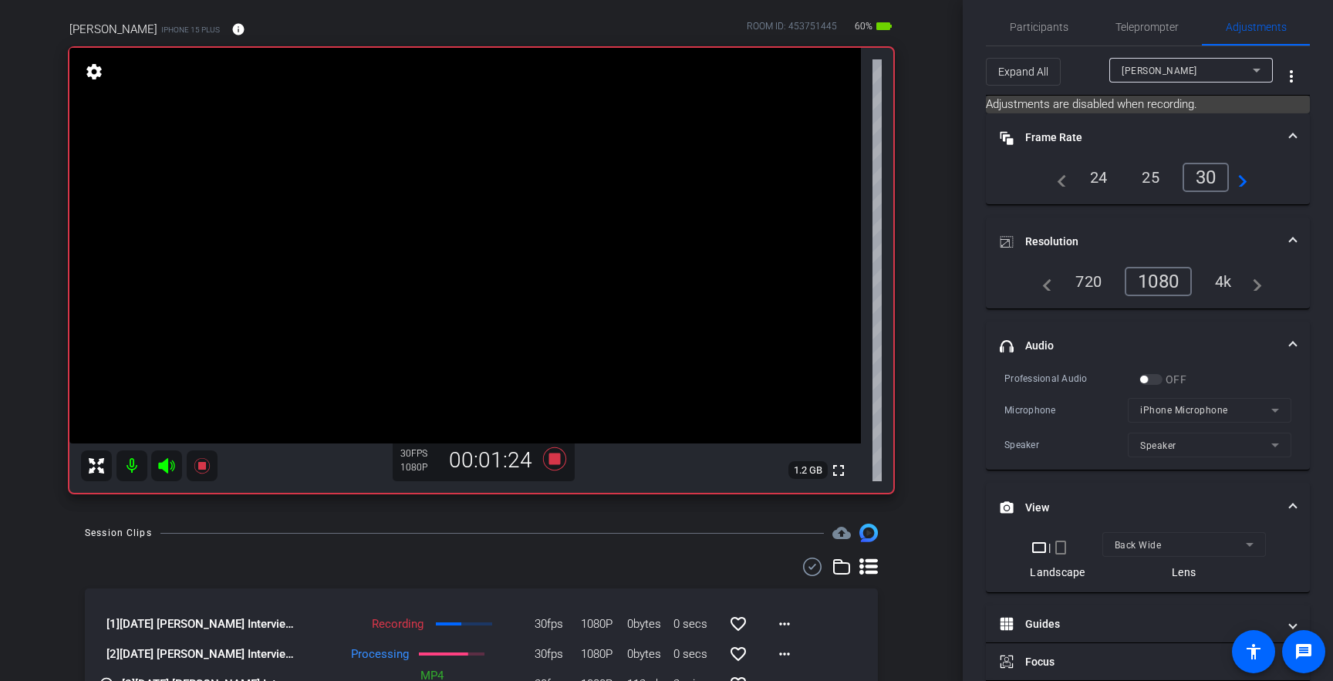
scroll to position [0, 0]
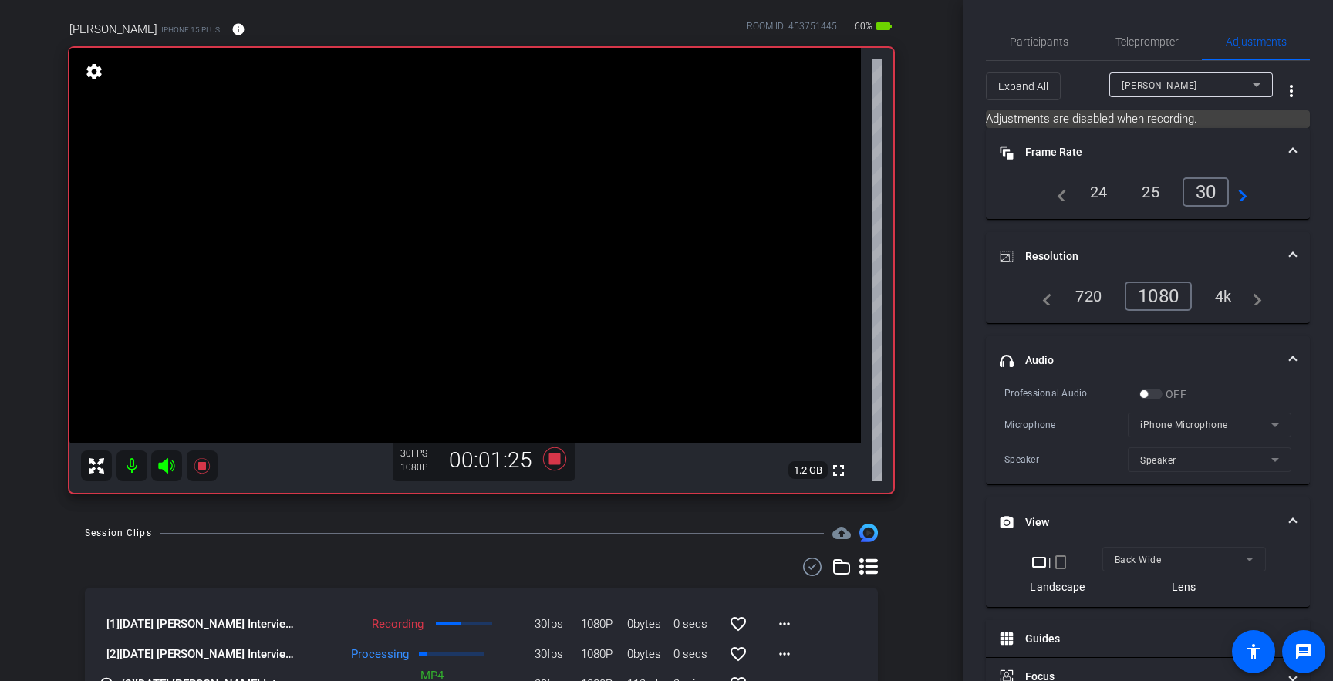
click at [1243, 348] on mat-expansion-panel-header "headphone icon Audio" at bounding box center [1148, 360] width 324 height 49
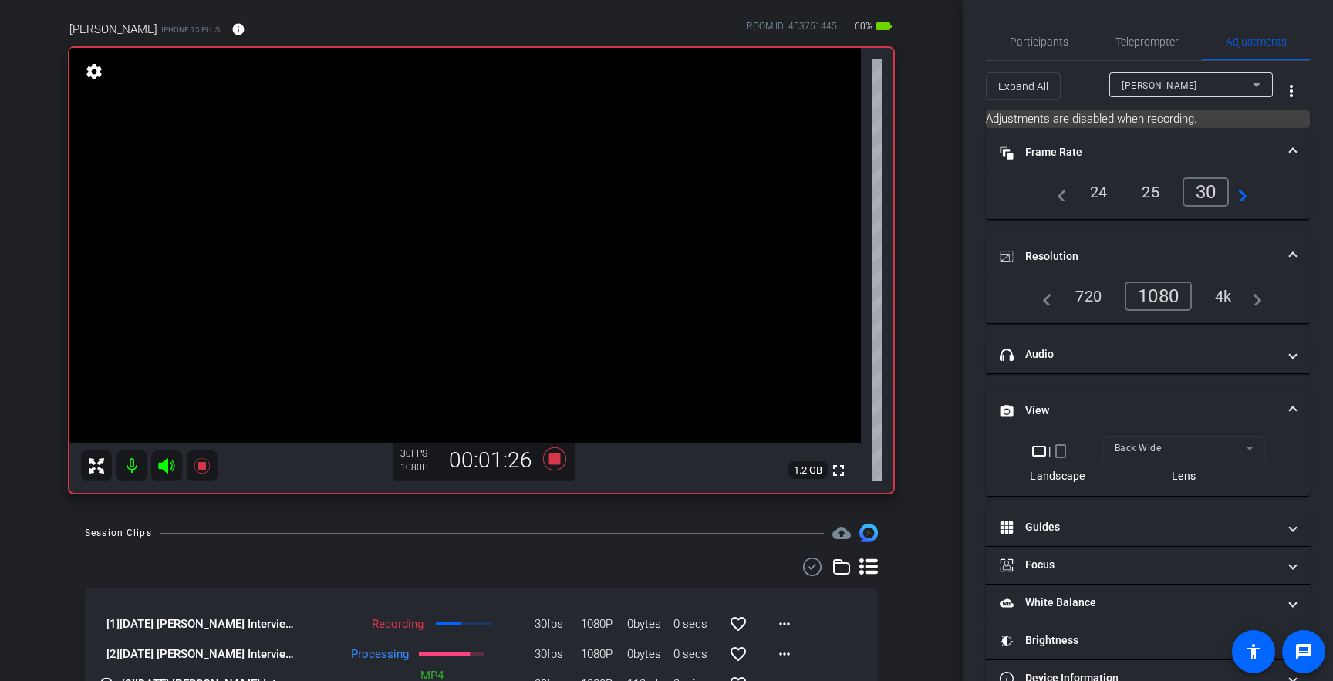
click at [1181, 407] on mat-panel-title "View" at bounding box center [1139, 411] width 278 height 16
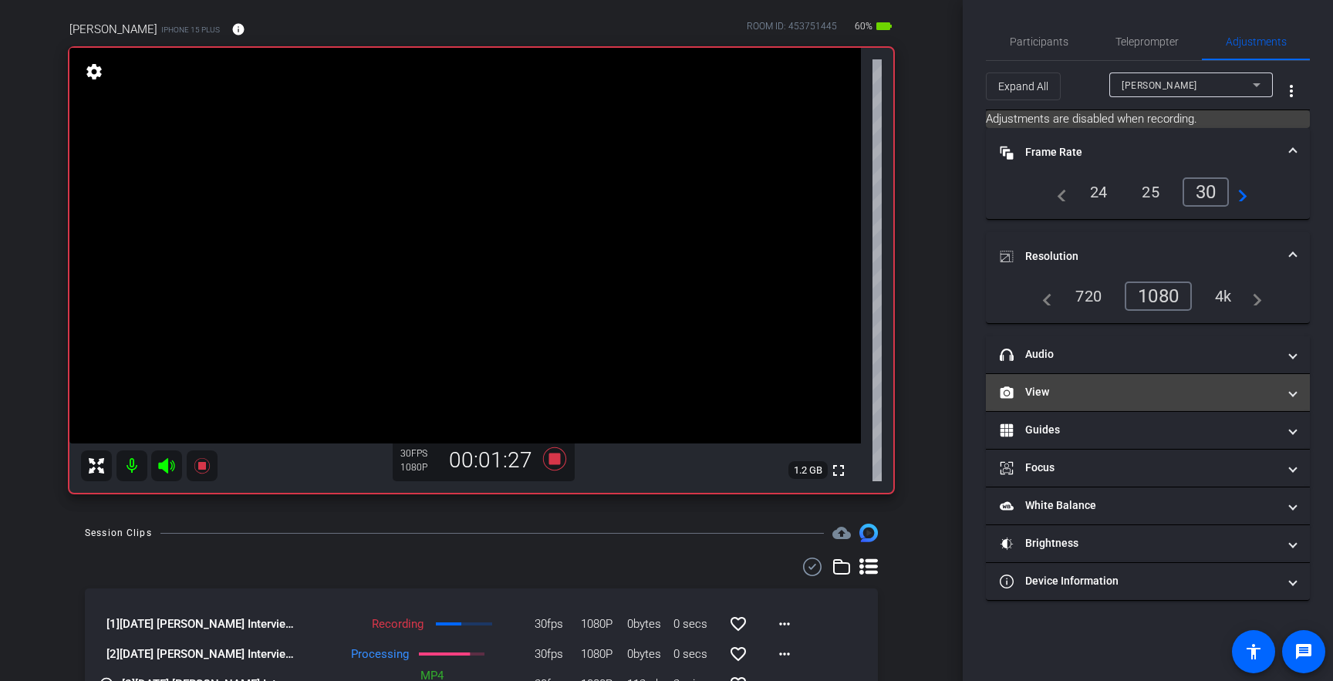
click at [1182, 400] on mat-expansion-panel-header "View" at bounding box center [1148, 392] width 324 height 37
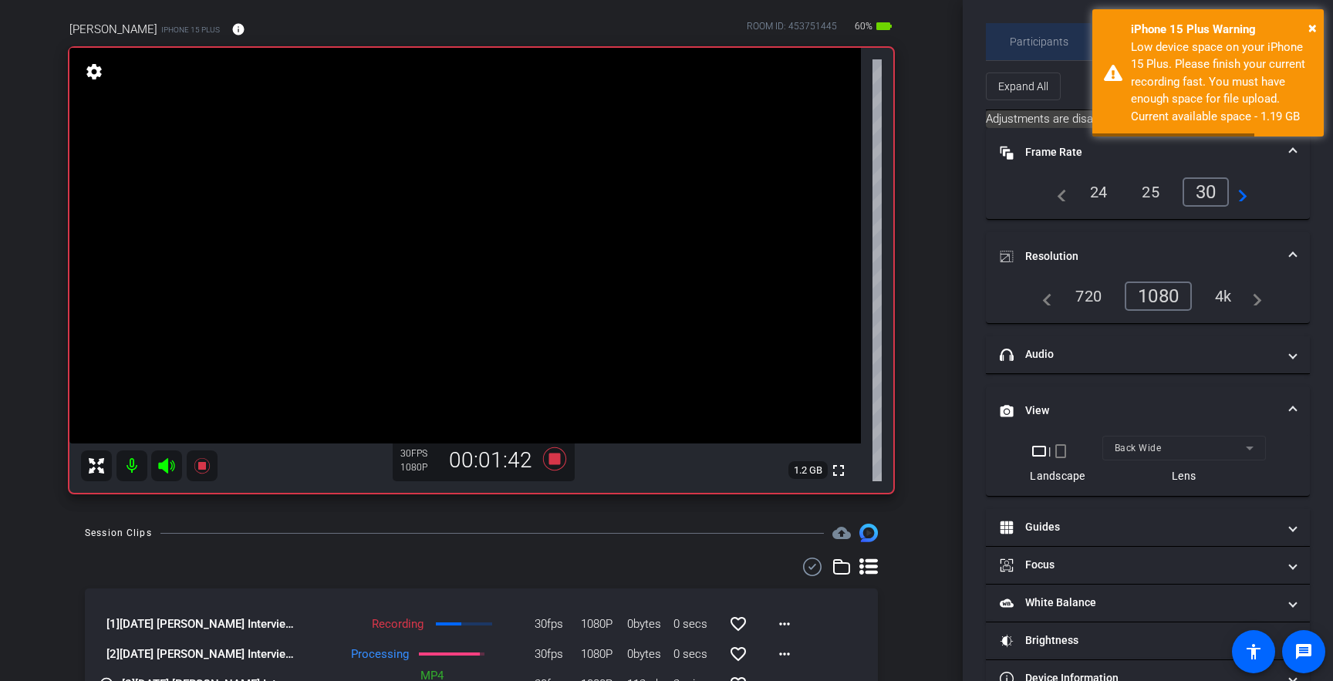
click at [1031, 52] on span "Participants" at bounding box center [1039, 41] width 59 height 37
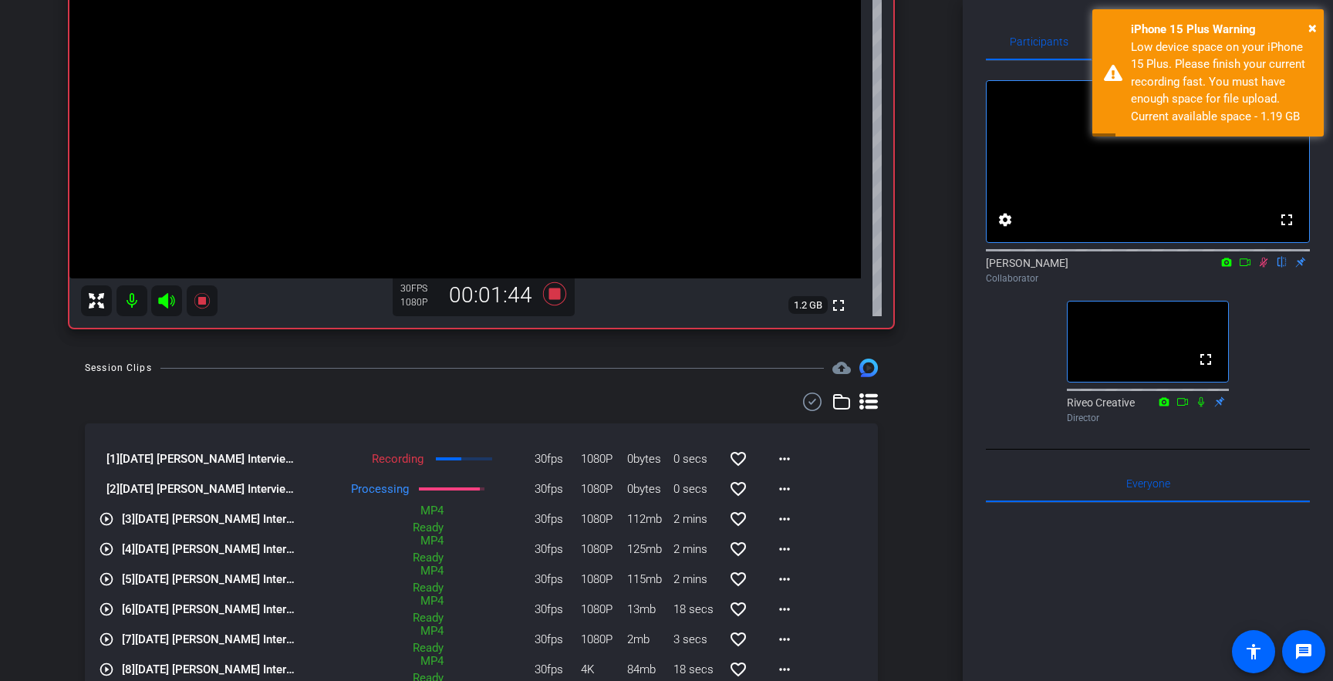
scroll to position [284, 0]
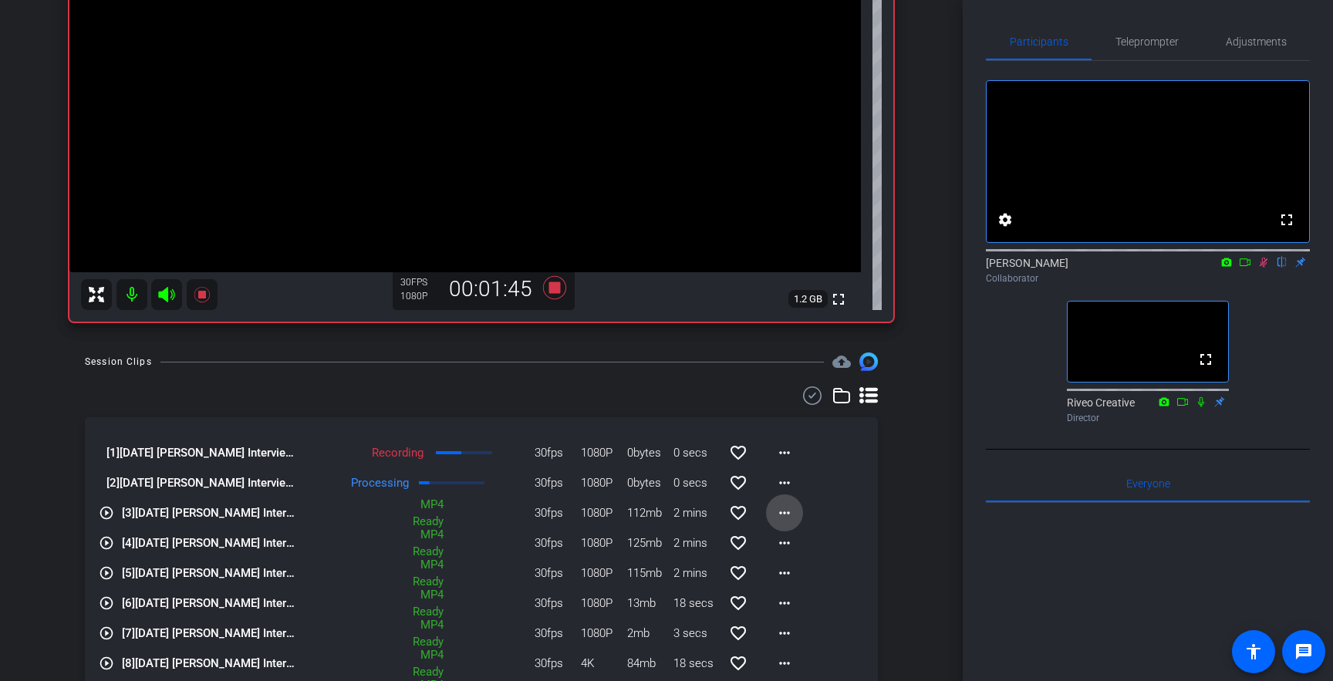
click at [784, 517] on mat-icon "more_horiz" at bounding box center [784, 513] width 19 height 19
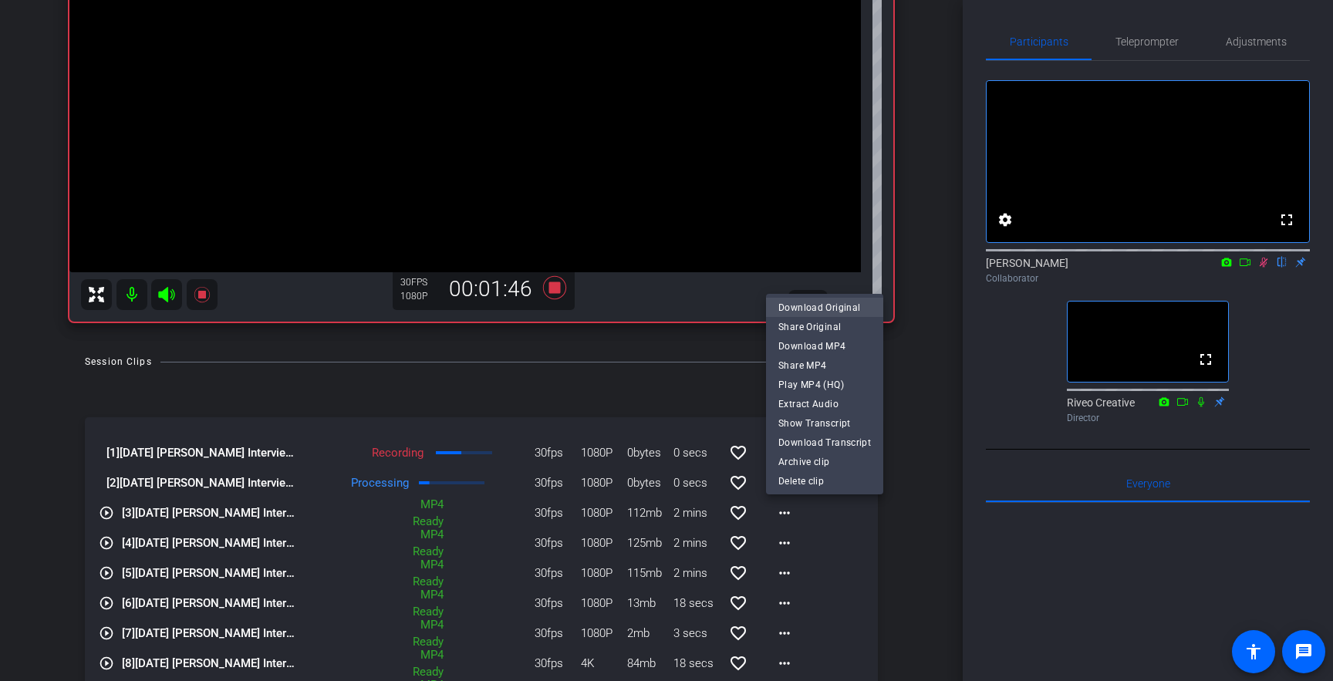
click at [825, 304] on span "Download Original" at bounding box center [824, 308] width 93 height 19
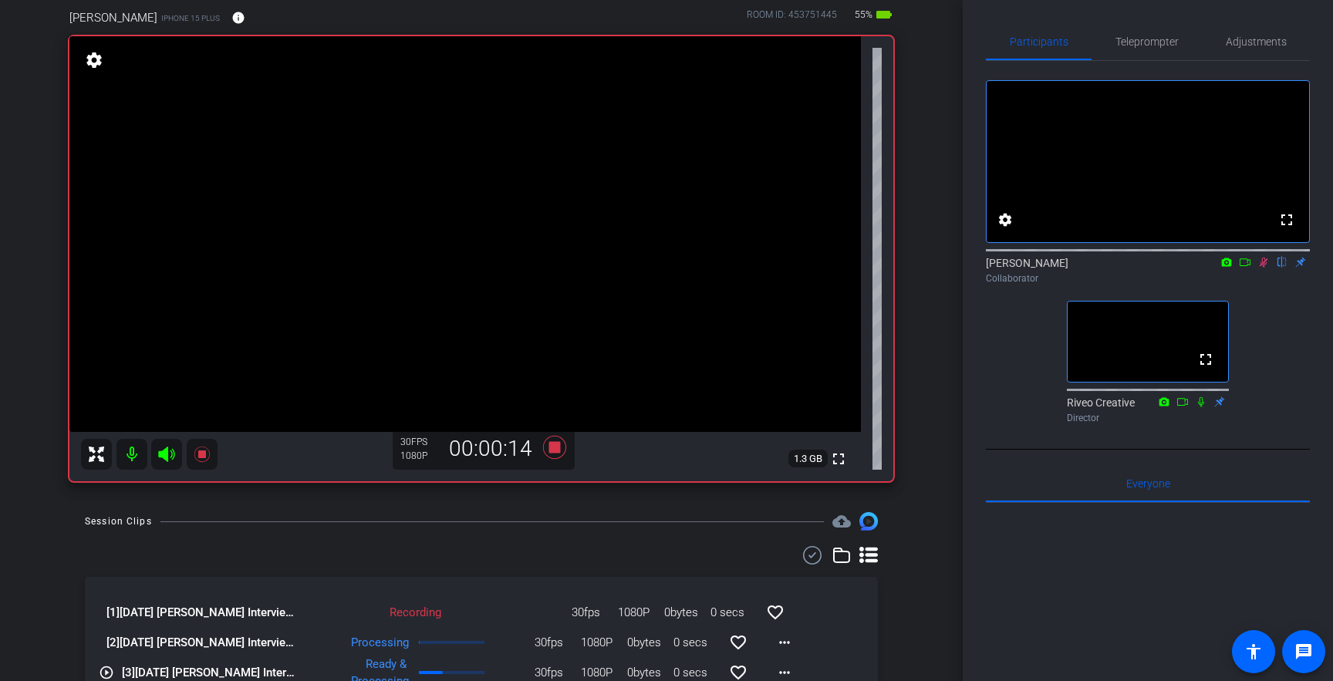
scroll to position [108, 0]
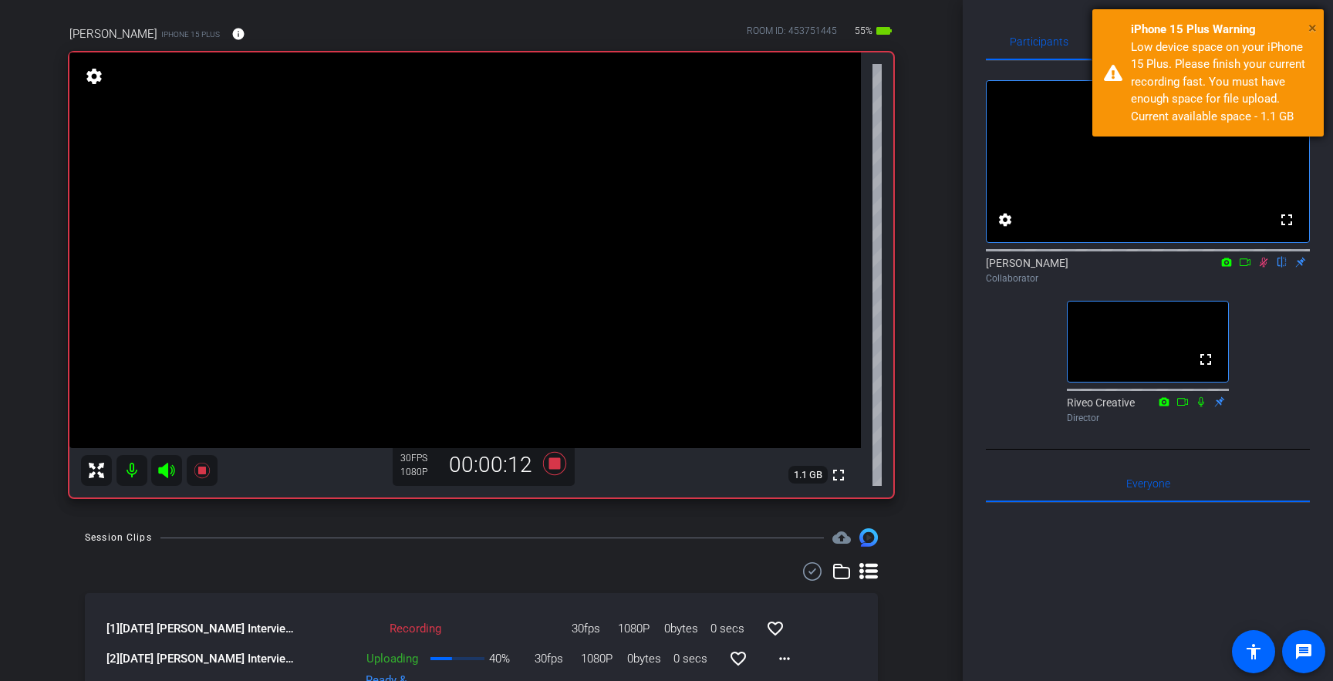
click at [1316, 26] on span "×" at bounding box center [1312, 28] width 8 height 19
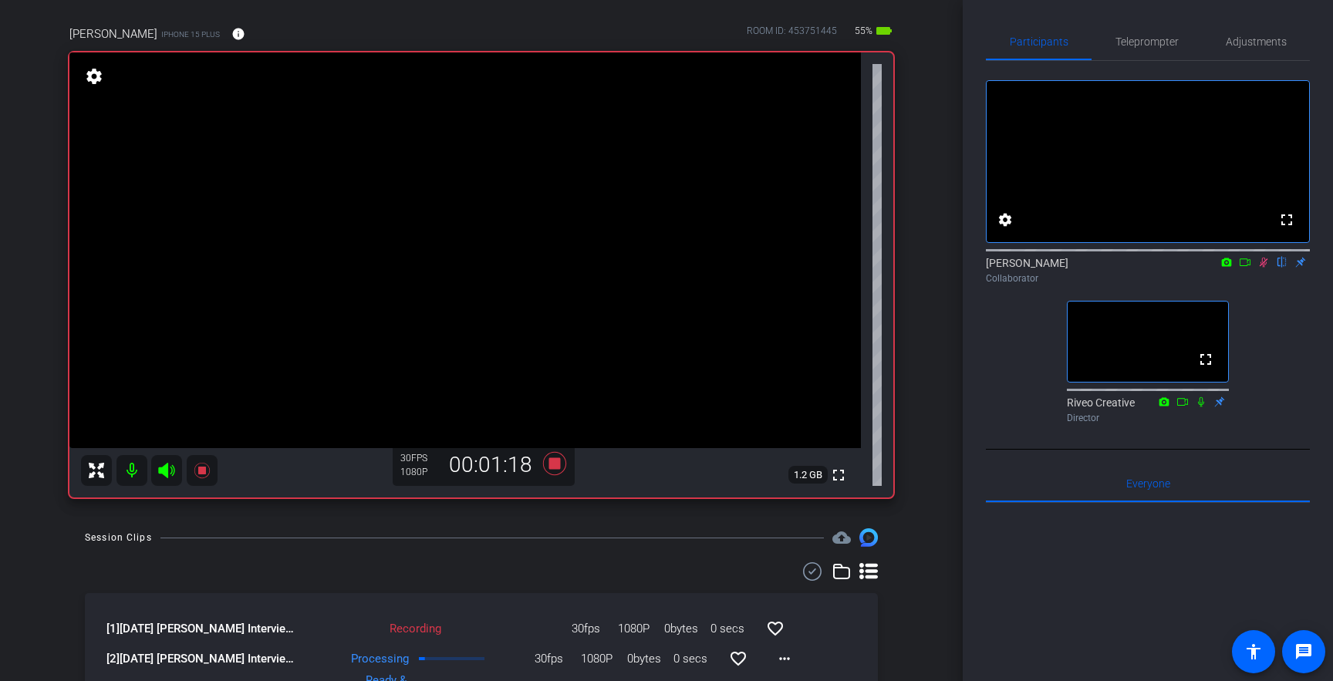
click at [926, 402] on div "[DATE] [PERSON_NAME] Interview + B Roll account_box grid_on settings info logou…" at bounding box center [481, 232] width 963 height 681
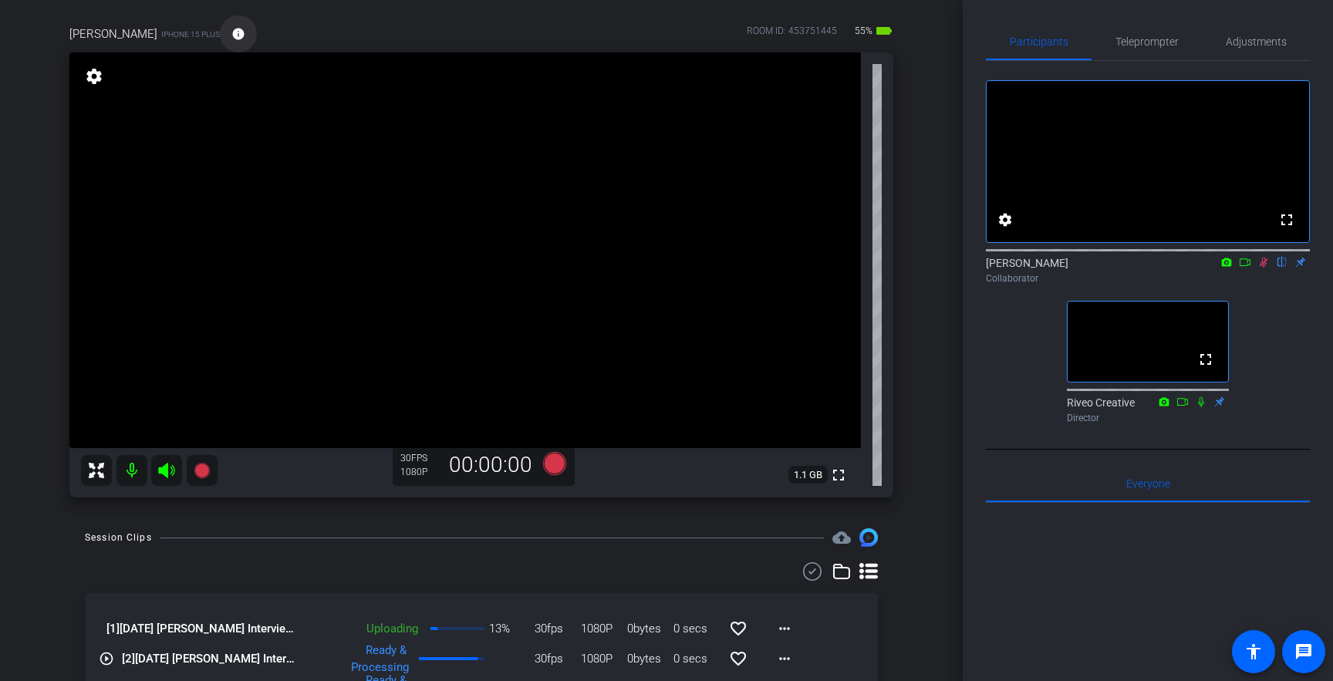
click at [231, 35] on mat-icon "info" at bounding box center [238, 34] width 14 height 14
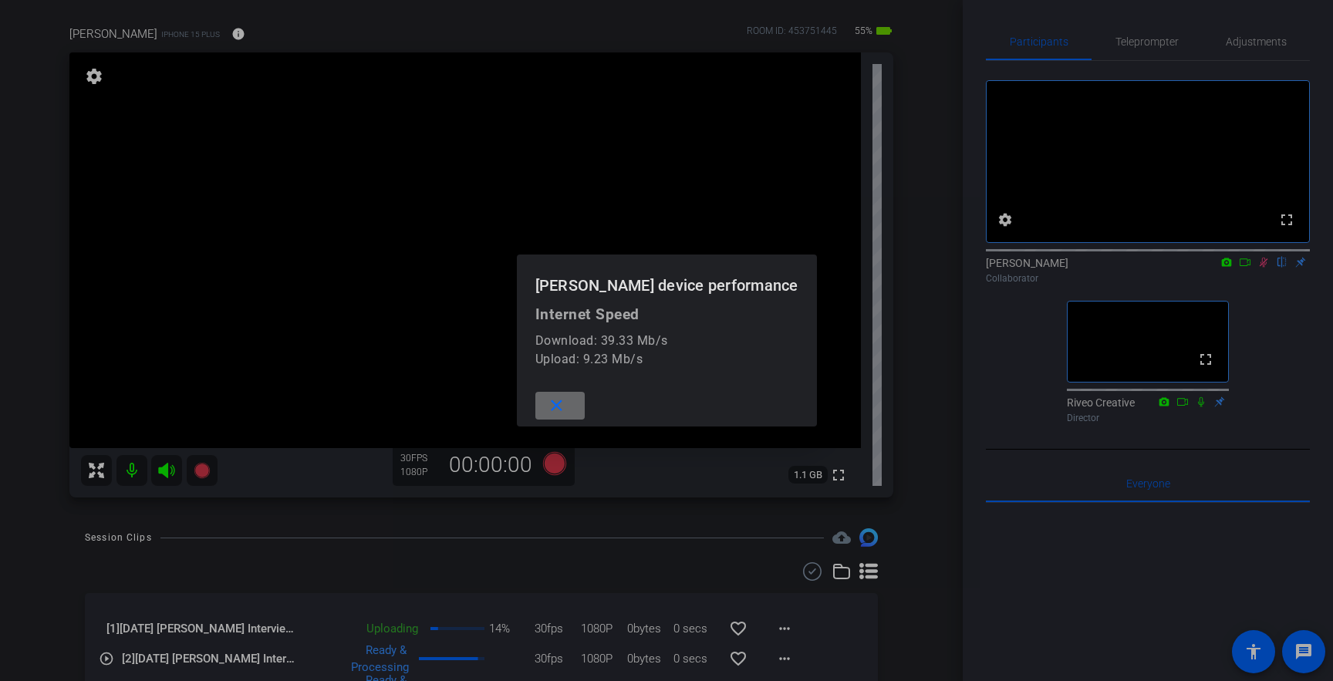
click at [585, 415] on span at bounding box center [559, 405] width 49 height 37
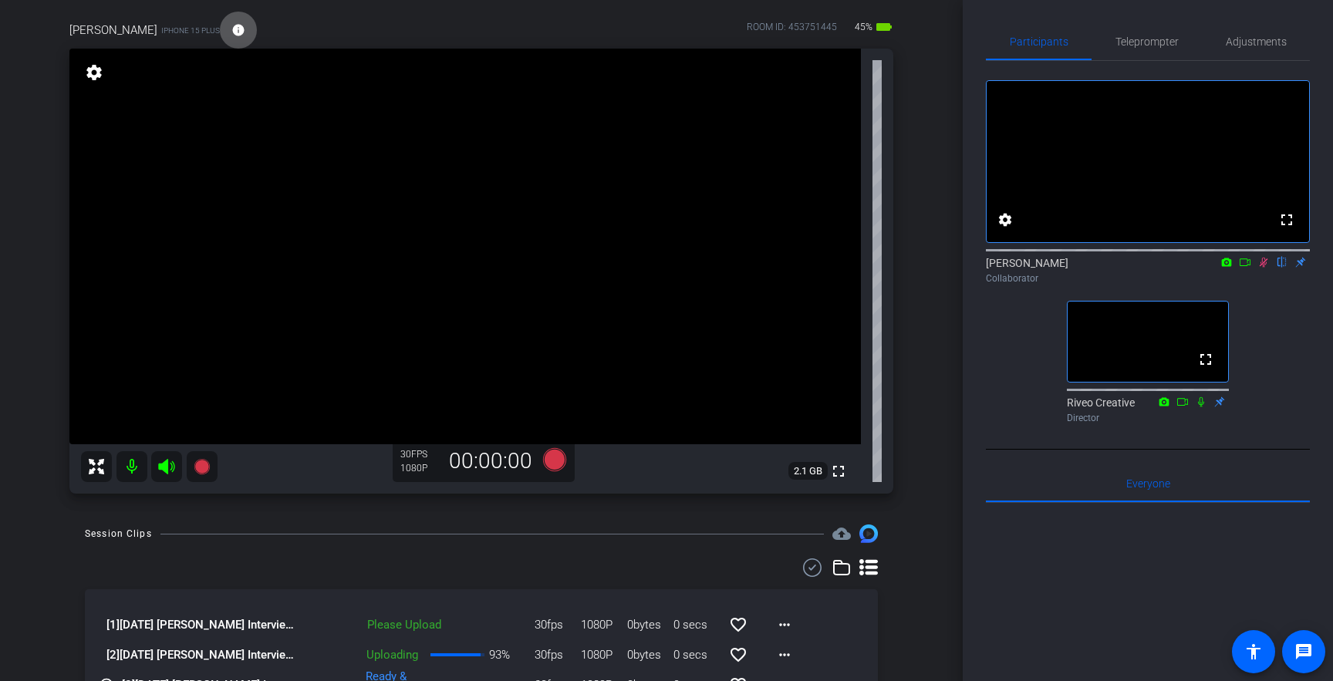
scroll to position [114, 0]
click at [786, 616] on mat-icon "more_horiz" at bounding box center [784, 622] width 19 height 19
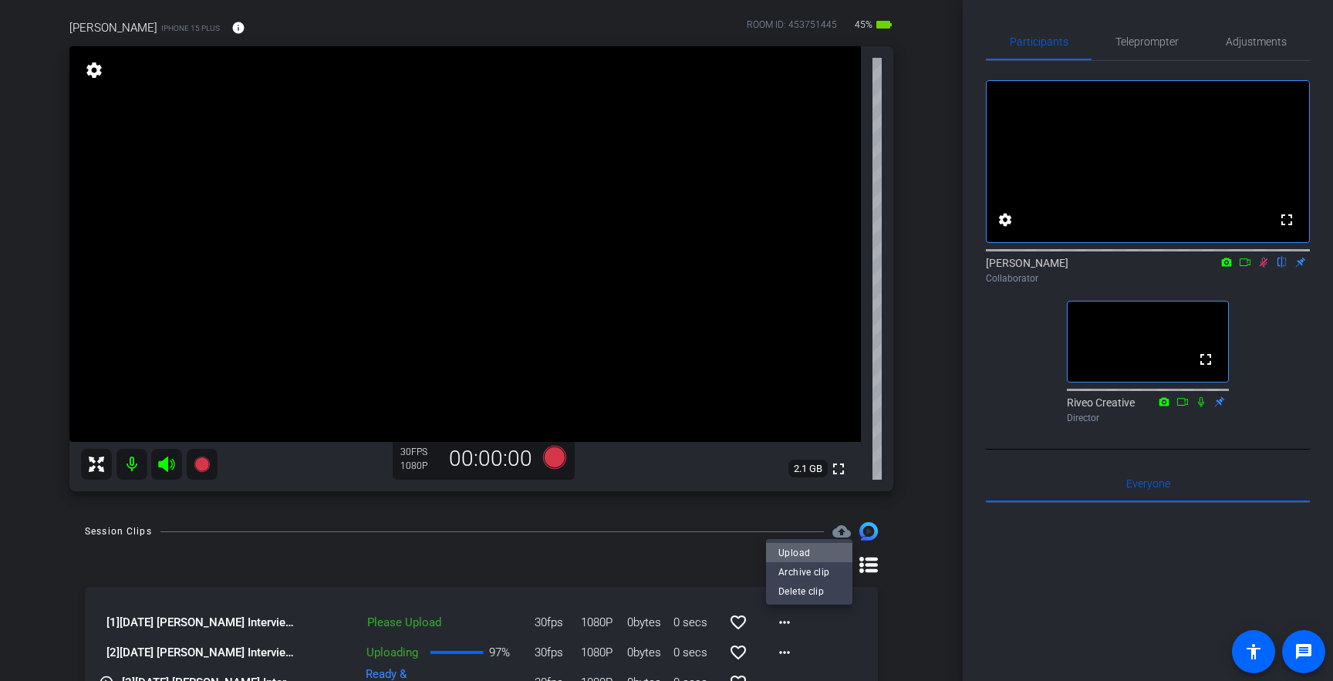
click at [804, 553] on span "Upload" at bounding box center [809, 552] width 62 height 19
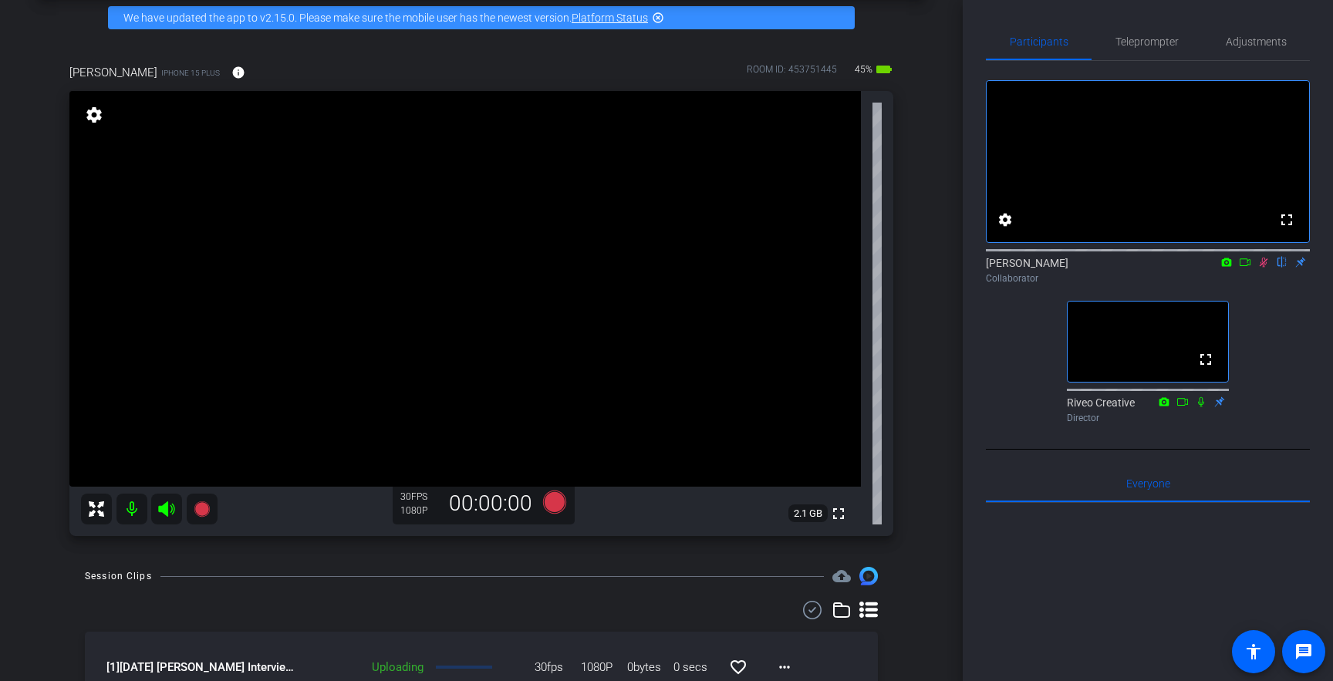
scroll to position [69, 0]
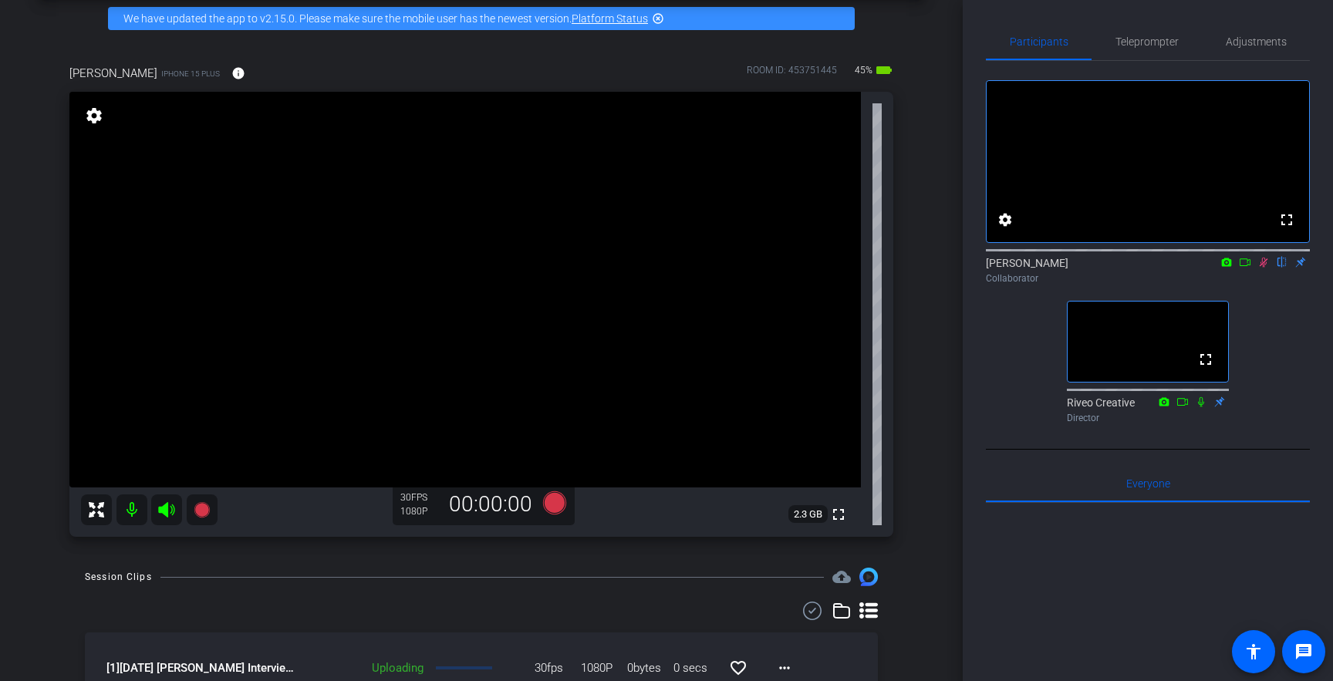
click at [1265, 268] on icon at bounding box center [1264, 263] width 8 height 10
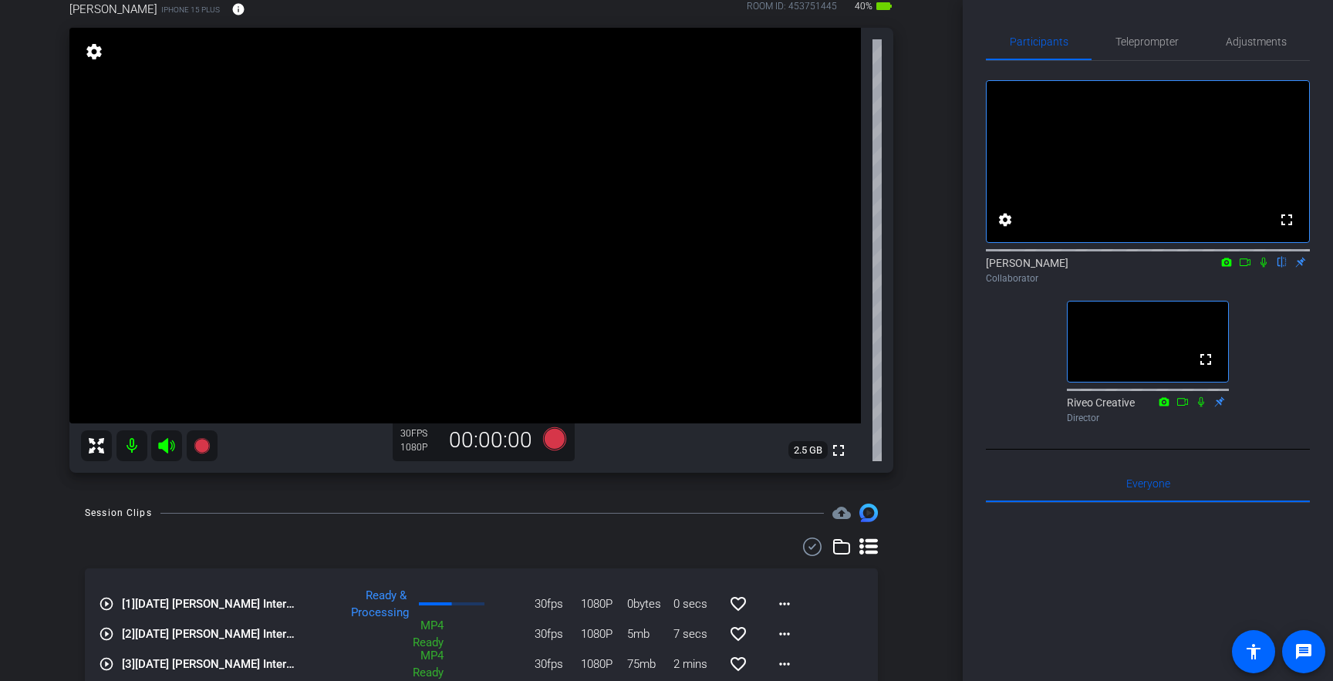
scroll to position [0, 0]
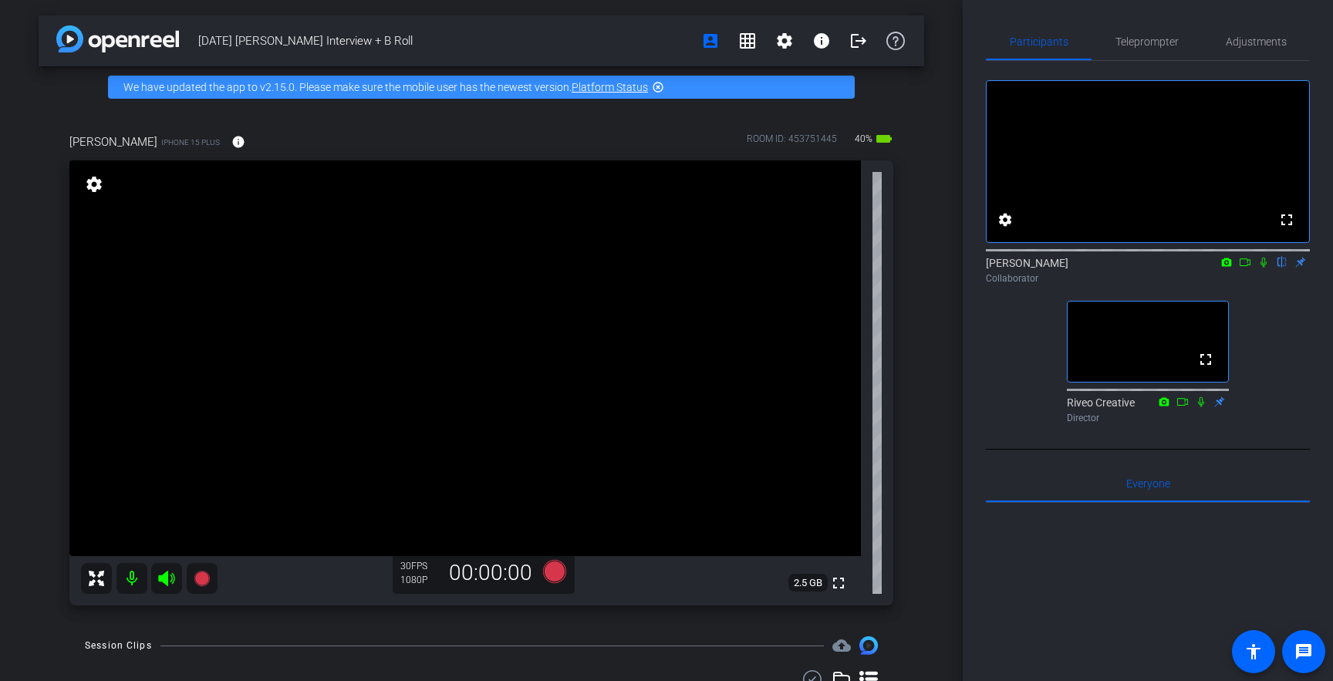
click at [922, 436] on div "[PERSON_NAME] iPhone 15 Plus info ROOM ID: 453751445 40% battery_std fullscreen…" at bounding box center [482, 364] width 886 height 513
